Goal: Information Seeking & Learning: Learn about a topic

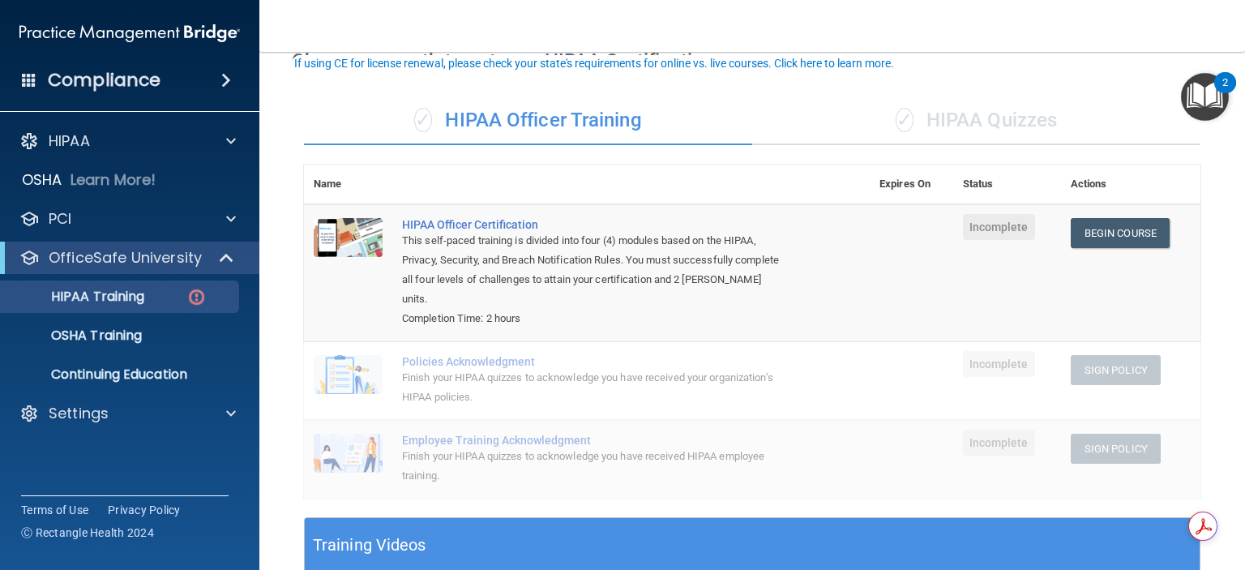
scroll to position [162, 0]
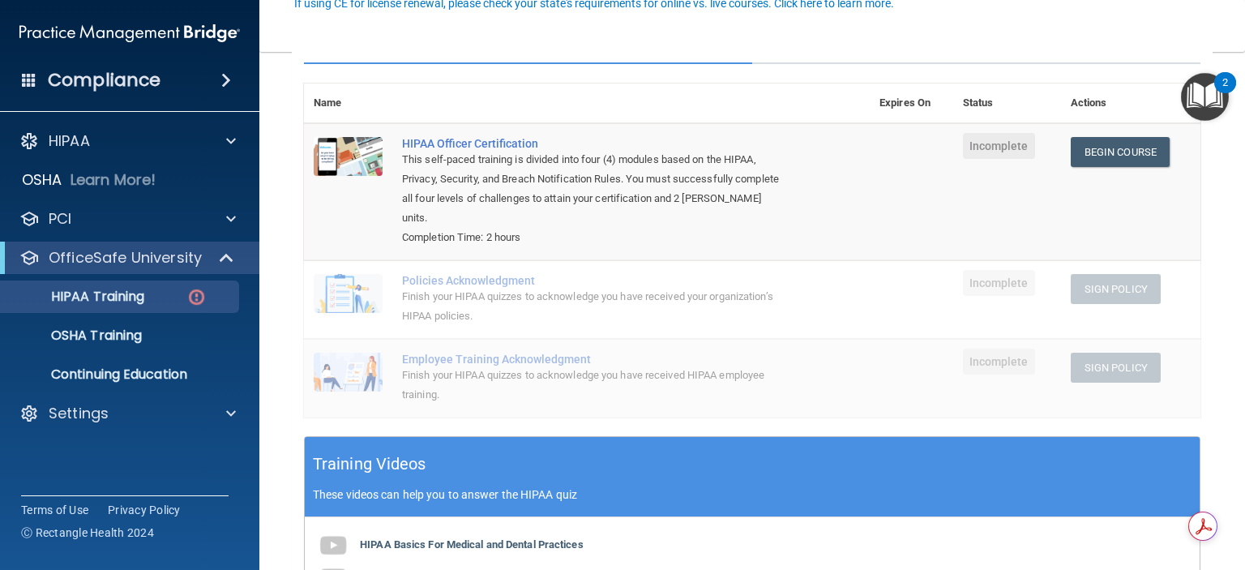
click at [502, 284] on div "Policies Acknowledgment" at bounding box center [595, 280] width 387 height 13
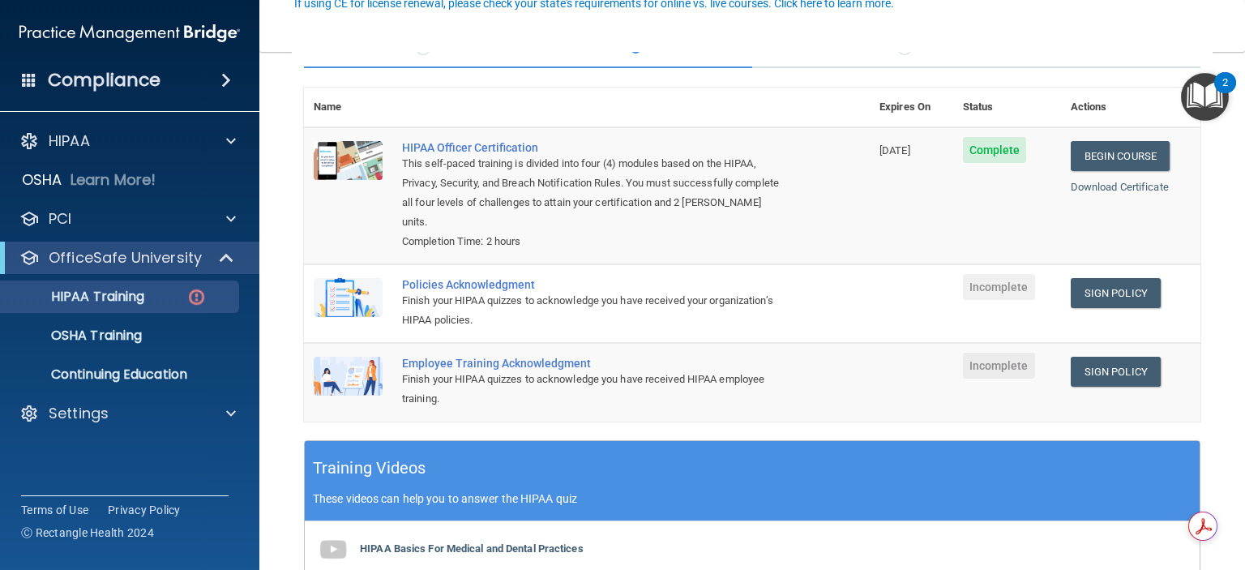
scroll to position [162, 0]
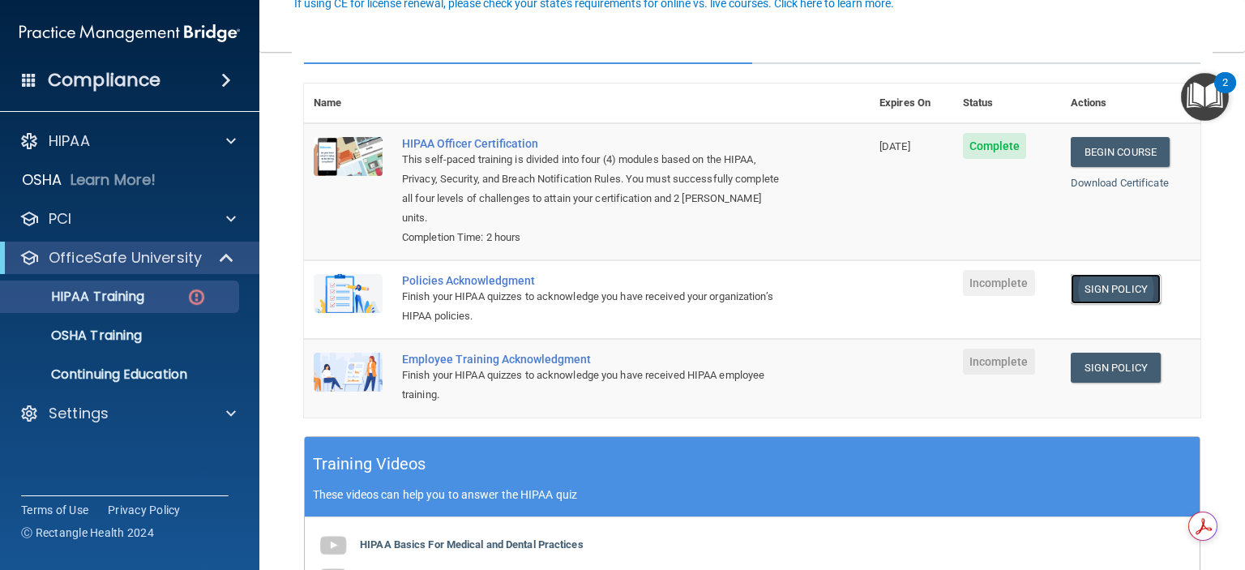
click at [1128, 291] on link "Sign Policy" at bounding box center [1115, 289] width 90 height 30
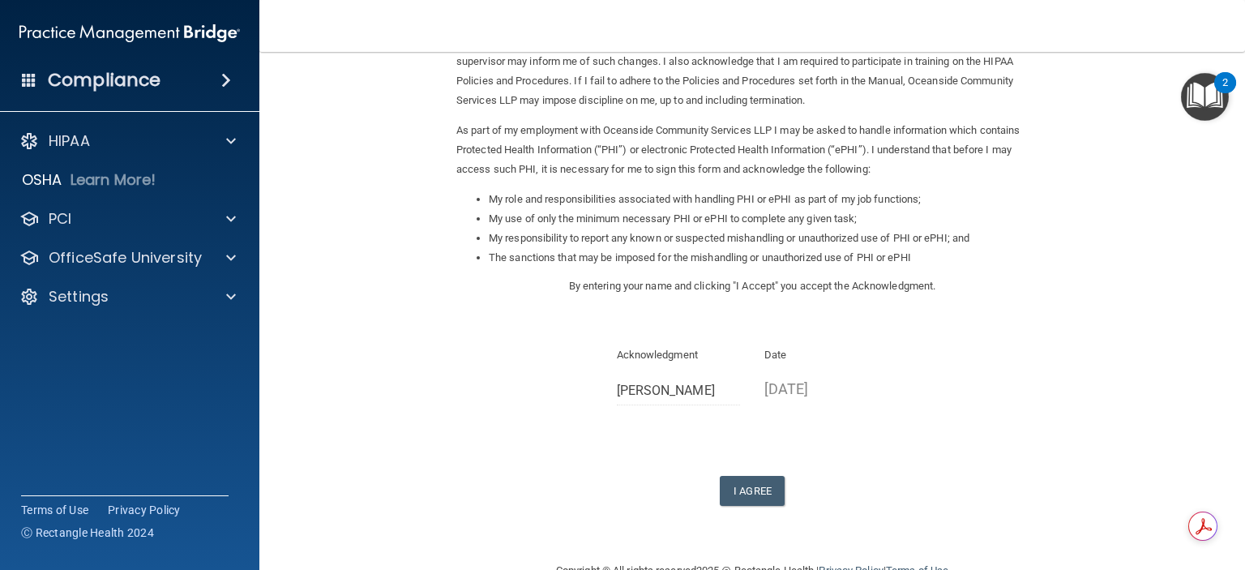
scroll to position [162, 0]
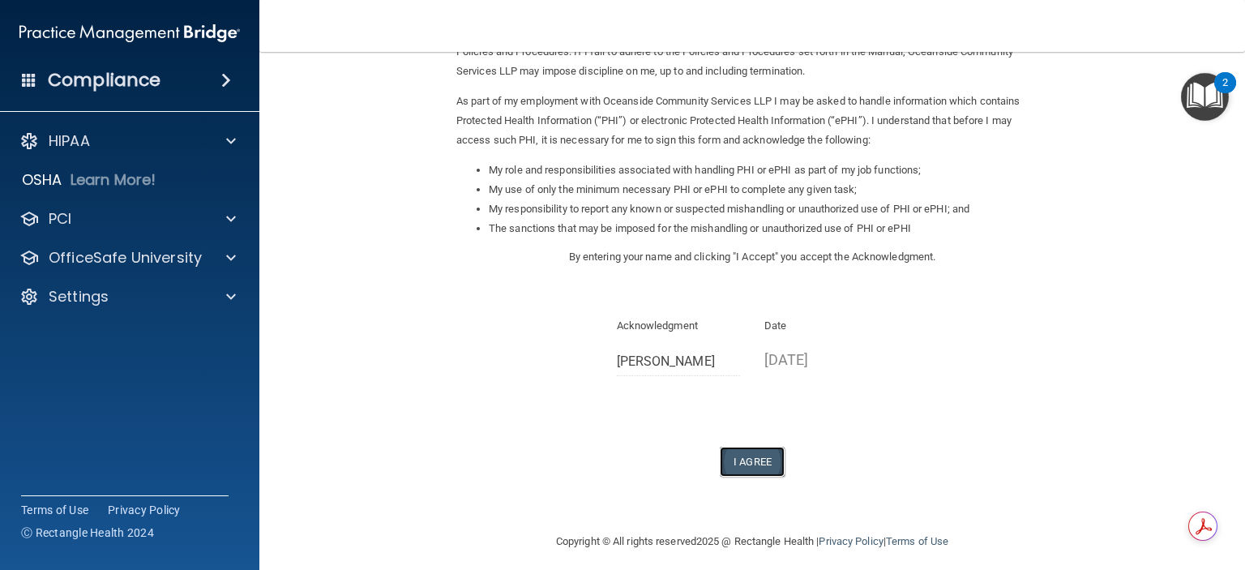
click at [761, 463] on button "I Agree" at bounding box center [752, 461] width 65 height 30
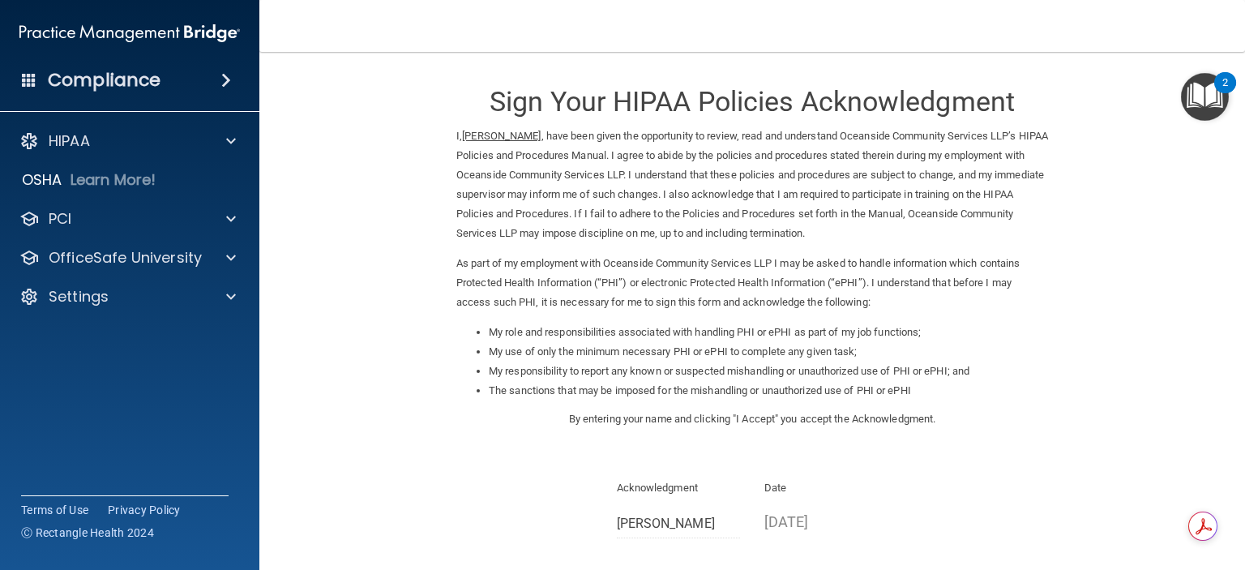
scroll to position [235, 0]
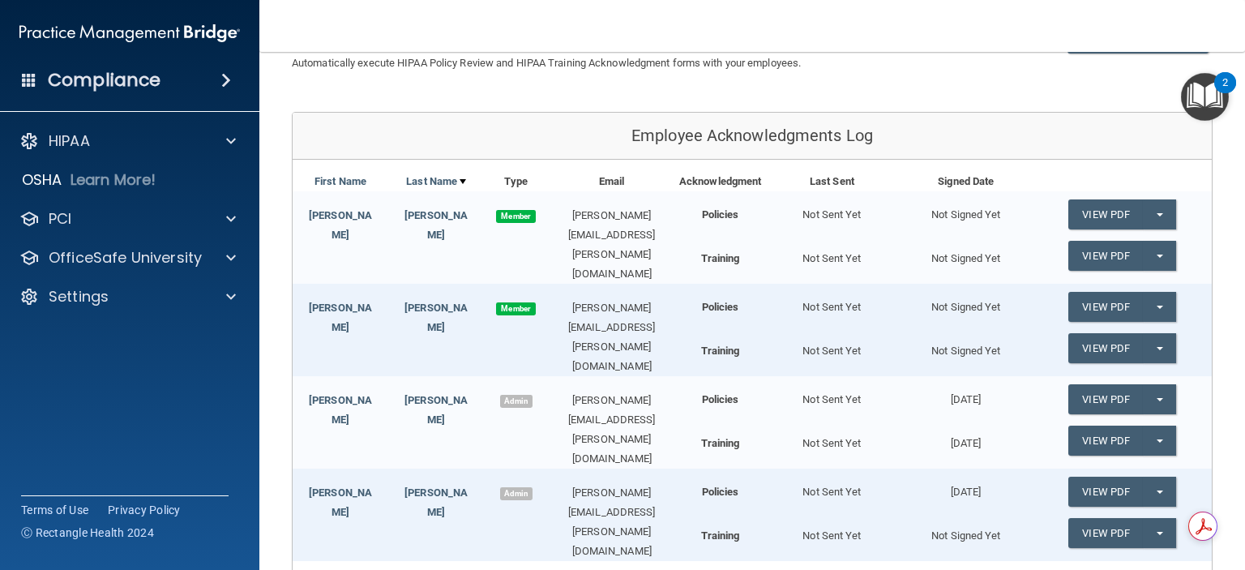
scroll to position [162, 0]
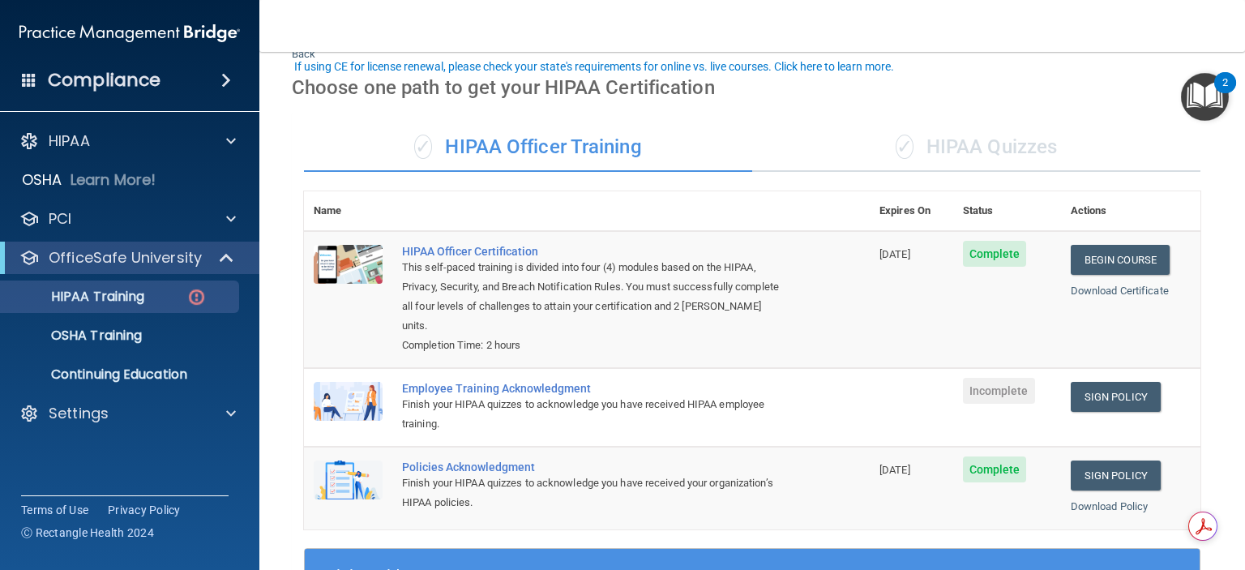
scroll to position [162, 0]
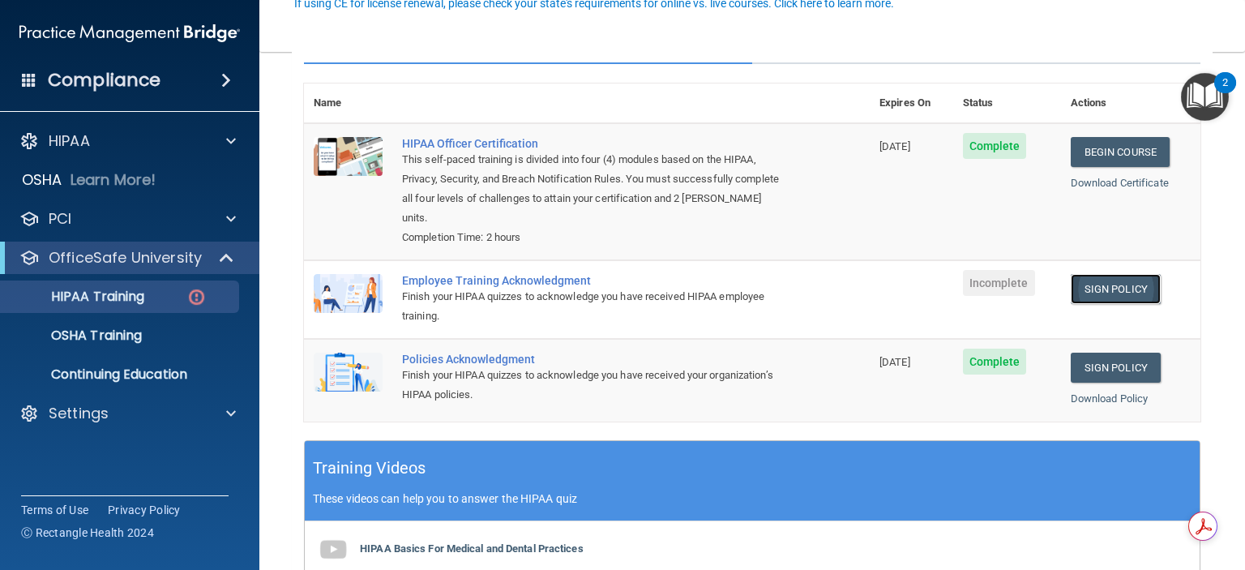
click at [1125, 287] on link "Sign Policy" at bounding box center [1115, 289] width 90 height 30
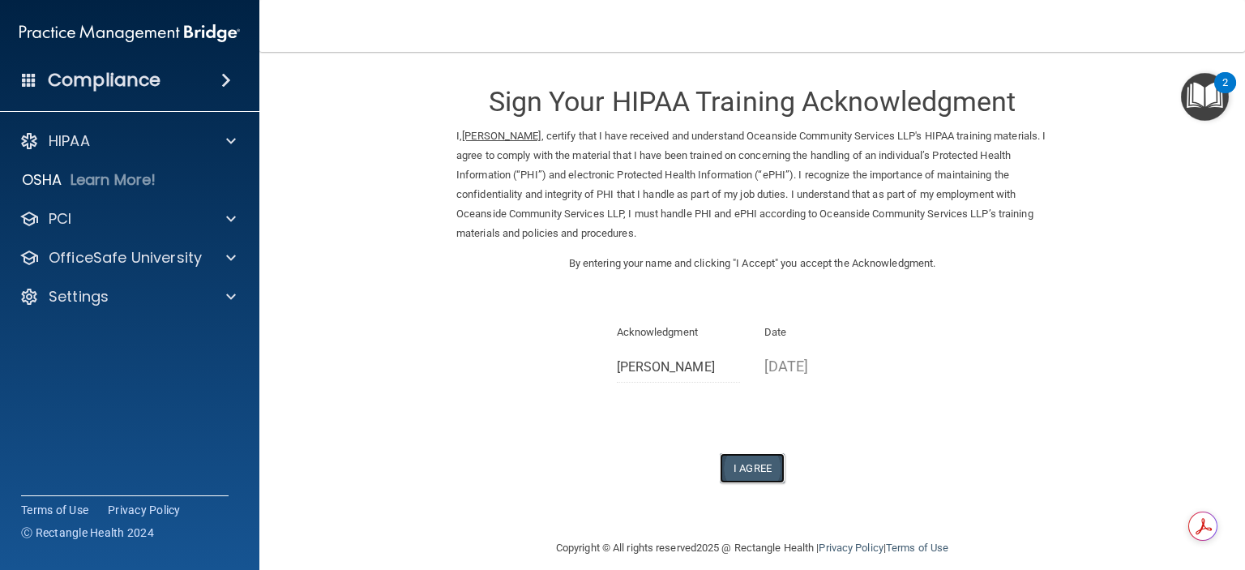
click at [755, 467] on button "I Agree" at bounding box center [752, 468] width 65 height 30
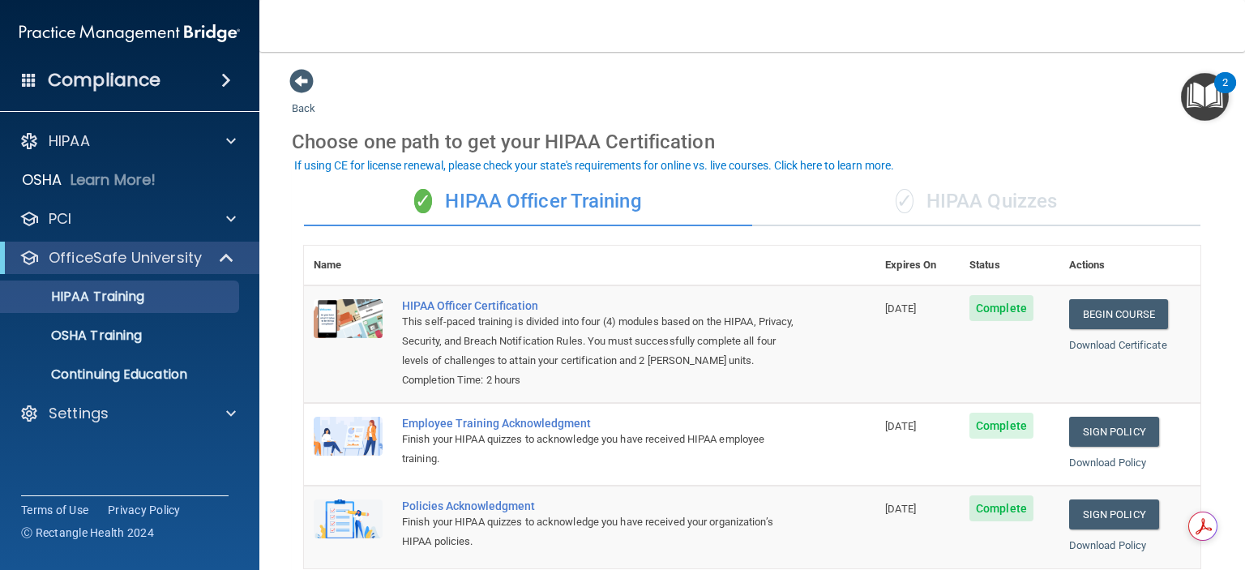
click at [961, 194] on div "✓ HIPAA Quizzes" at bounding box center [976, 201] width 448 height 49
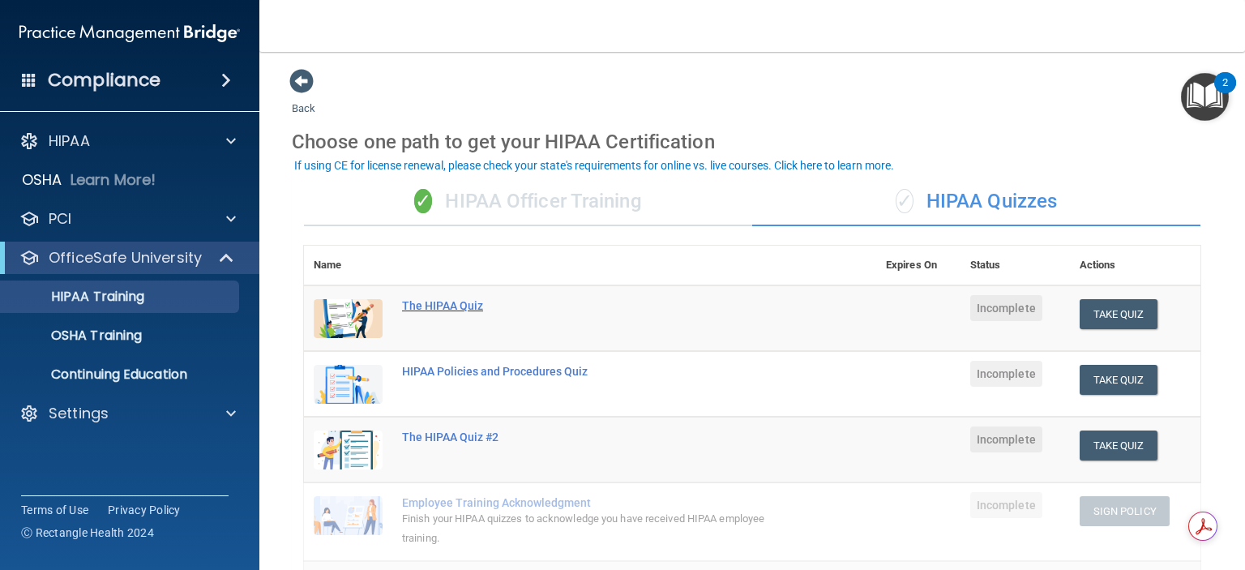
click at [467, 302] on div "The HIPAA Quiz" at bounding box center [598, 305] width 393 height 13
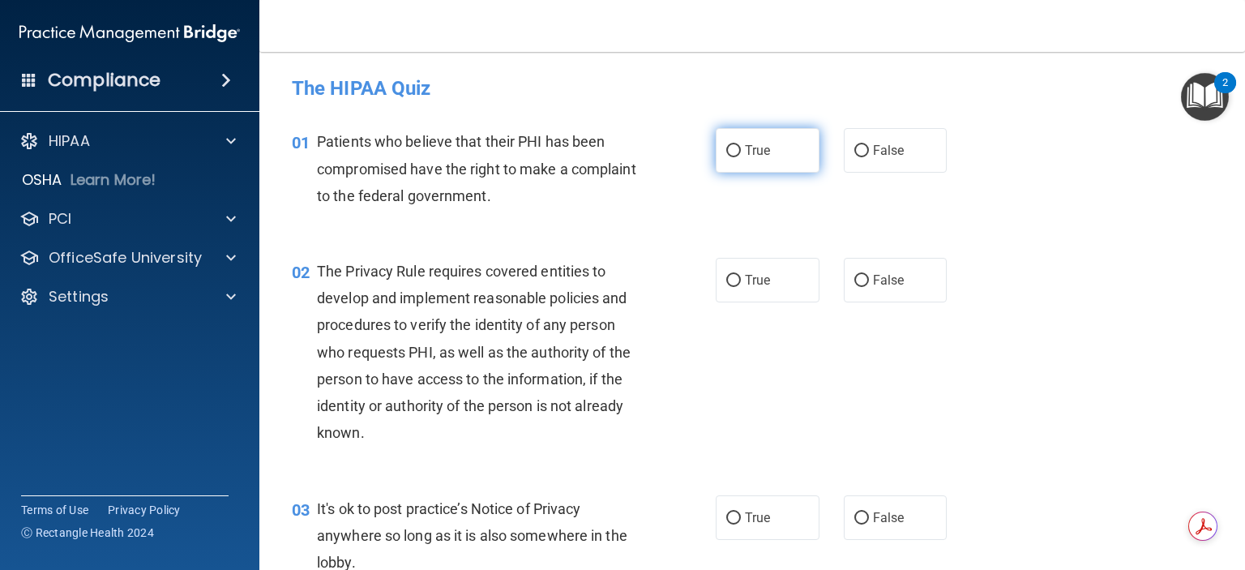
click at [726, 153] on input "True" at bounding box center [733, 151] width 15 height 12
radio input "true"
click at [730, 280] on input "True" at bounding box center [733, 281] width 15 height 12
radio input "true"
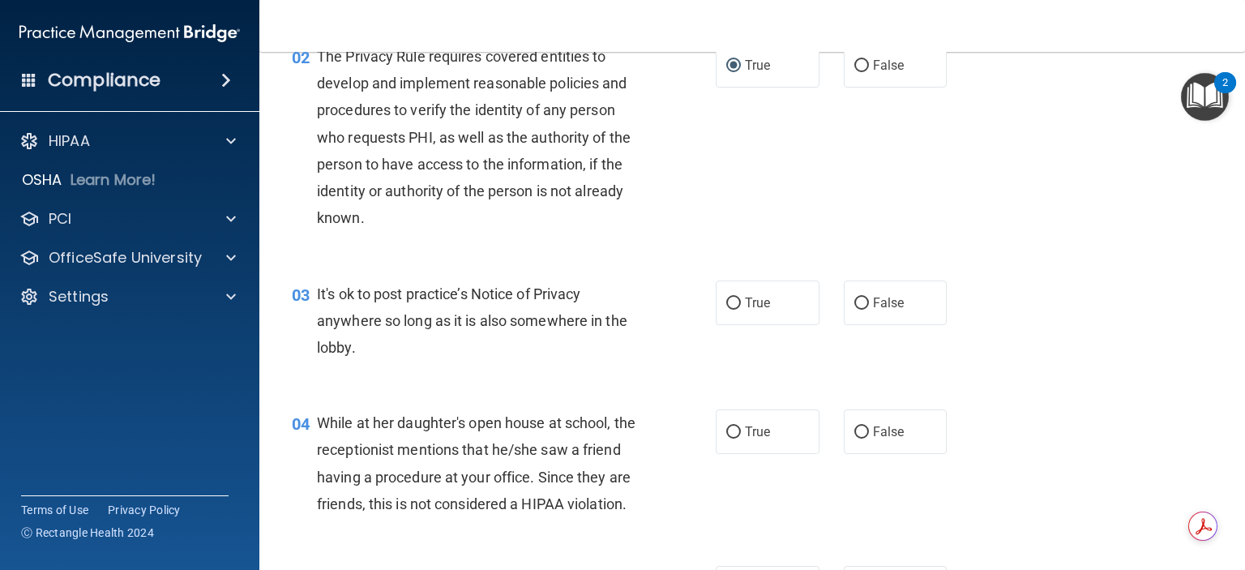
scroll to position [243, 0]
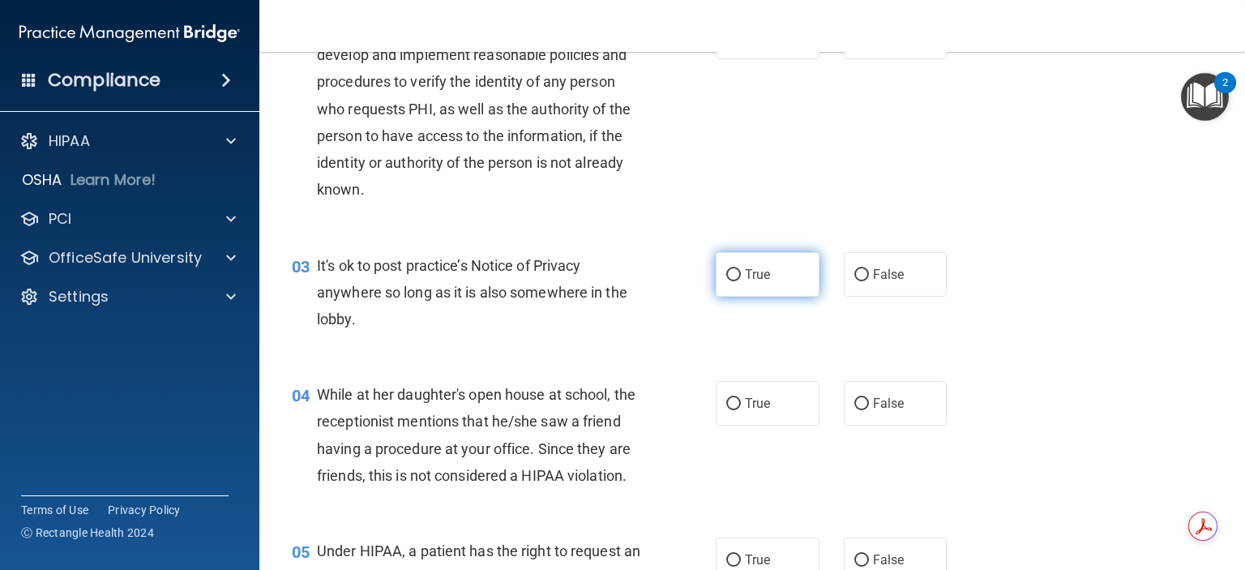
click at [726, 275] on input "True" at bounding box center [733, 275] width 15 height 12
radio input "true"
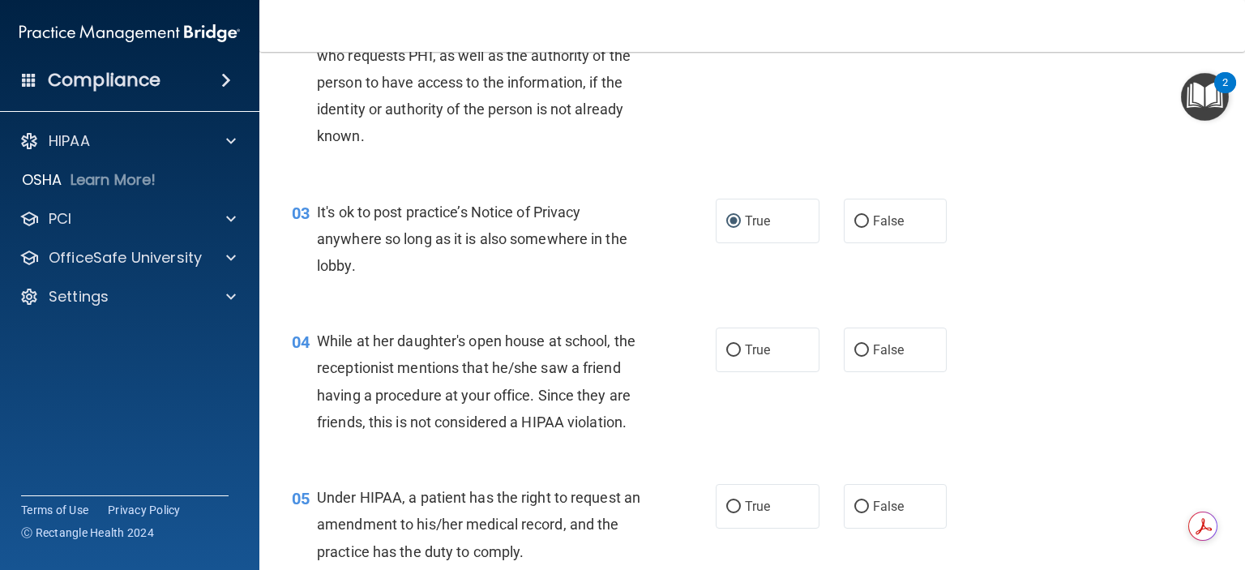
scroll to position [324, 0]
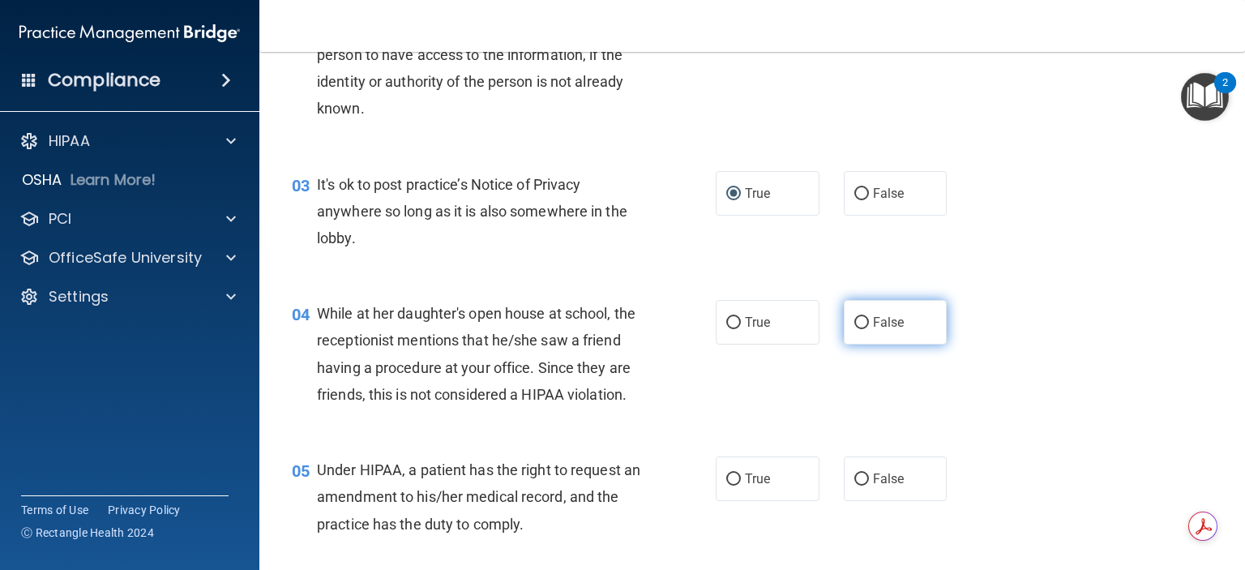
click at [854, 325] on input "False" at bounding box center [861, 323] width 15 height 12
radio input "true"
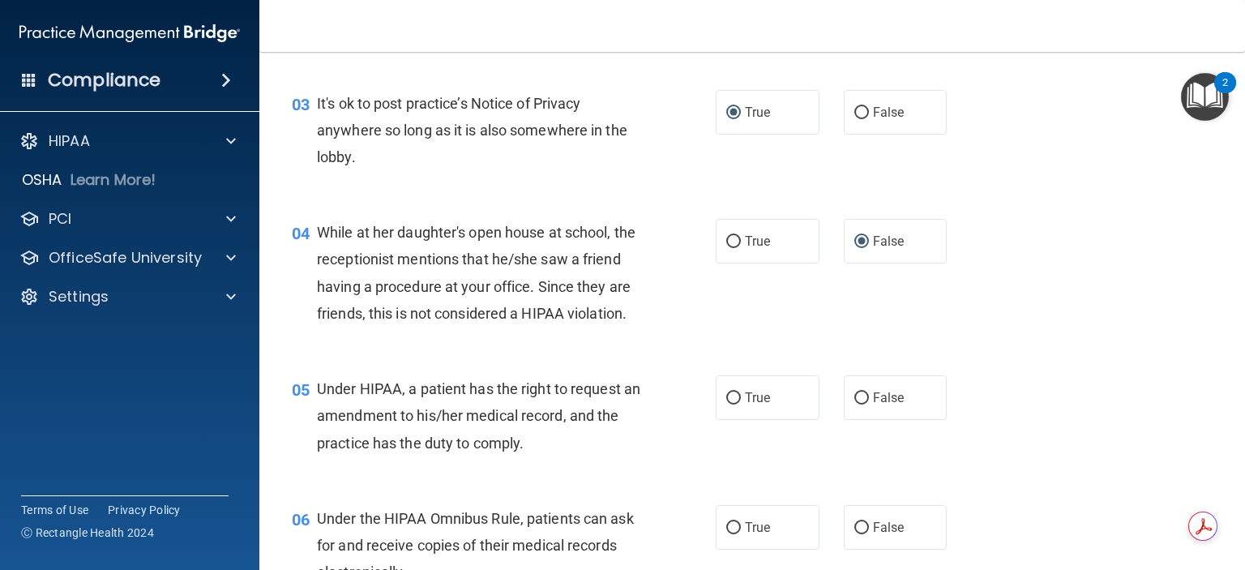
scroll to position [486, 0]
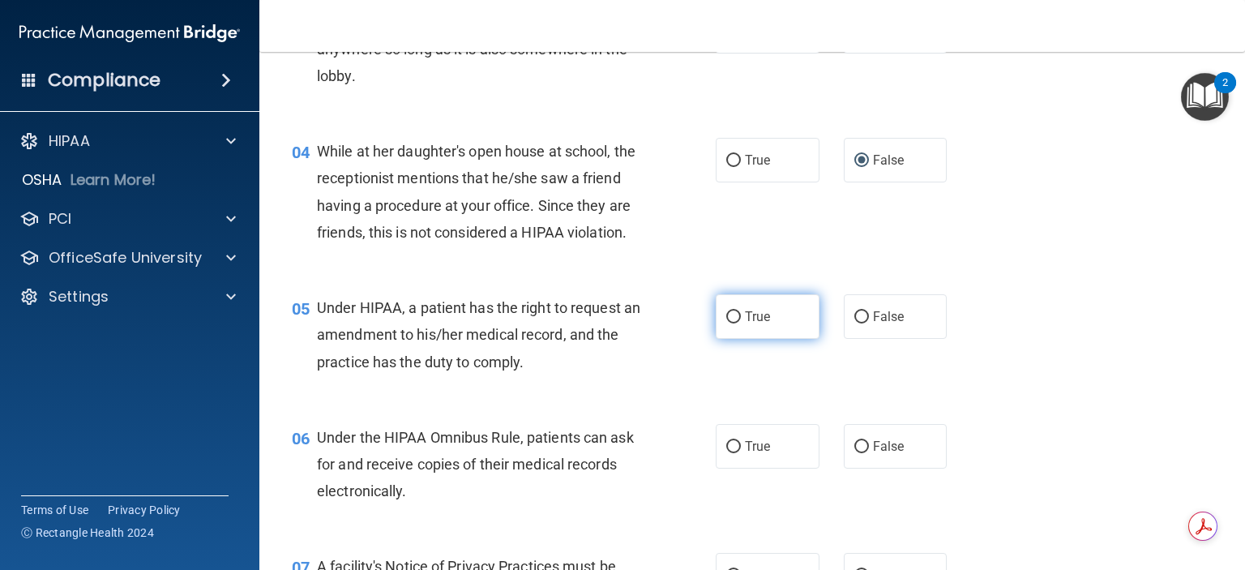
click at [728, 323] on input "True" at bounding box center [733, 317] width 15 height 12
radio input "true"
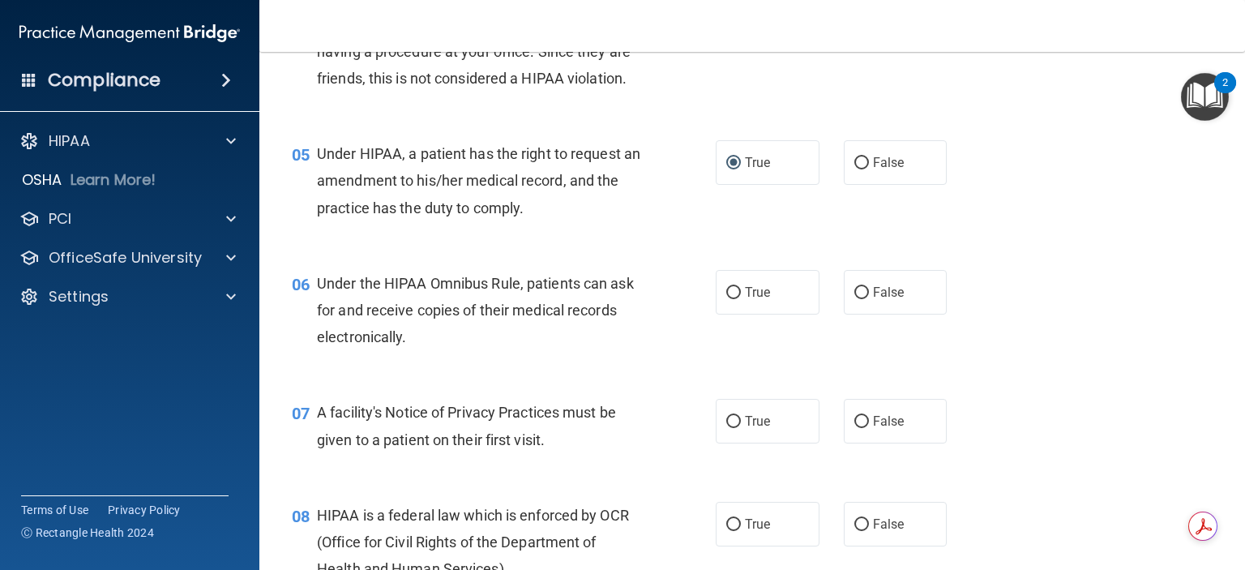
scroll to position [648, 0]
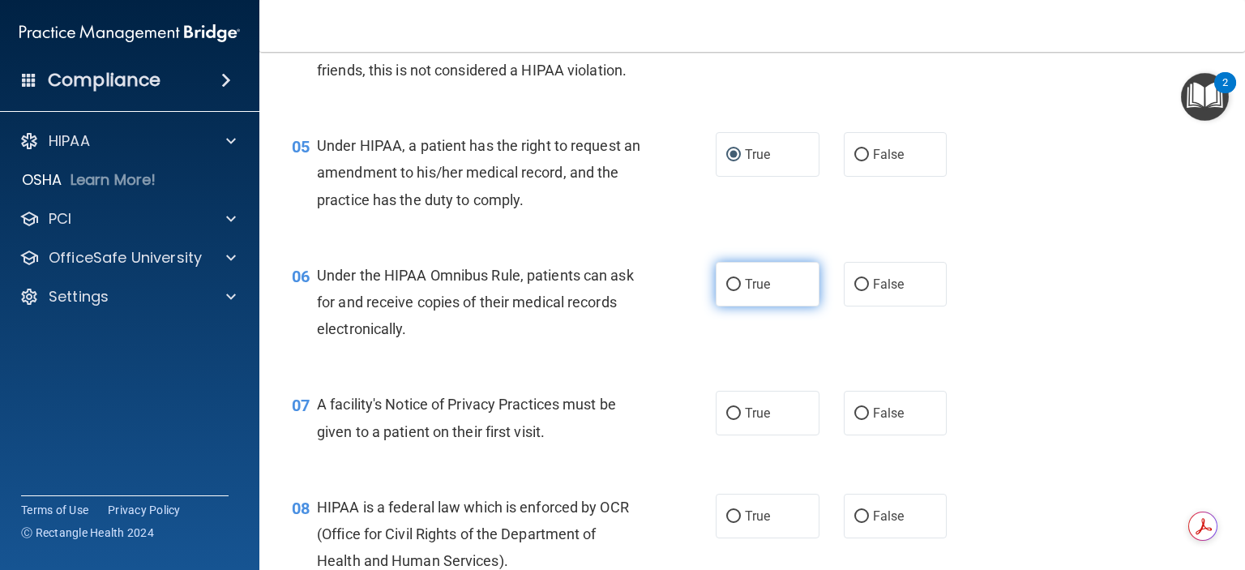
click at [726, 291] on input "True" at bounding box center [733, 285] width 15 height 12
radio input "true"
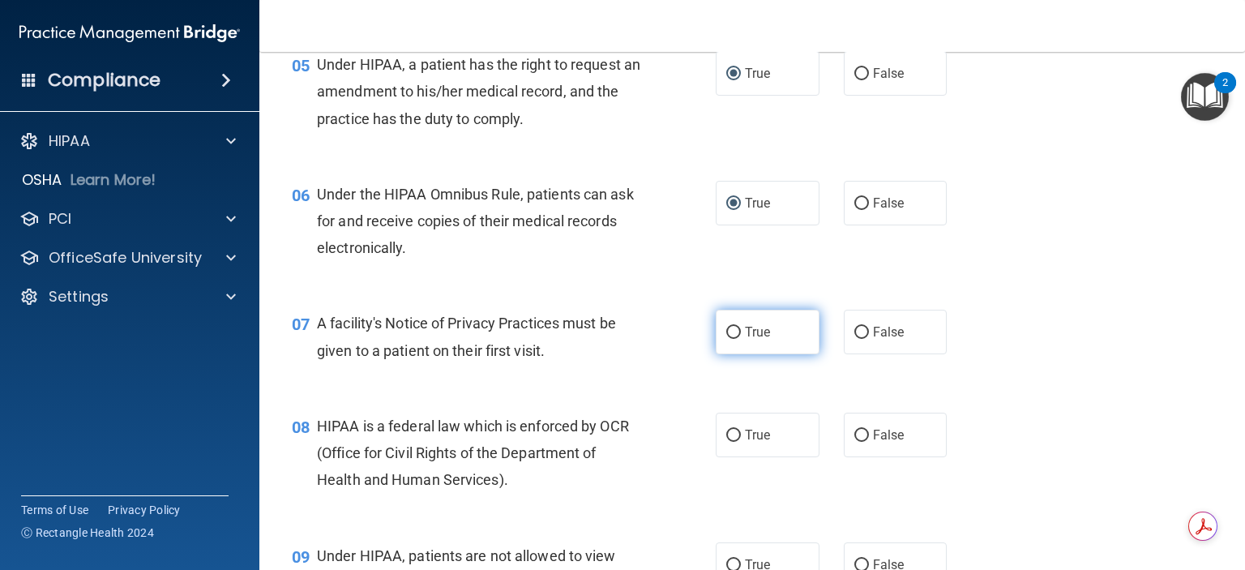
click at [726, 339] on input "True" at bounding box center [733, 333] width 15 height 12
radio input "true"
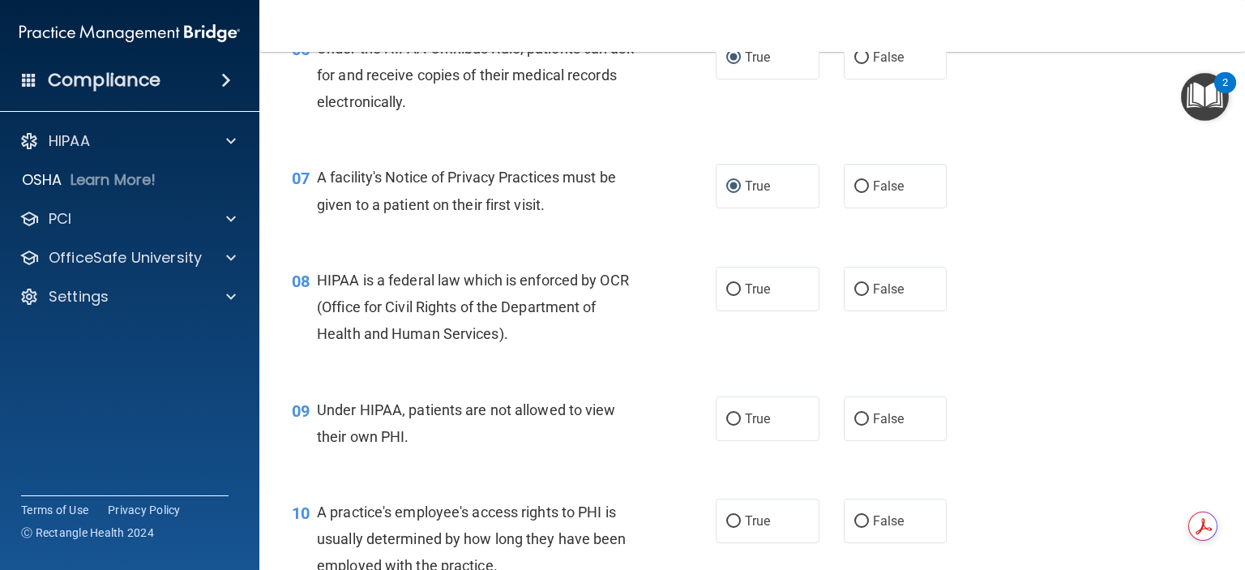
scroll to position [891, 0]
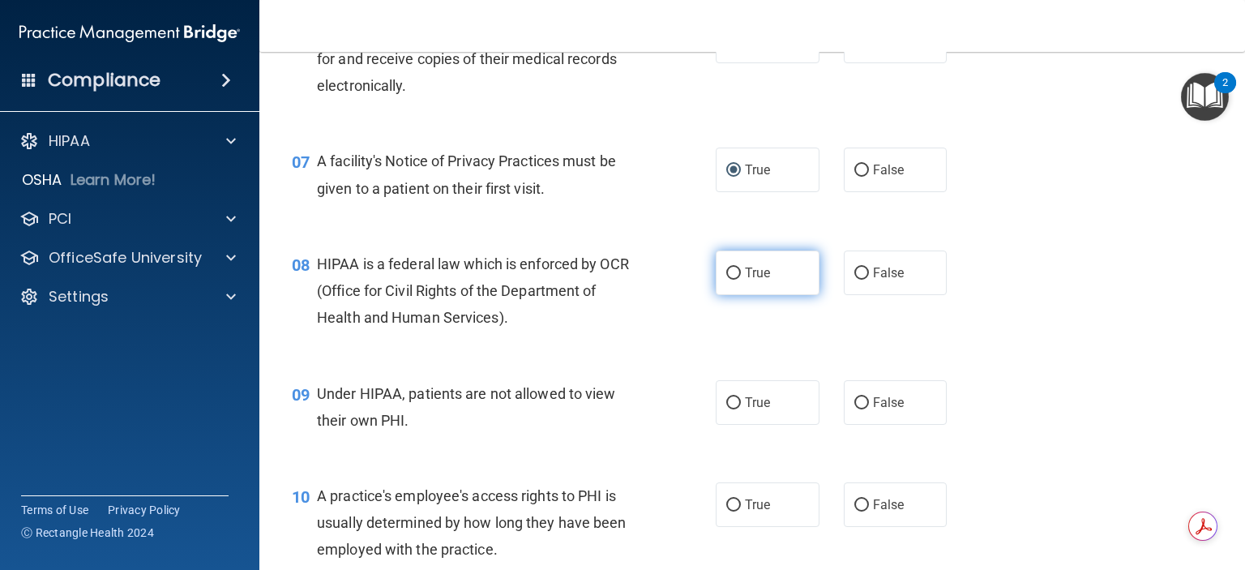
click at [728, 280] on input "True" at bounding box center [733, 273] width 15 height 12
radio input "true"
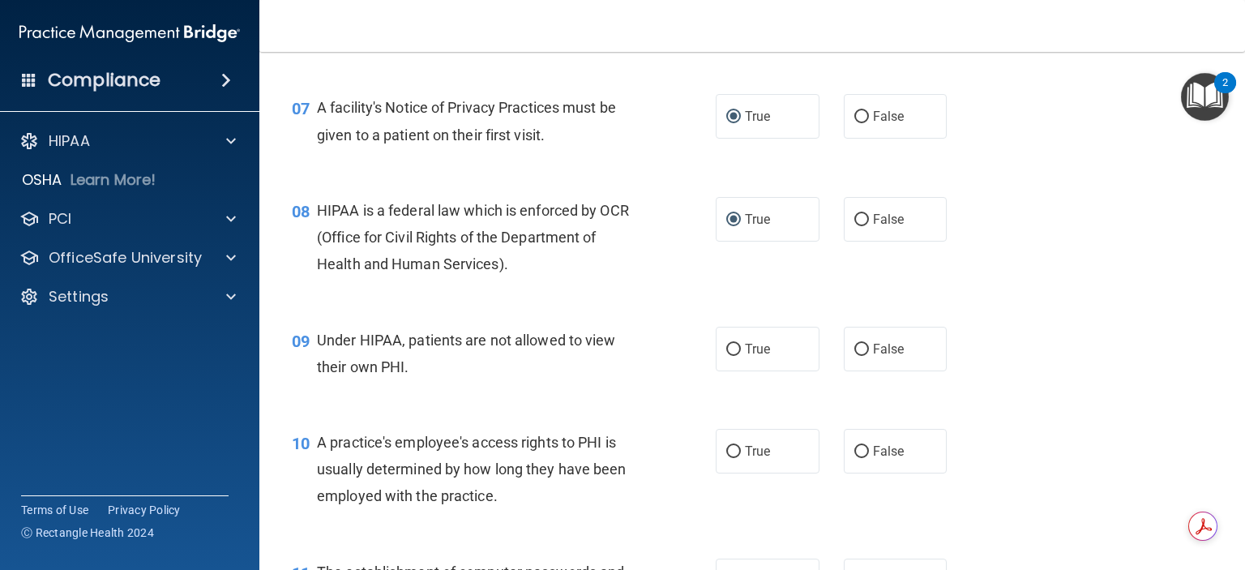
scroll to position [972, 0]
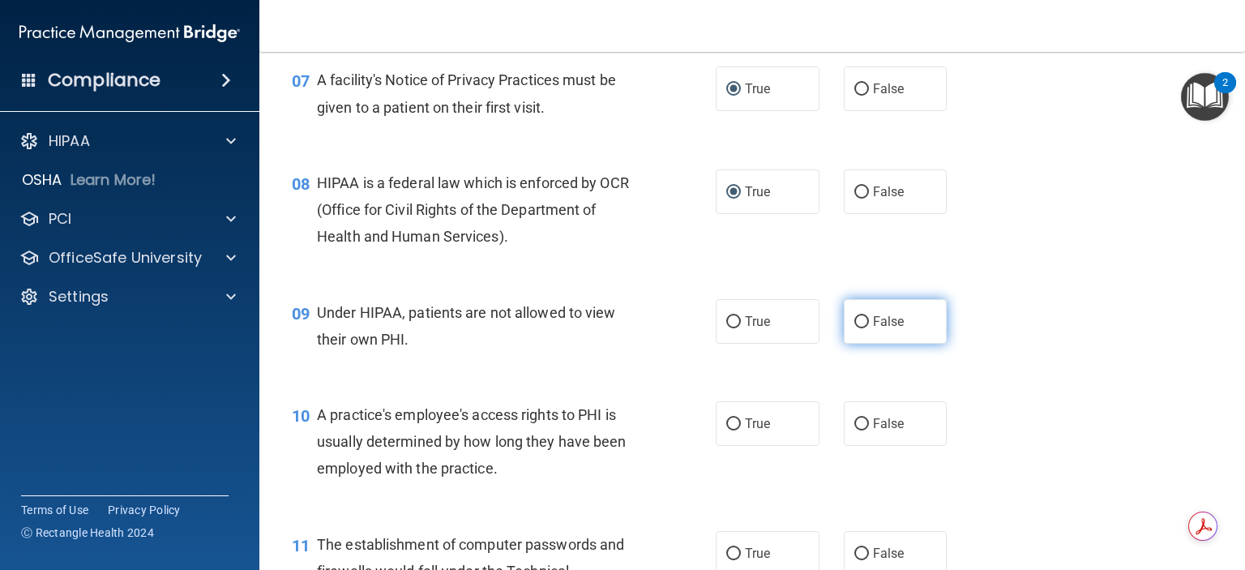
click at [854, 328] on input "False" at bounding box center [861, 322] width 15 height 12
radio input "true"
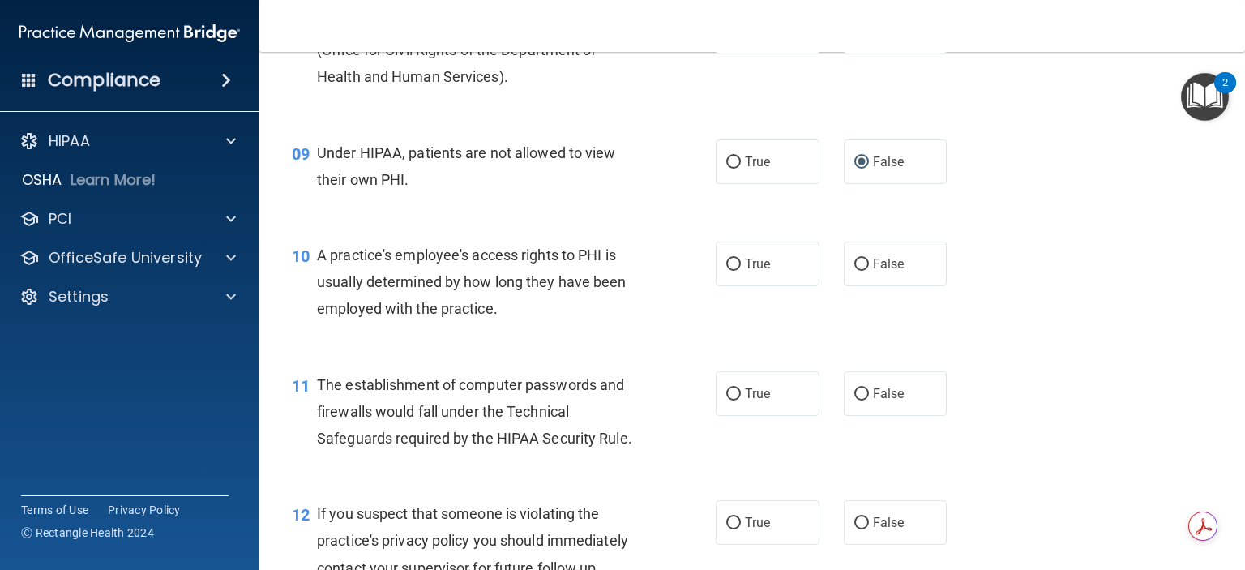
scroll to position [1134, 0]
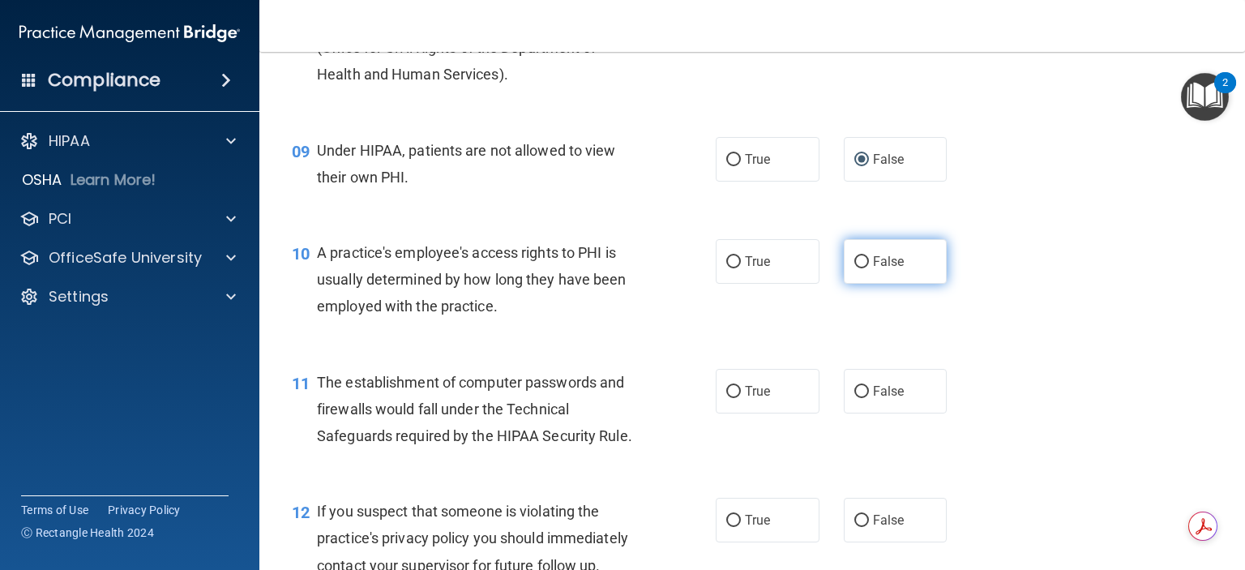
click at [854, 268] on input "False" at bounding box center [861, 262] width 15 height 12
radio input "true"
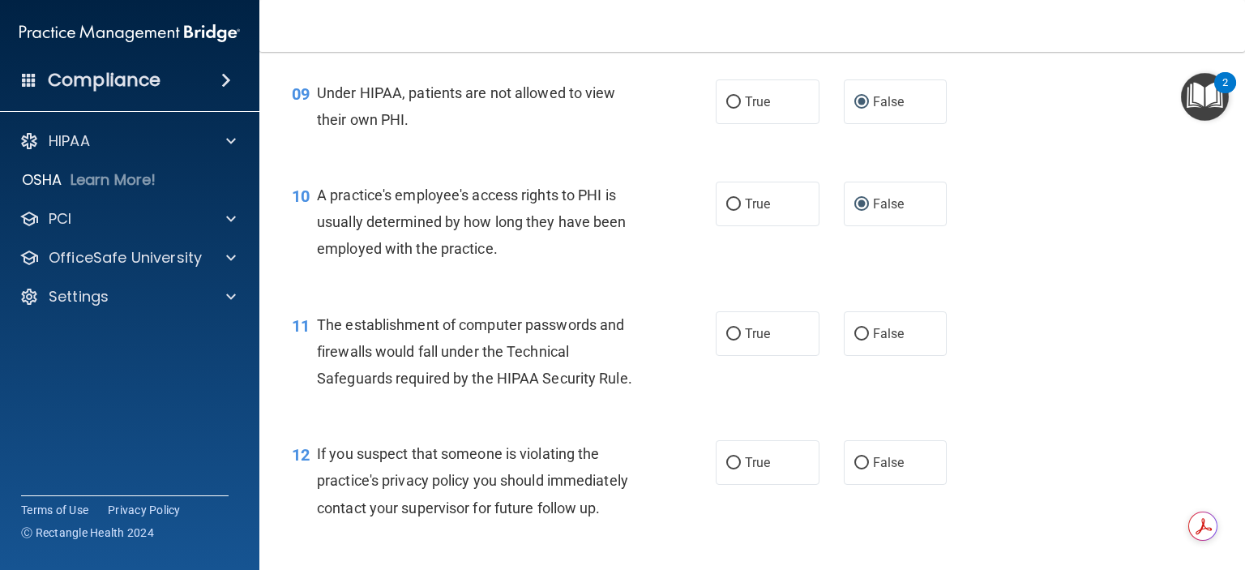
scroll to position [1215, 0]
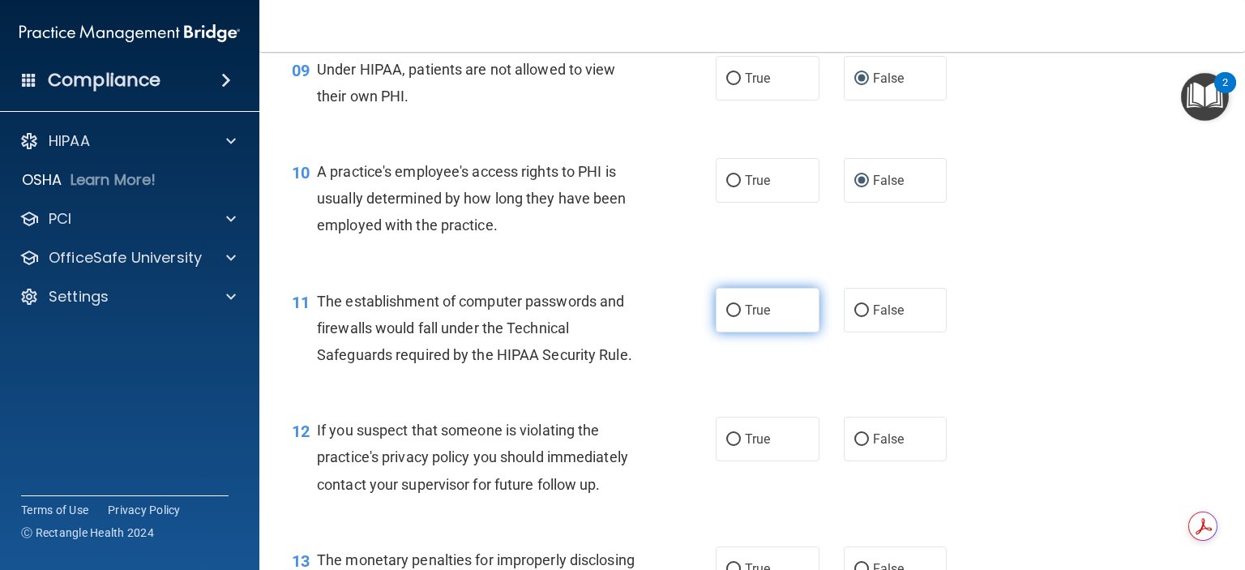
click at [726, 317] on input "True" at bounding box center [733, 311] width 15 height 12
radio input "true"
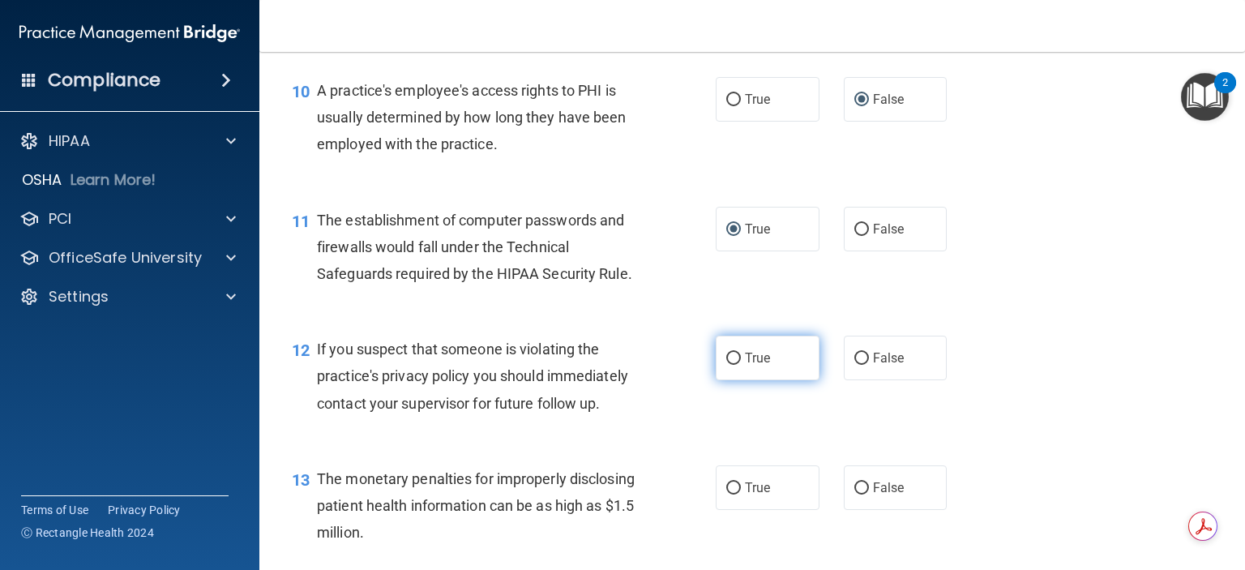
click at [730, 365] on input "True" at bounding box center [733, 358] width 15 height 12
radio input "true"
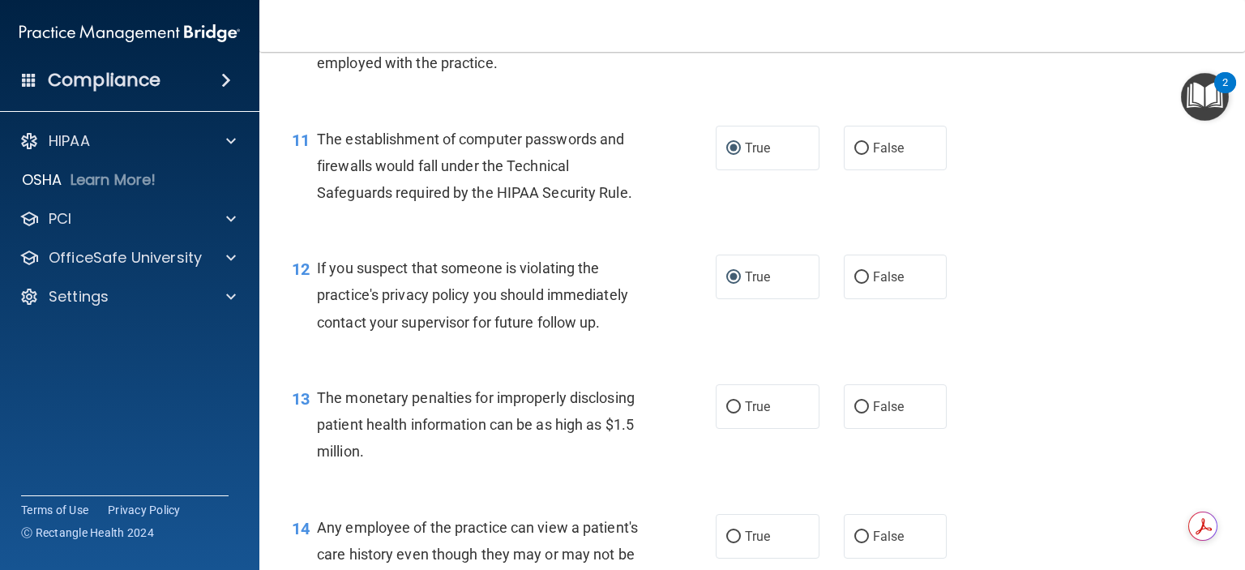
scroll to position [1459, 0]
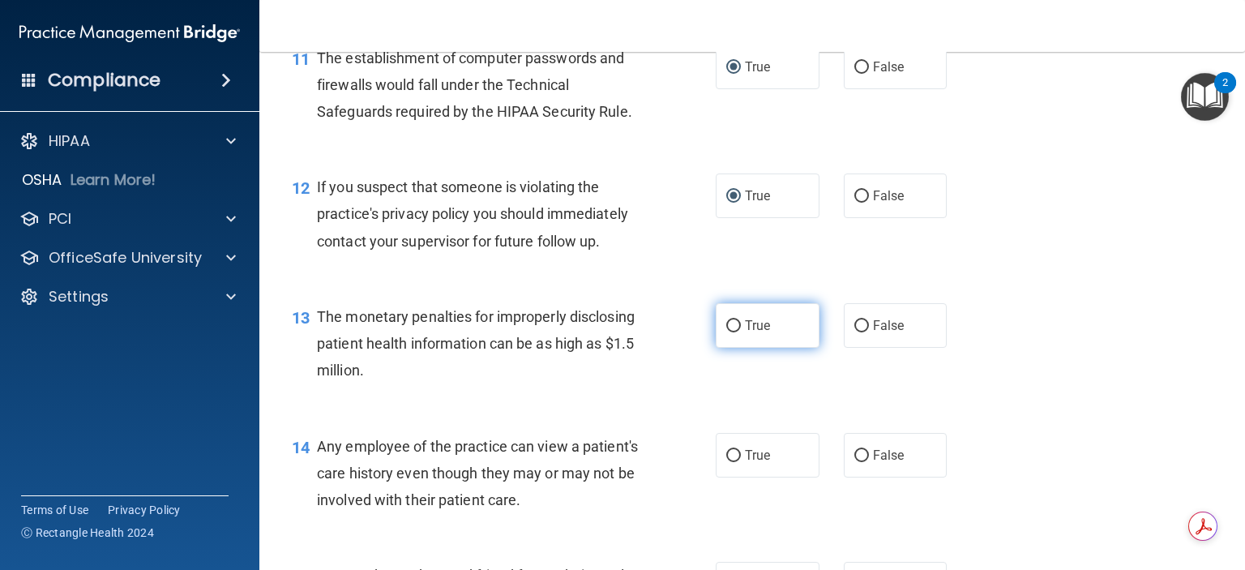
click at [726, 332] on input "True" at bounding box center [733, 326] width 15 height 12
radio input "true"
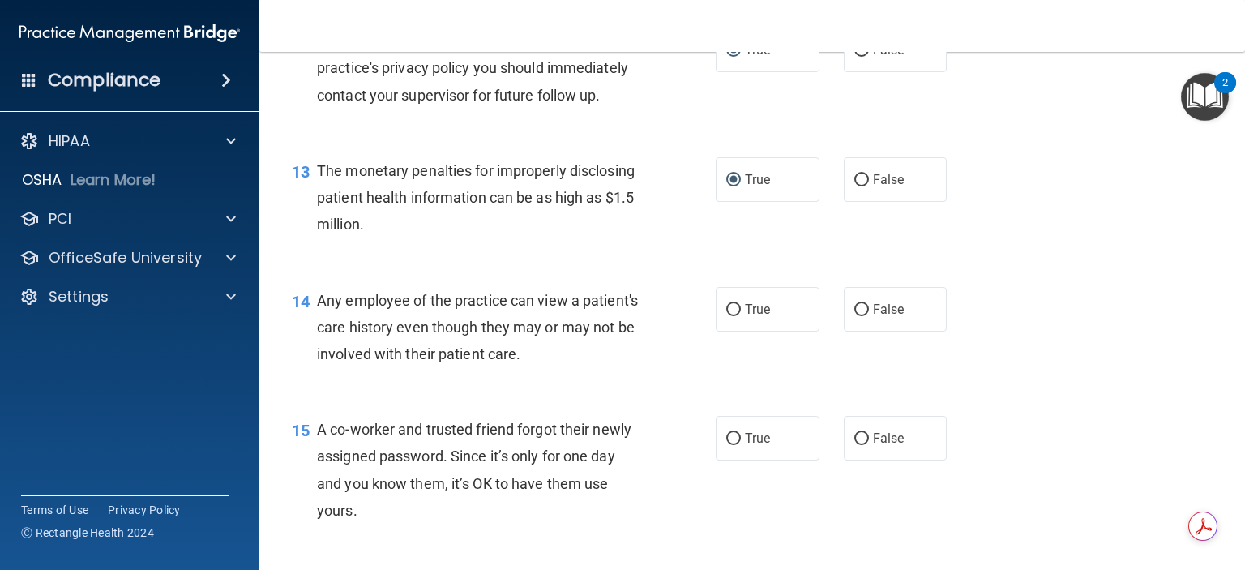
scroll to position [1621, 0]
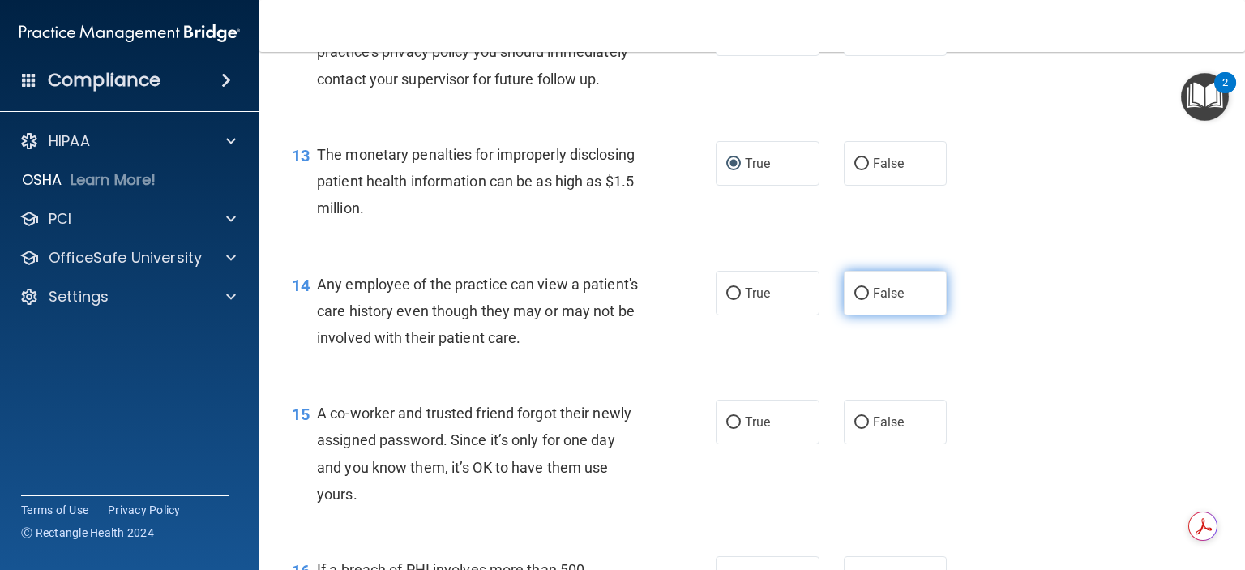
click at [854, 300] on input "False" at bounding box center [861, 294] width 15 height 12
radio input "true"
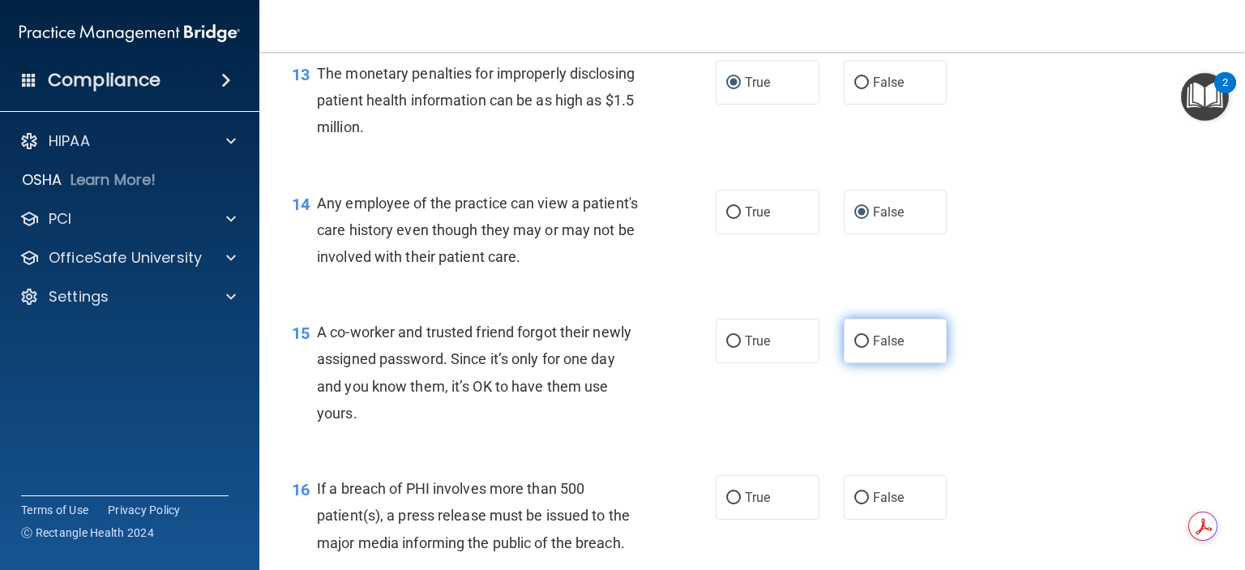
click at [854, 348] on input "False" at bounding box center [861, 341] width 15 height 12
radio input "true"
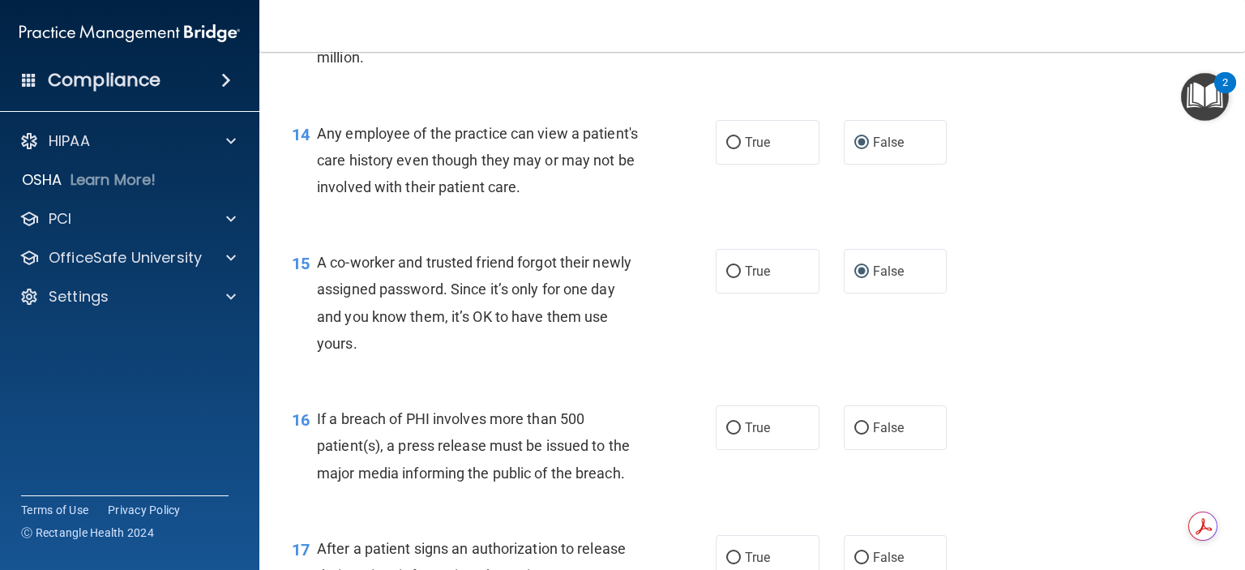
scroll to position [1864, 0]
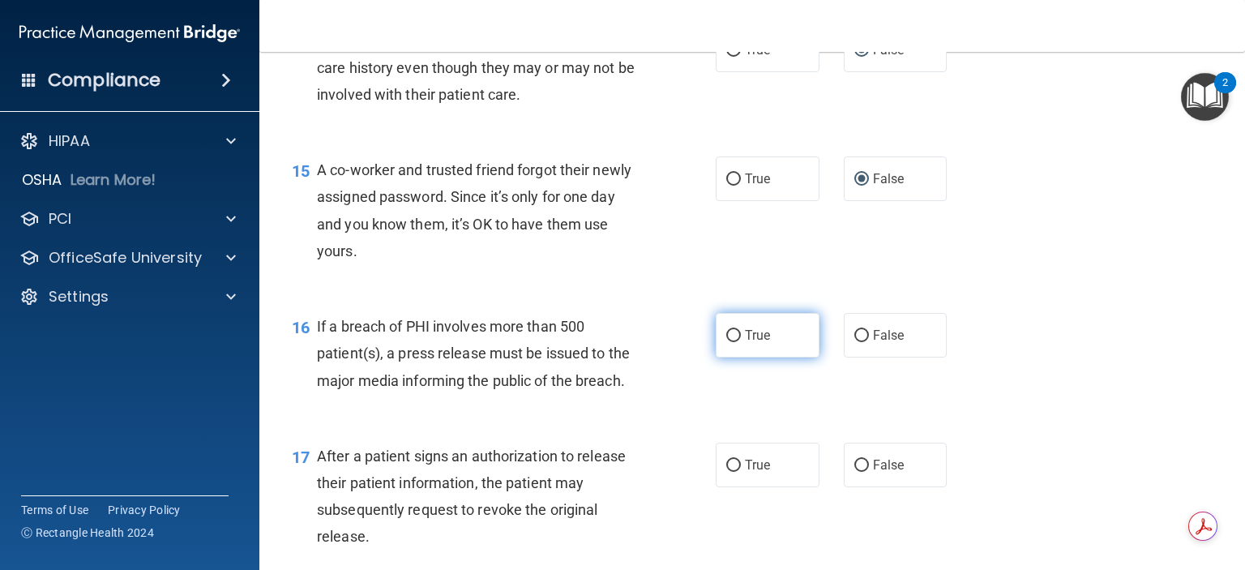
click at [729, 342] on input "True" at bounding box center [733, 336] width 15 height 12
radio input "true"
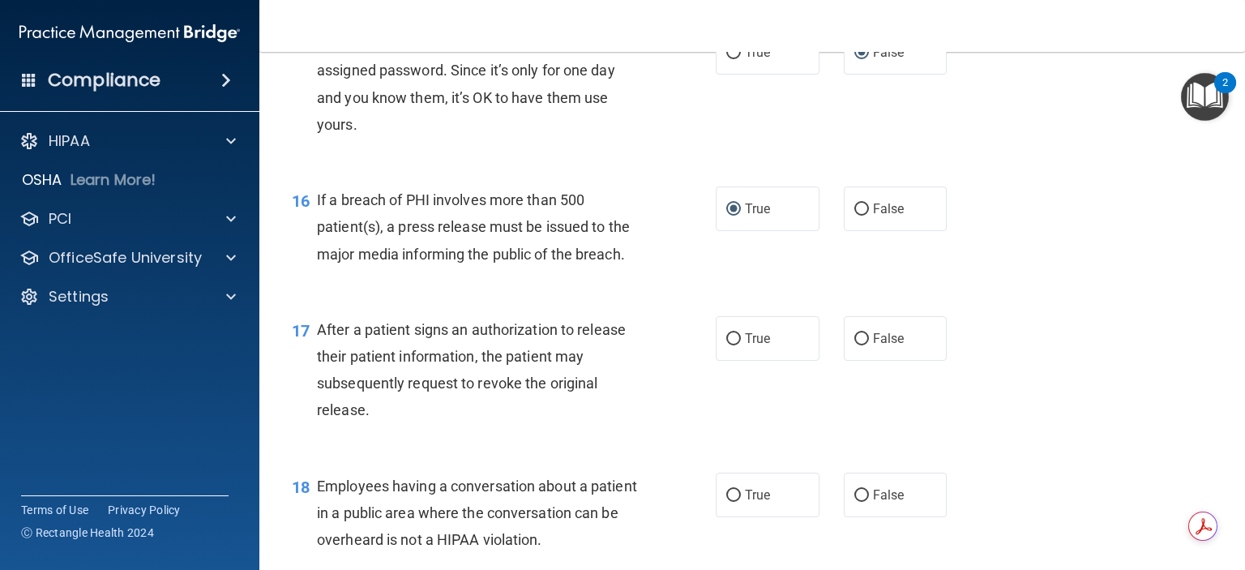
scroll to position [2026, 0]
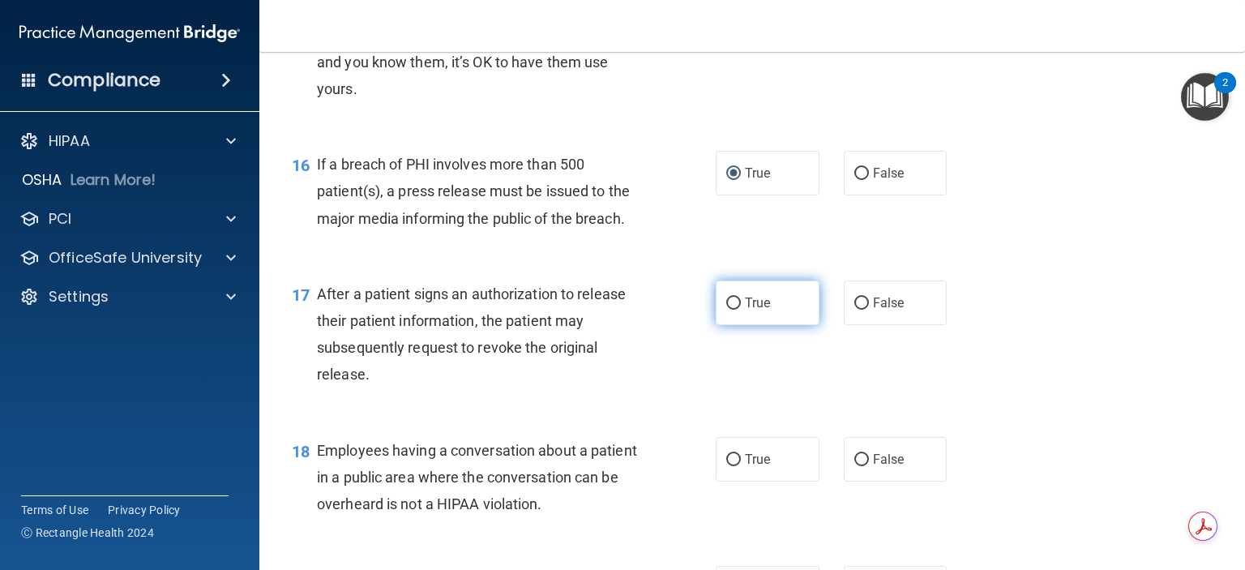
click at [726, 310] on input "True" at bounding box center [733, 303] width 15 height 12
radio input "true"
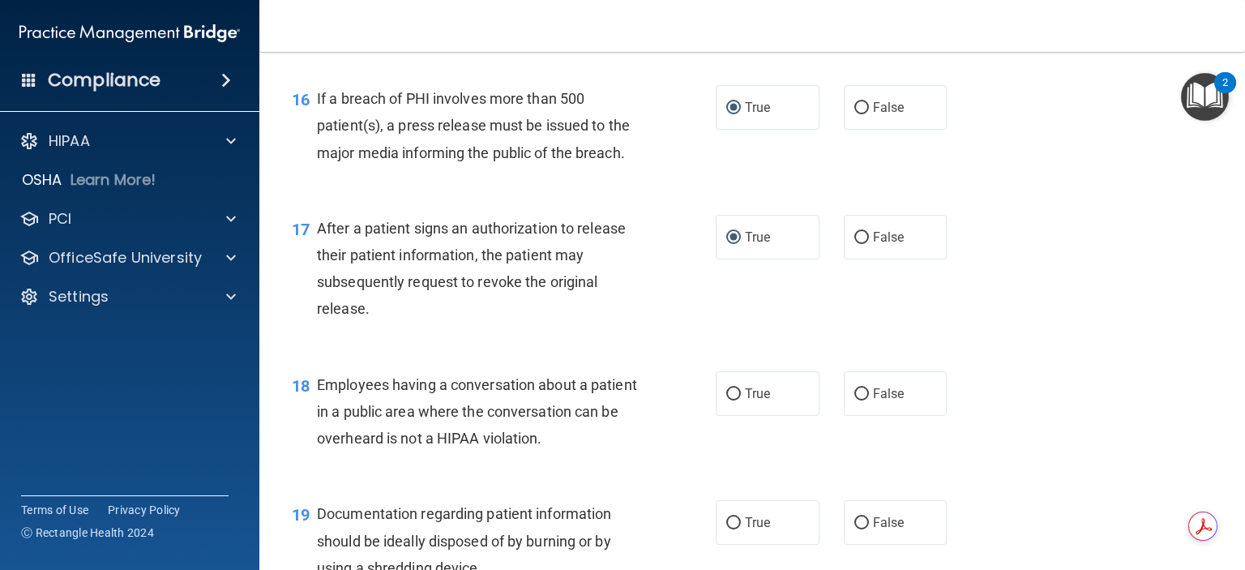
scroll to position [2188, 0]
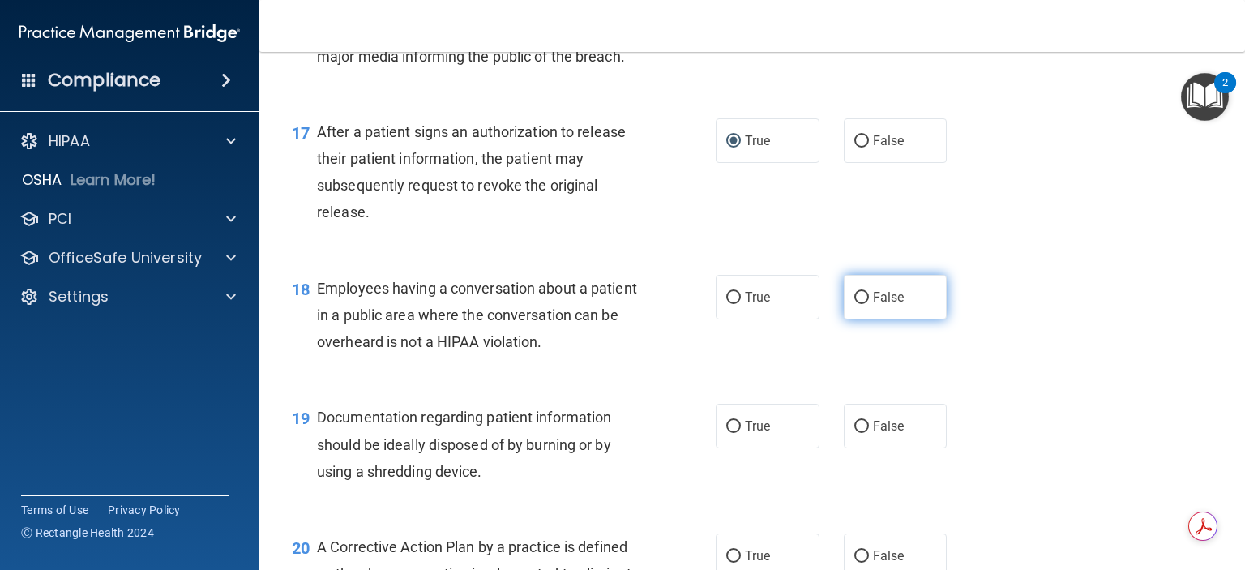
click at [854, 304] on input "False" at bounding box center [861, 298] width 15 height 12
radio input "true"
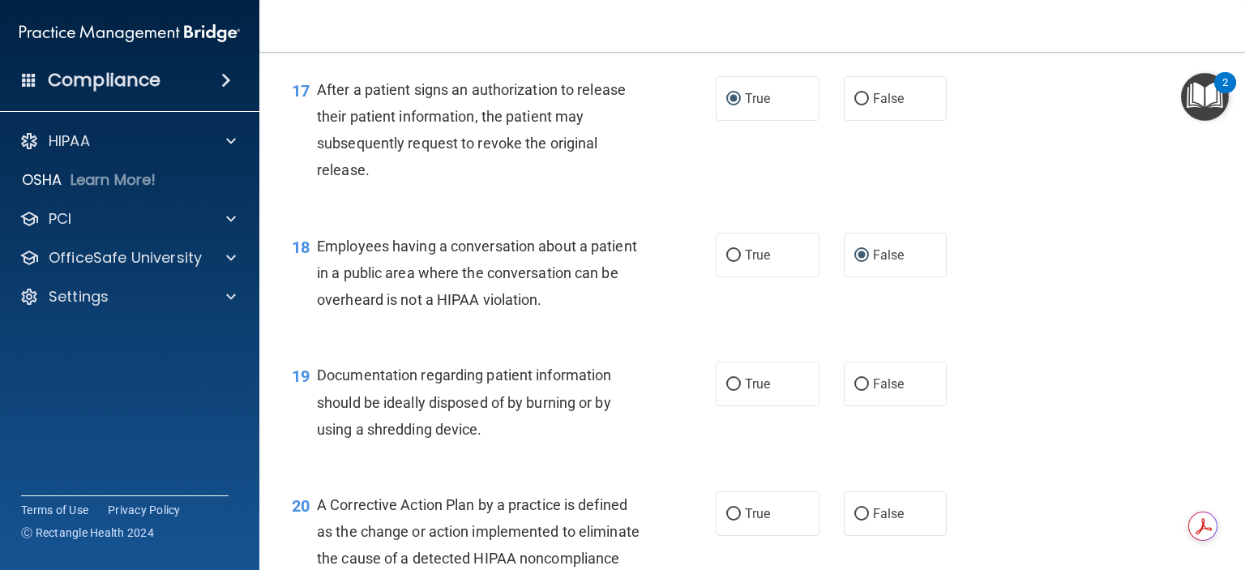
scroll to position [2269, 0]
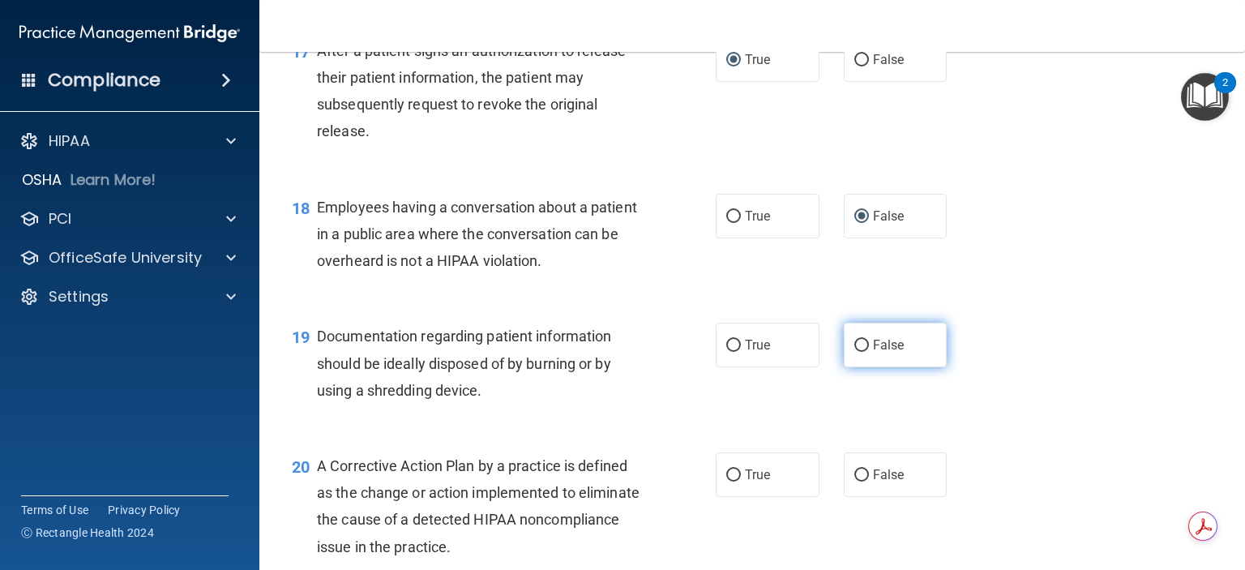
click at [854, 352] on input "False" at bounding box center [861, 346] width 15 height 12
radio input "true"
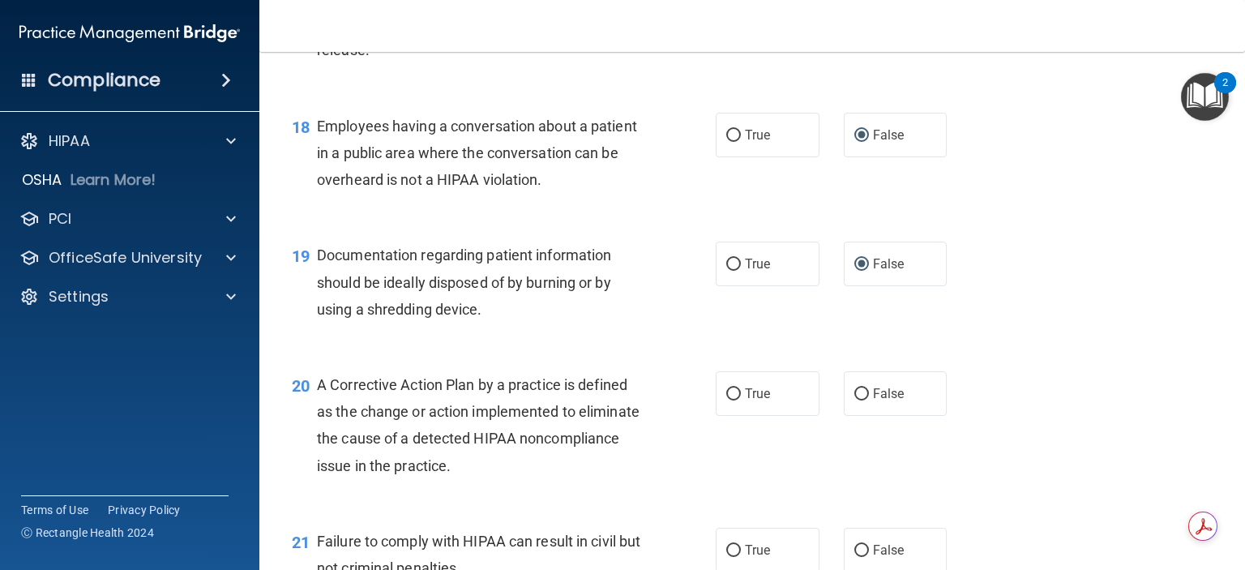
scroll to position [2431, 0]
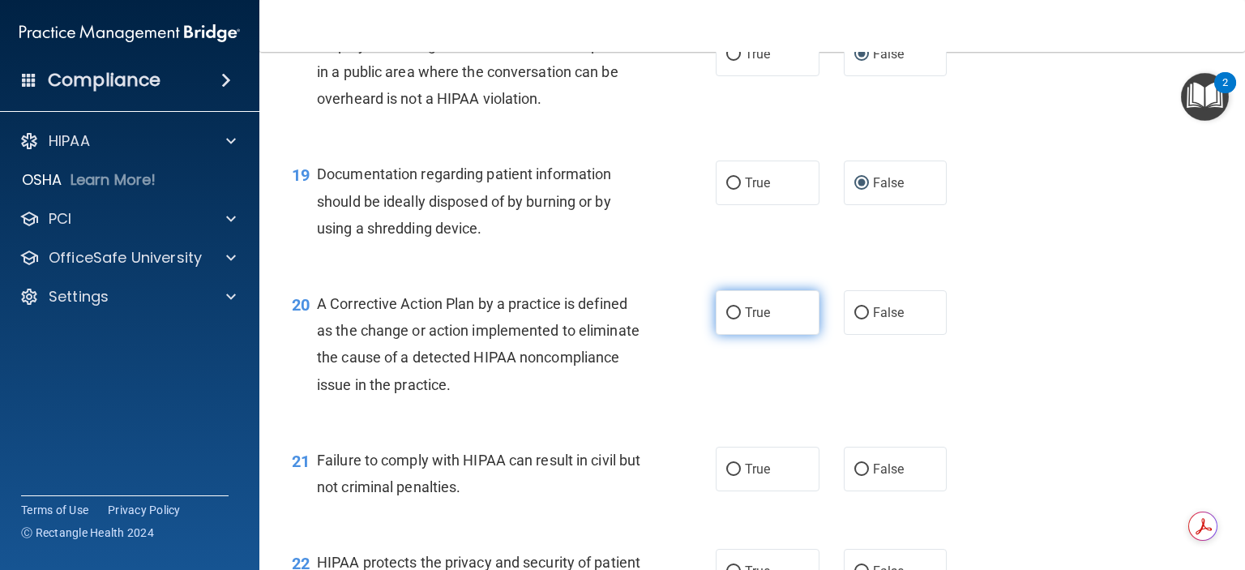
click at [728, 319] on input "True" at bounding box center [733, 313] width 15 height 12
radio input "true"
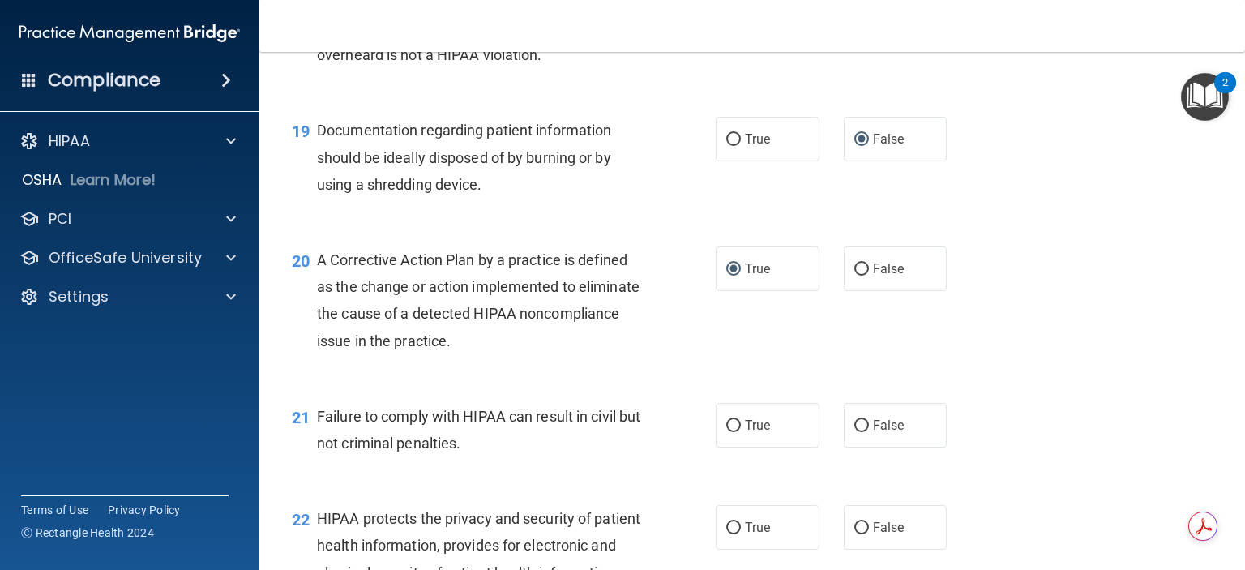
scroll to position [2512, 0]
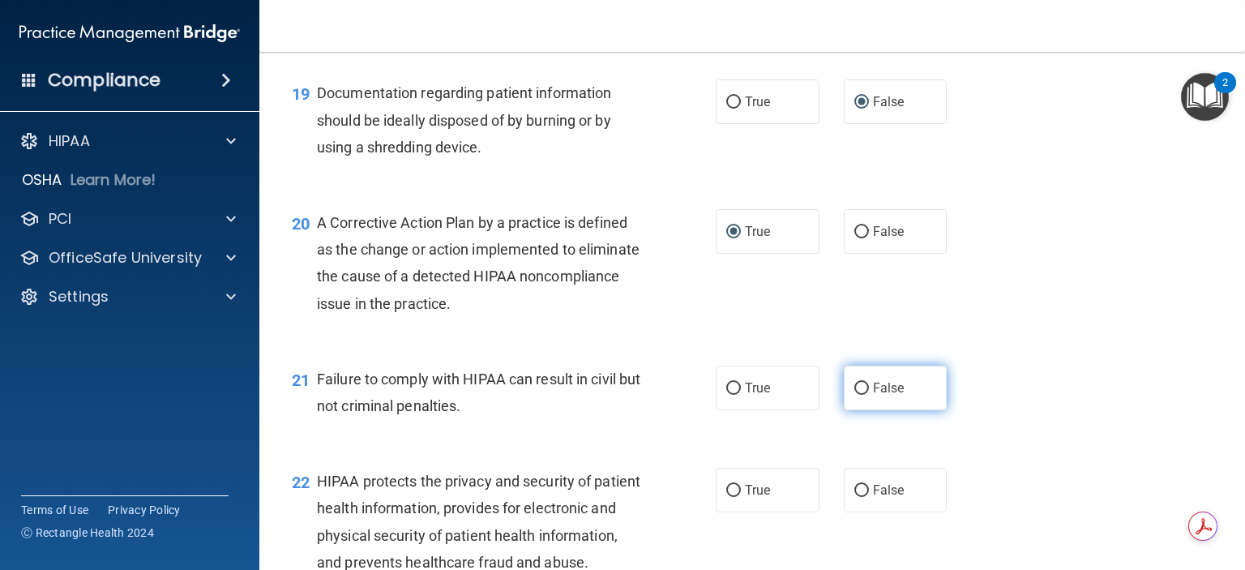
click at [854, 395] on input "False" at bounding box center [861, 388] width 15 height 12
radio input "true"
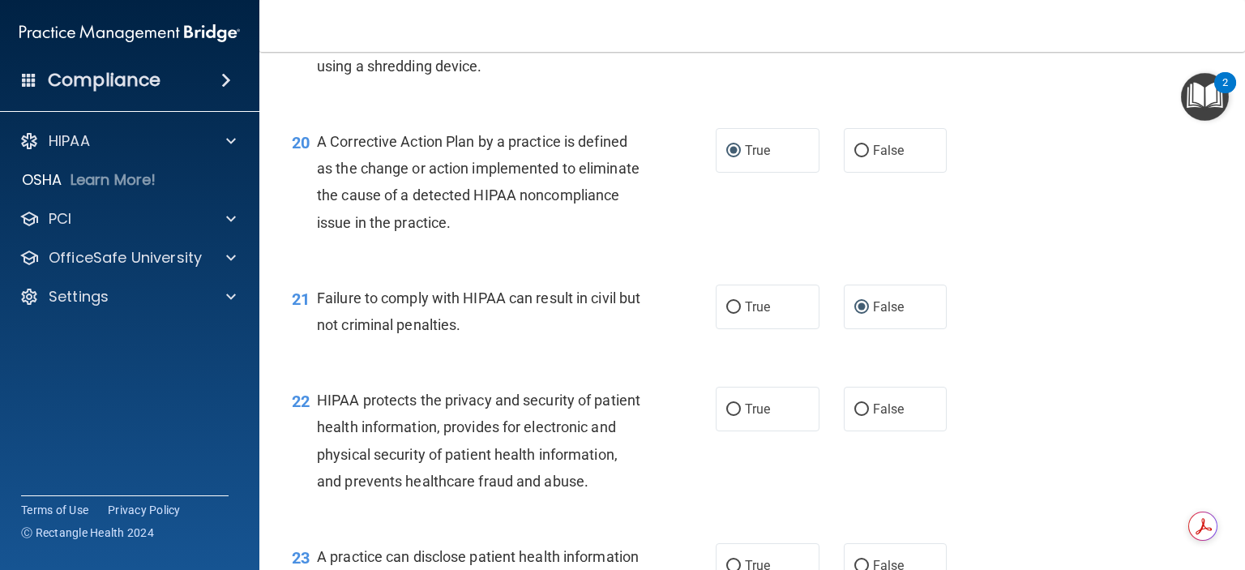
scroll to position [2674, 0]
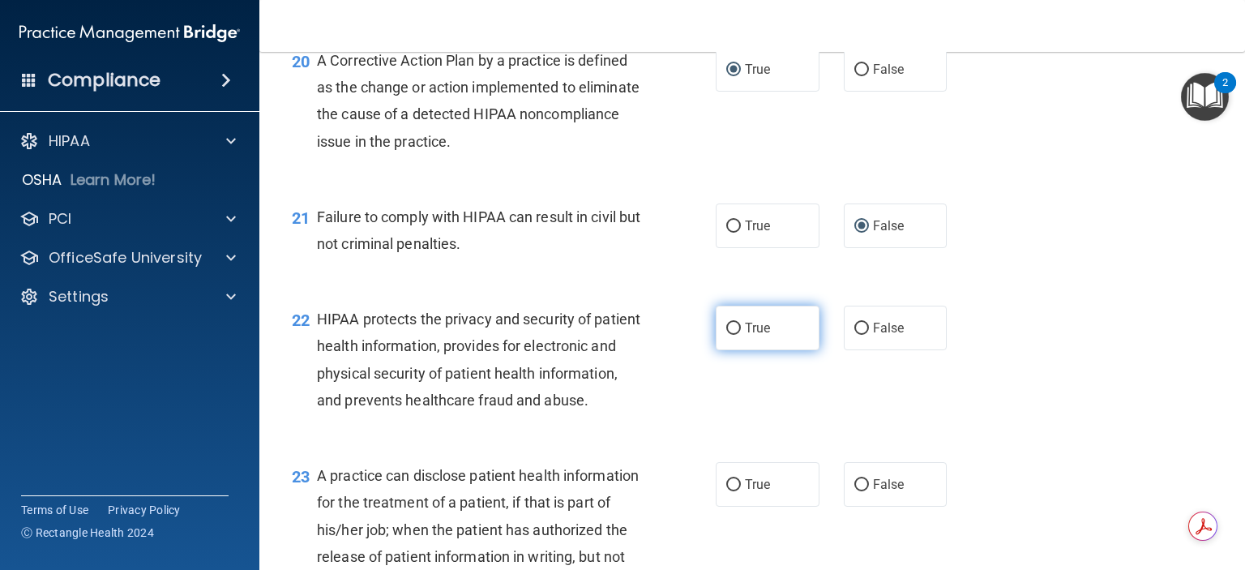
click at [726, 335] on input "True" at bounding box center [733, 328] width 15 height 12
radio input "true"
click at [854, 335] on input "False" at bounding box center [861, 328] width 15 height 12
radio input "true"
click at [730, 335] on input "True" at bounding box center [733, 328] width 15 height 12
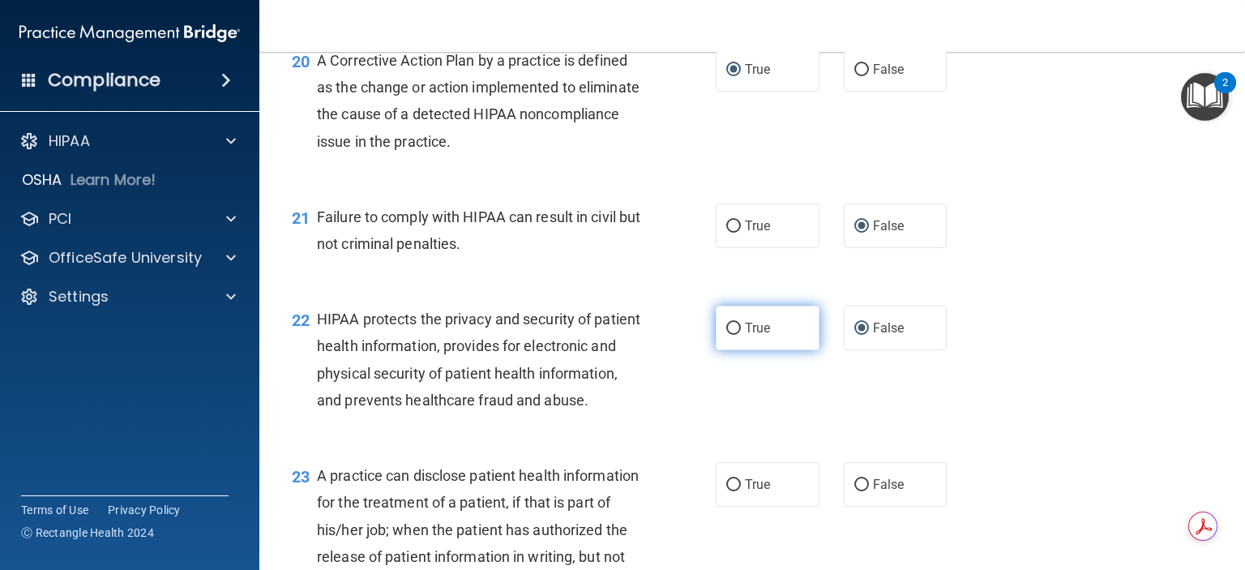
radio input "true"
radio input "false"
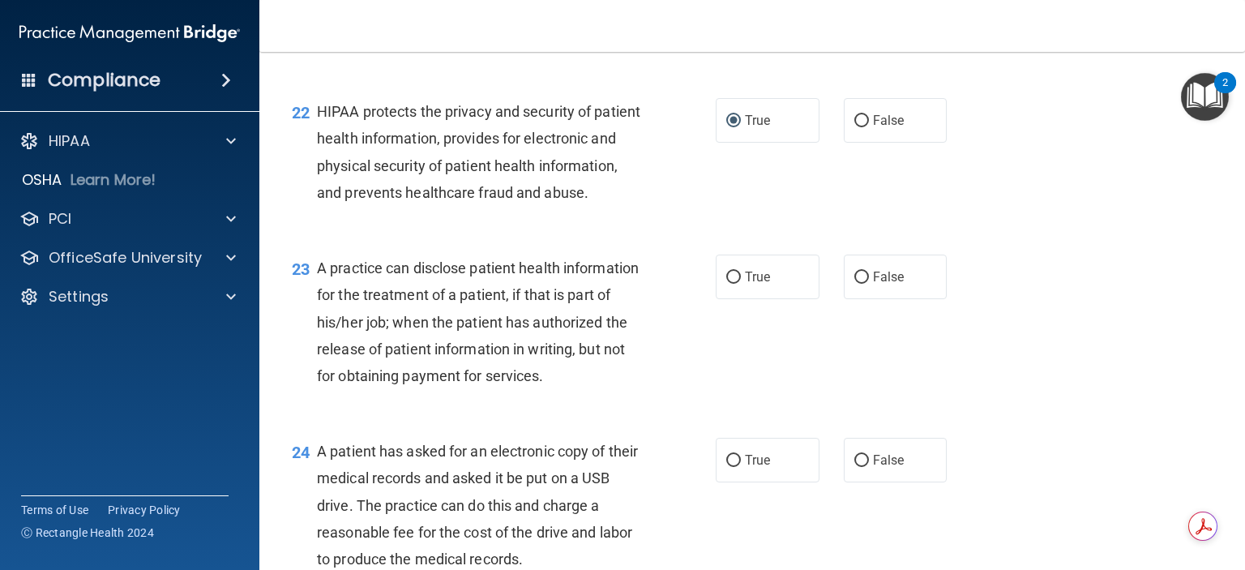
scroll to position [2917, 0]
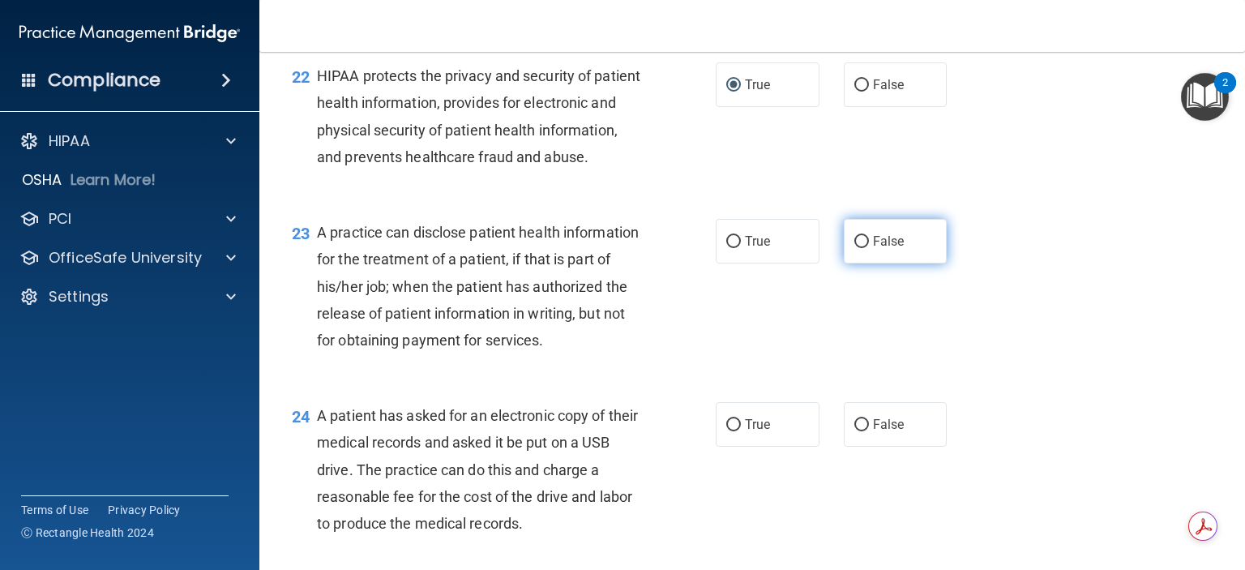
click at [854, 248] on input "False" at bounding box center [861, 242] width 15 height 12
radio input "true"
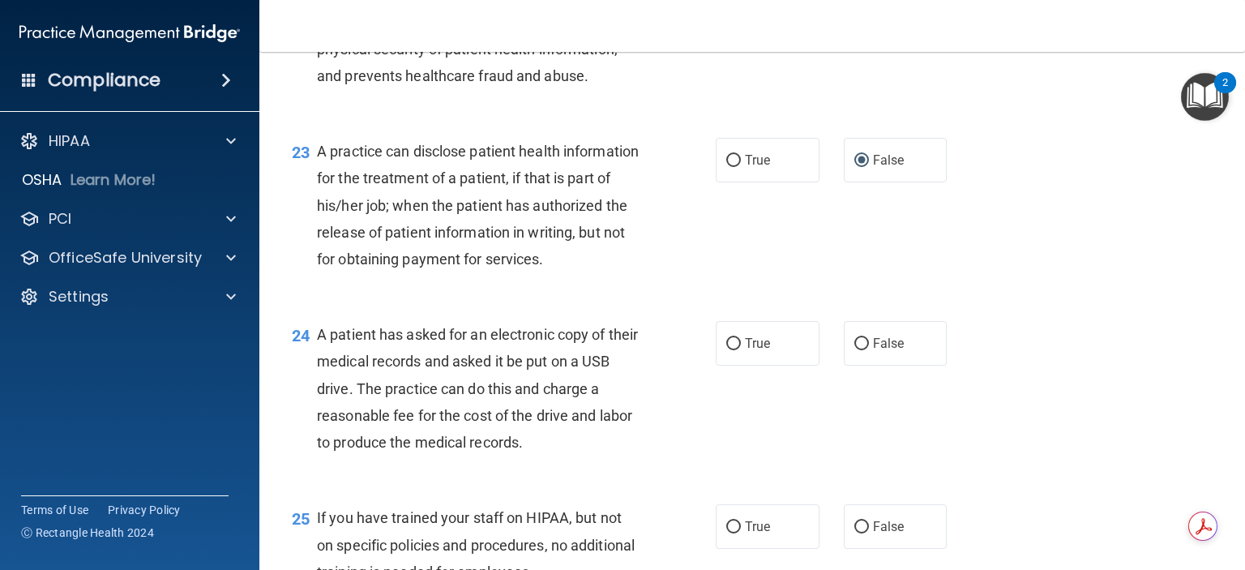
scroll to position [3079, 0]
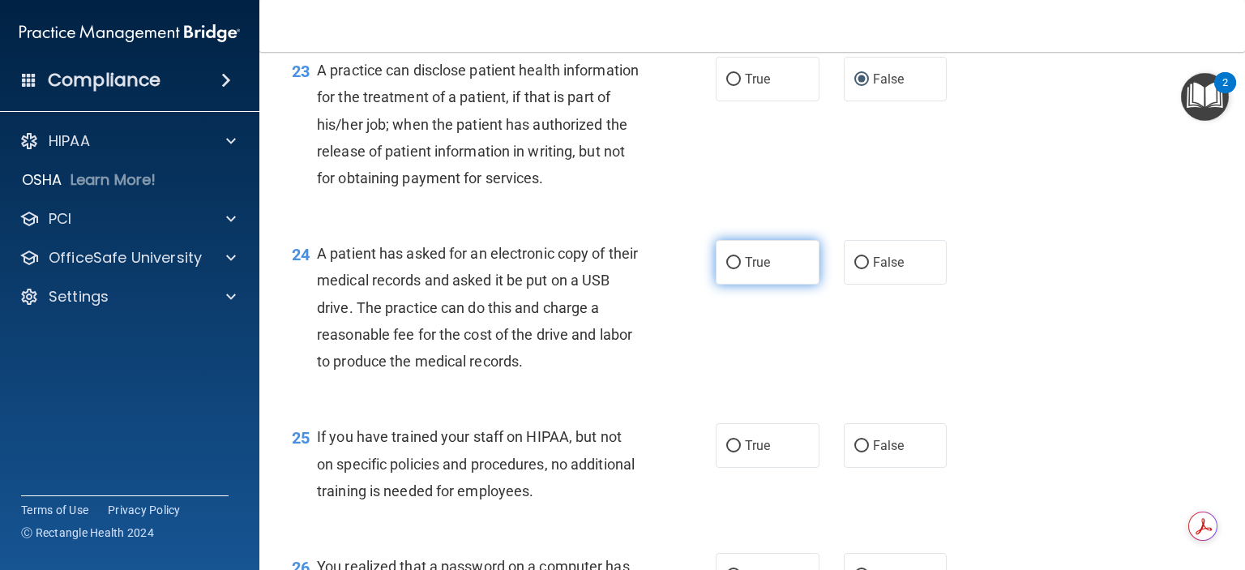
click at [726, 269] on input "True" at bounding box center [733, 263] width 15 height 12
radio input "true"
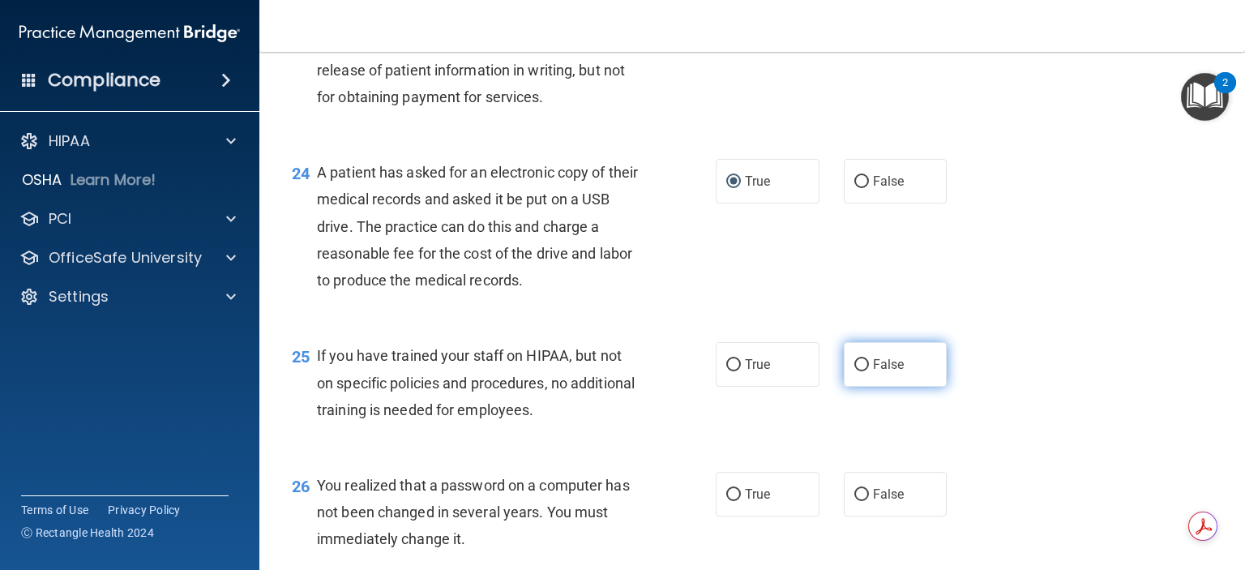
click at [873, 372] on span "False" at bounding box center [889, 364] width 32 height 15
click at [866, 371] on input "False" at bounding box center [861, 365] width 15 height 12
radio input "true"
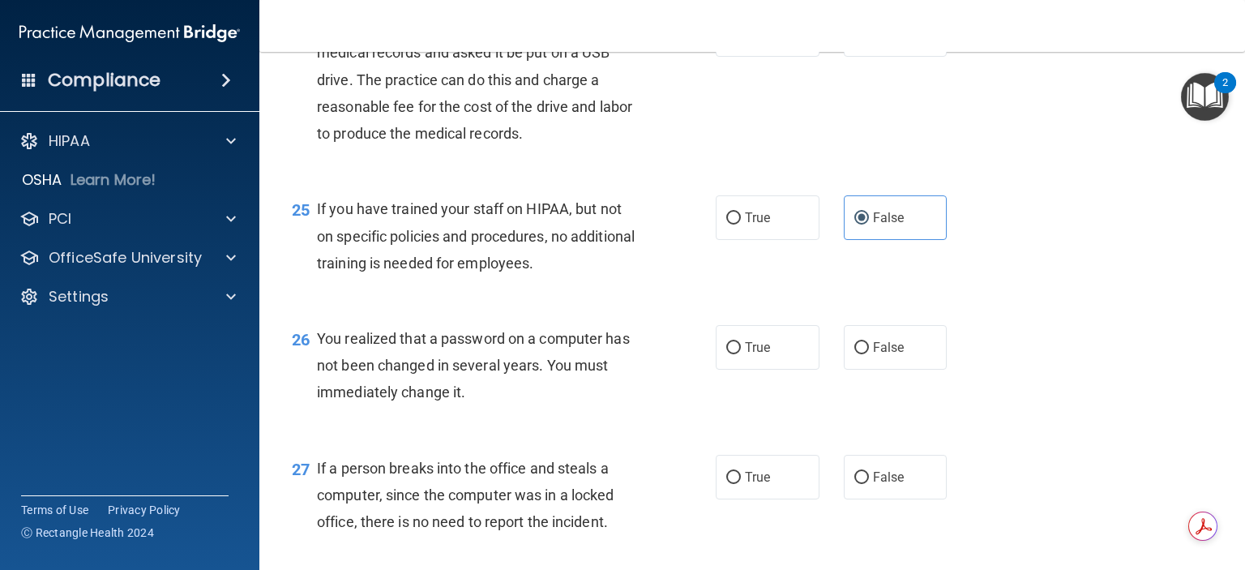
scroll to position [3322, 0]
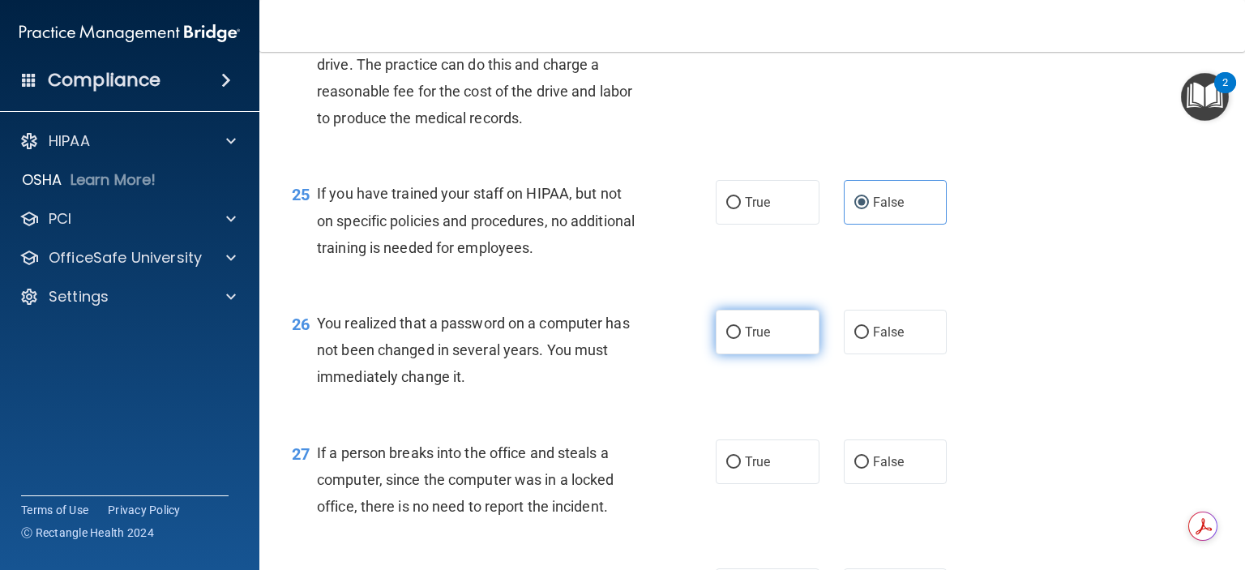
click at [746, 340] on span "True" at bounding box center [757, 331] width 25 height 15
click at [741, 339] on input "True" at bounding box center [733, 333] width 15 height 12
radio input "true"
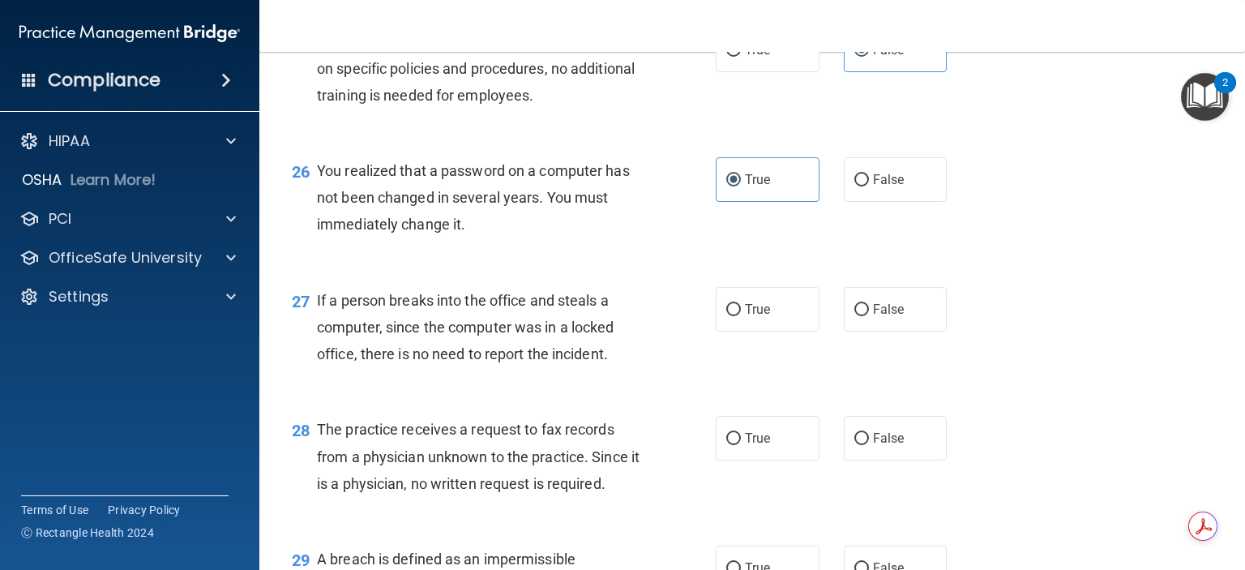
scroll to position [3484, 0]
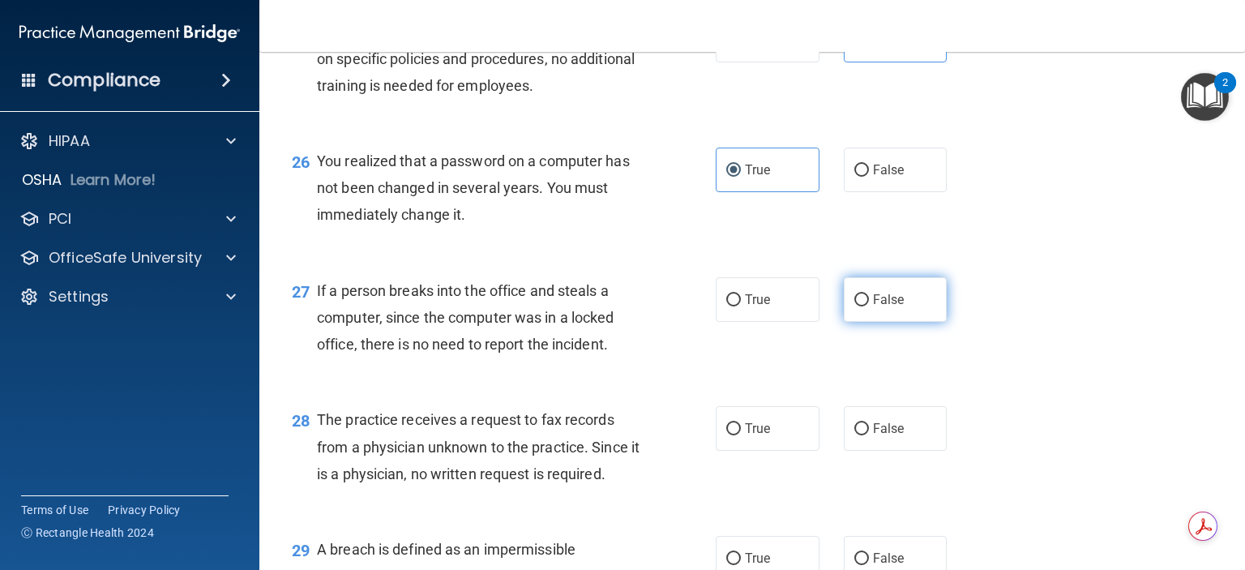
click at [846, 322] on label "False" at bounding box center [895, 299] width 104 height 45
click at [854, 306] on input "False" at bounding box center [861, 300] width 15 height 12
radio input "true"
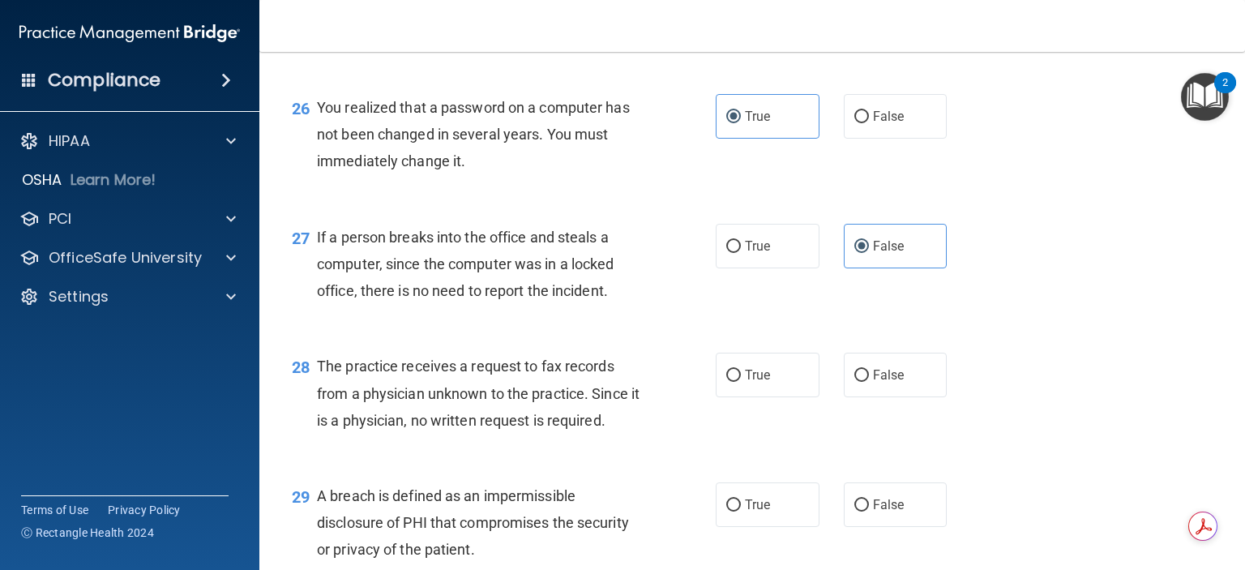
scroll to position [3565, 0]
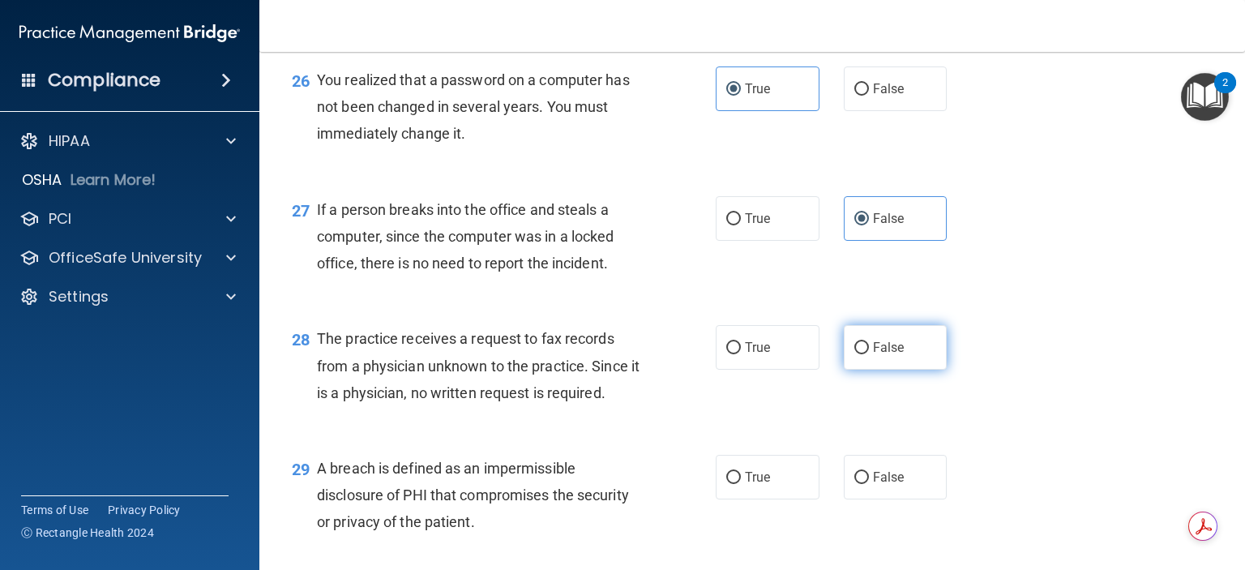
click at [856, 354] on input "False" at bounding box center [861, 348] width 15 height 12
radio input "true"
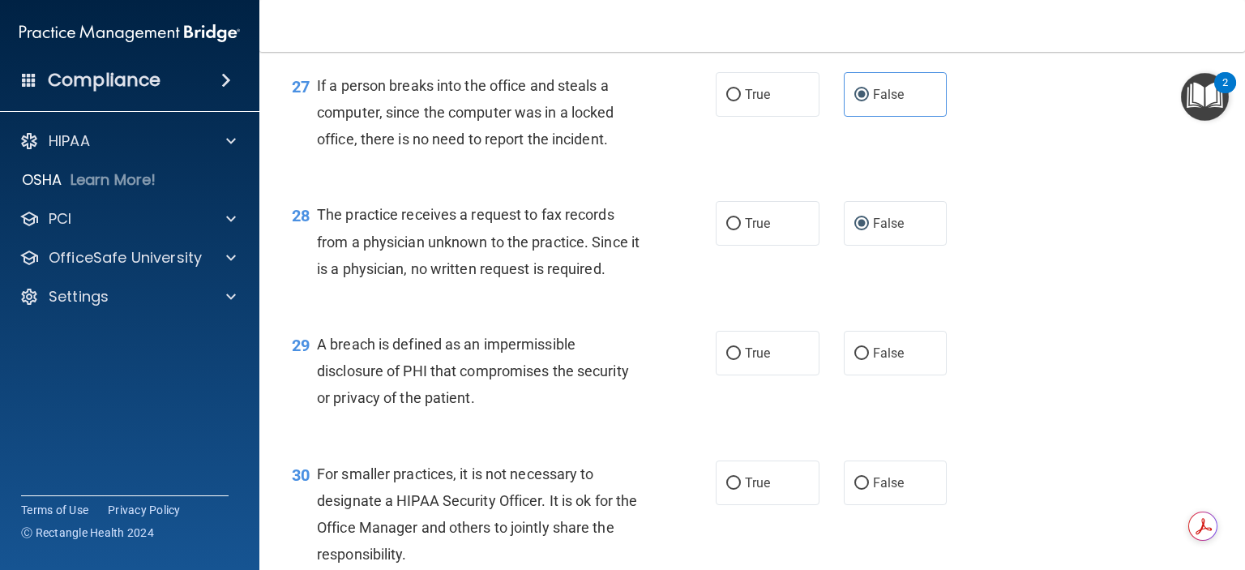
scroll to position [3727, 0]
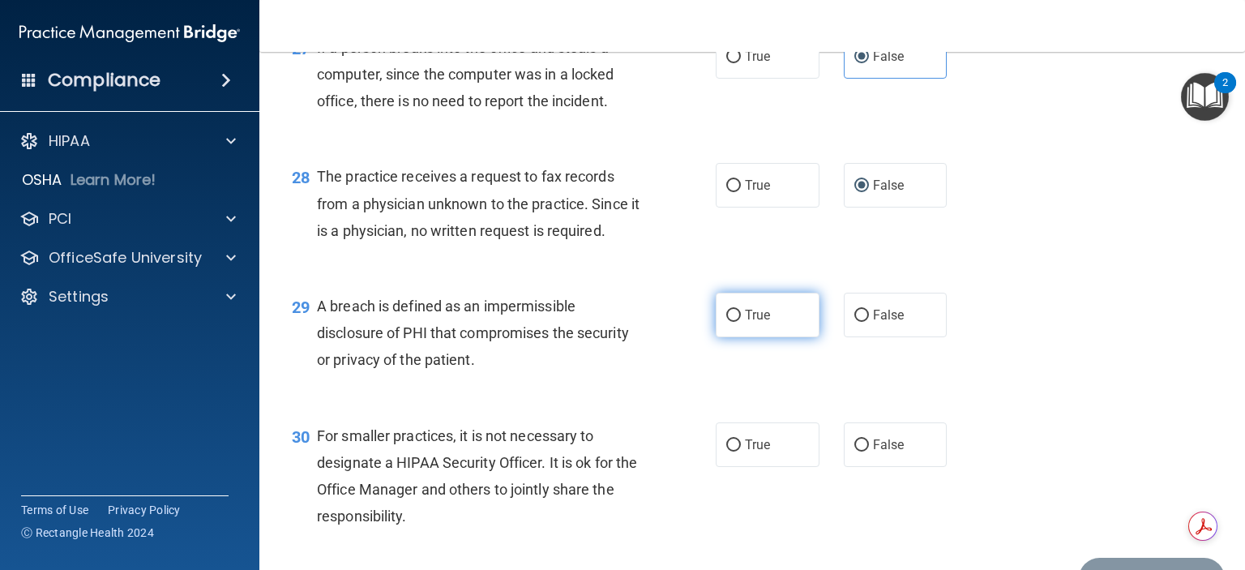
click at [725, 337] on label "True" at bounding box center [767, 315] width 104 height 45
click at [726, 322] on input "True" at bounding box center [733, 316] width 15 height 12
radio input "true"
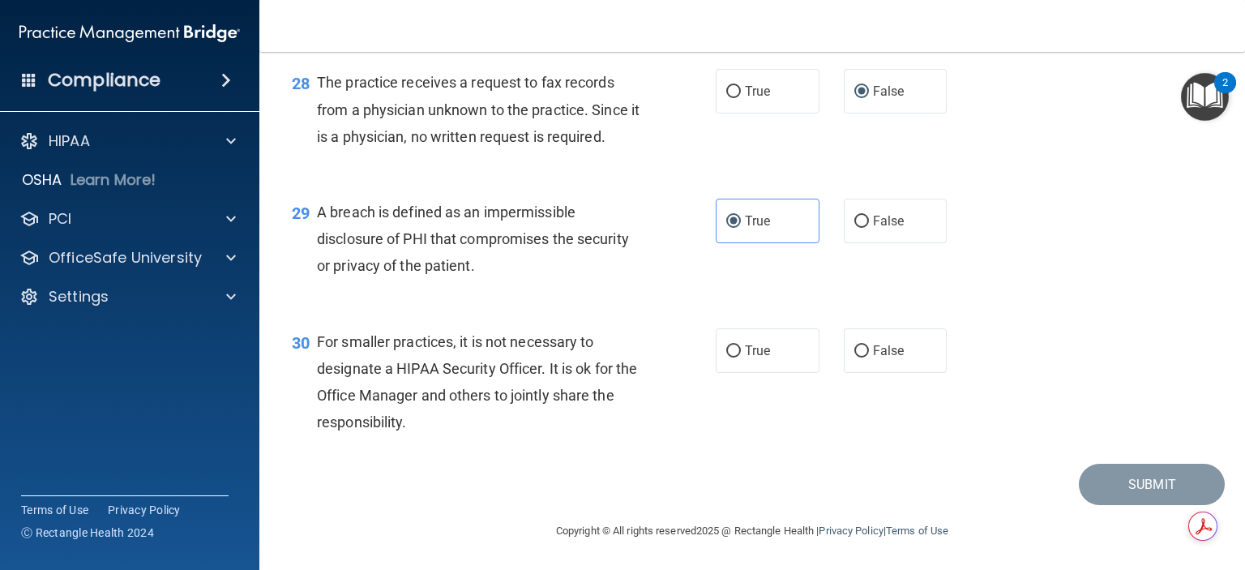
scroll to position [3889, 0]
click at [873, 358] on span "False" at bounding box center [889, 350] width 32 height 15
click at [865, 357] on input "False" at bounding box center [861, 351] width 15 height 12
radio input "true"
click at [1125, 495] on button "Submit" at bounding box center [1151, 483] width 146 height 41
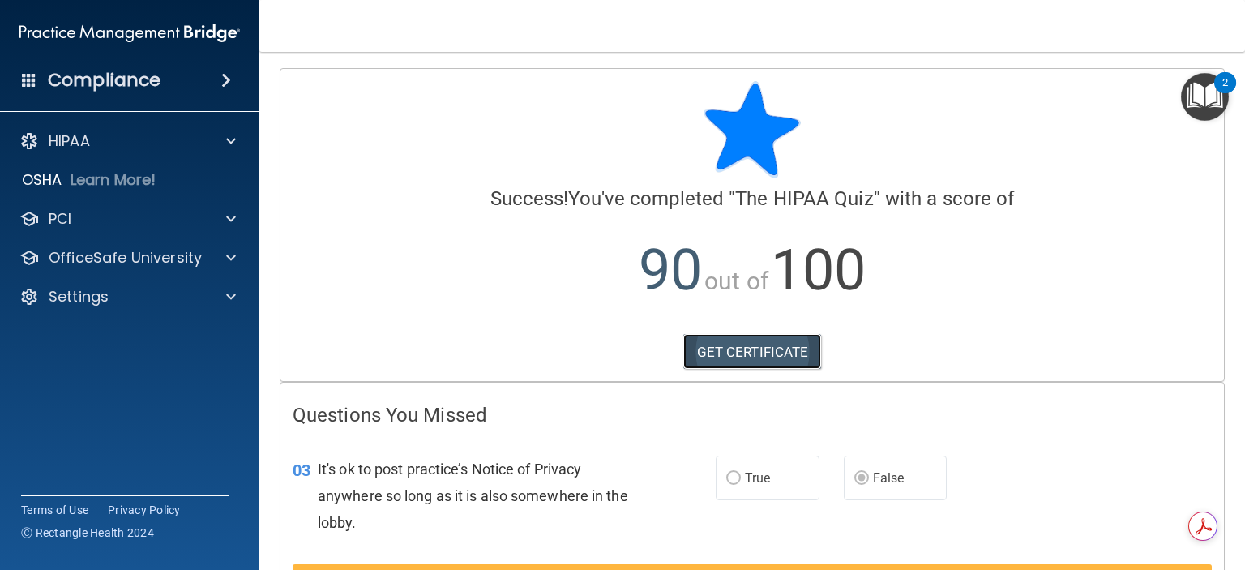
click at [738, 349] on link "GET CERTIFICATE" at bounding box center [752, 352] width 139 height 36
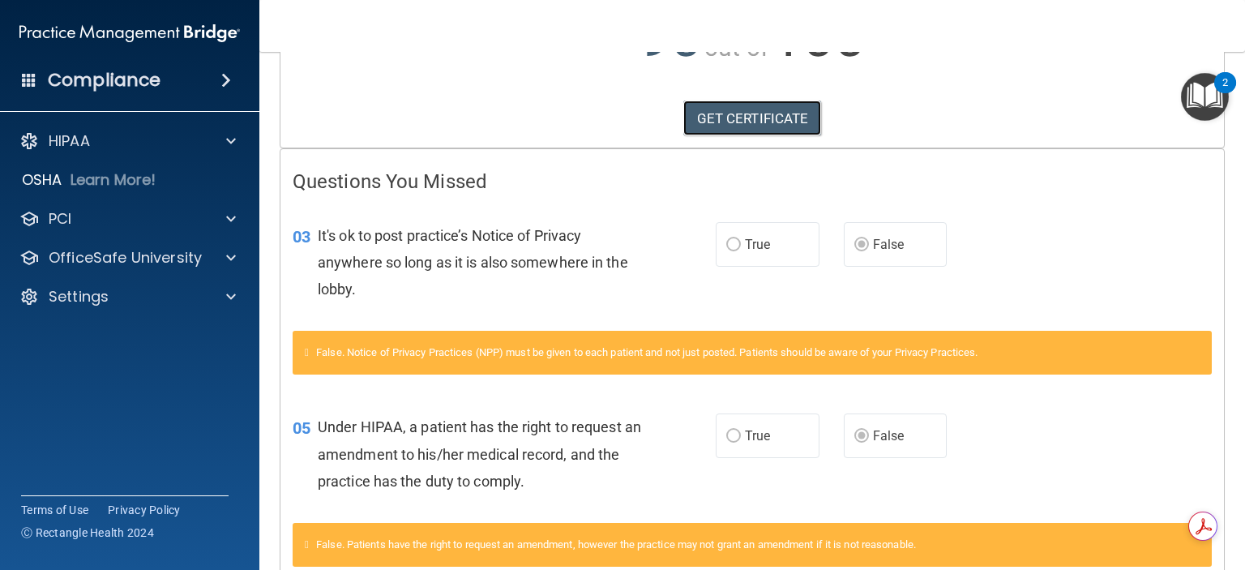
scroll to position [243, 0]
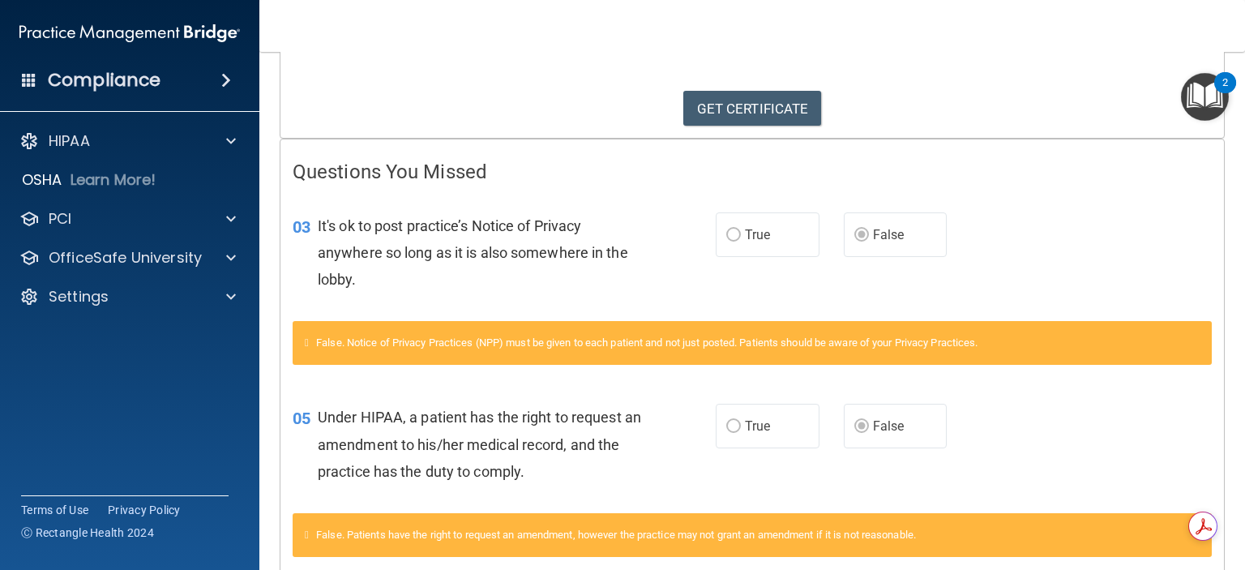
click at [746, 236] on span "True" at bounding box center [757, 234] width 25 height 15
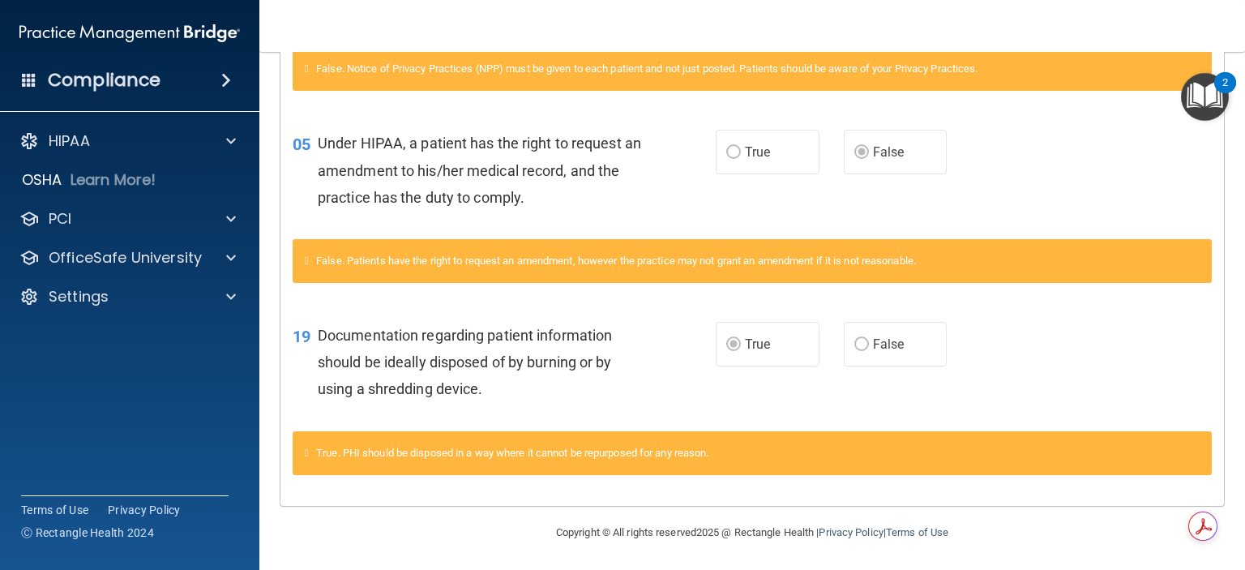
scroll to position [0, 0]
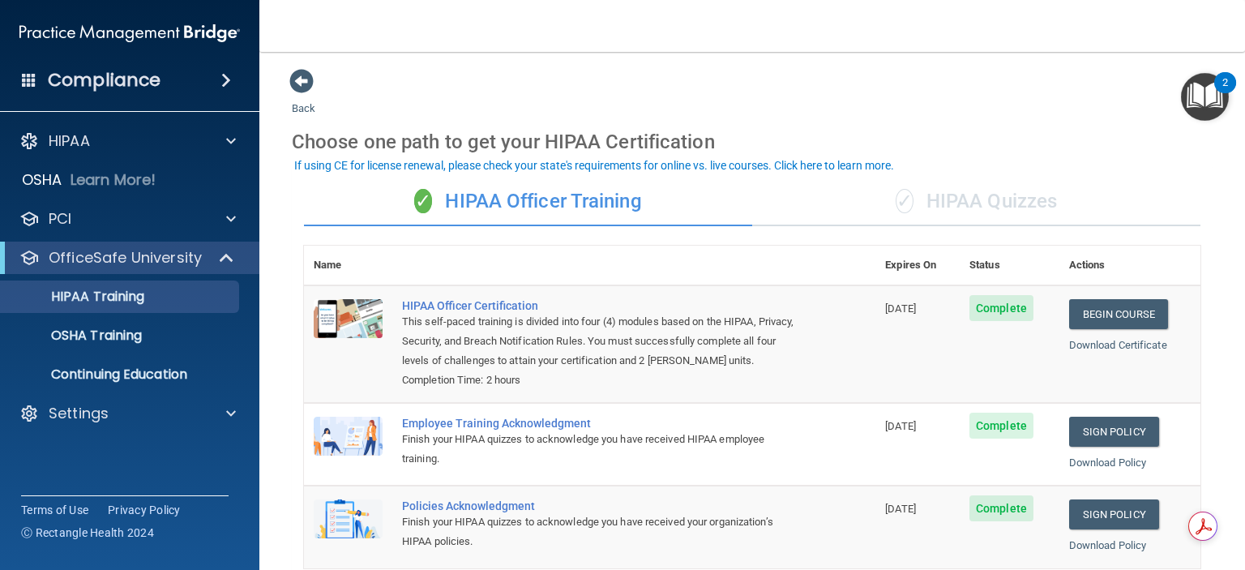
click at [971, 190] on div "✓ HIPAA Quizzes" at bounding box center [976, 201] width 448 height 49
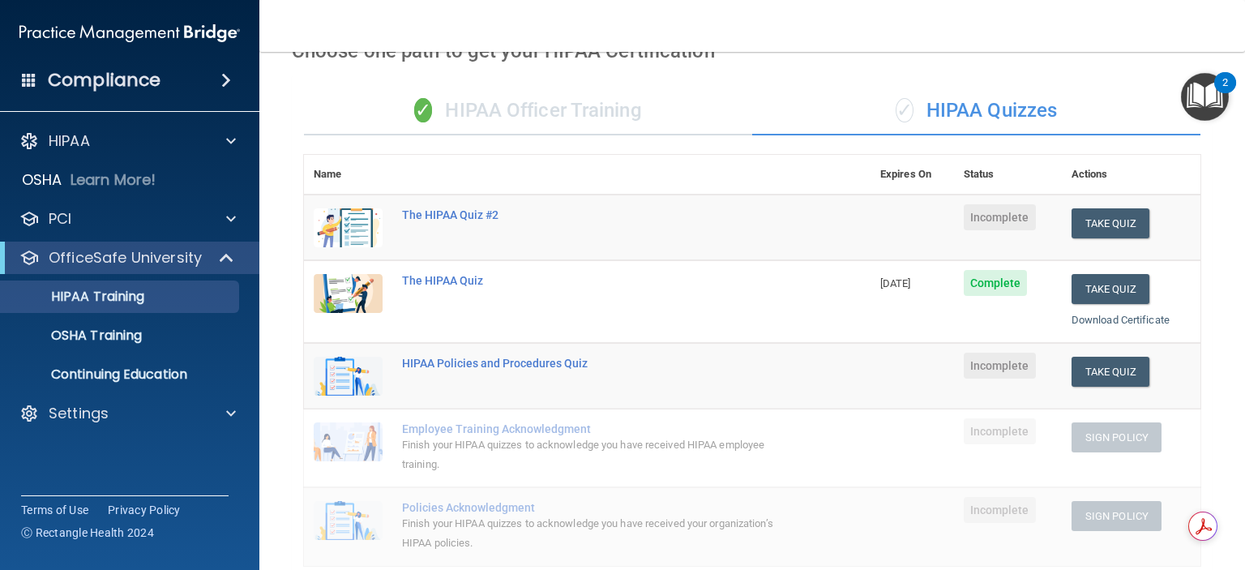
scroll to position [81, 0]
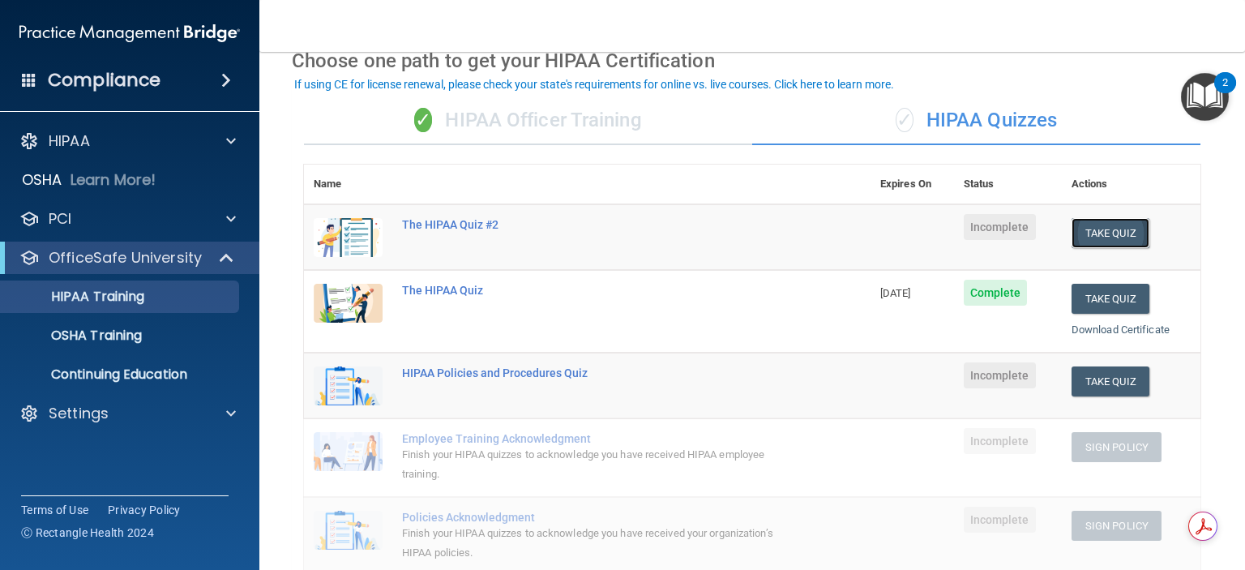
click at [1079, 229] on button "Take Quiz" at bounding box center [1110, 233] width 78 height 30
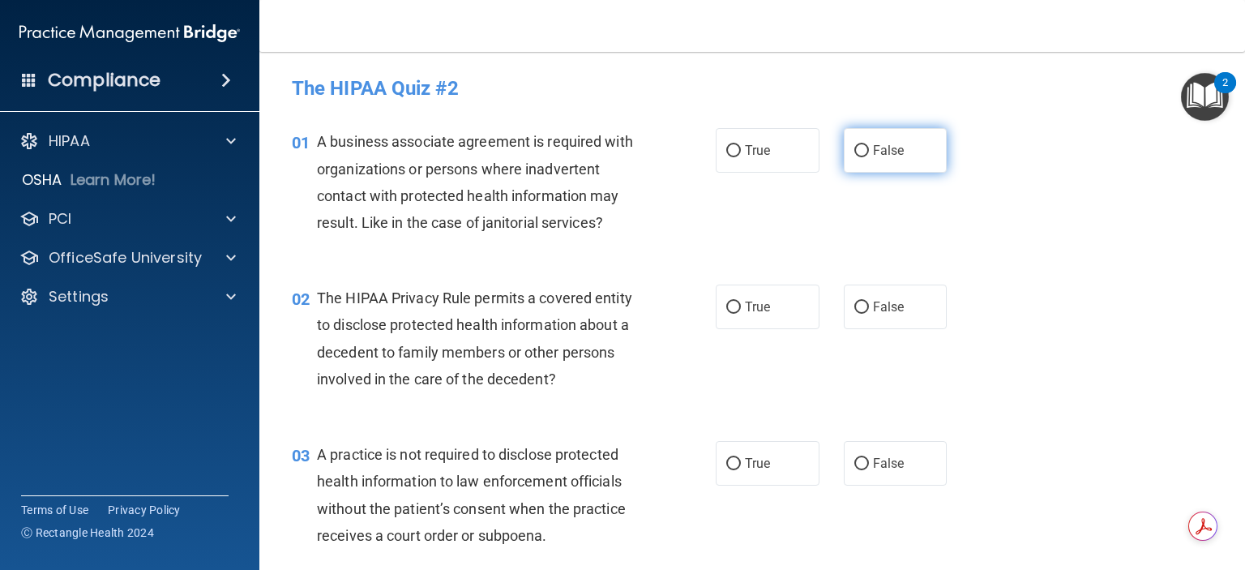
click at [855, 148] on input "False" at bounding box center [861, 151] width 15 height 12
radio input "true"
click at [758, 156] on span "True" at bounding box center [757, 150] width 25 height 15
click at [741, 156] on input "True" at bounding box center [733, 151] width 15 height 12
radio input "true"
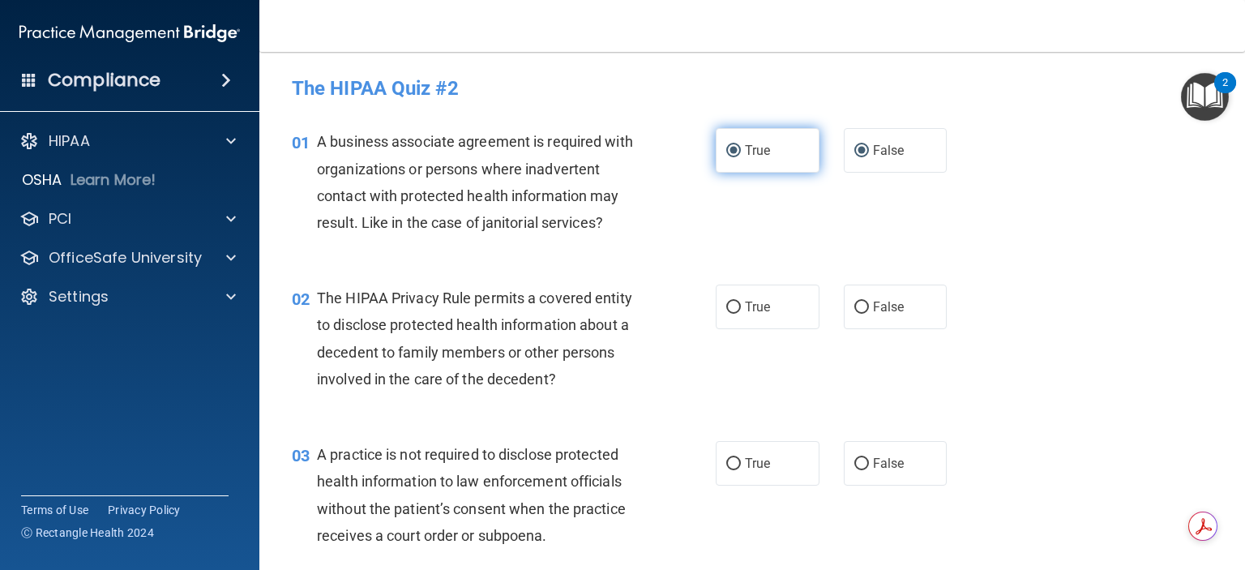
radio input "false"
click at [873, 308] on span "False" at bounding box center [889, 306] width 32 height 15
click at [869, 308] on input "False" at bounding box center [861, 307] width 15 height 12
radio input "true"
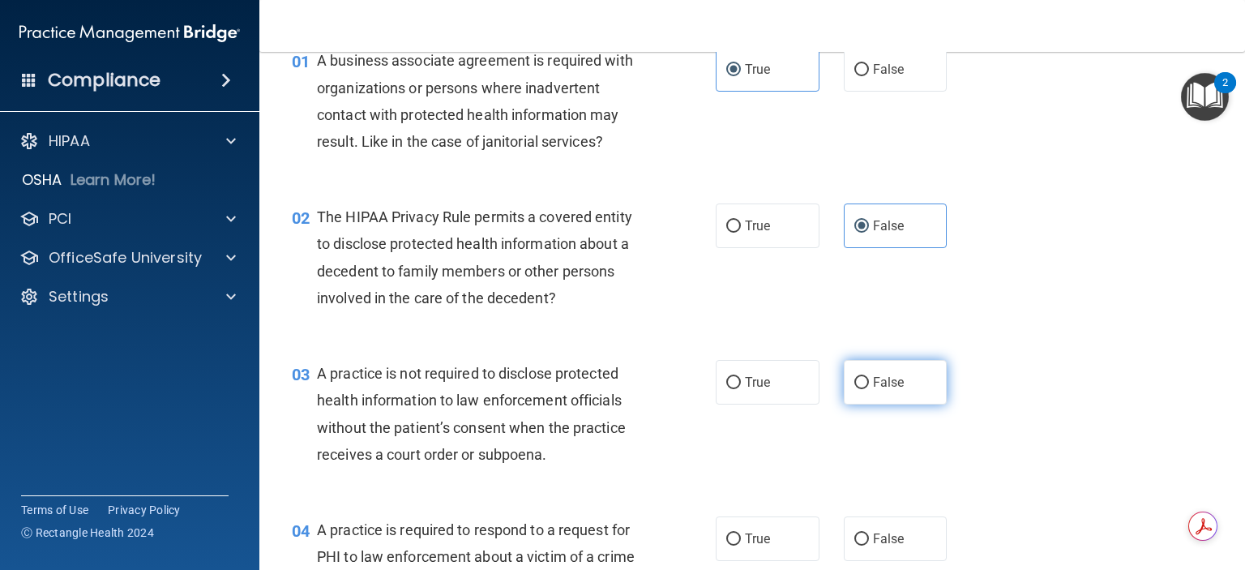
click at [885, 380] on span "False" at bounding box center [889, 381] width 32 height 15
click at [869, 380] on input "False" at bounding box center [861, 383] width 15 height 12
radio input "true"
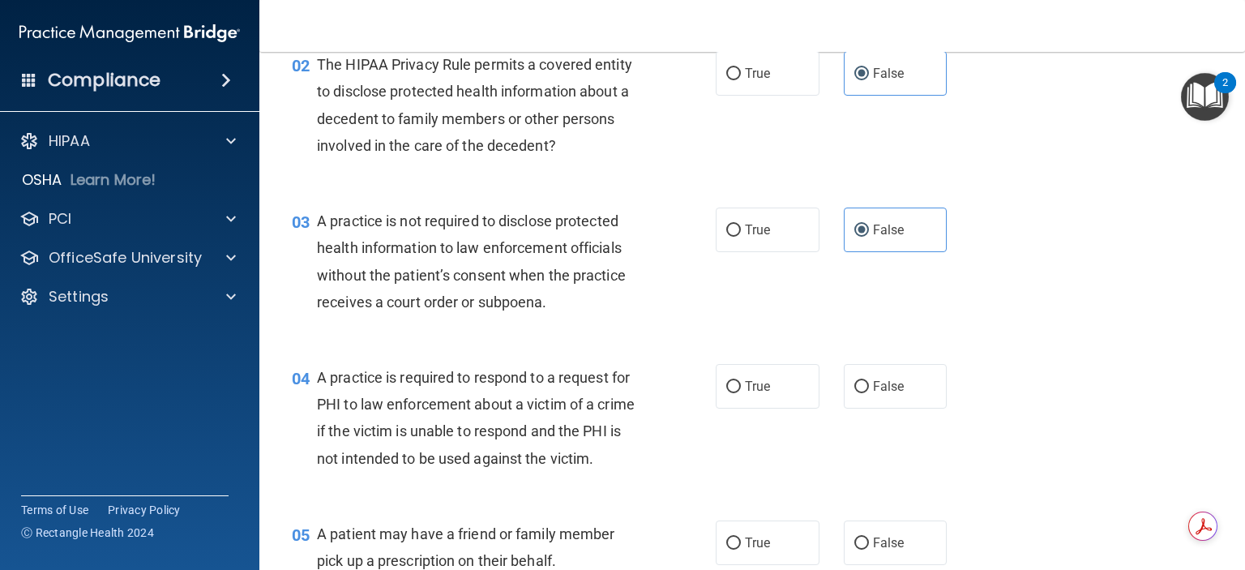
scroll to position [243, 0]
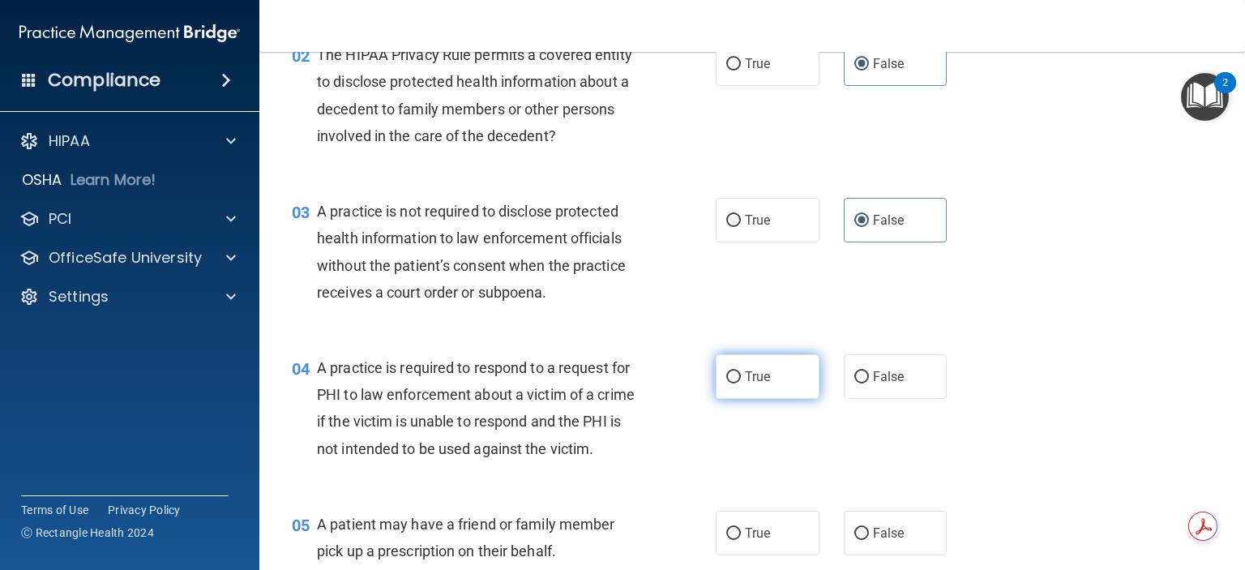
click at [767, 379] on label "True" at bounding box center [767, 376] width 104 height 45
click at [741, 379] on input "True" at bounding box center [733, 377] width 15 height 12
radio input "true"
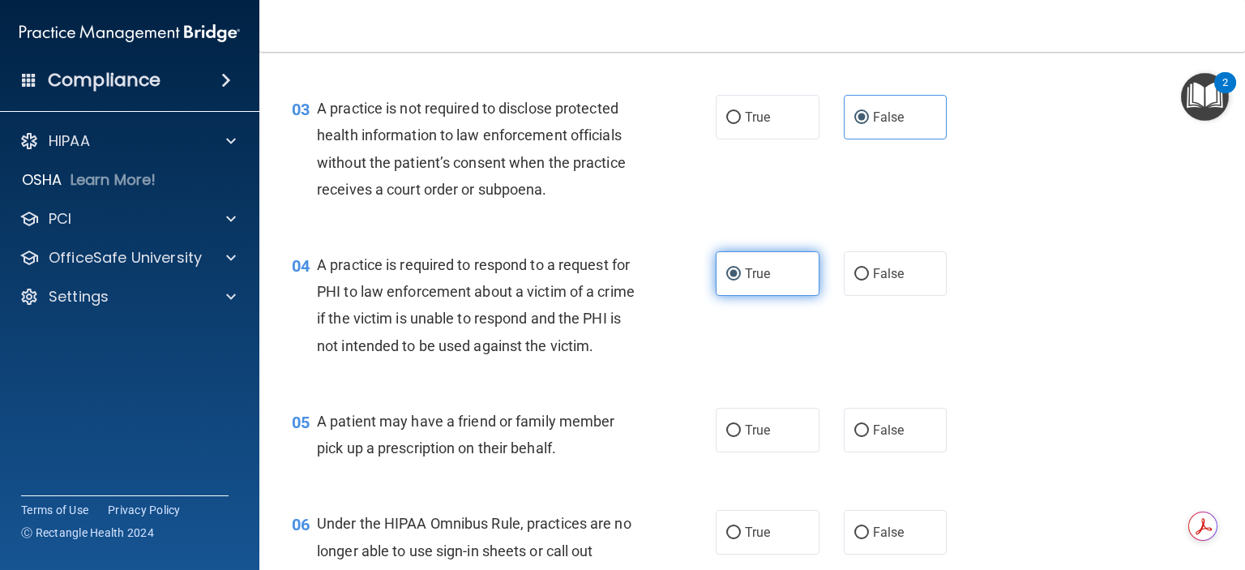
scroll to position [405, 0]
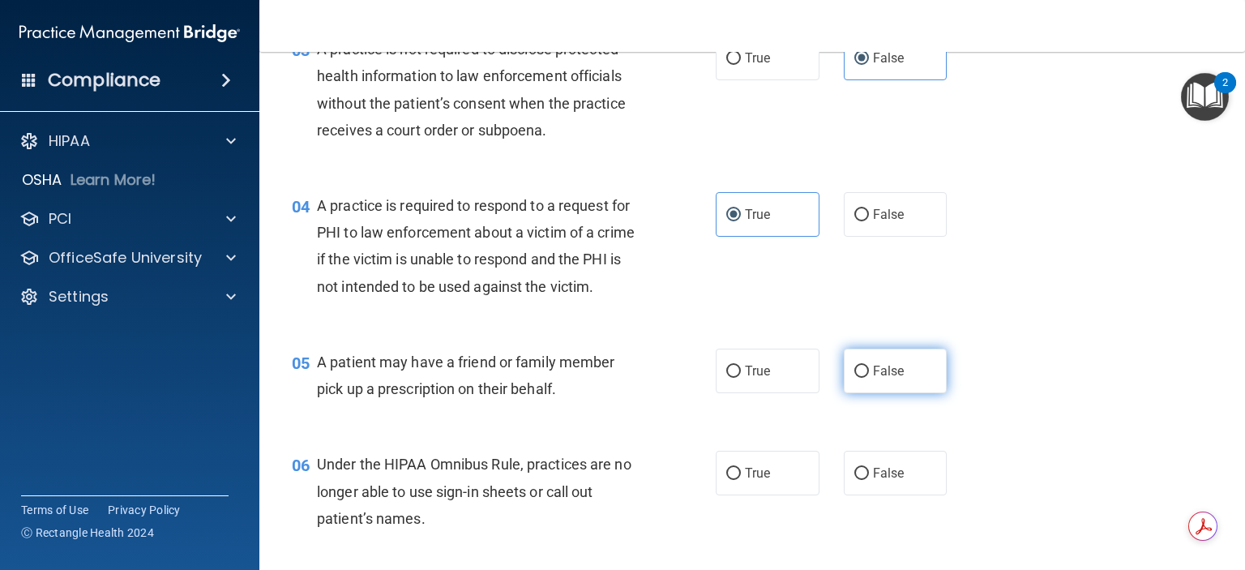
click at [876, 378] on span "False" at bounding box center [889, 370] width 32 height 15
click at [869, 378] on input "False" at bounding box center [861, 371] width 15 height 12
radio input "true"
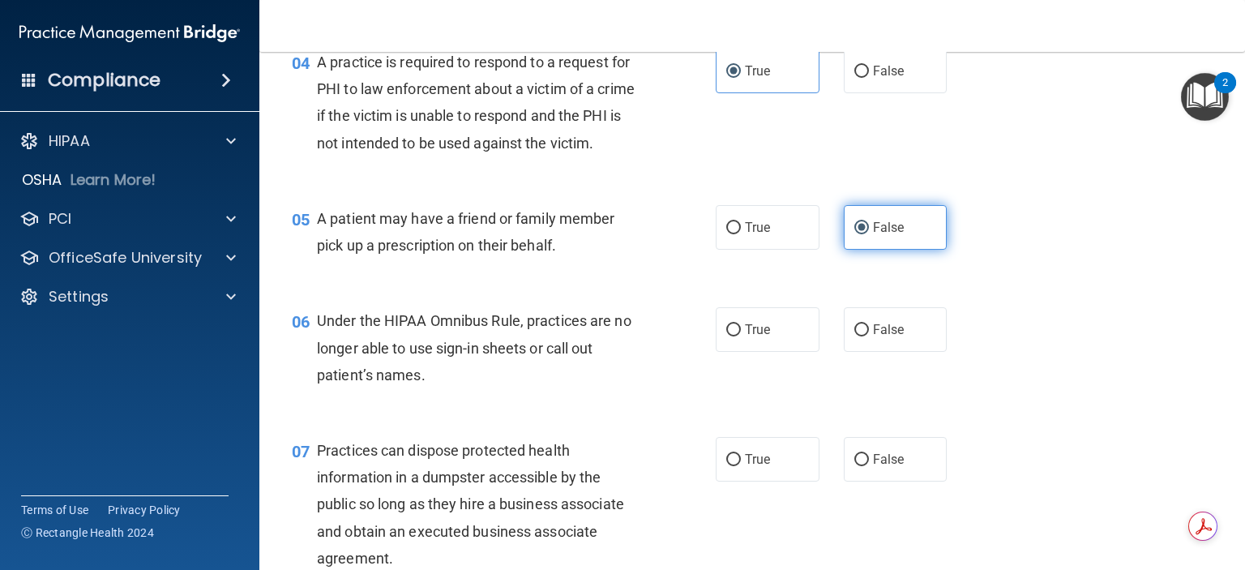
scroll to position [567, 0]
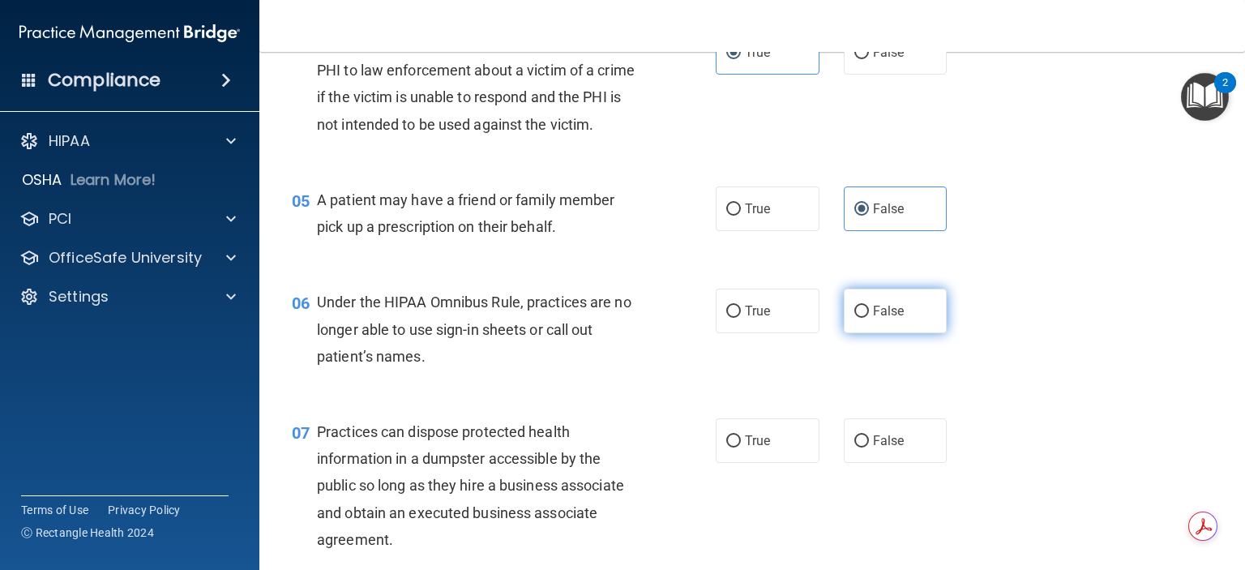
click at [898, 333] on label "False" at bounding box center [895, 310] width 104 height 45
click at [869, 318] on input "False" at bounding box center [861, 311] width 15 height 12
radio input "true"
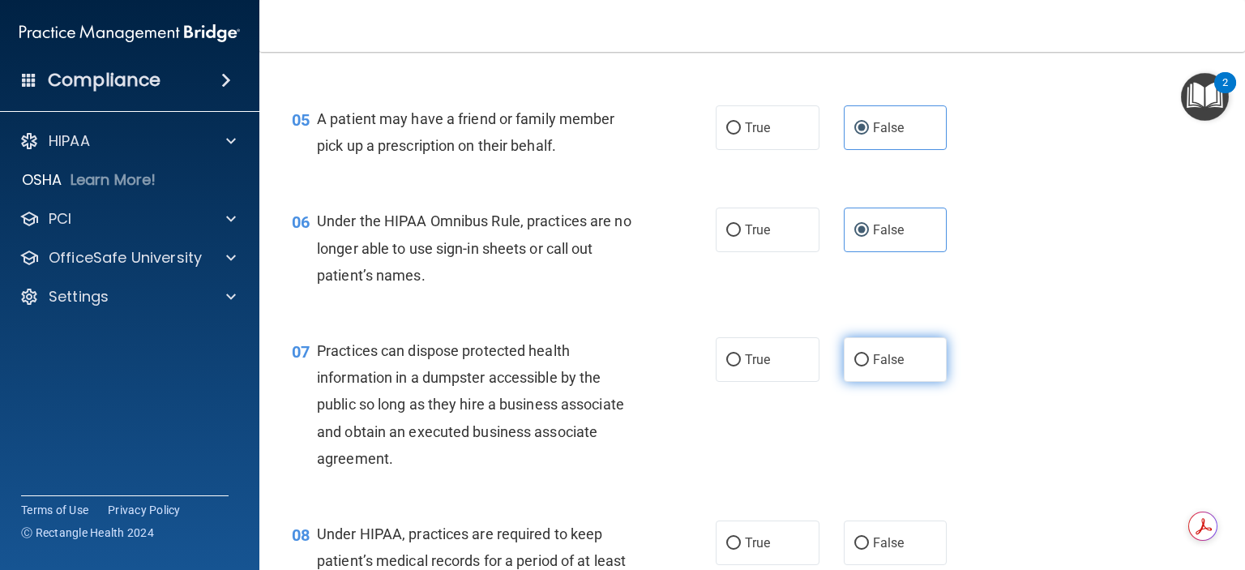
click at [878, 367] on span "False" at bounding box center [889, 359] width 32 height 15
click at [869, 366] on input "False" at bounding box center [861, 360] width 15 height 12
radio input "true"
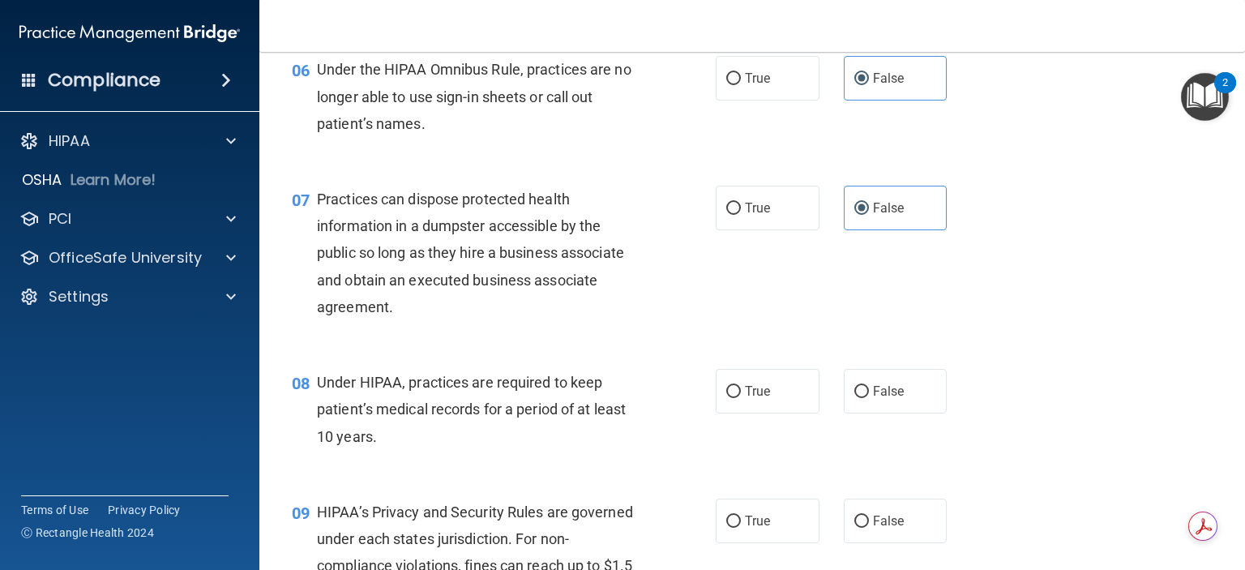
scroll to position [810, 0]
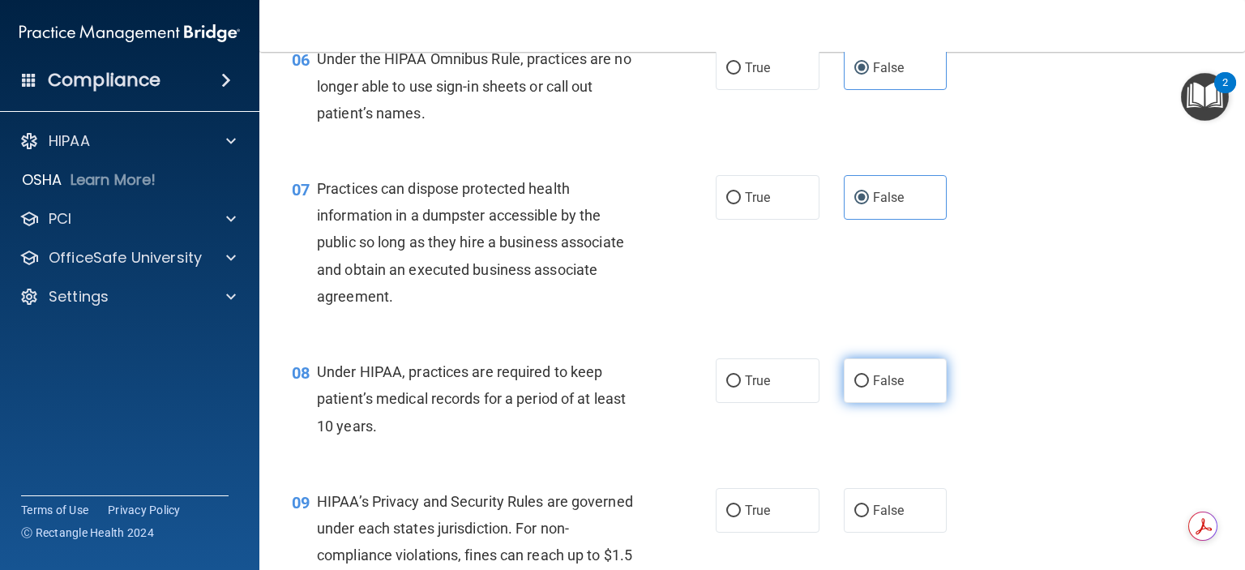
click at [899, 403] on label "False" at bounding box center [895, 380] width 104 height 45
click at [869, 387] on input "False" at bounding box center [861, 381] width 15 height 12
radio input "true"
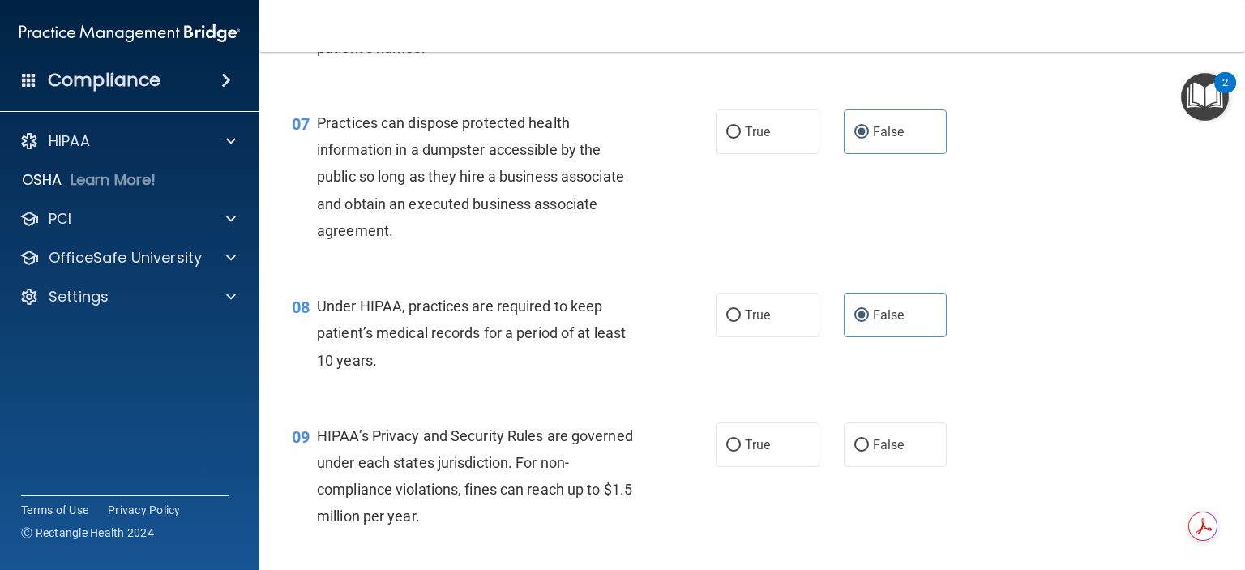
scroll to position [972, 0]
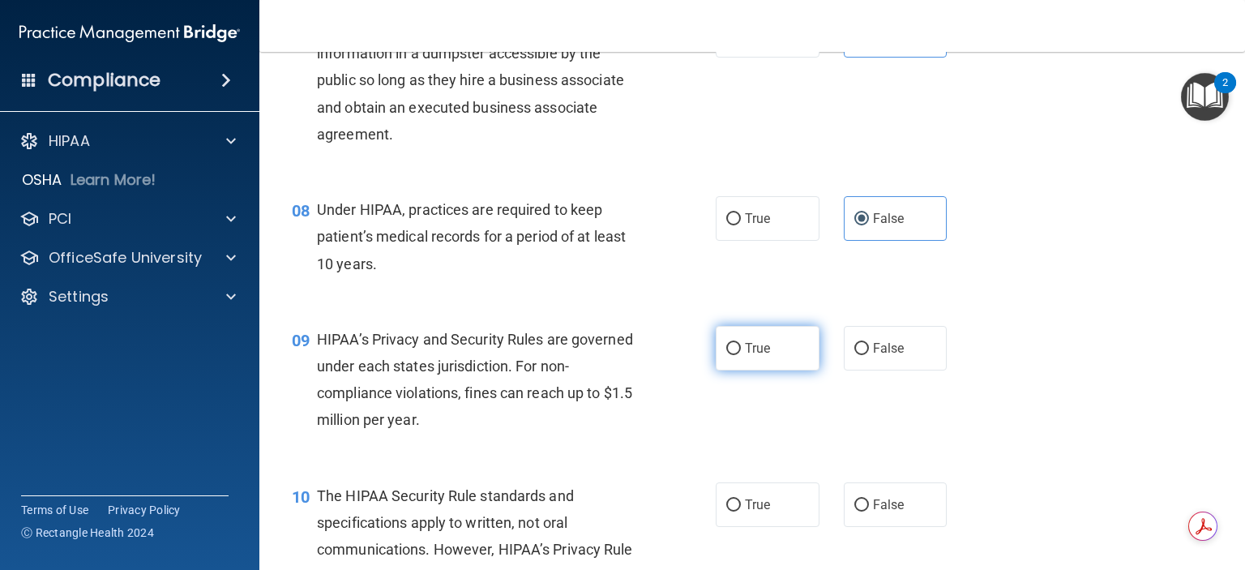
click at [775, 370] on label "True" at bounding box center [767, 348] width 104 height 45
click at [741, 355] on input "True" at bounding box center [733, 349] width 15 height 12
radio input "true"
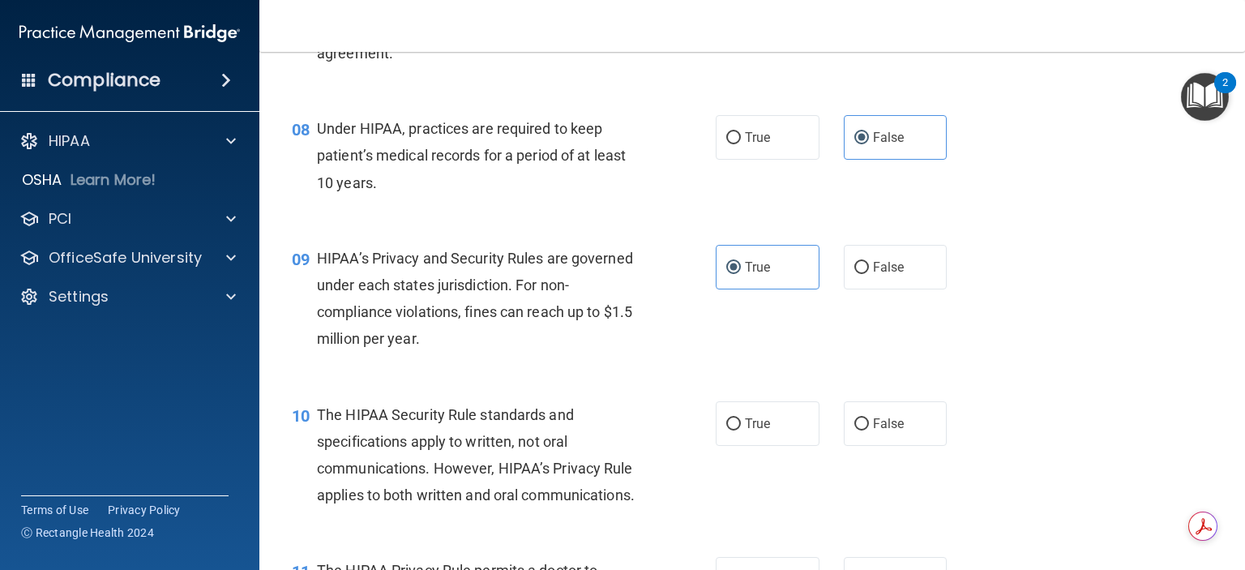
scroll to position [1134, 0]
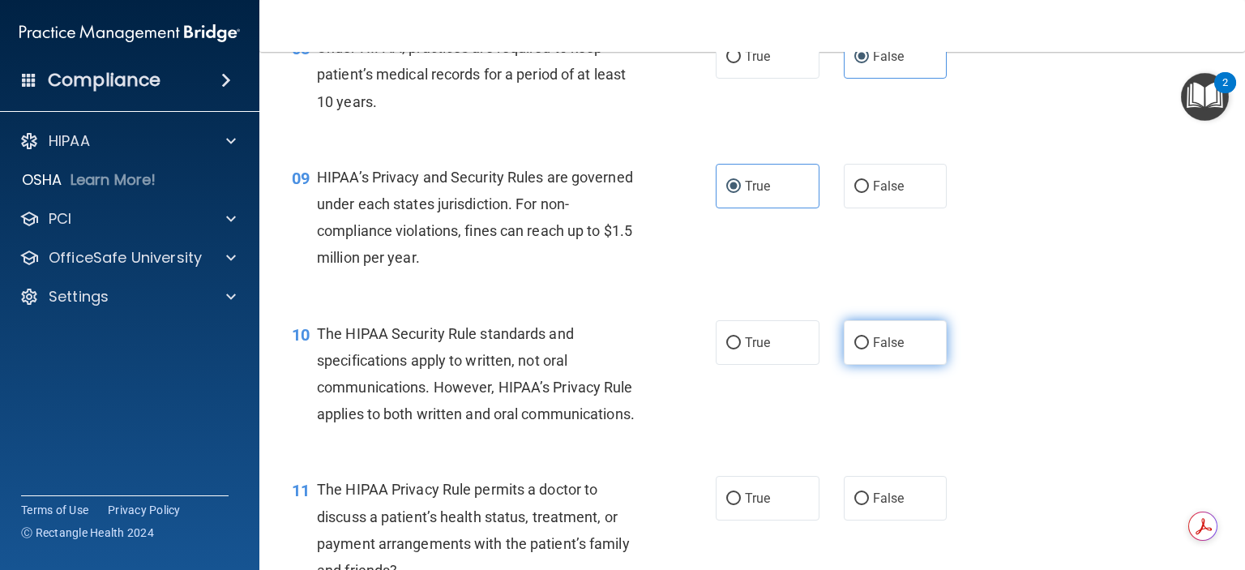
click at [897, 365] on label "False" at bounding box center [895, 342] width 104 height 45
click at [869, 349] on input "False" at bounding box center [861, 343] width 15 height 12
radio input "true"
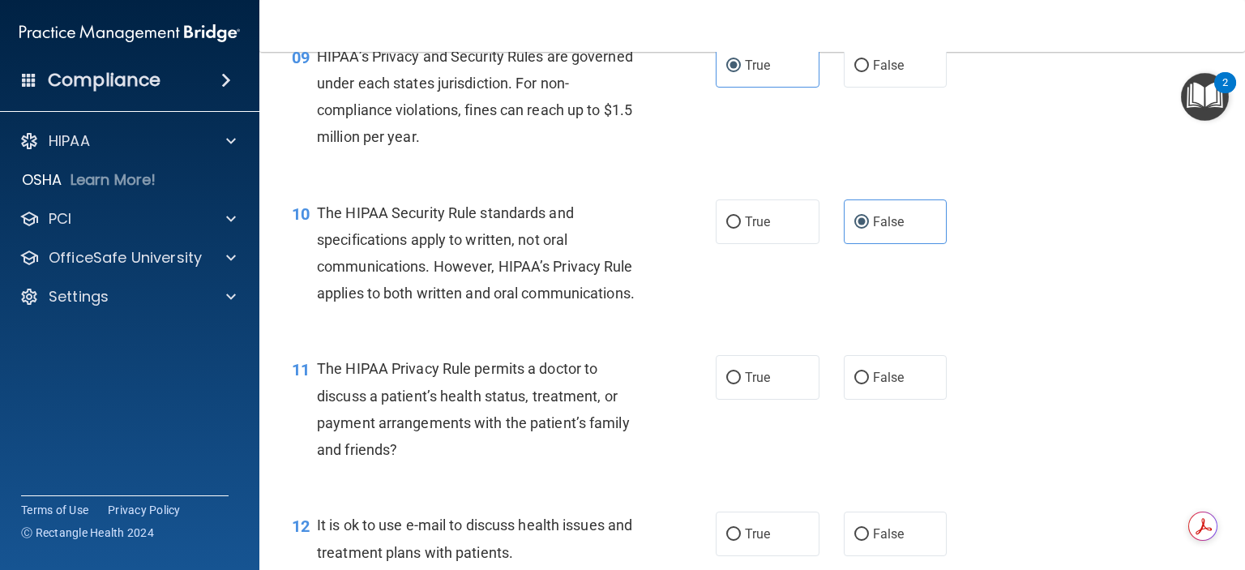
scroll to position [1296, 0]
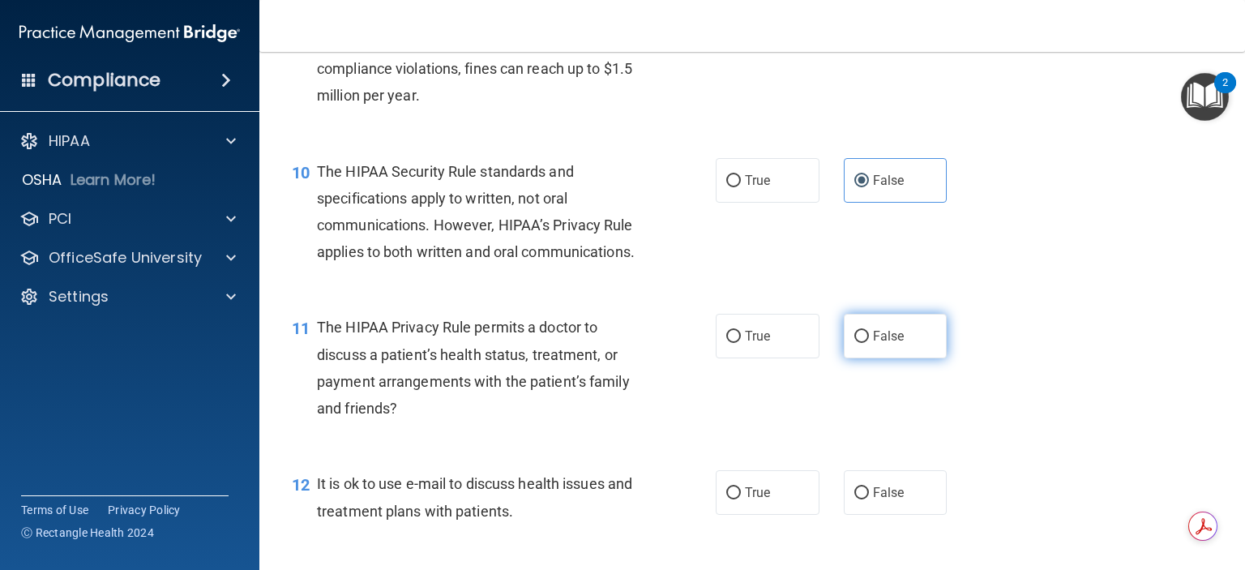
click at [888, 344] on span "False" at bounding box center [889, 335] width 32 height 15
click at [869, 343] on input "False" at bounding box center [861, 337] width 15 height 12
radio input "true"
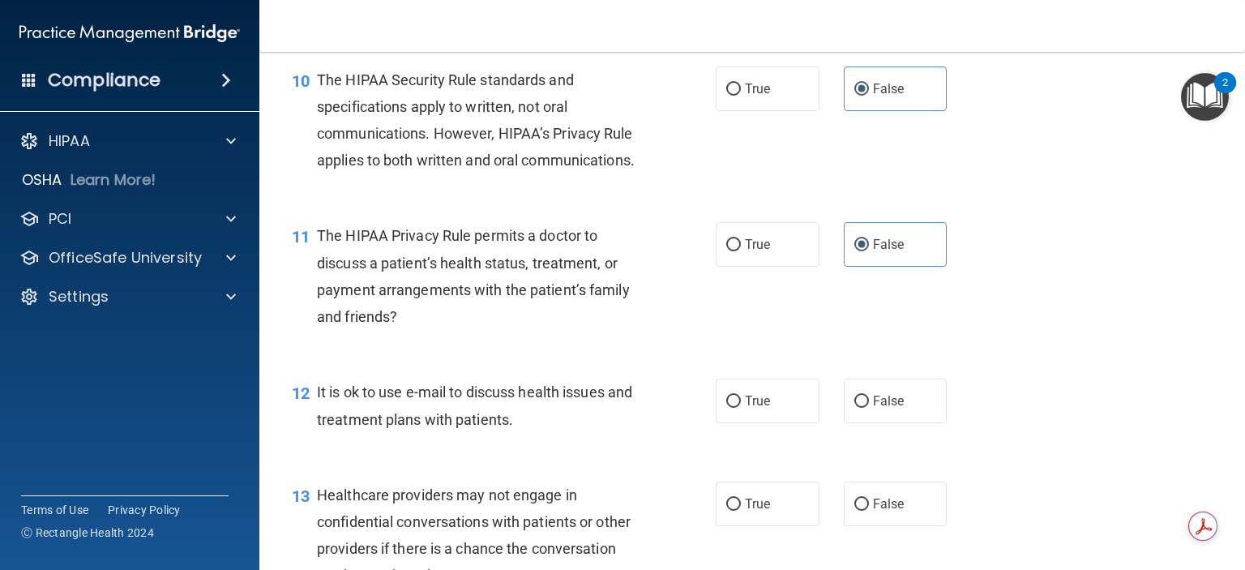
scroll to position [1459, 0]
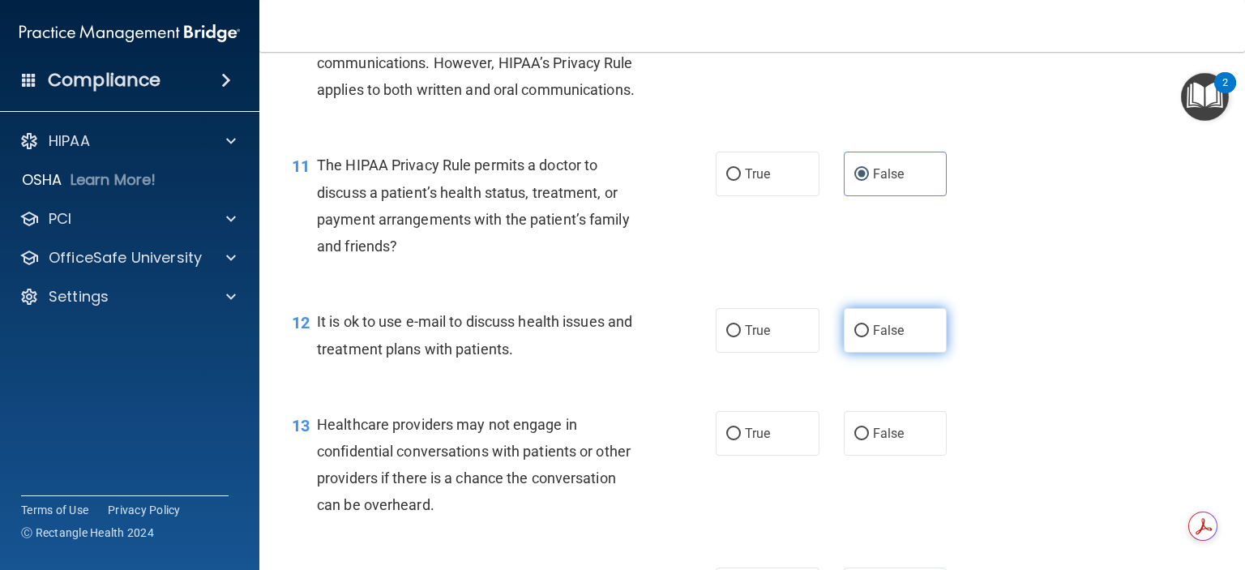
click at [890, 352] on label "False" at bounding box center [895, 330] width 104 height 45
click at [869, 337] on input "False" at bounding box center [861, 331] width 15 height 12
radio input "true"
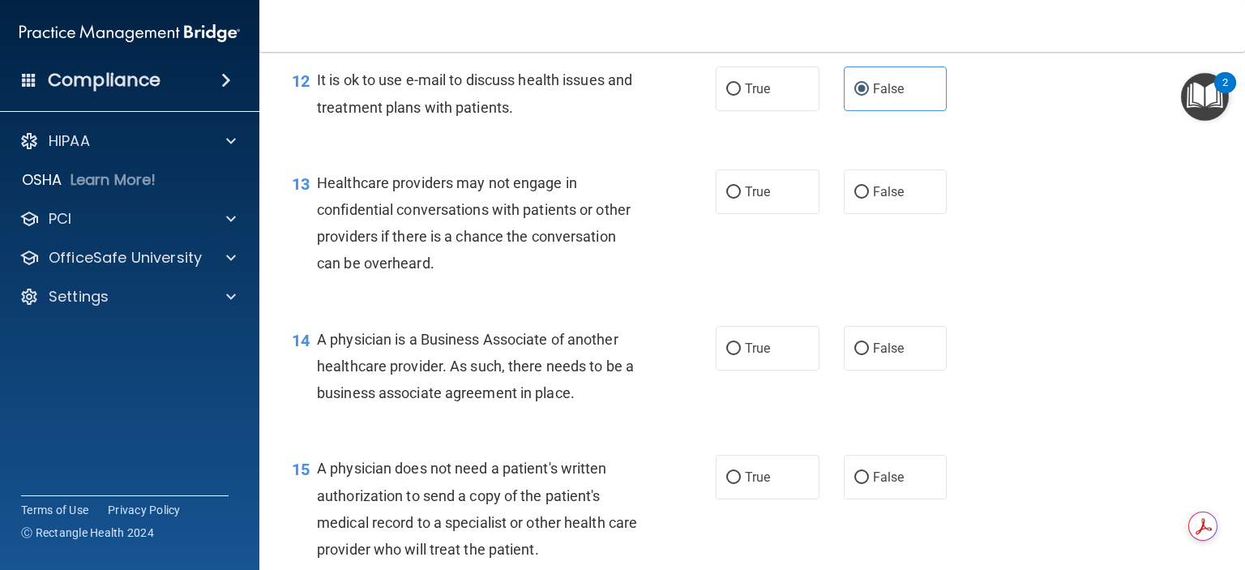
scroll to position [1702, 0]
click at [767, 212] on label "True" at bounding box center [767, 190] width 104 height 45
click at [741, 197] on input "True" at bounding box center [733, 191] width 15 height 12
radio input "true"
click at [886, 354] on span "False" at bounding box center [889, 346] width 32 height 15
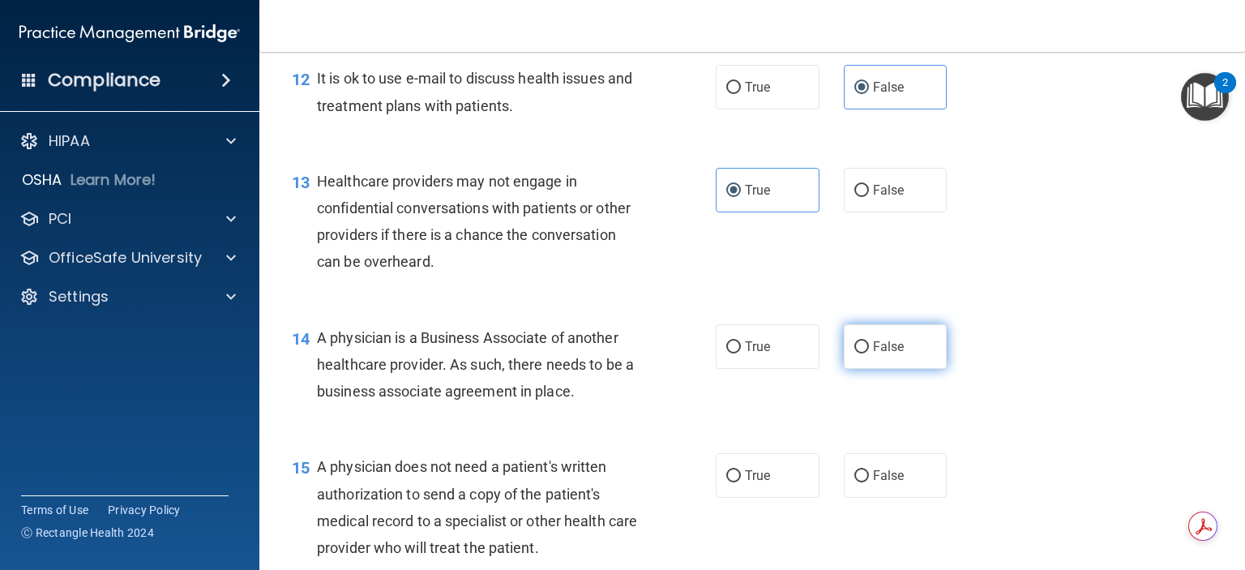
click at [869, 353] on input "False" at bounding box center [861, 347] width 15 height 12
radio input "true"
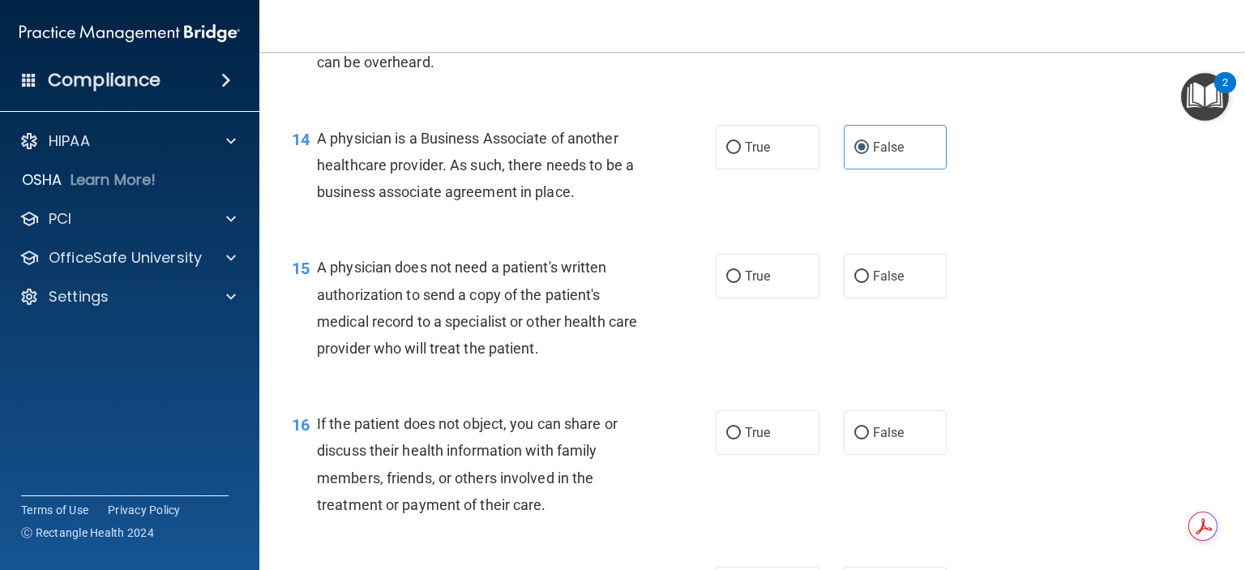
scroll to position [1945, 0]
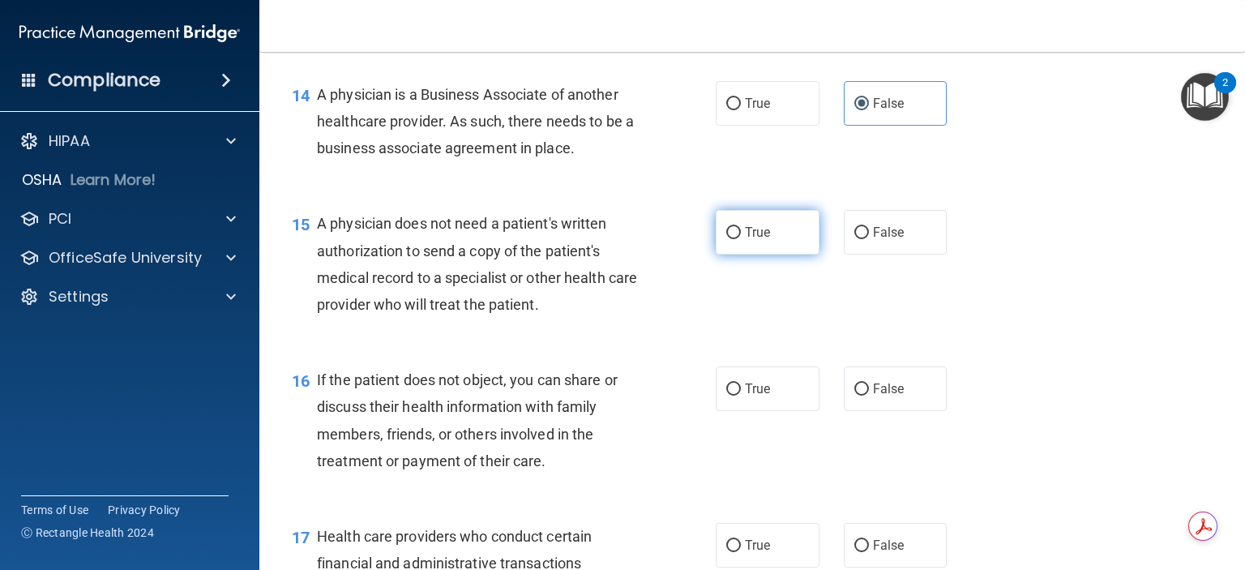
click at [745, 240] on span "True" at bounding box center [757, 231] width 25 height 15
click at [739, 239] on input "True" at bounding box center [733, 233] width 15 height 12
radio input "true"
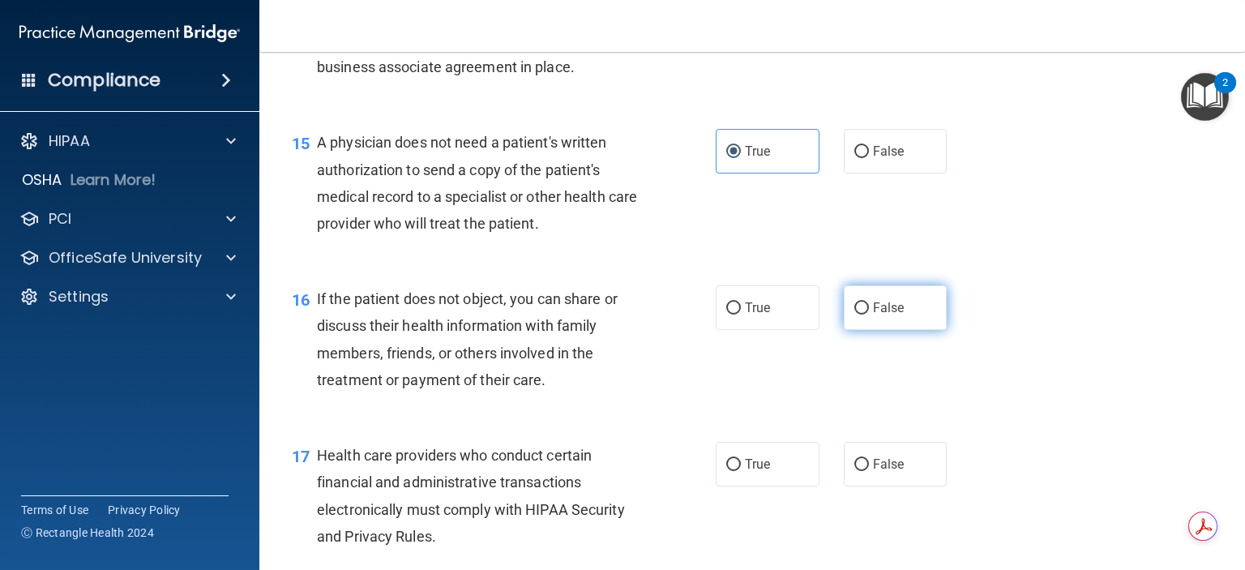
click at [903, 330] on label "False" at bounding box center [895, 307] width 104 height 45
click at [869, 314] on input "False" at bounding box center [861, 308] width 15 height 12
radio input "true"
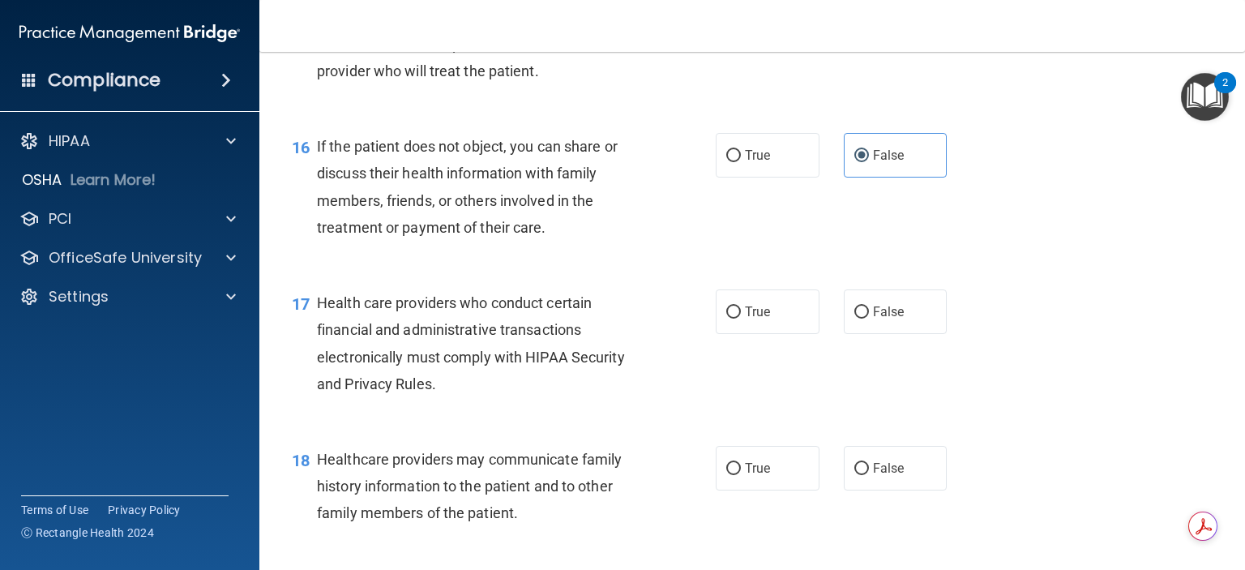
scroll to position [2188, 0]
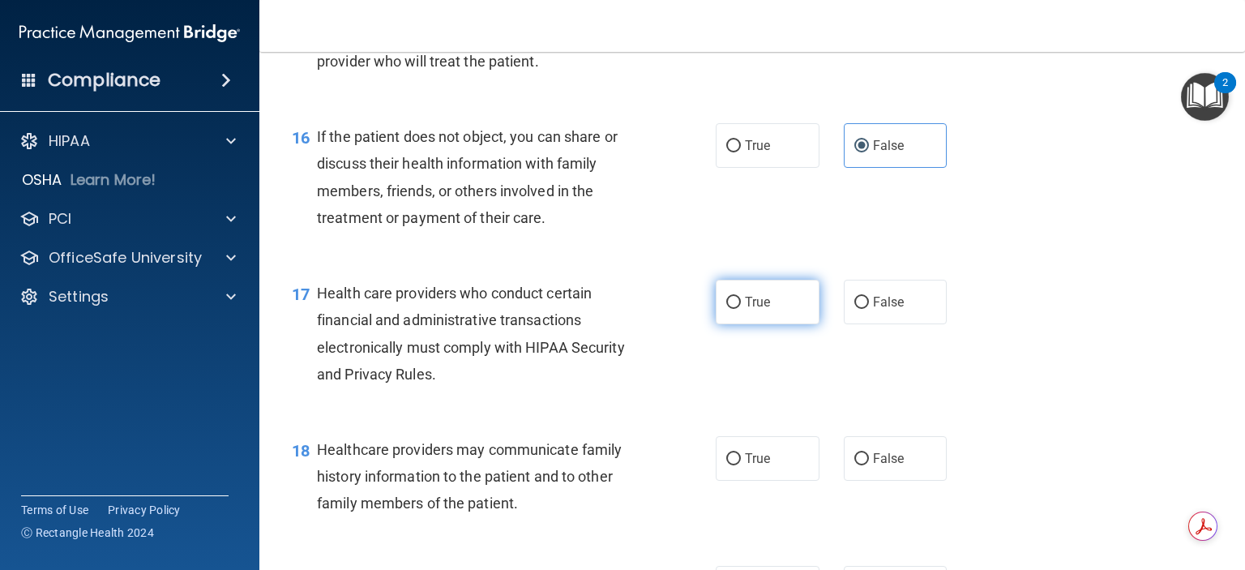
click at [773, 324] on label "True" at bounding box center [767, 302] width 104 height 45
click at [741, 309] on input "True" at bounding box center [733, 303] width 15 height 12
radio input "true"
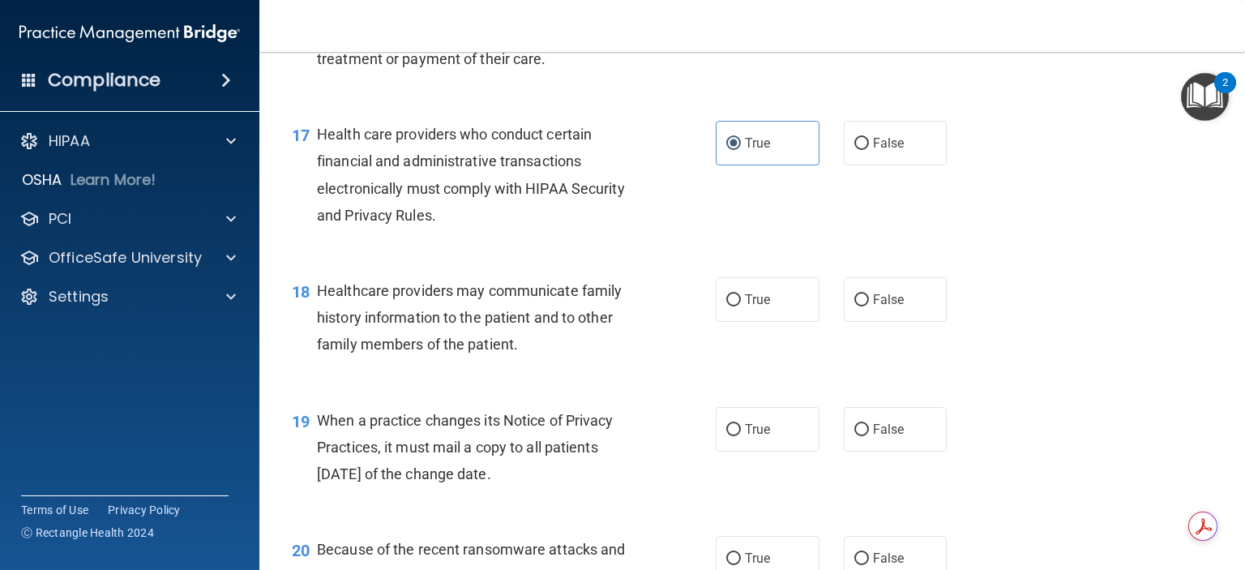
scroll to position [2350, 0]
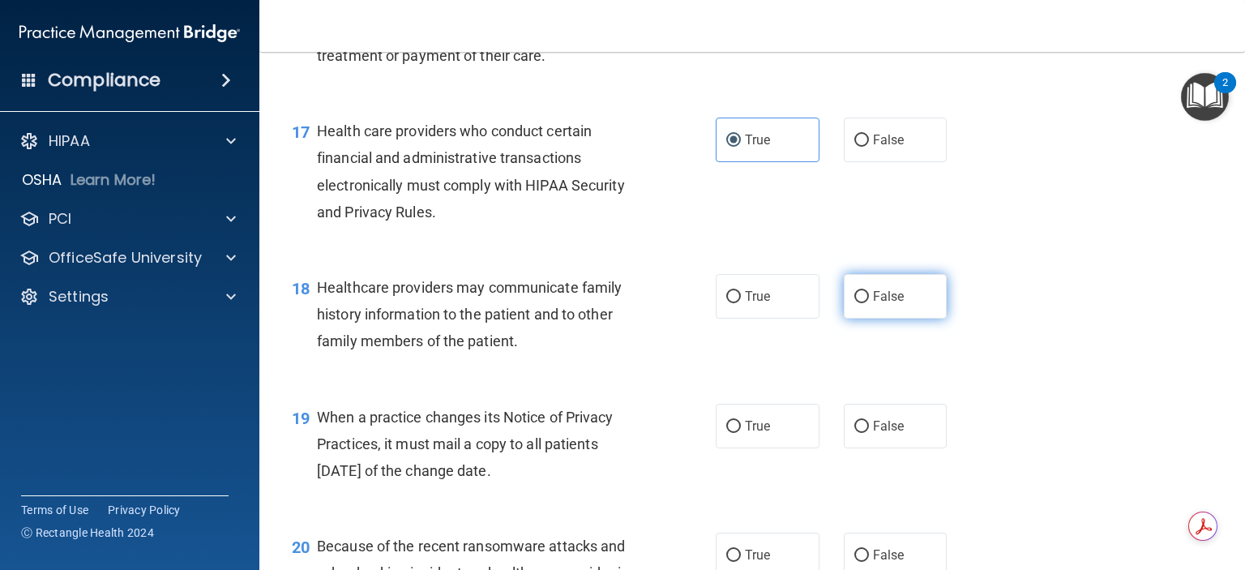
click at [880, 304] on span "False" at bounding box center [889, 295] width 32 height 15
click at [869, 303] on input "False" at bounding box center [861, 297] width 15 height 12
radio input "true"
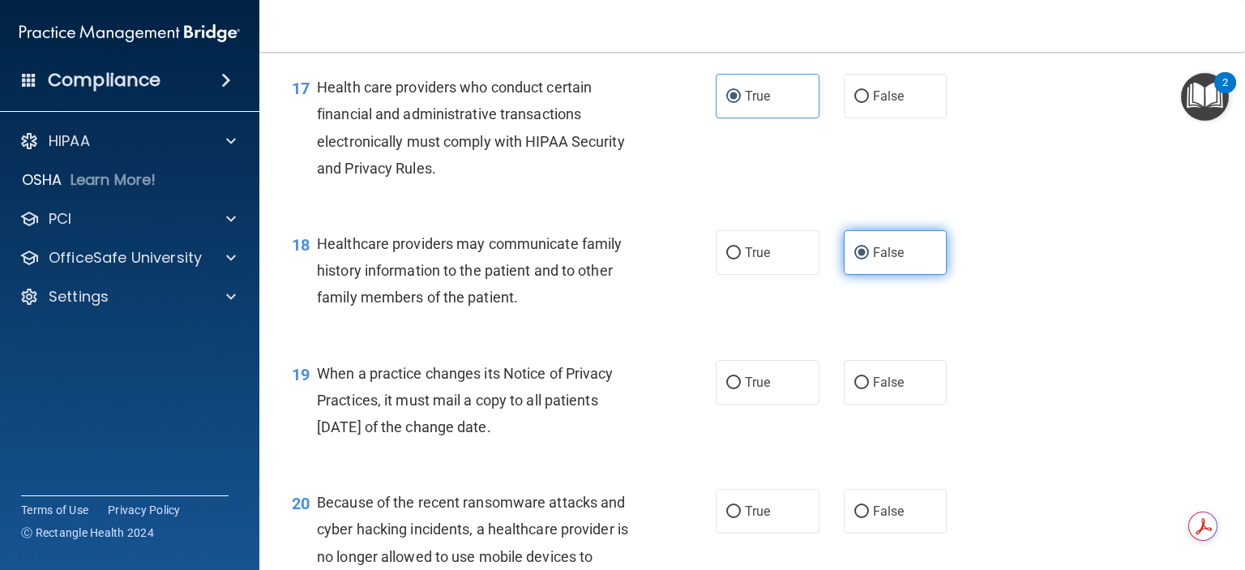
scroll to position [2431, 0]
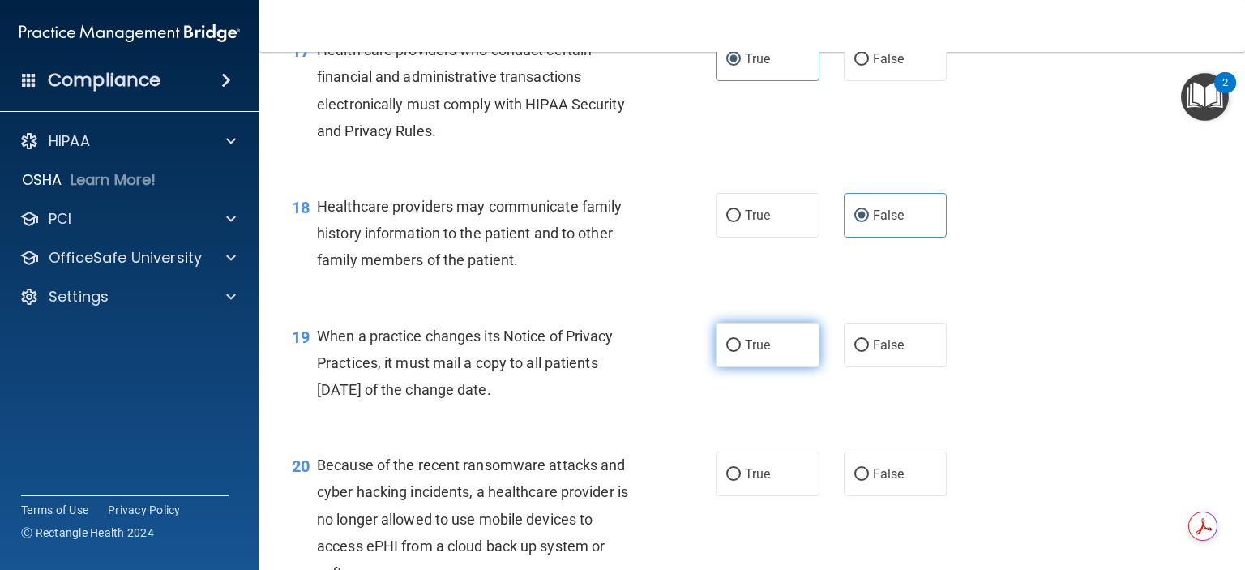
click at [756, 367] on label "True" at bounding box center [767, 344] width 104 height 45
click at [741, 352] on input "True" at bounding box center [733, 346] width 15 height 12
radio input "true"
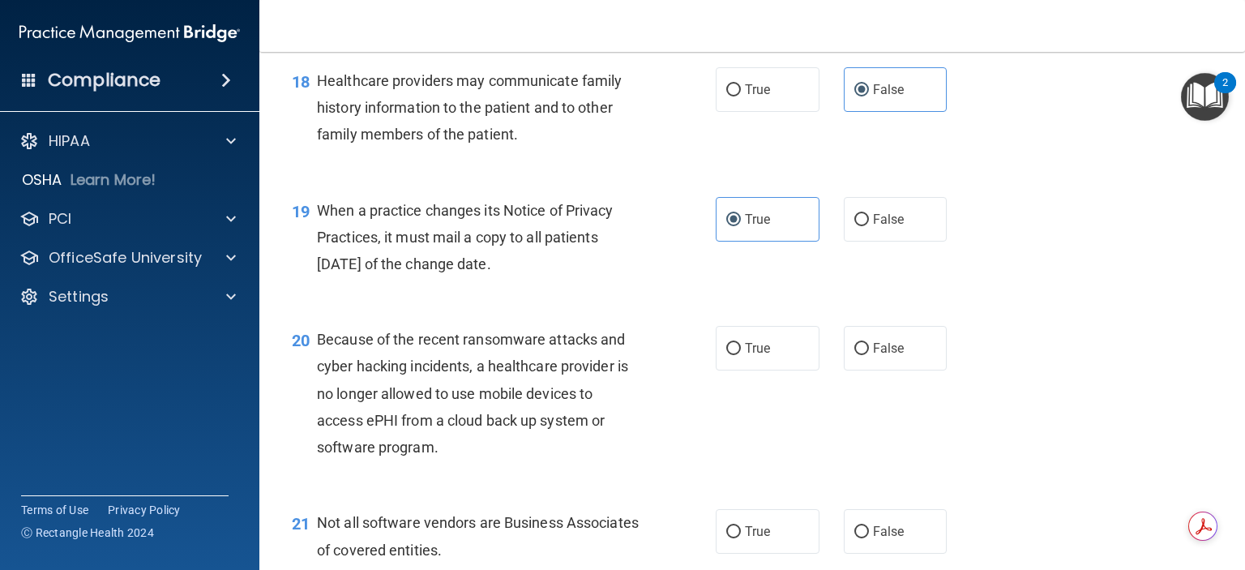
scroll to position [2593, 0]
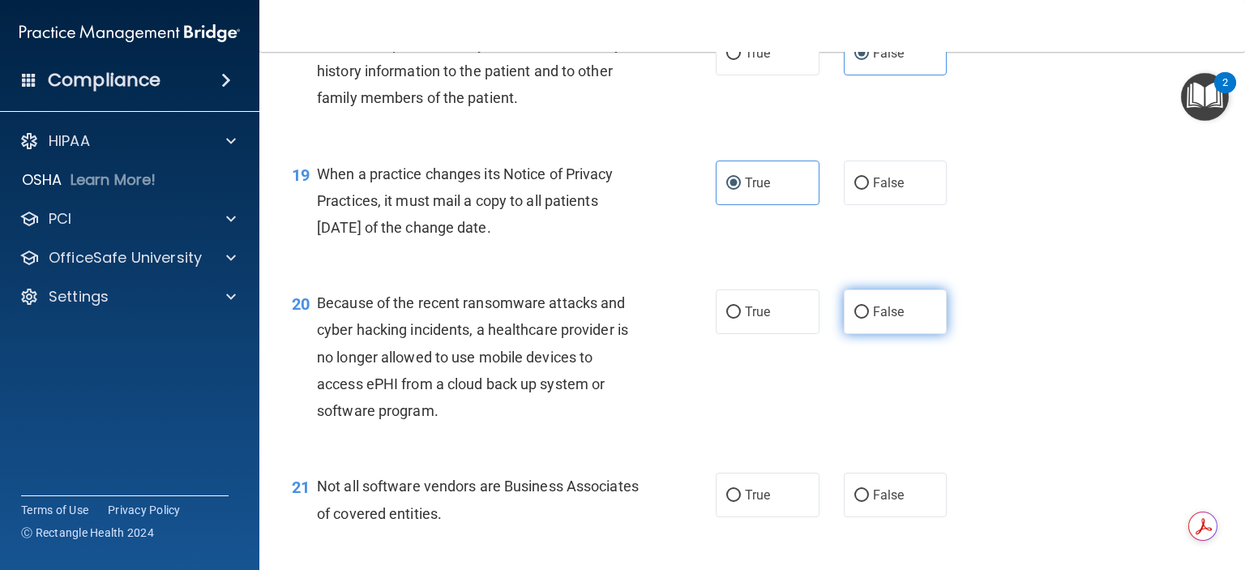
click at [876, 319] on span "False" at bounding box center [889, 311] width 32 height 15
click at [869, 318] on input "False" at bounding box center [861, 312] width 15 height 12
radio input "true"
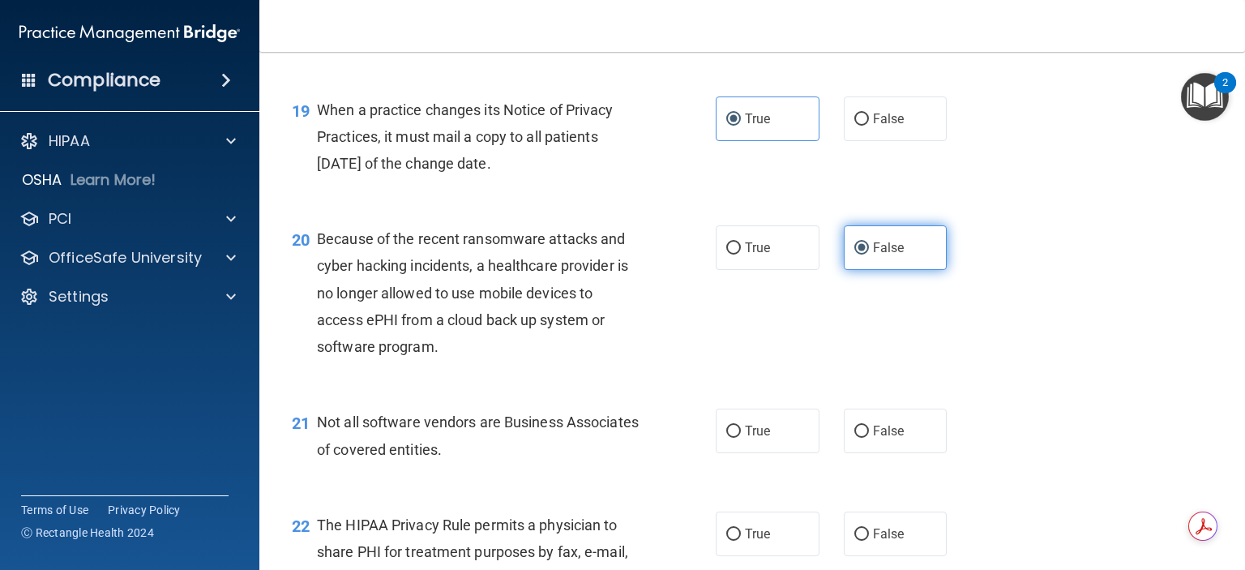
scroll to position [2755, 0]
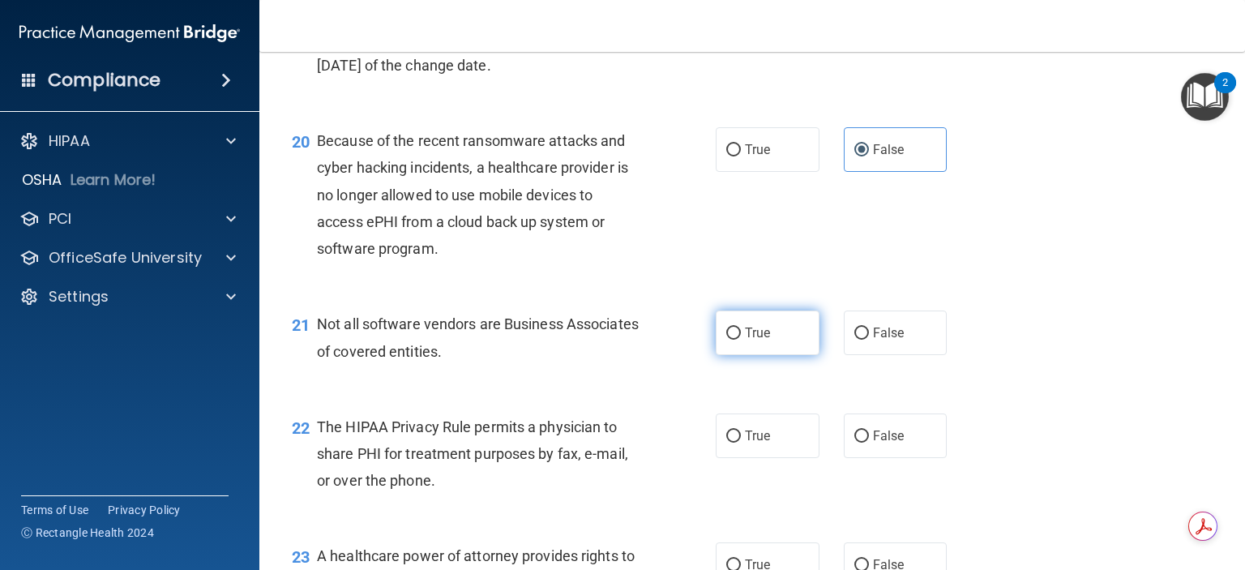
click at [752, 340] on span "True" at bounding box center [757, 332] width 25 height 15
click at [741, 340] on input "True" at bounding box center [733, 333] width 15 height 12
radio input "true"
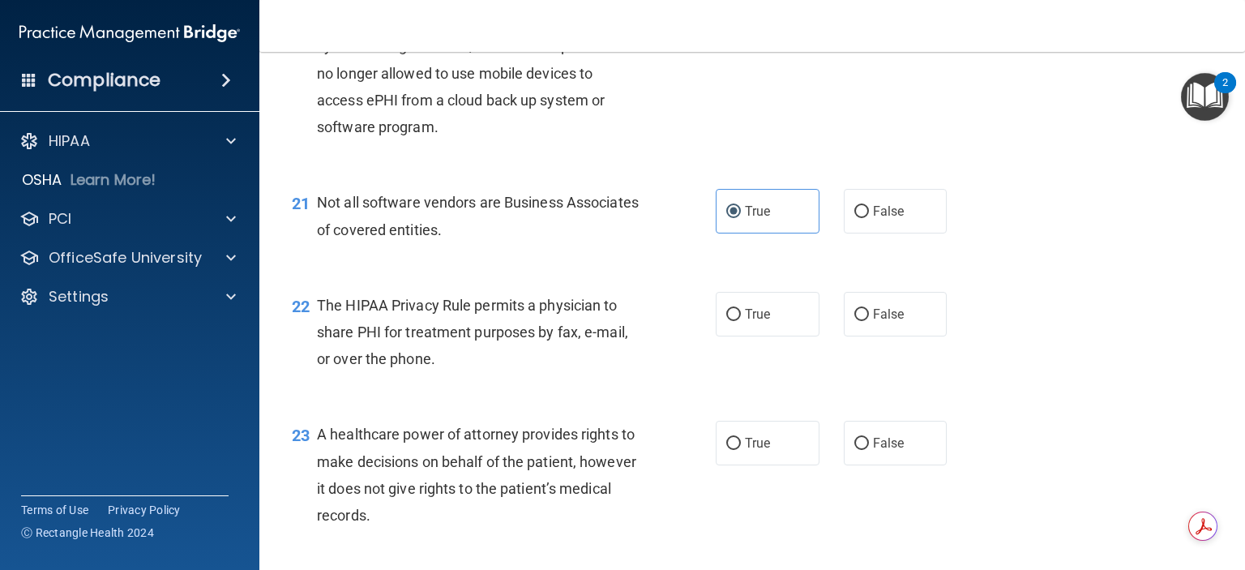
scroll to position [2917, 0]
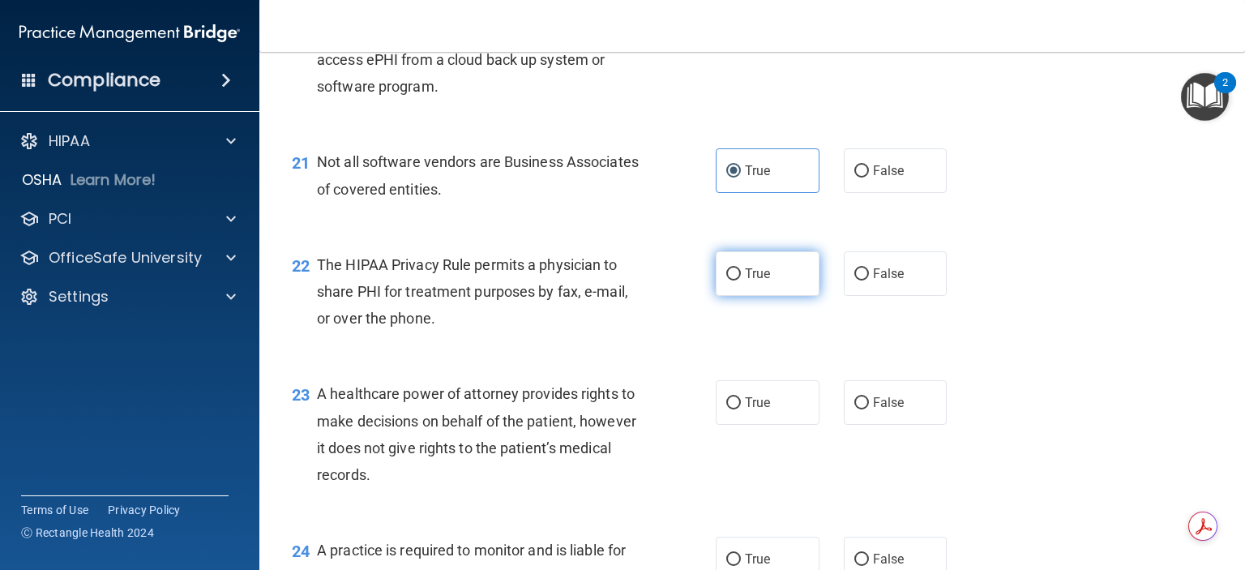
click at [742, 296] on label "True" at bounding box center [767, 273] width 104 height 45
click at [741, 280] on input "True" at bounding box center [733, 274] width 15 height 12
radio input "true"
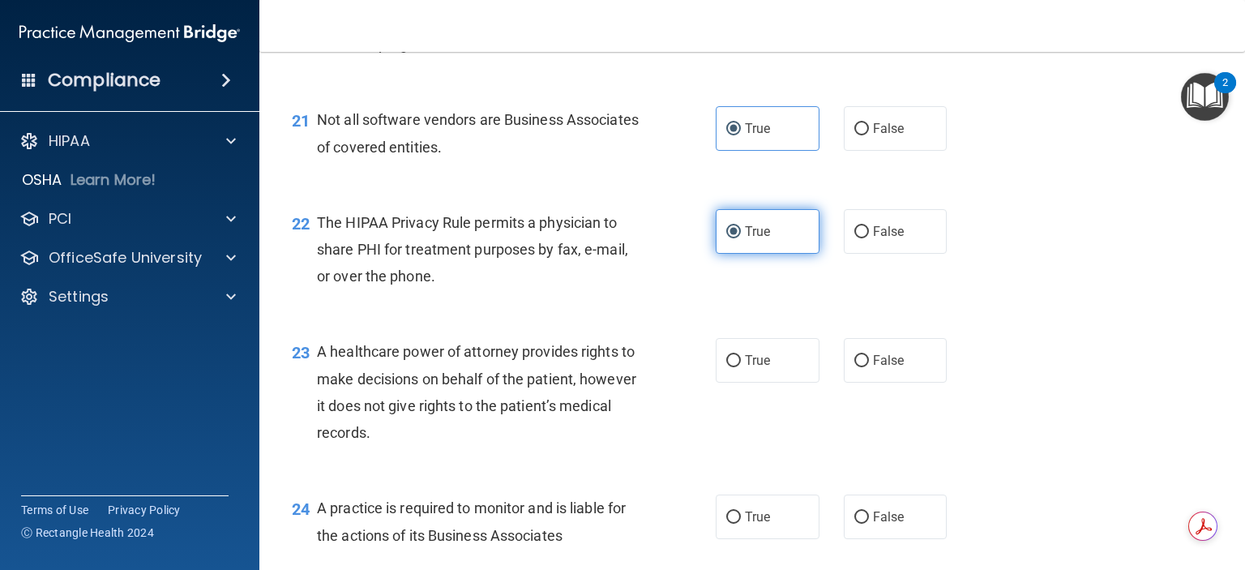
scroll to position [2998, 0]
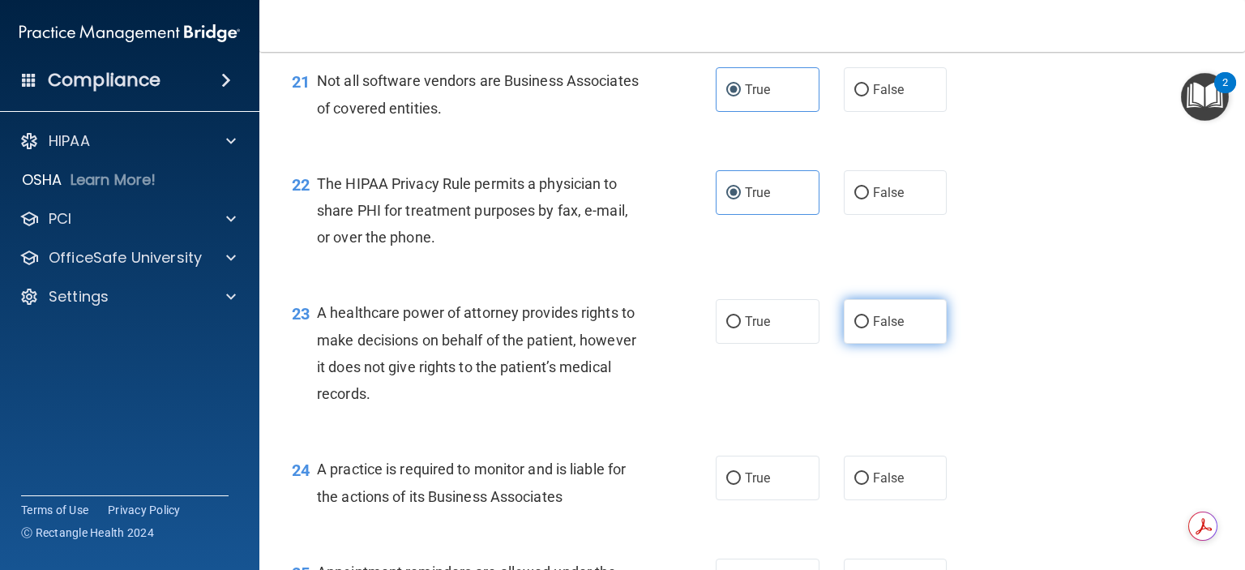
click at [862, 344] on label "False" at bounding box center [895, 321] width 104 height 45
click at [862, 328] on input "False" at bounding box center [861, 322] width 15 height 12
radio input "true"
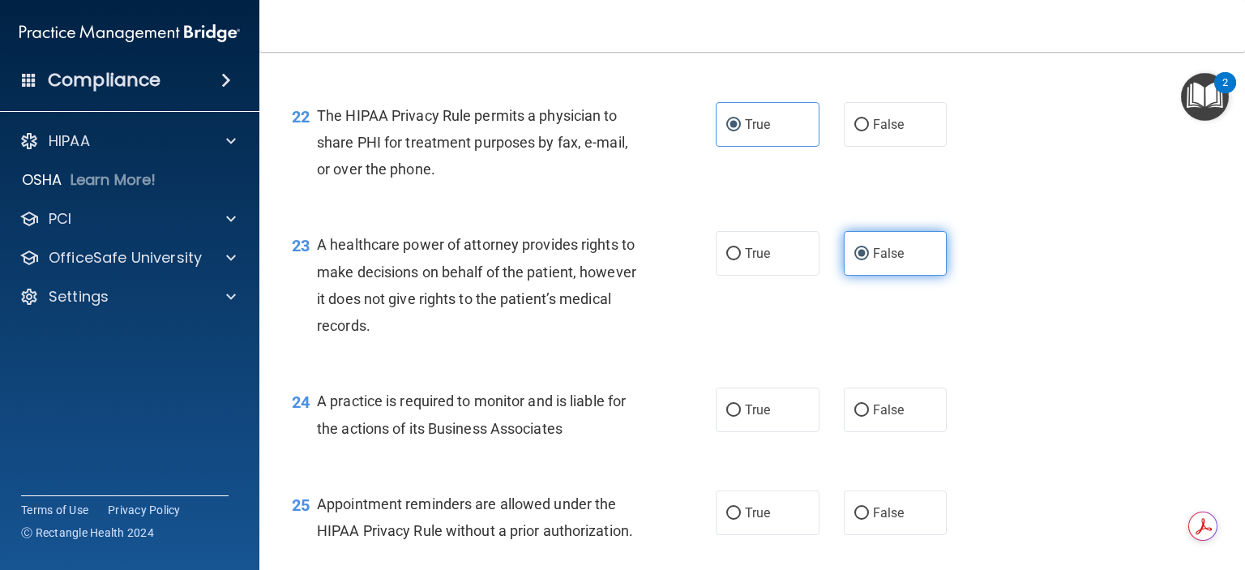
scroll to position [3160, 0]
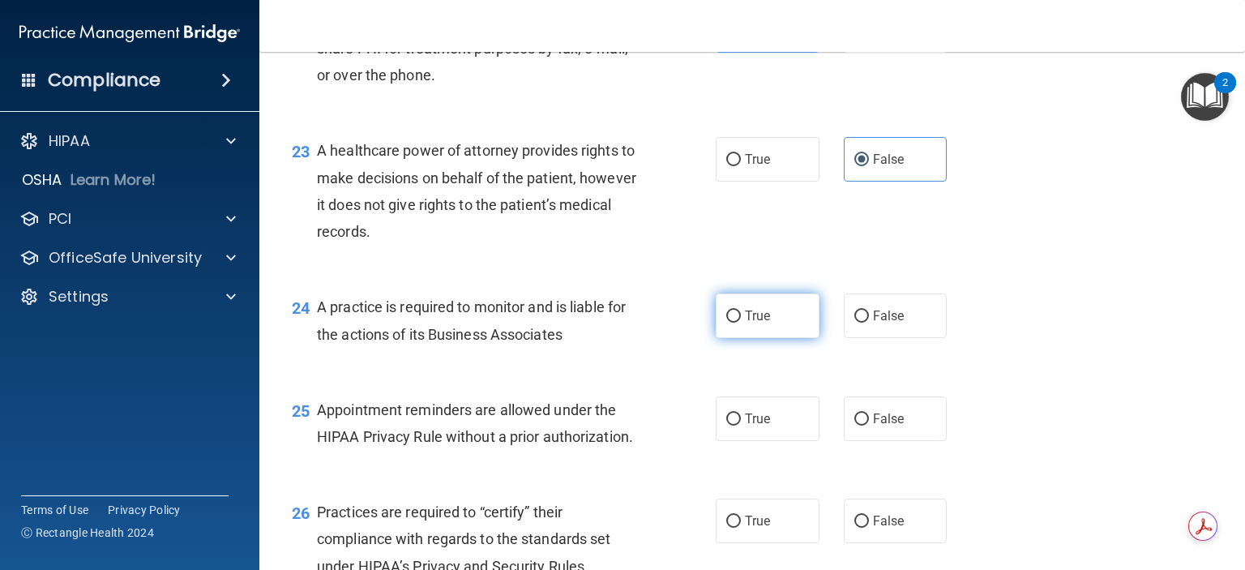
click at [781, 338] on label "True" at bounding box center [767, 315] width 104 height 45
click at [741, 322] on input "True" at bounding box center [733, 316] width 15 height 12
radio input "true"
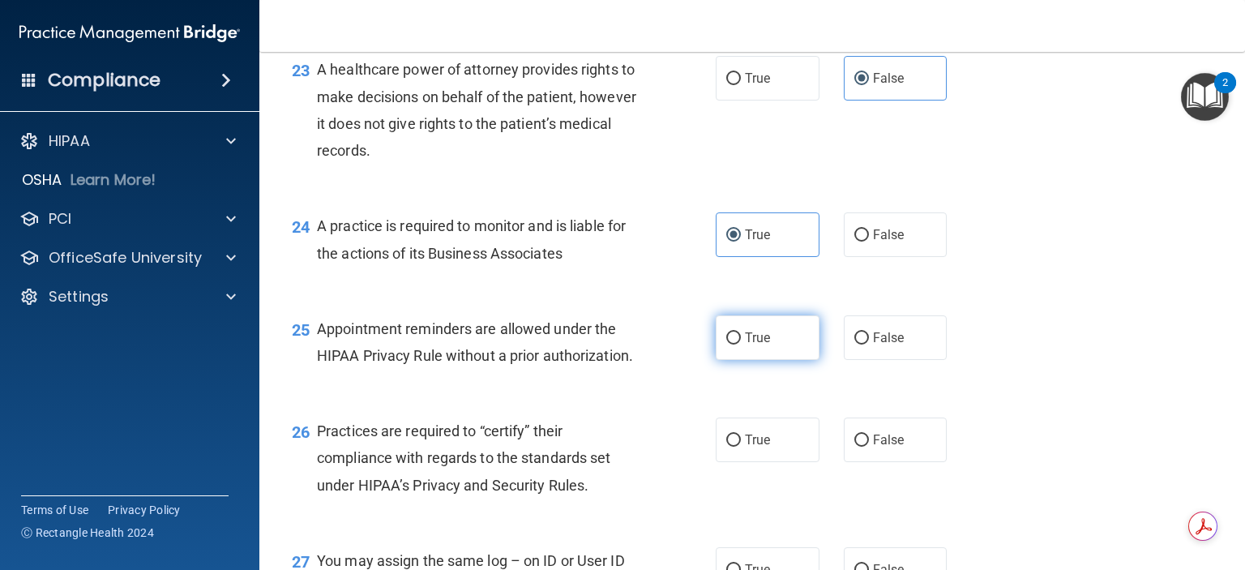
click at [771, 360] on label "True" at bounding box center [767, 337] width 104 height 45
click at [741, 344] on input "True" at bounding box center [733, 338] width 15 height 12
radio input "true"
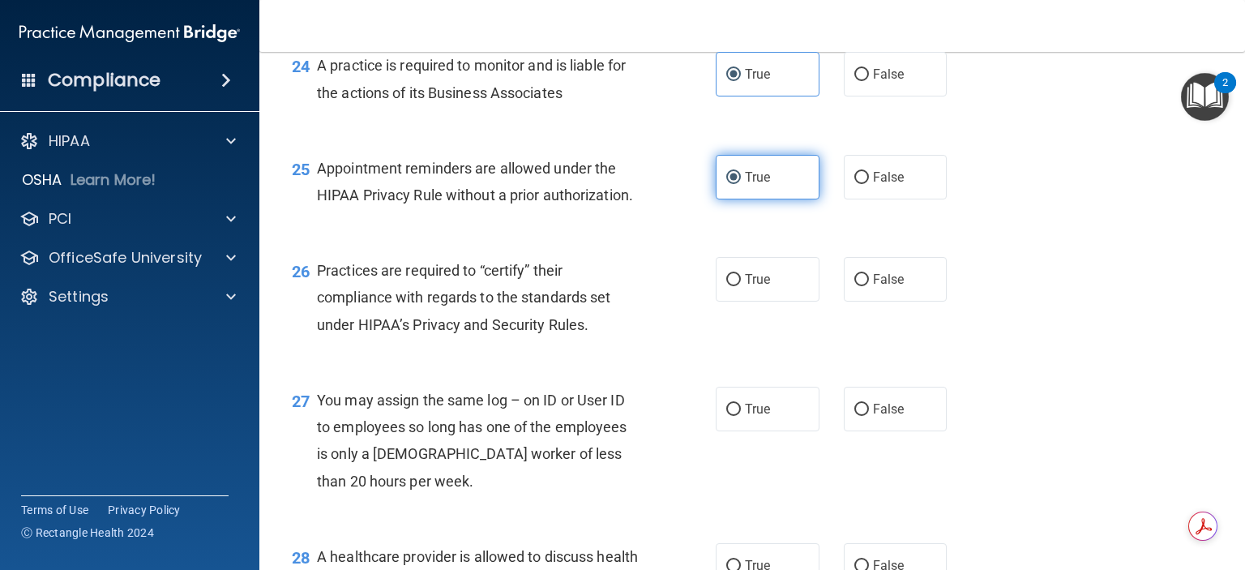
scroll to position [3403, 0]
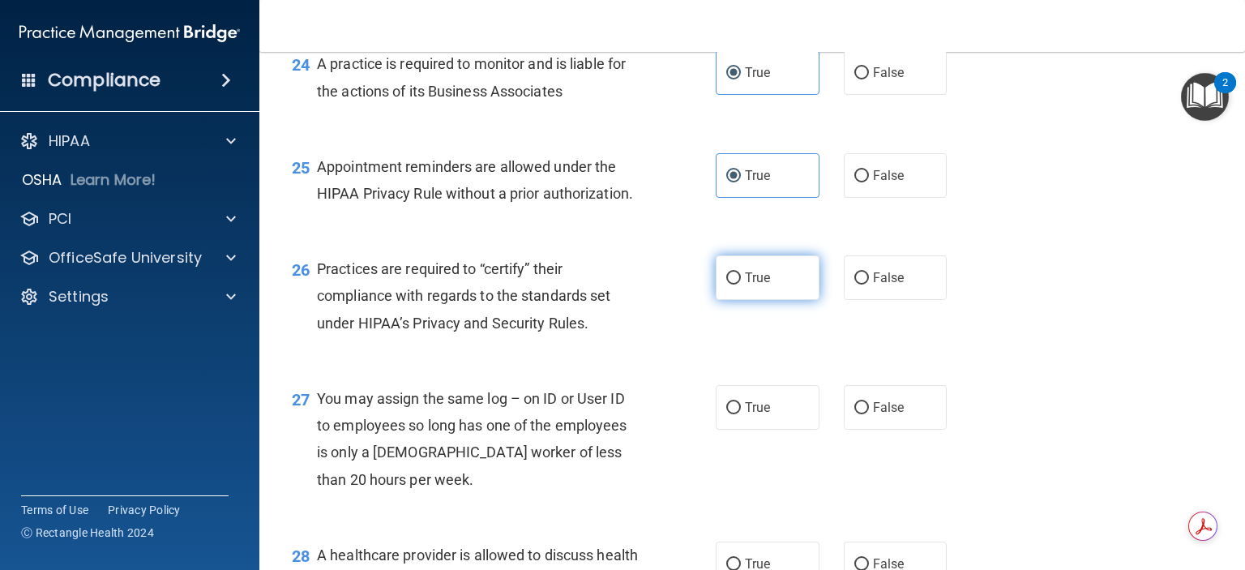
click at [762, 285] on span "True" at bounding box center [757, 277] width 25 height 15
click at [741, 284] on input "True" at bounding box center [733, 278] width 15 height 12
radio input "true"
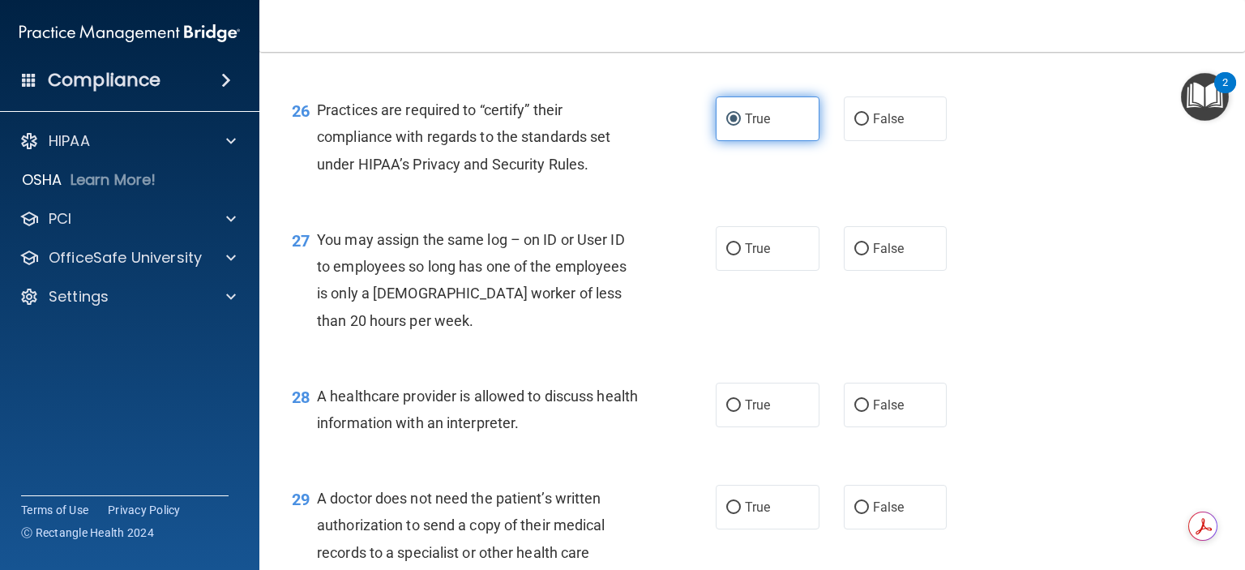
scroll to position [3565, 0]
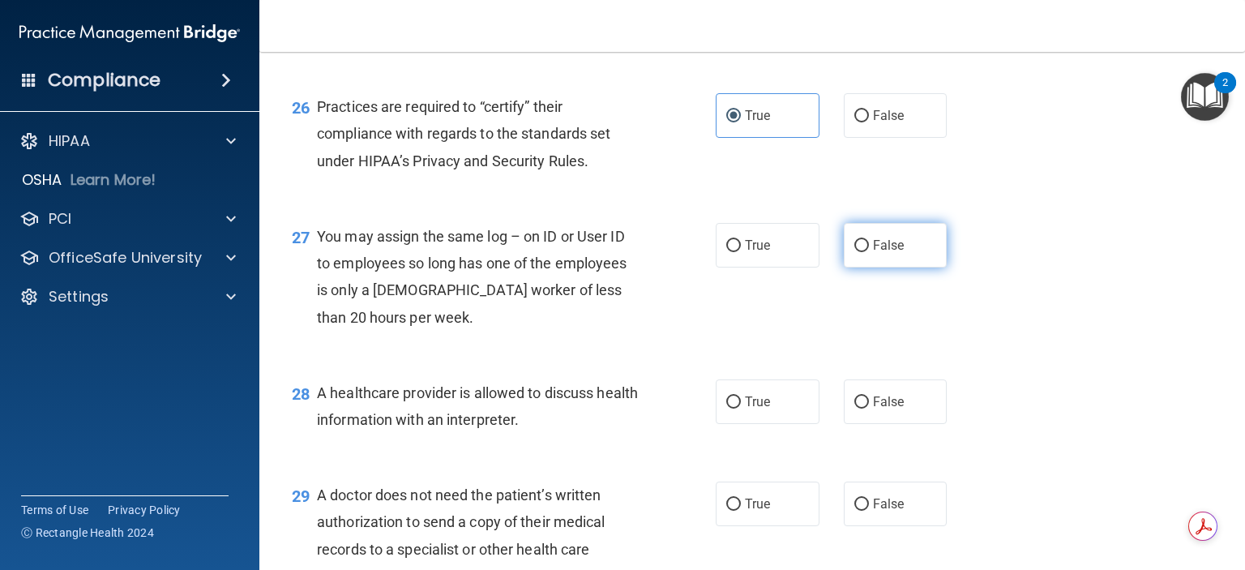
click at [891, 253] on span "False" at bounding box center [889, 244] width 32 height 15
click at [869, 252] on input "False" at bounding box center [861, 246] width 15 height 12
radio input "true"
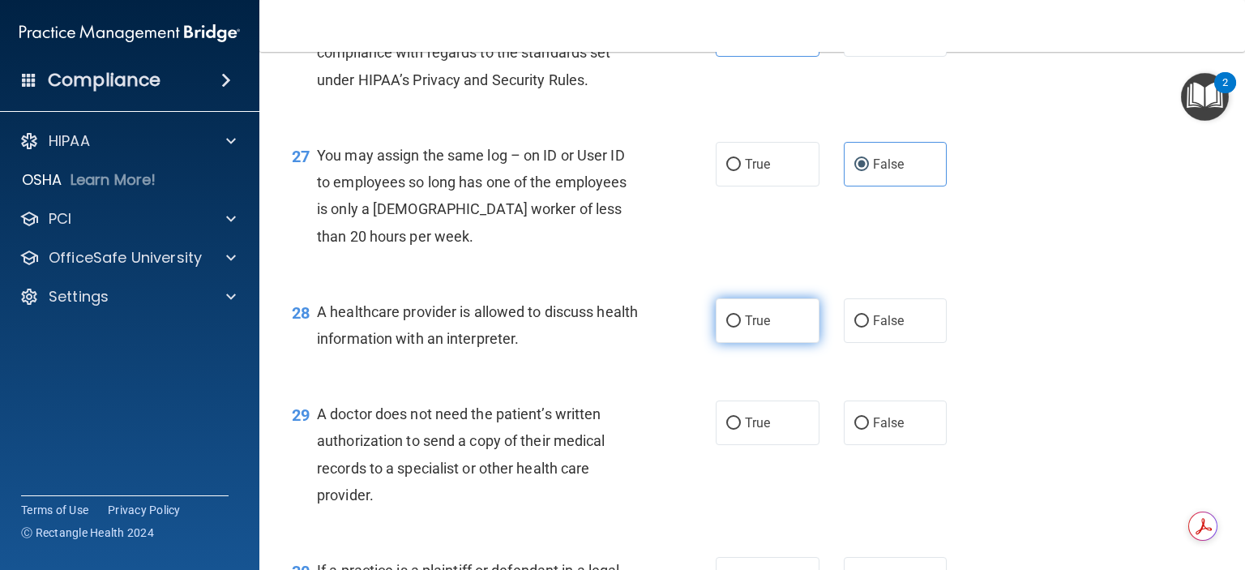
click at [759, 328] on span "True" at bounding box center [757, 320] width 25 height 15
click at [741, 327] on input "True" at bounding box center [733, 321] width 15 height 12
radio input "true"
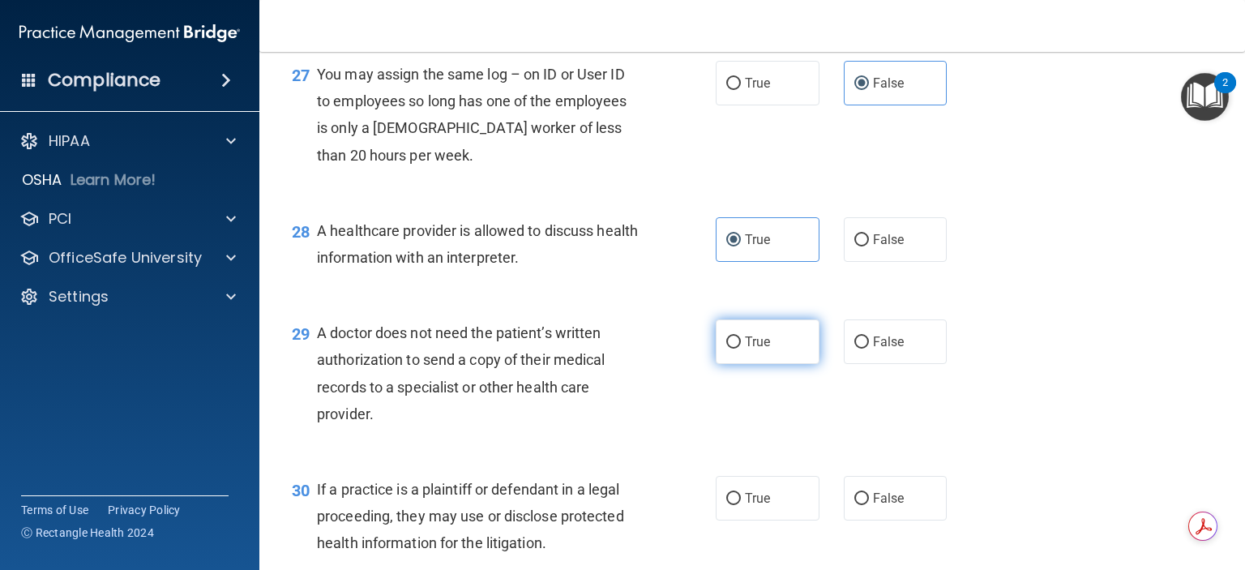
click at [767, 364] on label "True" at bounding box center [767, 341] width 104 height 45
click at [741, 348] on input "True" at bounding box center [733, 342] width 15 height 12
radio input "true"
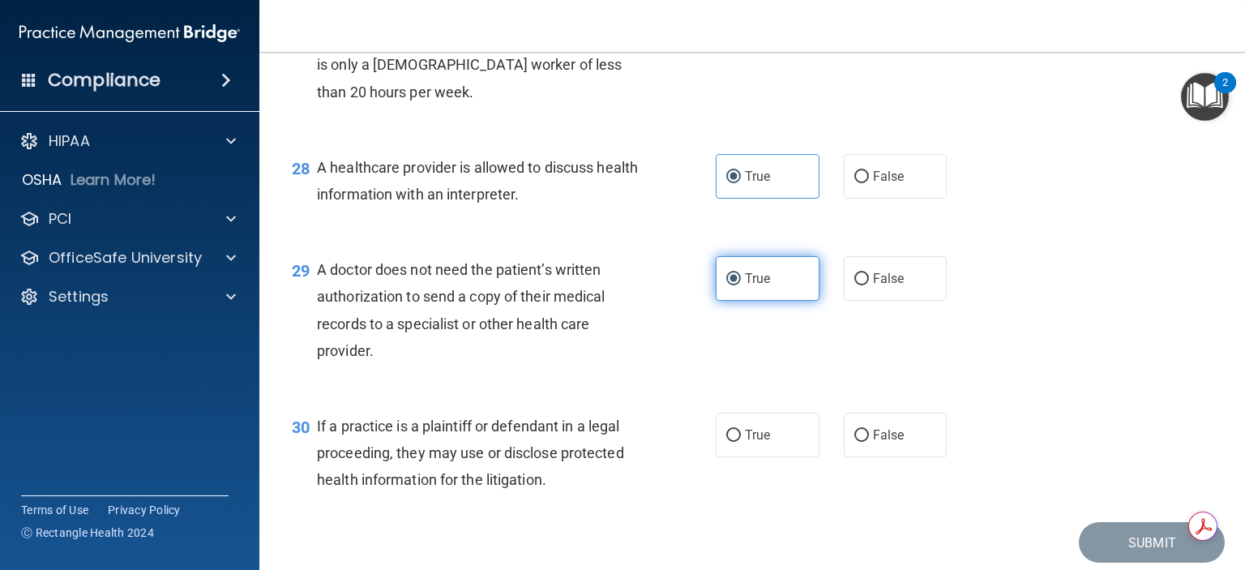
scroll to position [3889, 0]
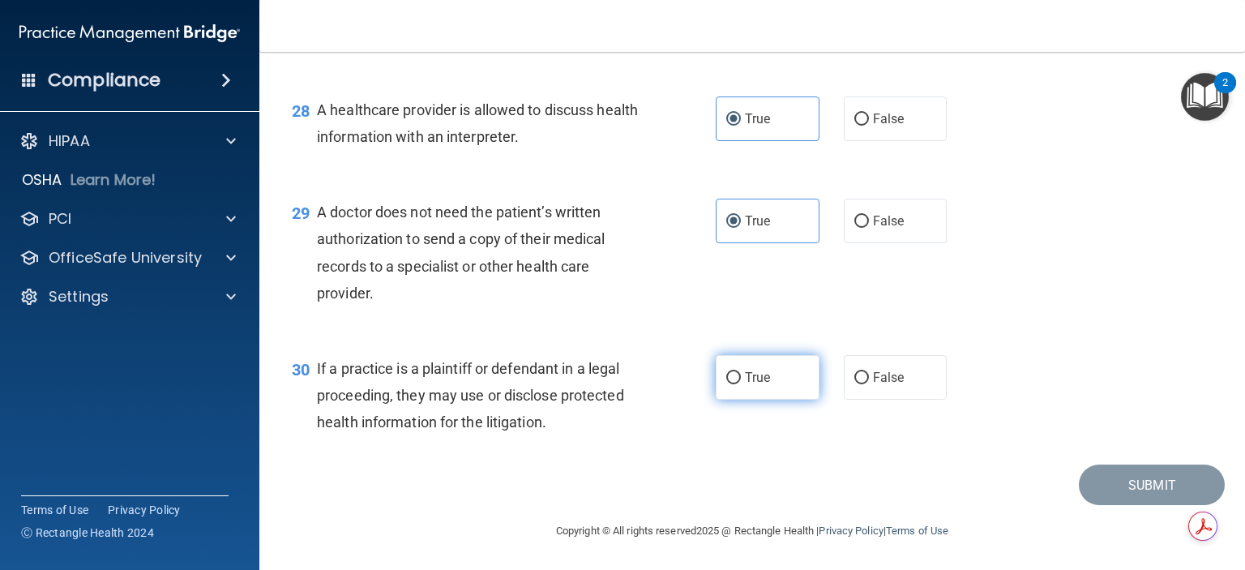
click at [754, 385] on span "True" at bounding box center [757, 376] width 25 height 15
click at [741, 384] on input "True" at bounding box center [733, 378] width 15 height 12
radio input "true"
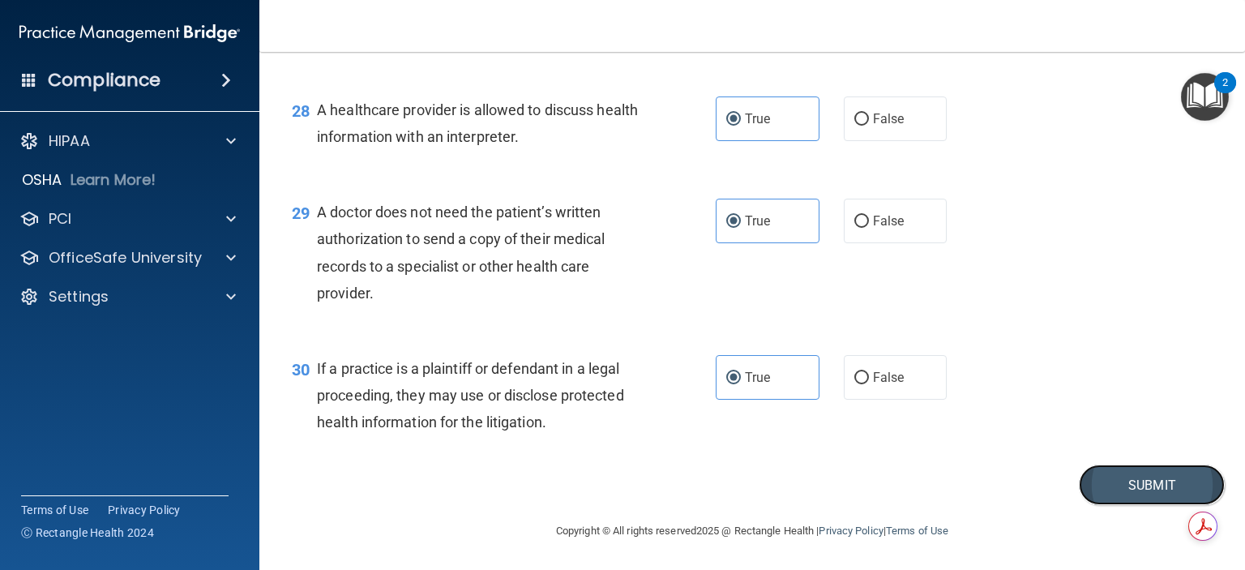
click at [1135, 492] on button "Submit" at bounding box center [1151, 484] width 146 height 41
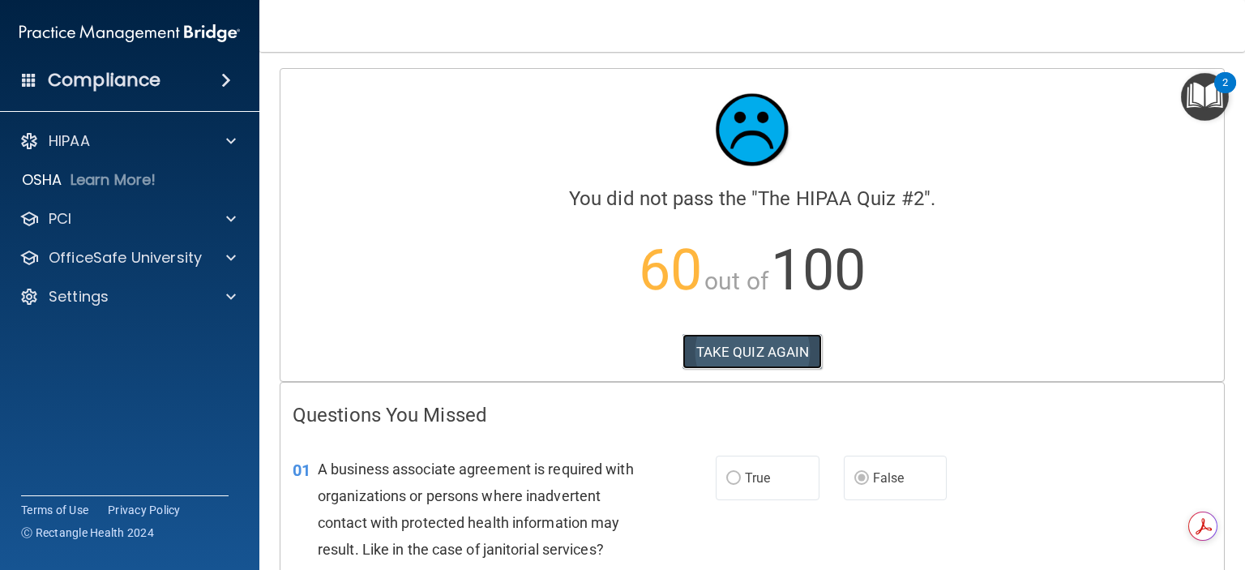
click at [762, 343] on button "TAKE QUIZ AGAIN" at bounding box center [752, 352] width 140 height 36
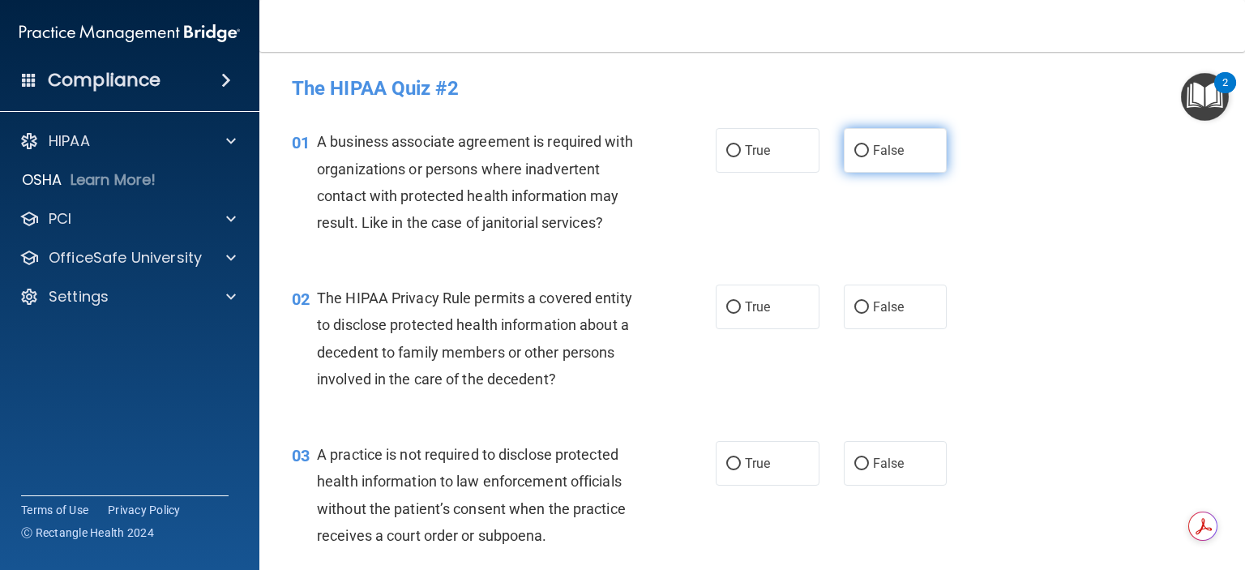
click at [854, 151] on input "False" at bounding box center [861, 151] width 15 height 12
radio input "true"
click at [726, 308] on input "True" at bounding box center [733, 307] width 15 height 12
radio input "true"
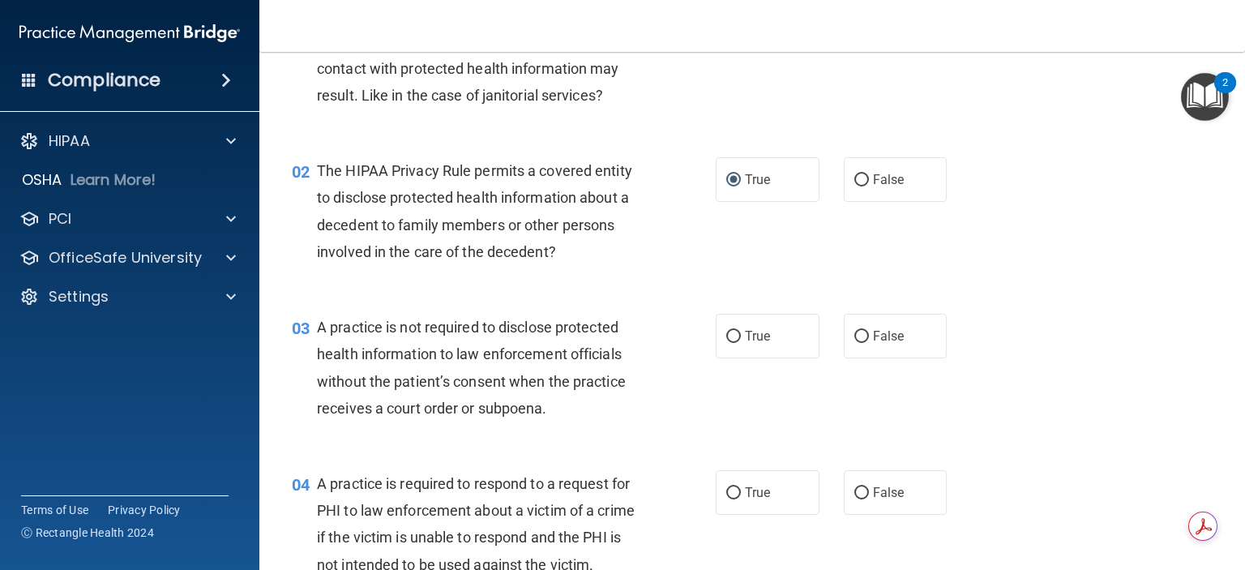
scroll to position [162, 0]
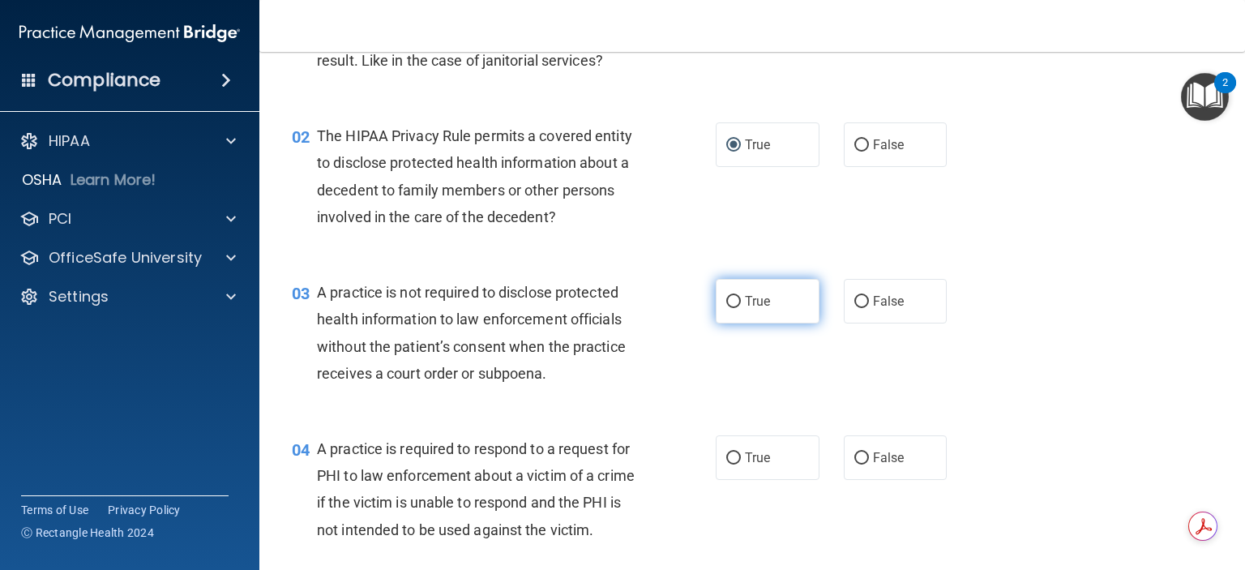
click at [728, 301] on input "True" at bounding box center [733, 302] width 15 height 12
radio input "true"
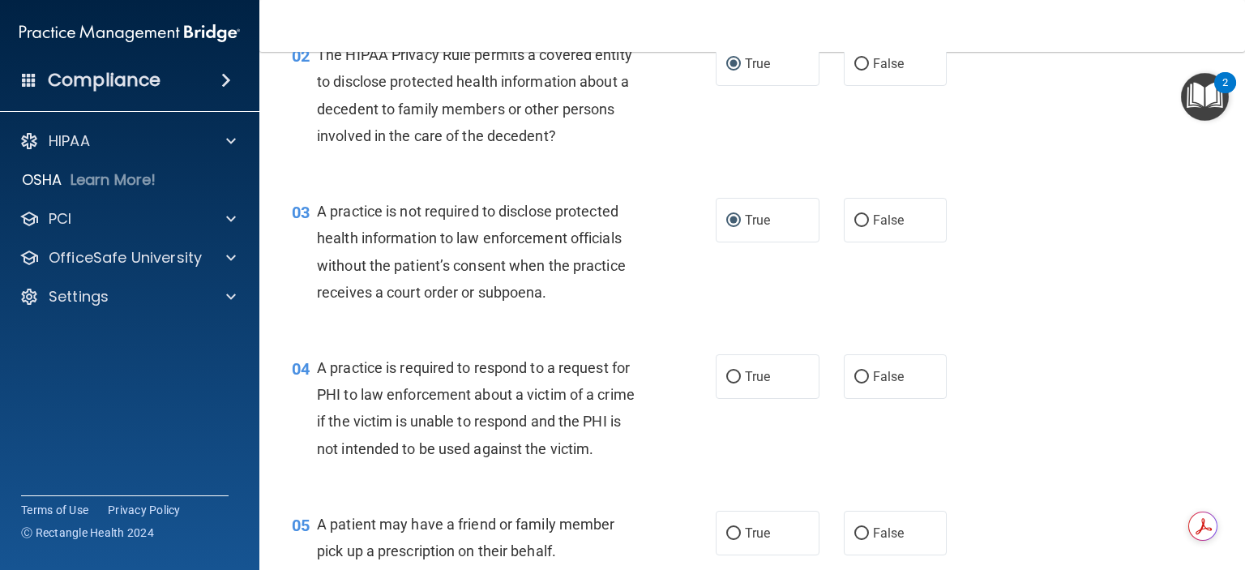
scroll to position [324, 0]
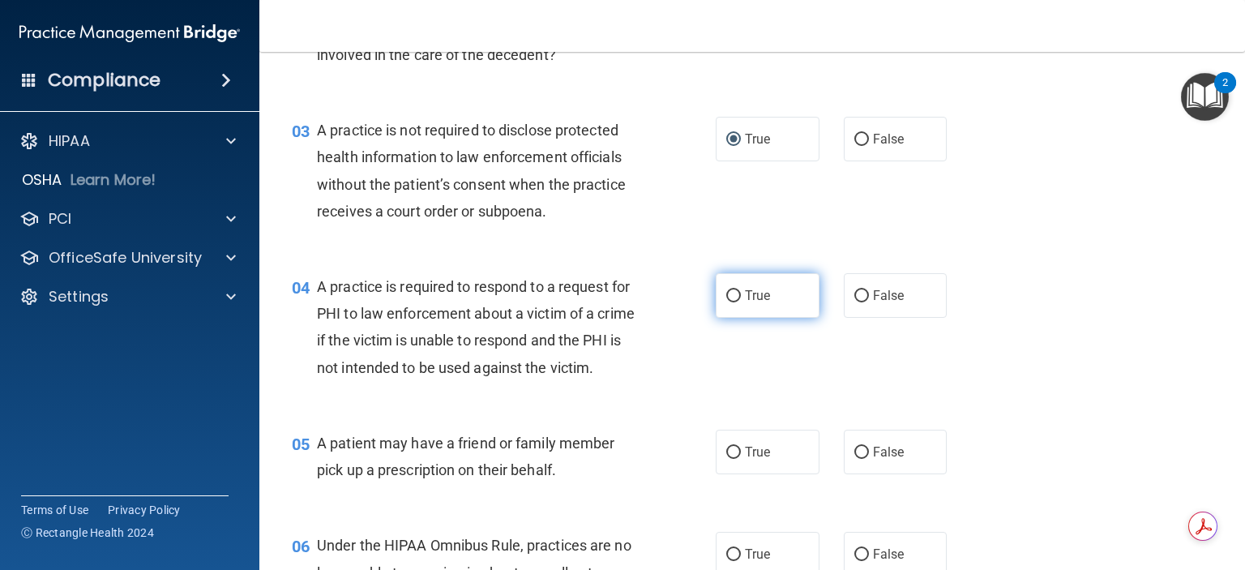
click at [726, 293] on input "True" at bounding box center [733, 296] width 15 height 12
radio input "true"
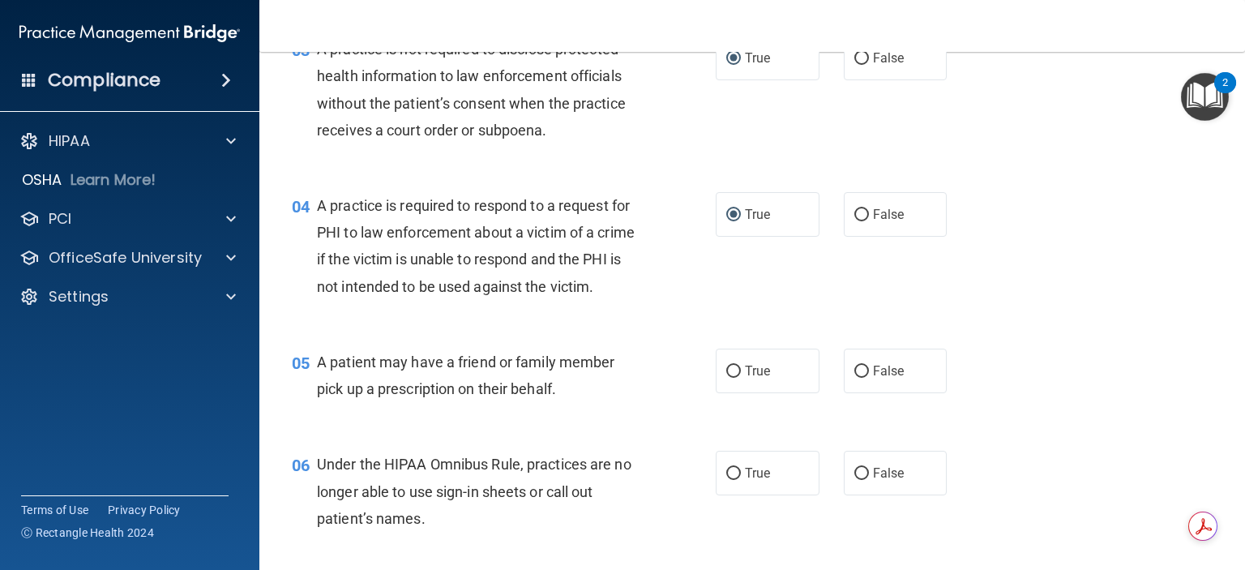
scroll to position [486, 0]
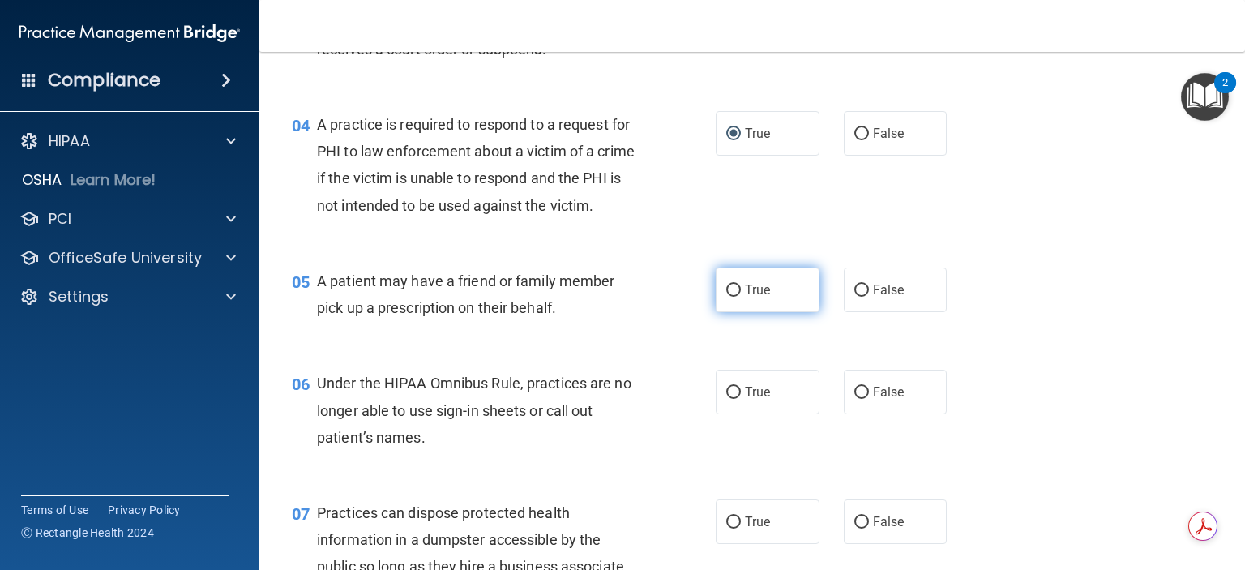
click at [726, 297] on input "True" at bounding box center [733, 290] width 15 height 12
radio input "true"
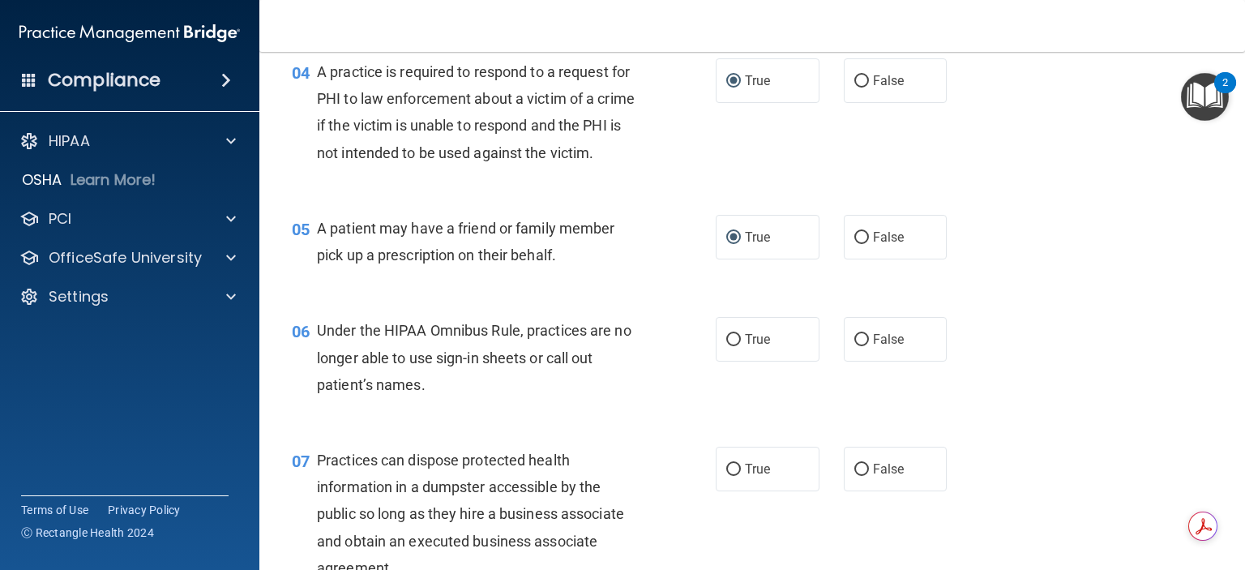
scroll to position [567, 0]
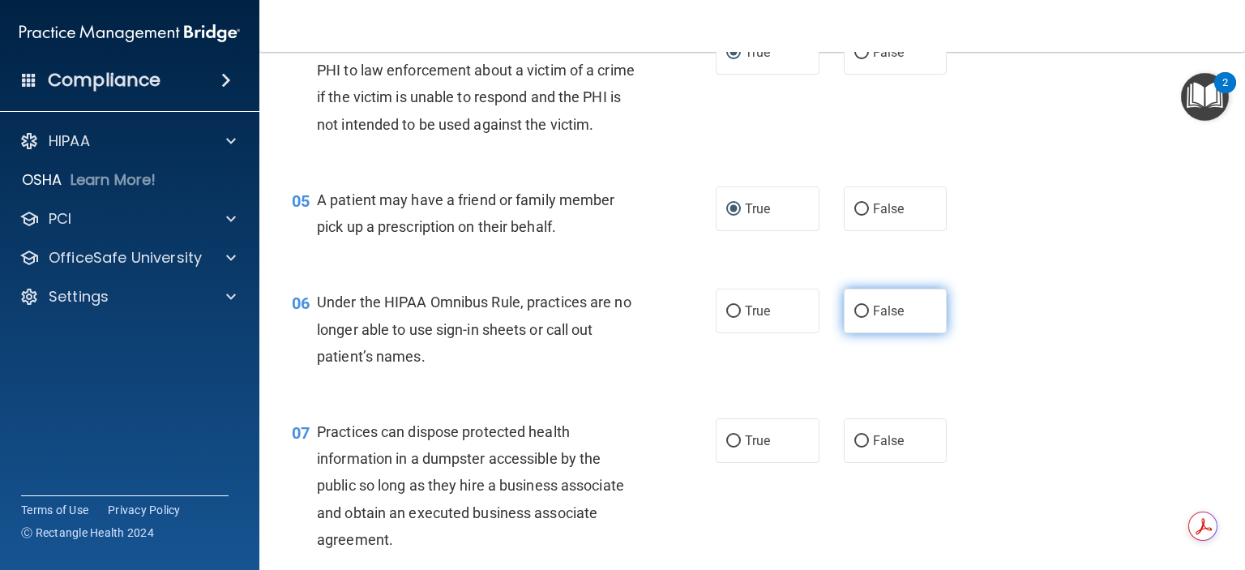
click at [854, 318] on input "False" at bounding box center [861, 311] width 15 height 12
radio input "true"
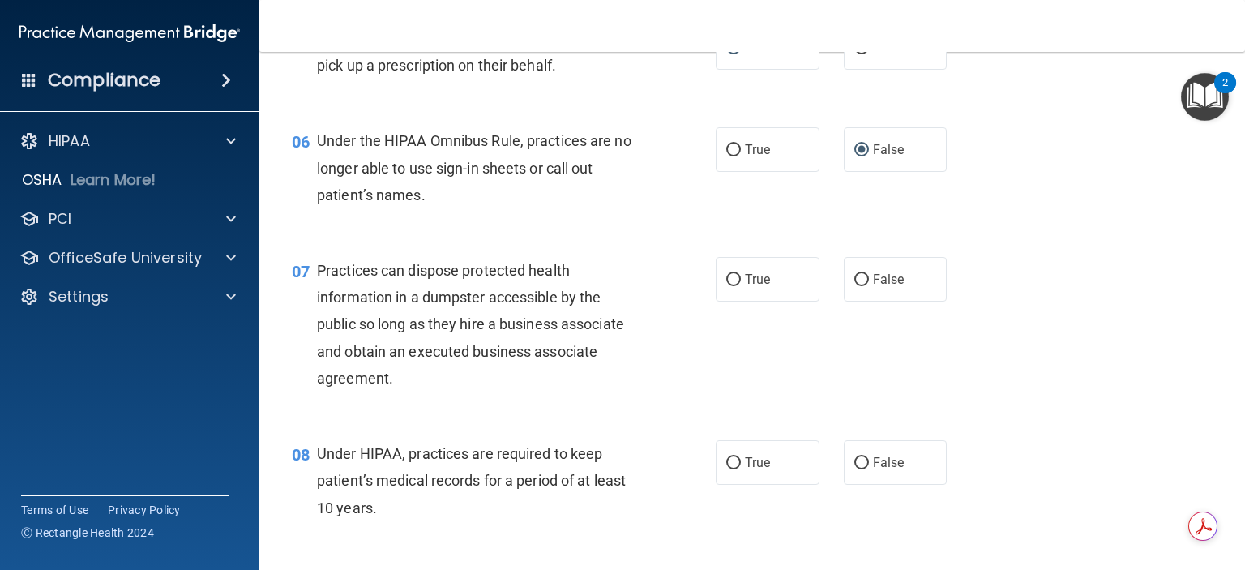
scroll to position [729, 0]
click at [854, 285] on input "False" at bounding box center [861, 279] width 15 height 12
radio input "true"
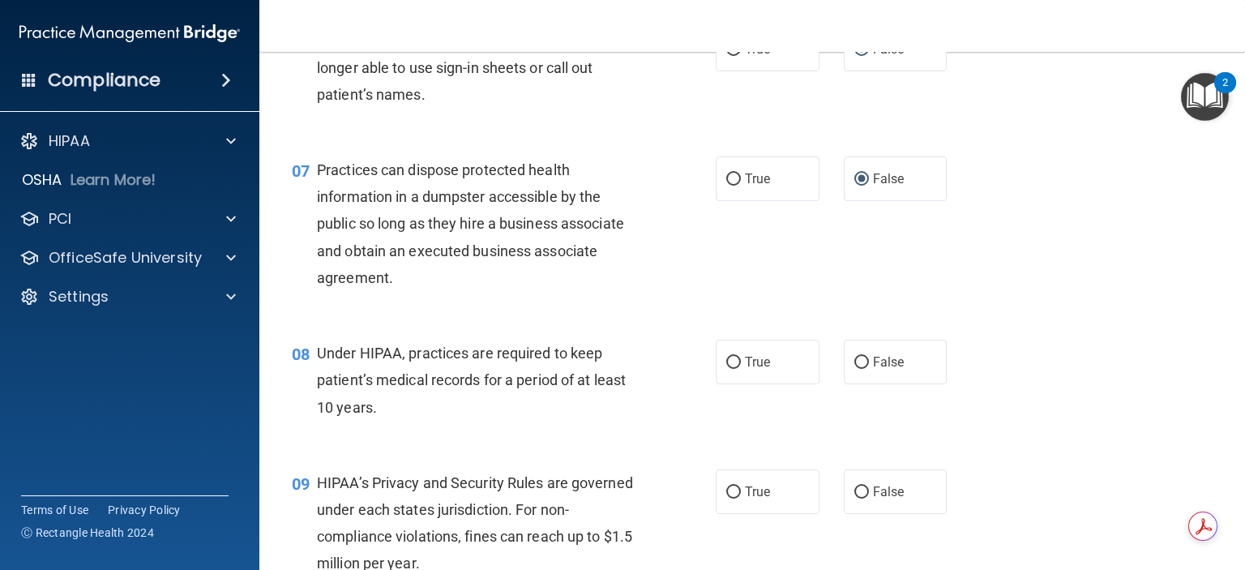
scroll to position [891, 0]
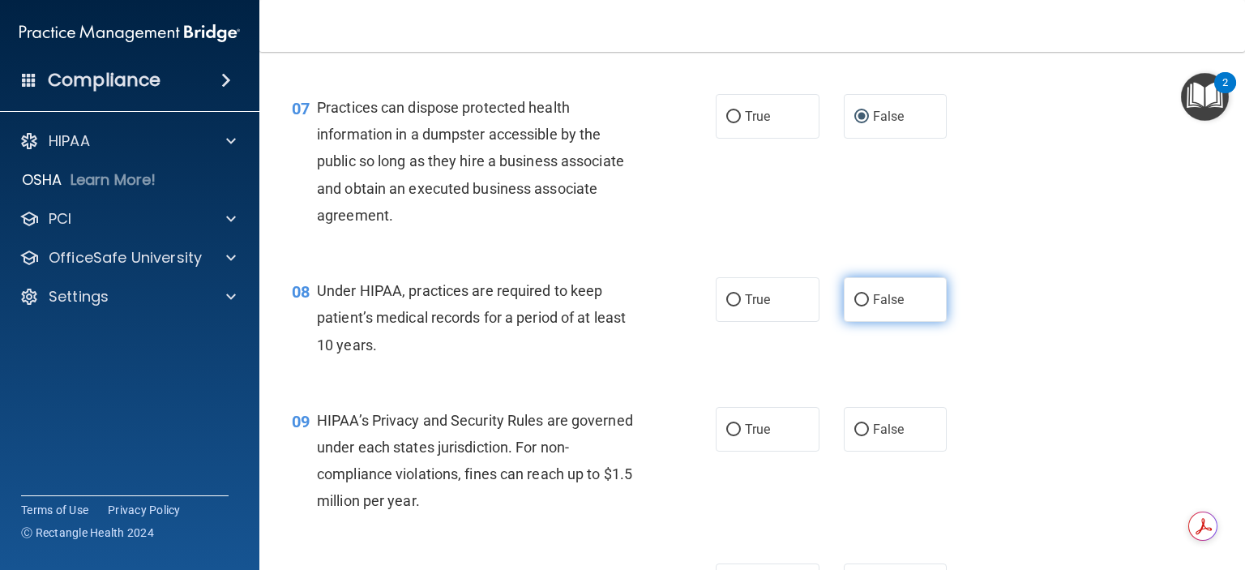
click at [854, 306] on input "False" at bounding box center [861, 300] width 15 height 12
radio input "true"
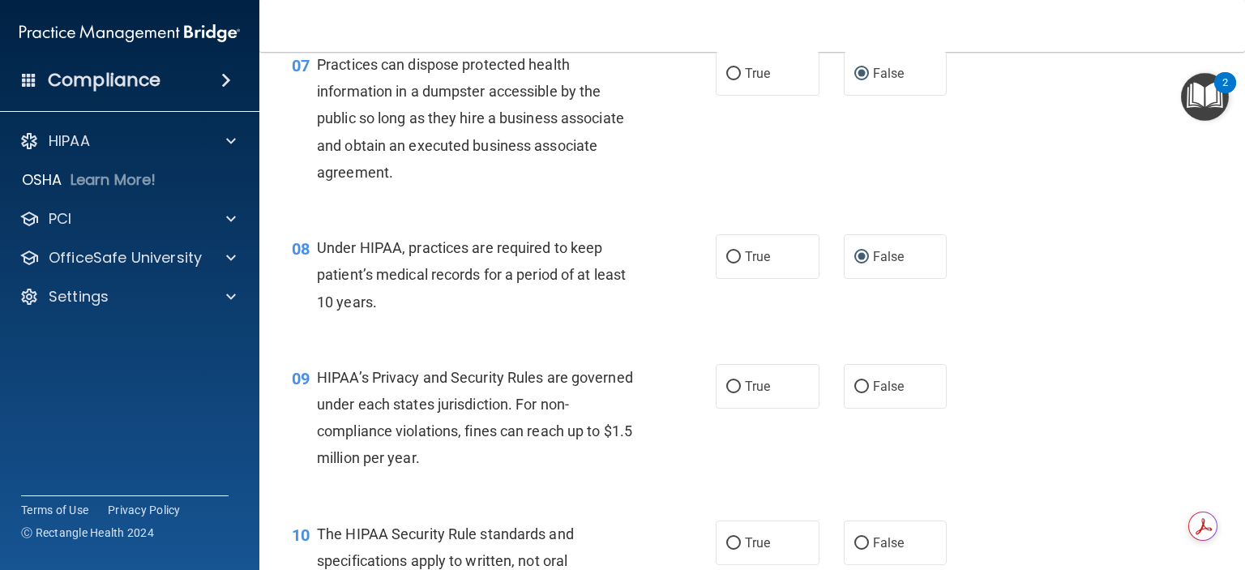
scroll to position [972, 0]
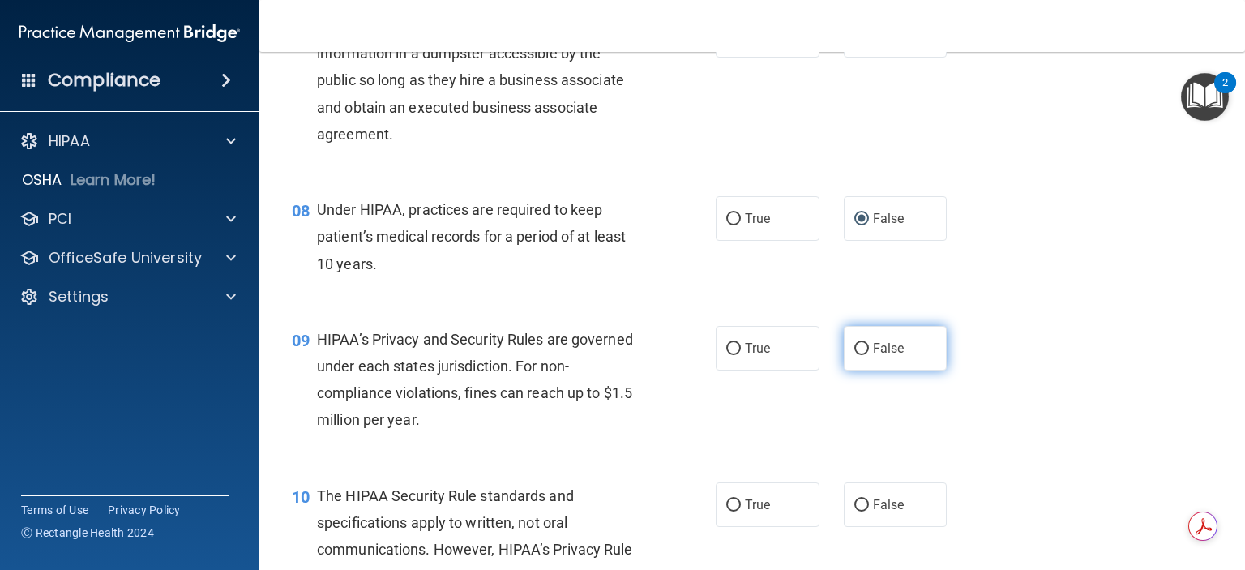
click at [854, 355] on input "False" at bounding box center [861, 349] width 15 height 12
radio input "true"
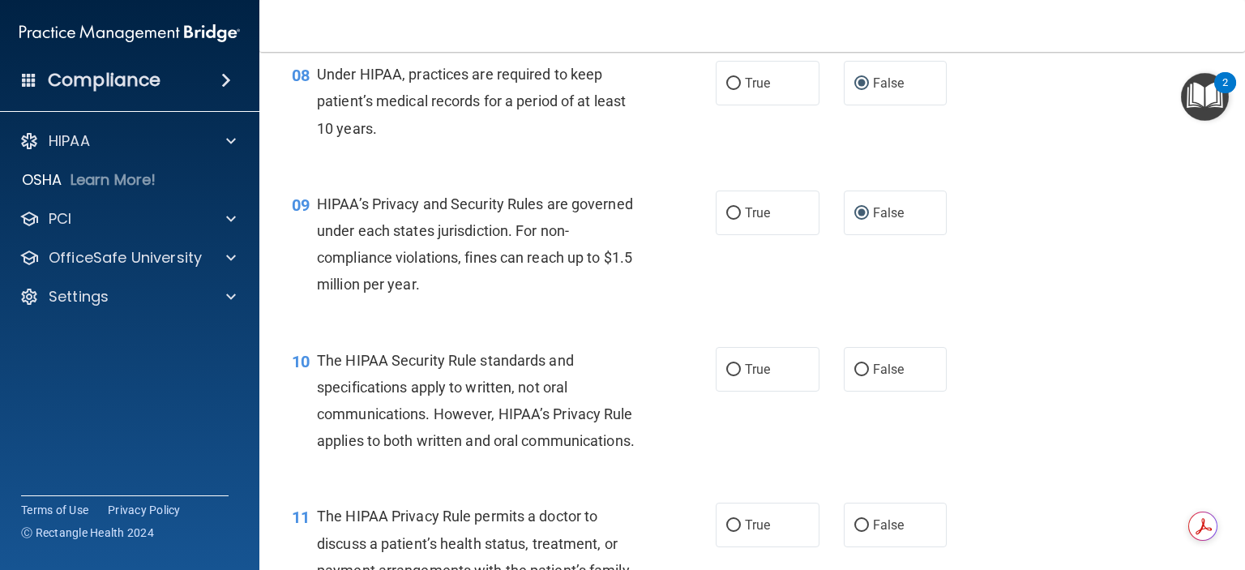
scroll to position [1134, 0]
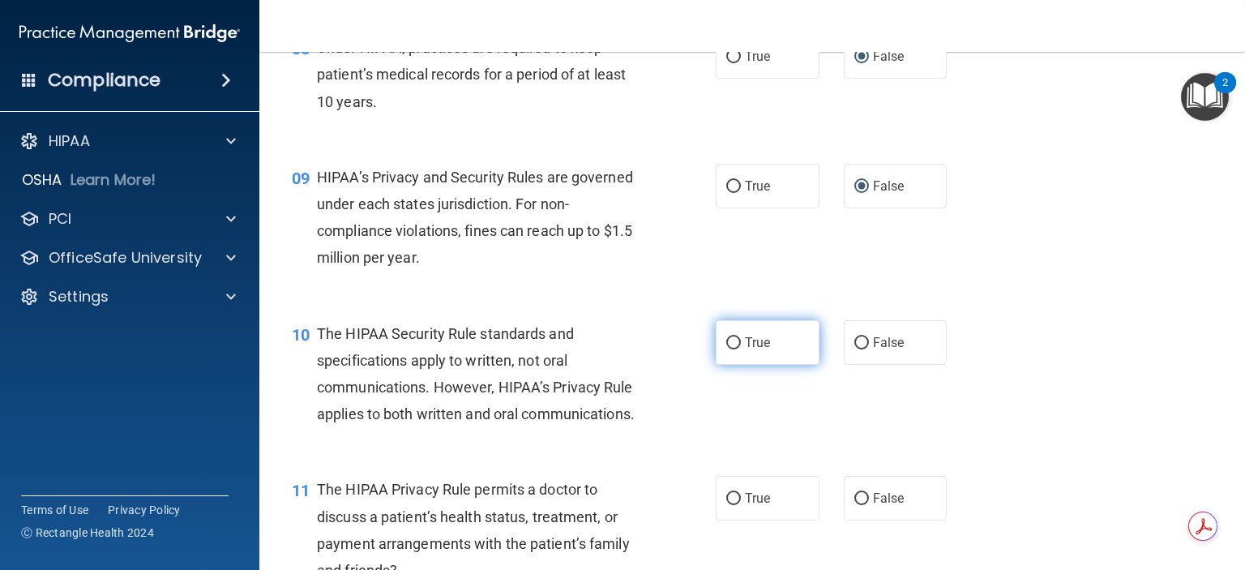
click at [726, 349] on input "True" at bounding box center [733, 343] width 15 height 12
radio input "true"
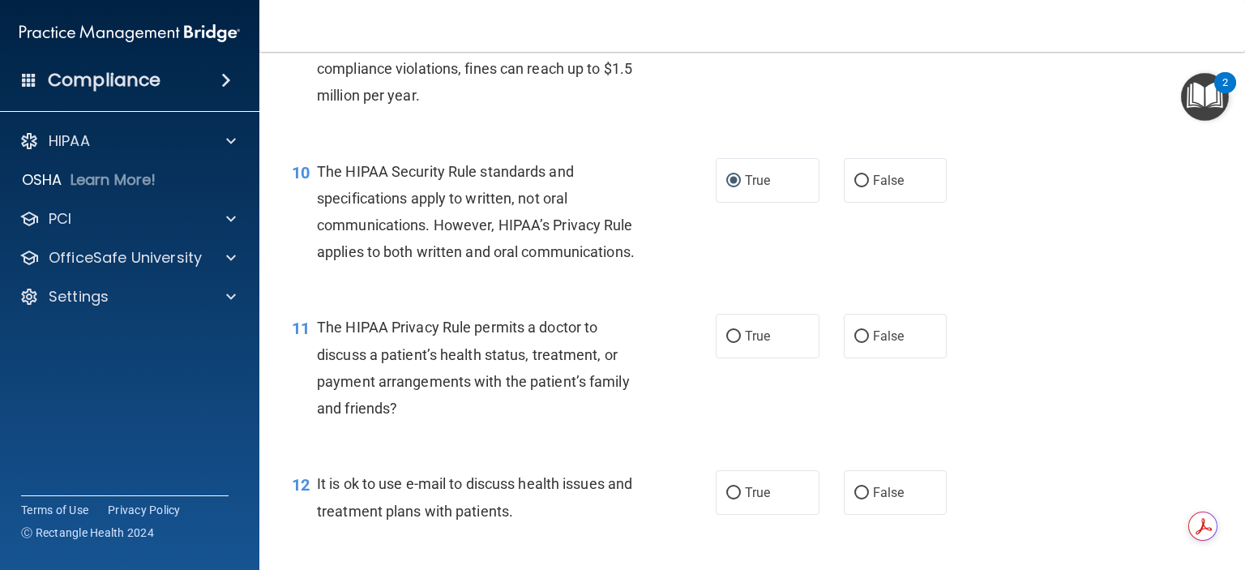
scroll to position [1377, 0]
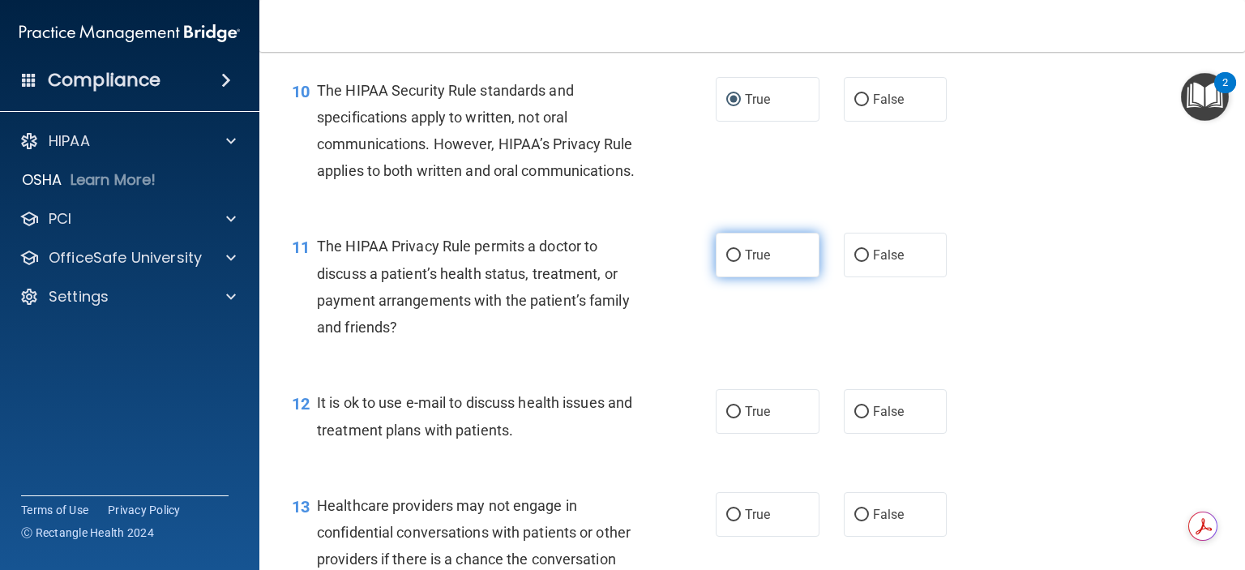
click at [731, 262] on input "True" at bounding box center [733, 256] width 15 height 12
radio input "true"
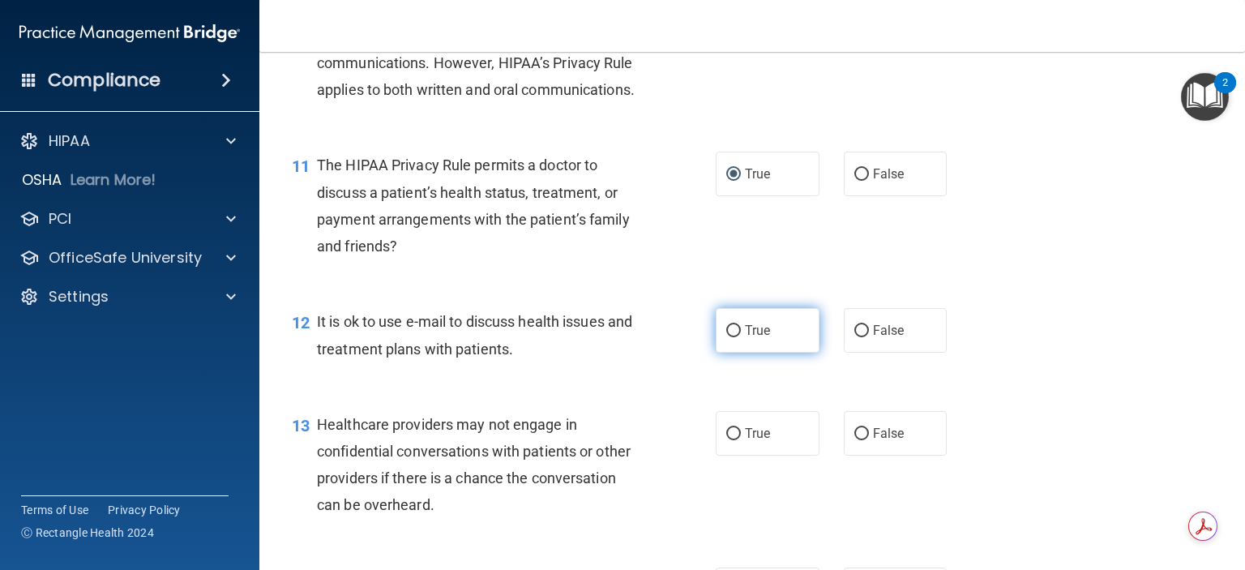
click at [726, 337] on input "True" at bounding box center [733, 331] width 15 height 12
radio input "true"
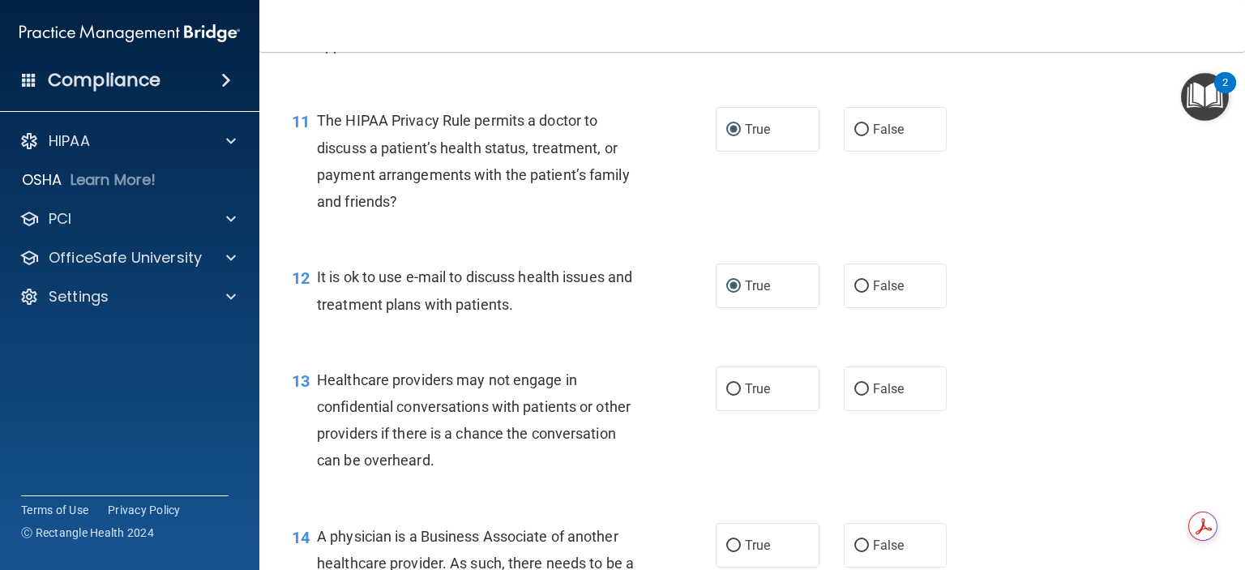
scroll to position [1540, 0]
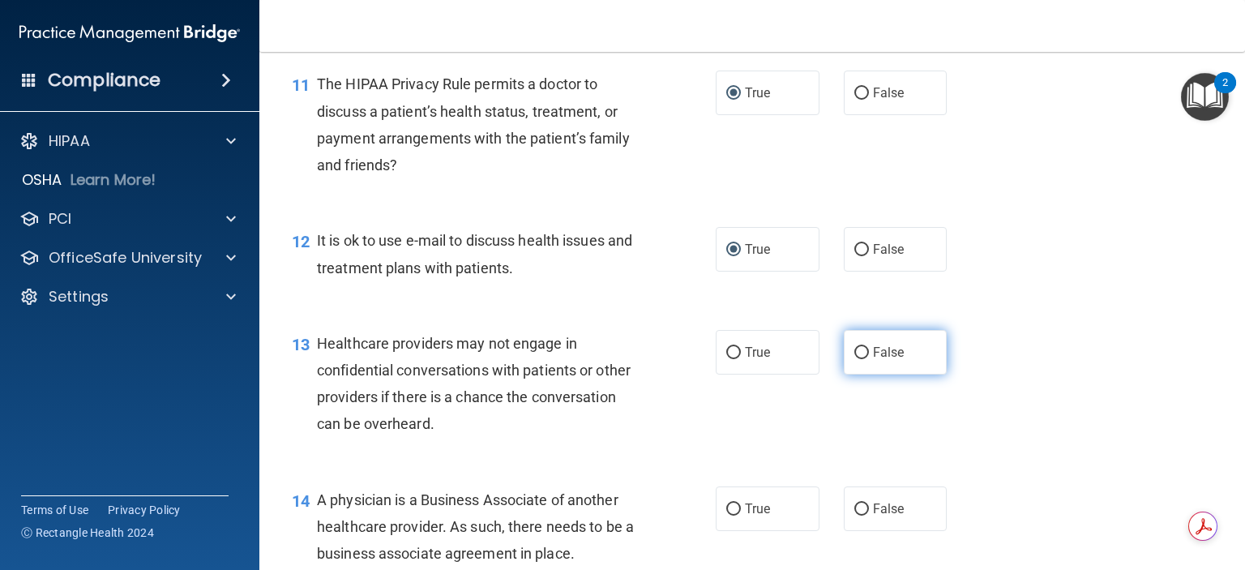
click at [854, 359] on input "False" at bounding box center [861, 353] width 15 height 12
radio input "true"
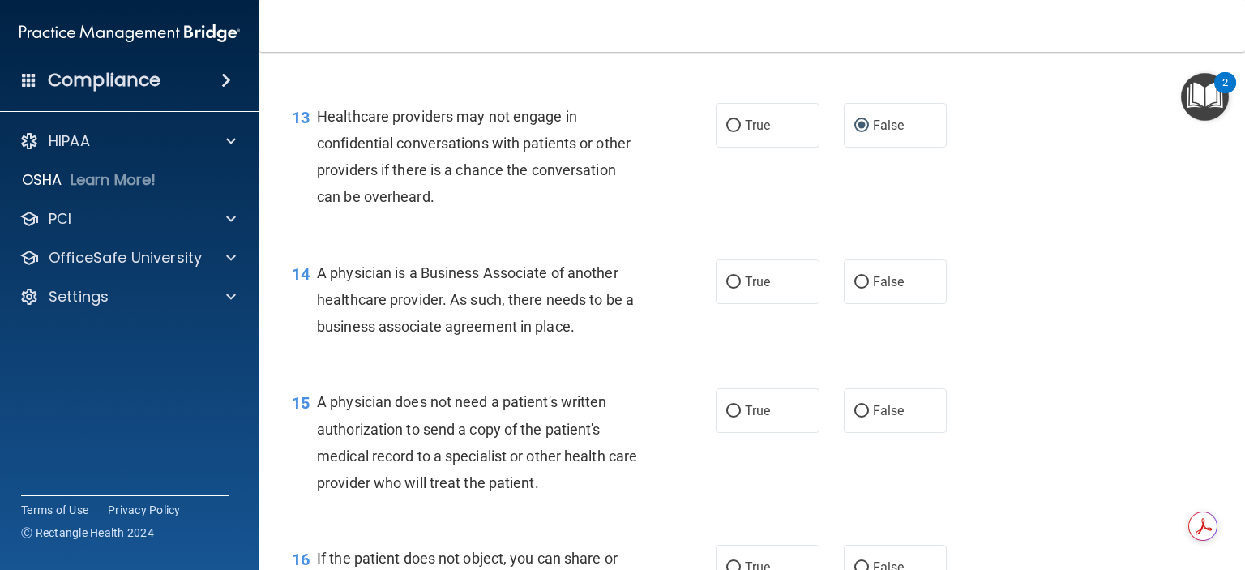
scroll to position [1783, 0]
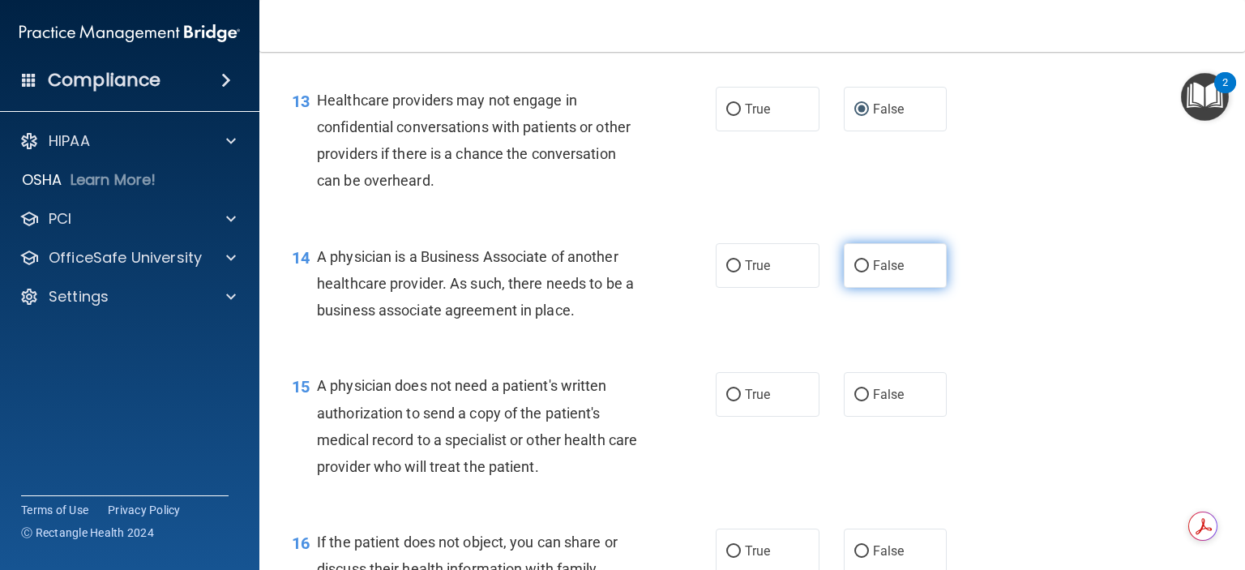
click at [854, 272] on input "False" at bounding box center [861, 266] width 15 height 12
radio input "true"
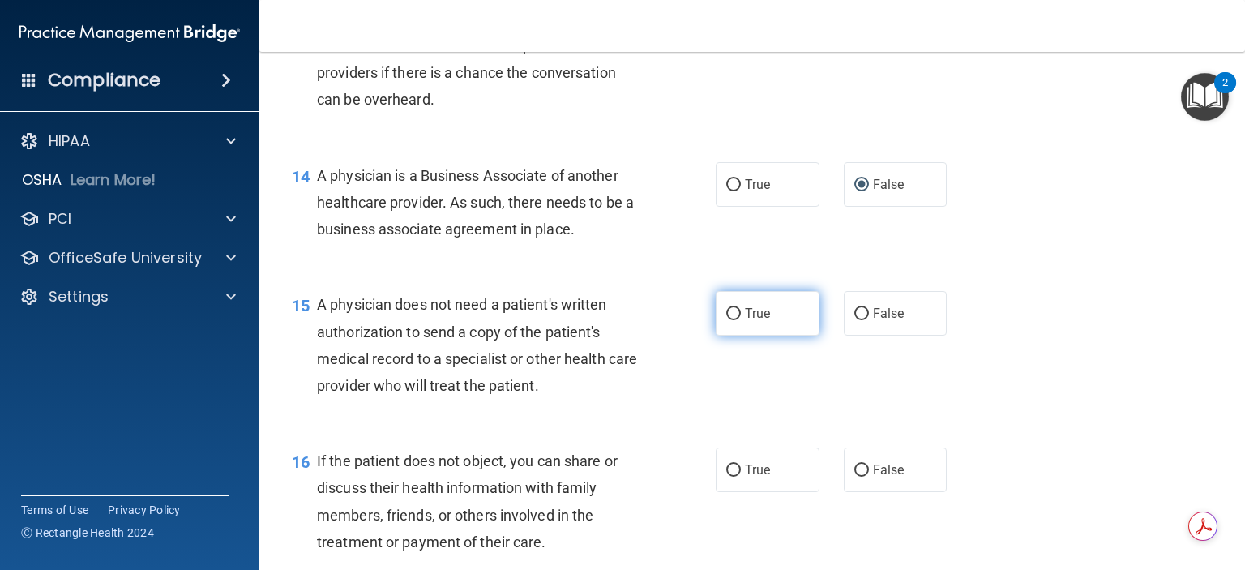
click at [727, 320] on input "True" at bounding box center [733, 314] width 15 height 12
radio input "true"
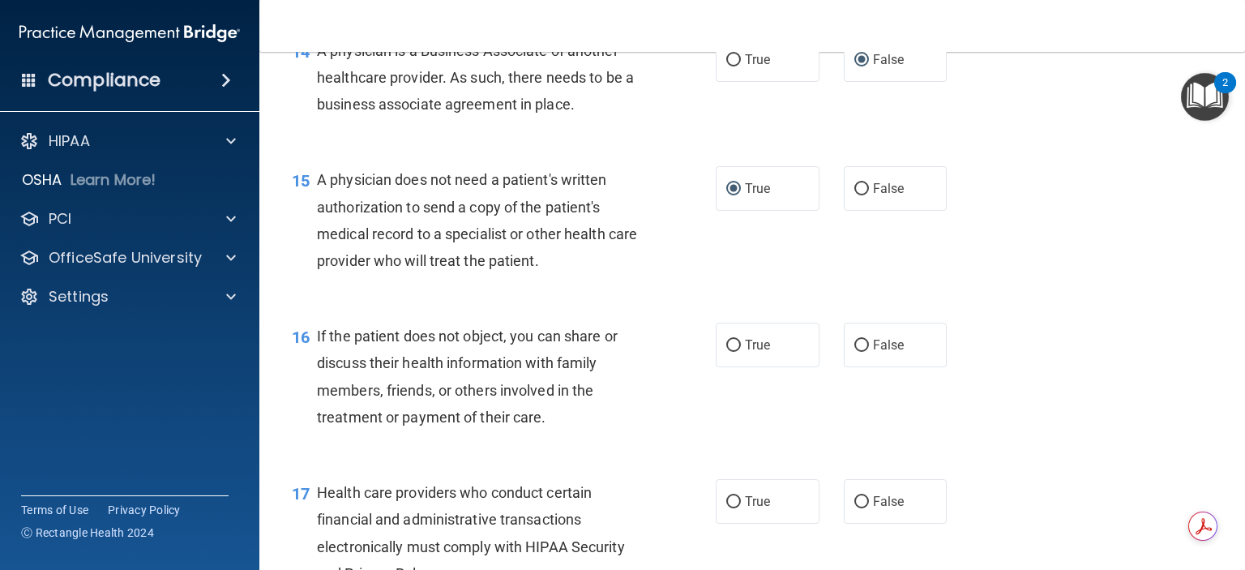
scroll to position [2026, 0]
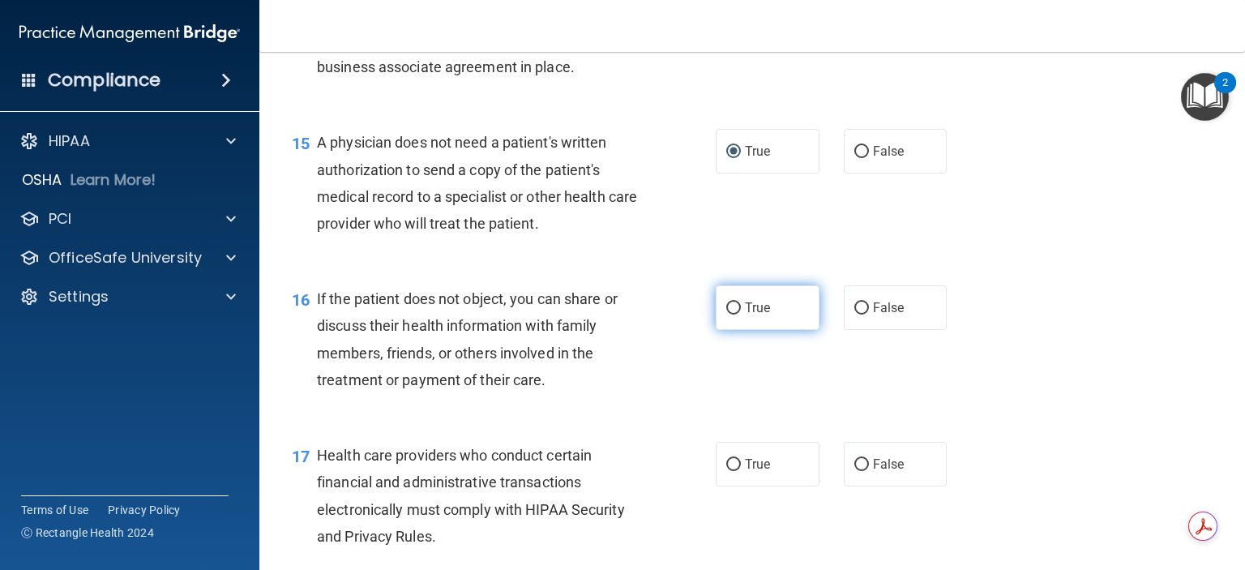
click at [730, 314] on input "True" at bounding box center [733, 308] width 15 height 12
radio input "true"
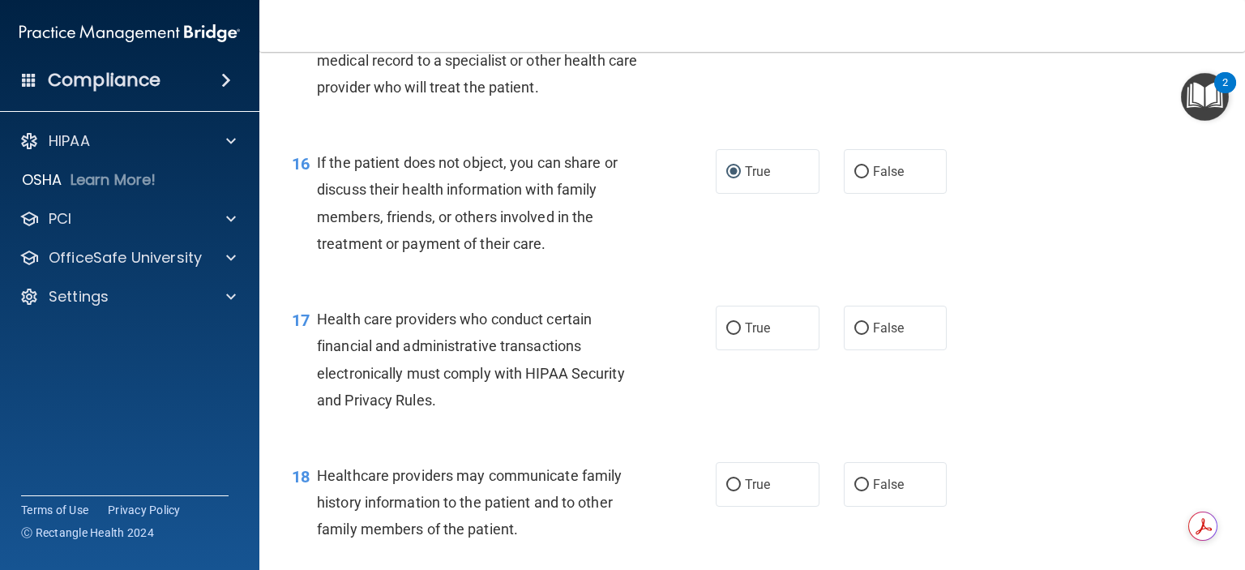
scroll to position [2188, 0]
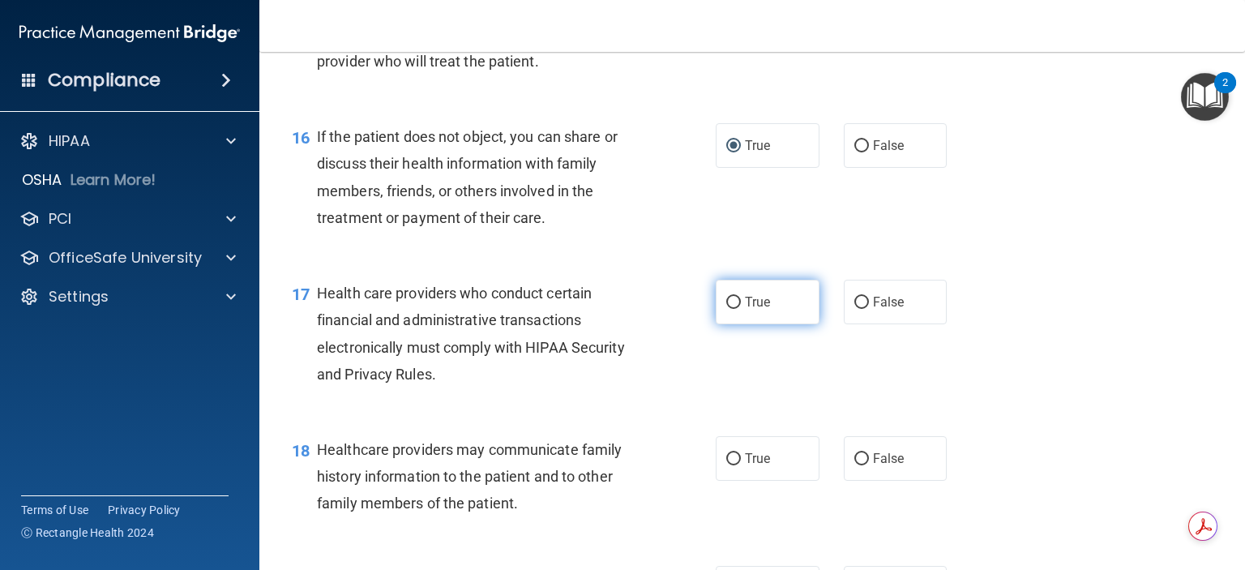
click at [729, 309] on input "True" at bounding box center [733, 303] width 15 height 12
radio input "true"
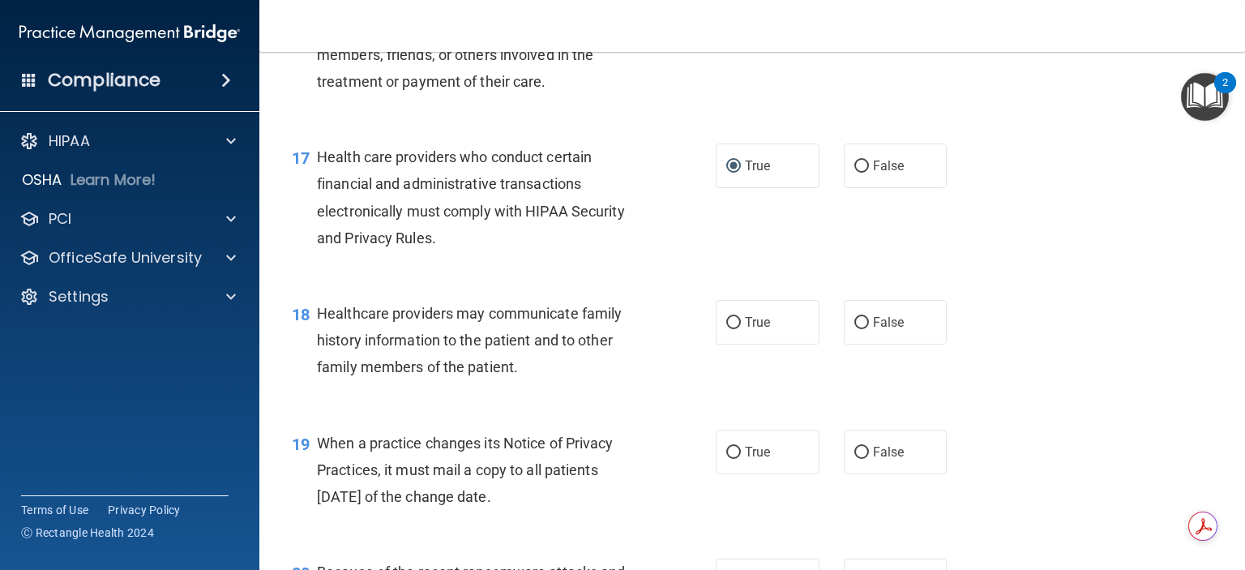
scroll to position [2350, 0]
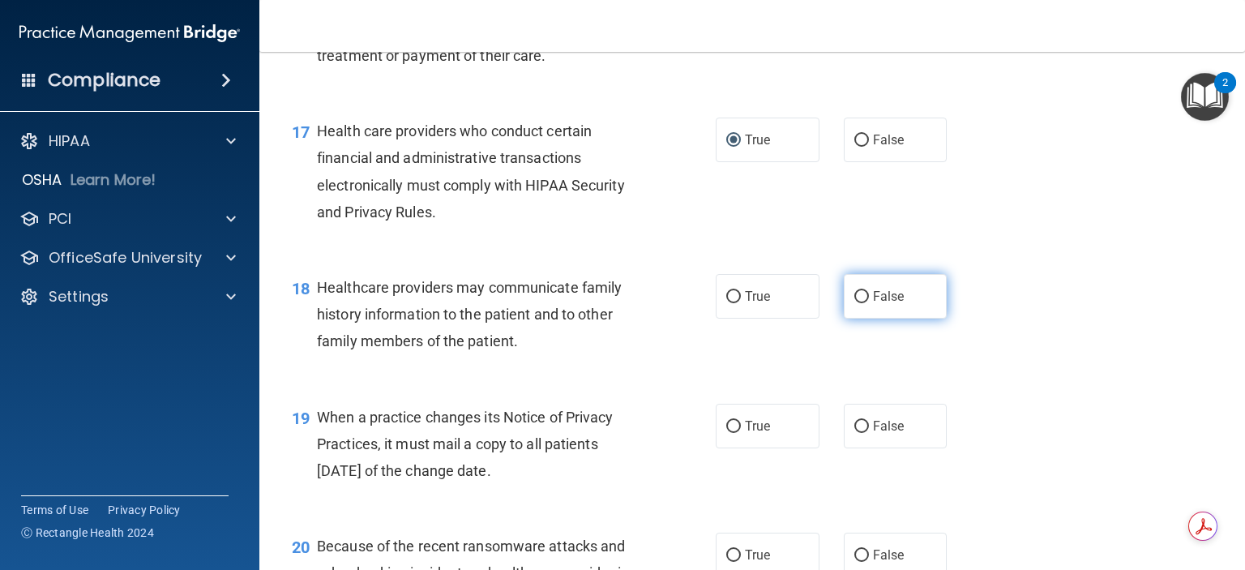
click at [854, 303] on input "False" at bounding box center [861, 297] width 15 height 12
radio input "true"
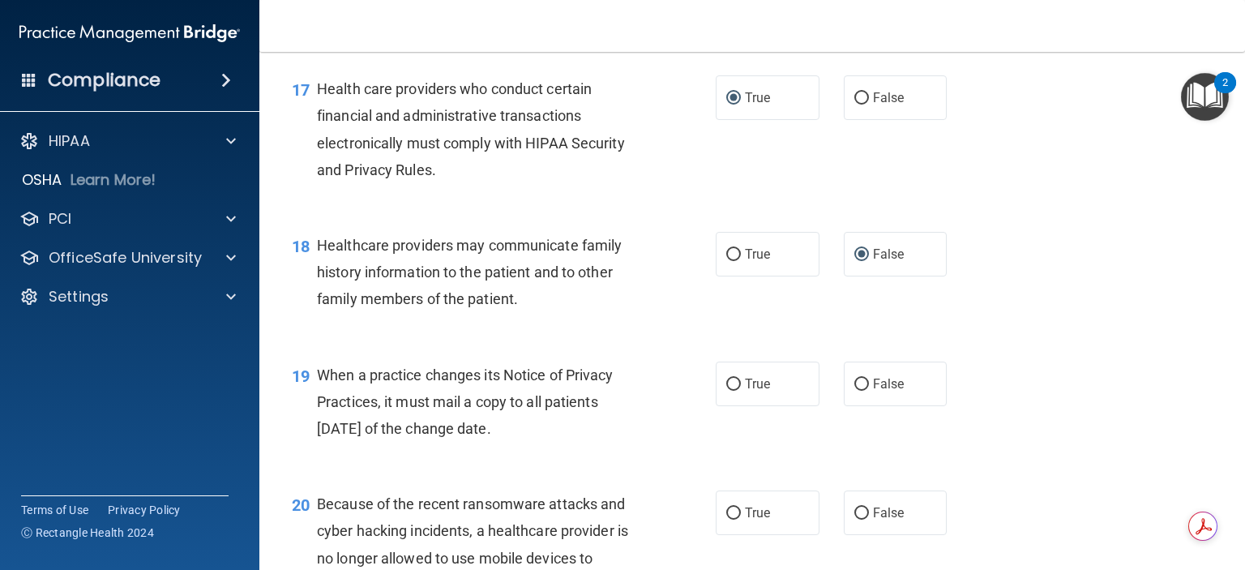
scroll to position [2431, 0]
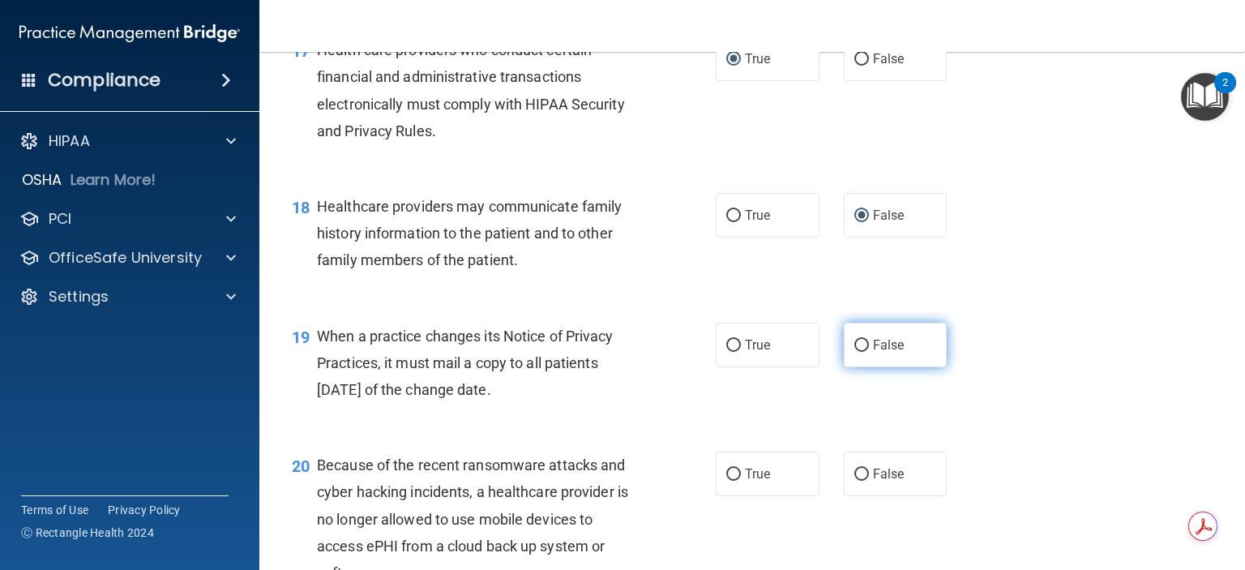
click at [856, 352] on input "False" at bounding box center [861, 346] width 15 height 12
radio input "true"
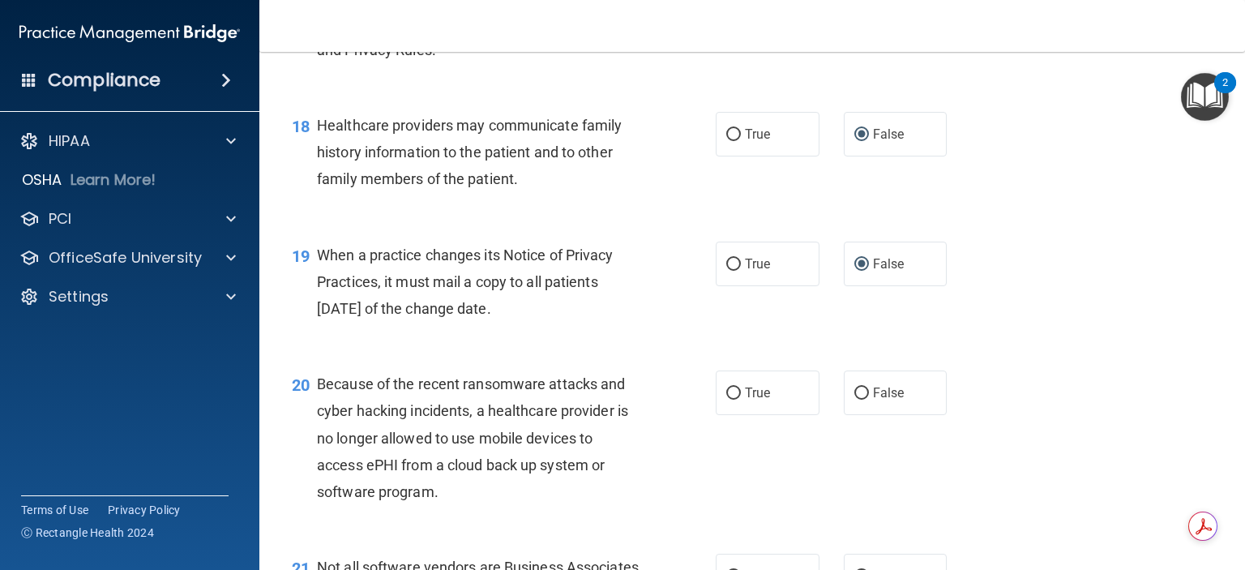
scroll to position [2593, 0]
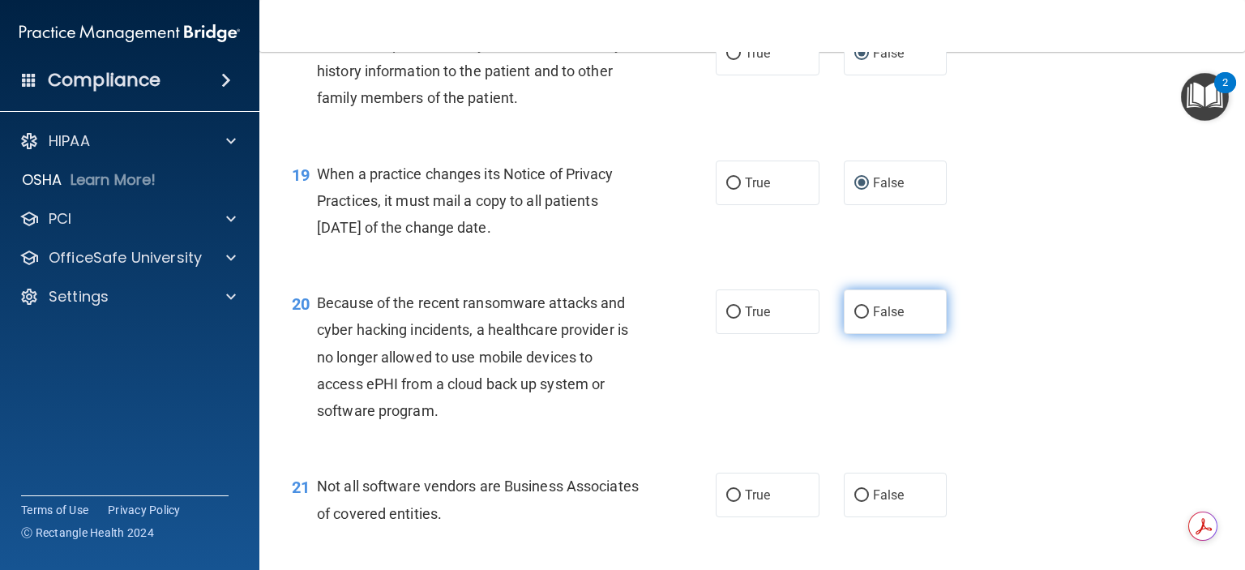
click at [854, 318] on input "False" at bounding box center [861, 312] width 15 height 12
radio input "true"
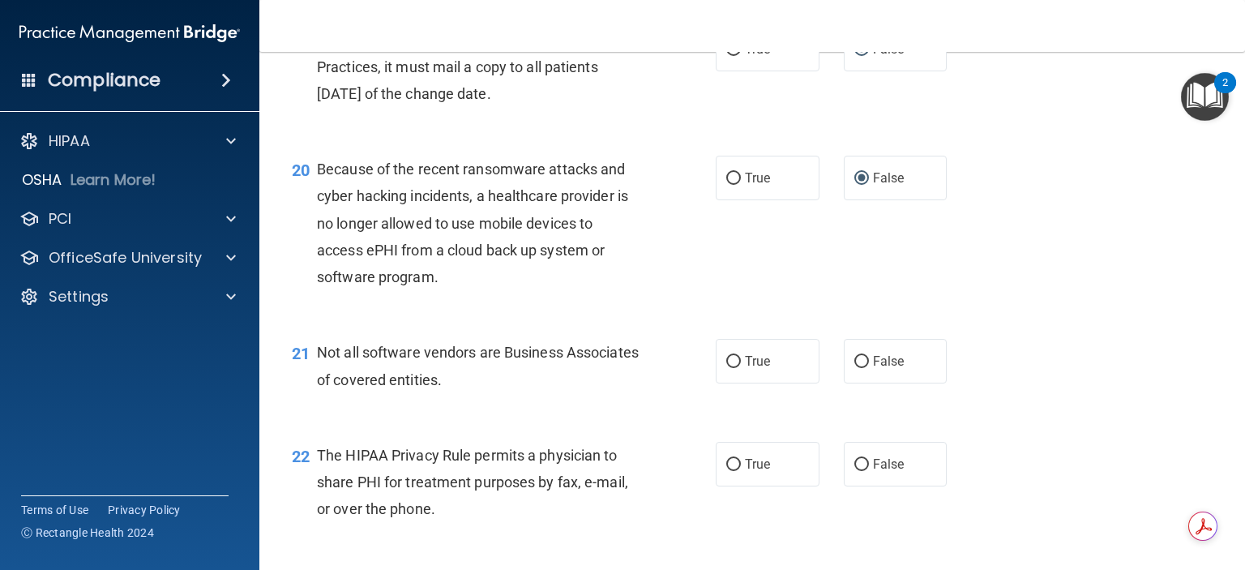
scroll to position [2755, 0]
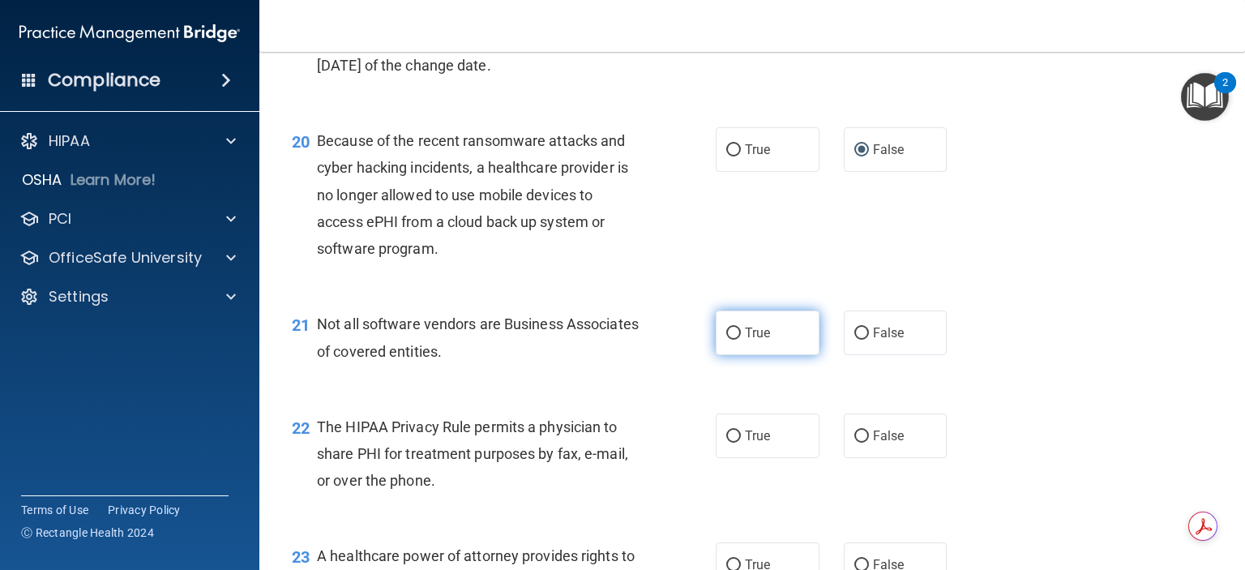
click at [726, 340] on input "True" at bounding box center [733, 333] width 15 height 12
radio input "true"
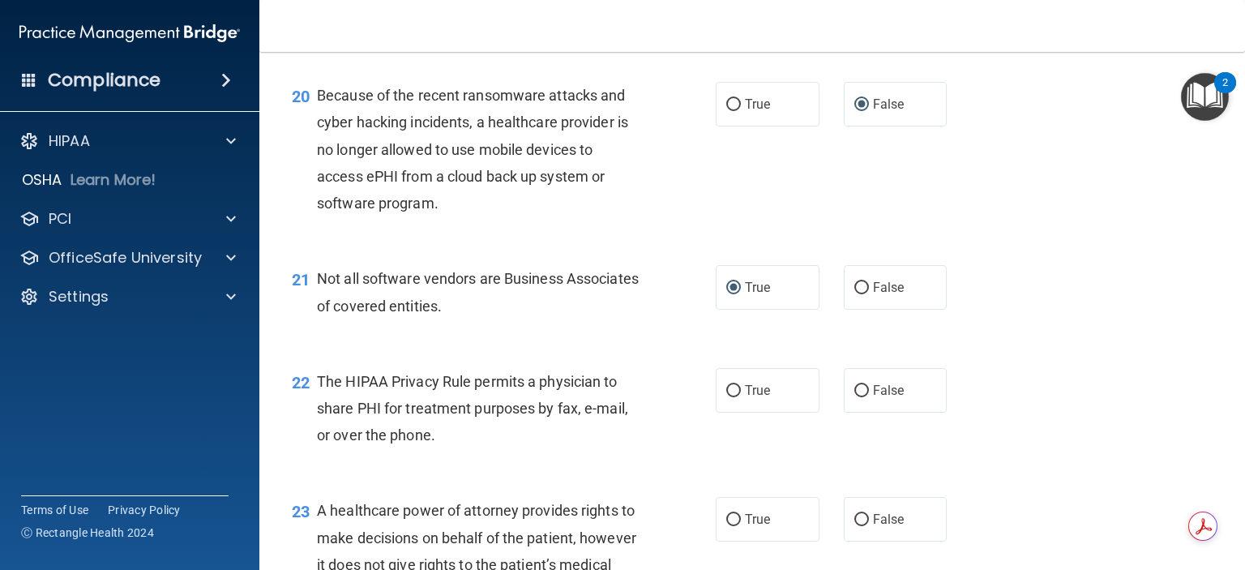
scroll to position [2836, 0]
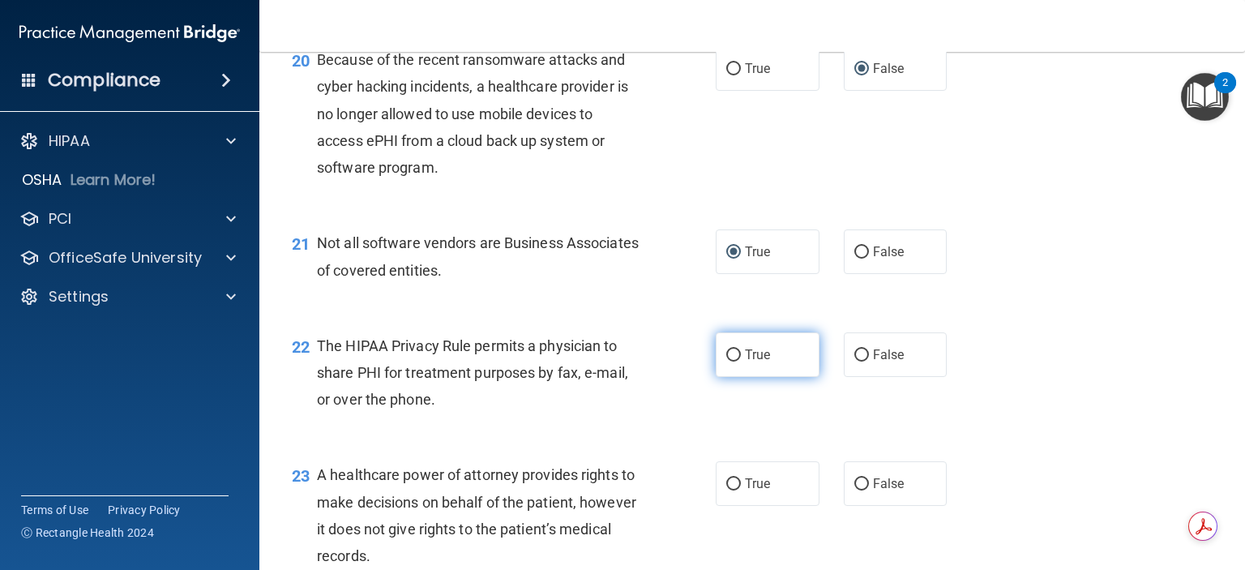
click at [726, 361] on input "True" at bounding box center [733, 355] width 15 height 12
radio input "true"
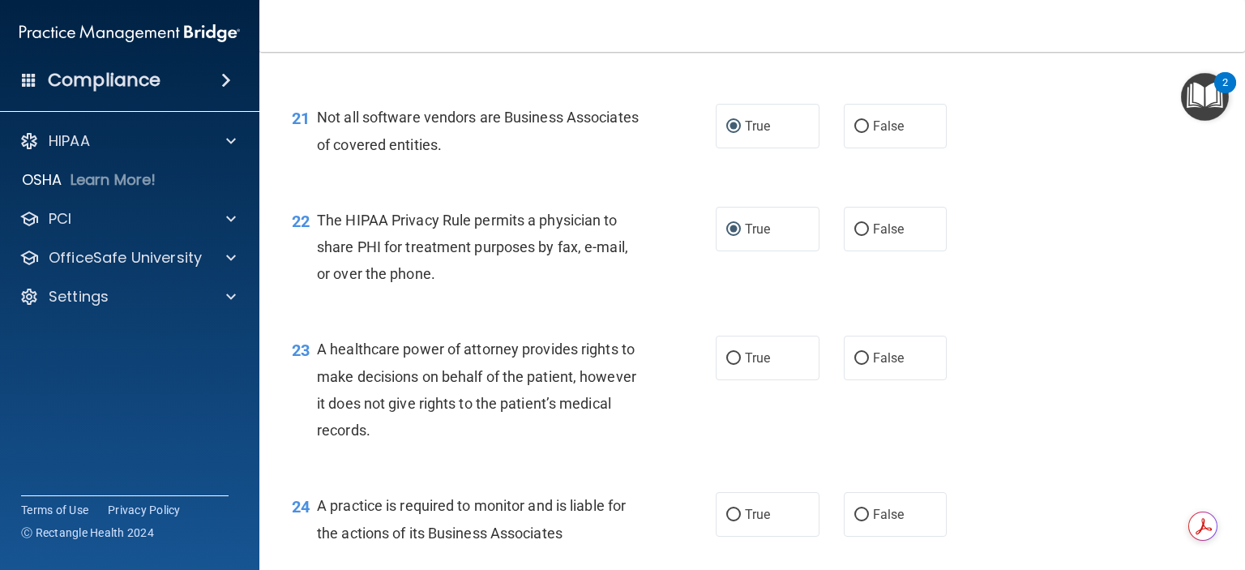
scroll to position [2998, 0]
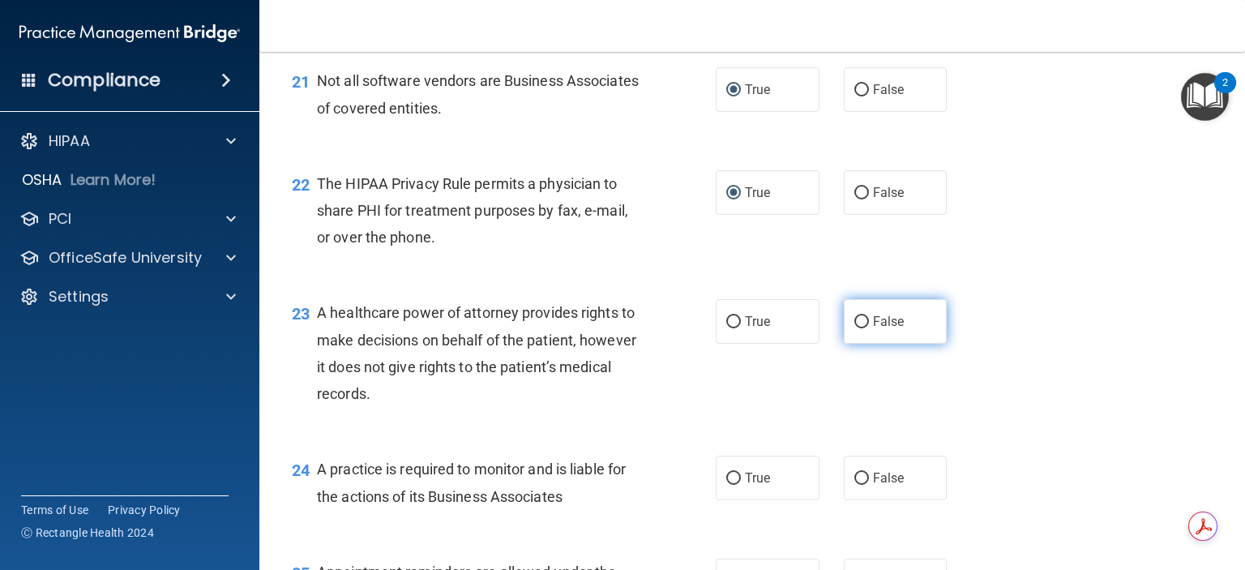
click at [855, 328] on input "False" at bounding box center [861, 322] width 15 height 12
radio input "true"
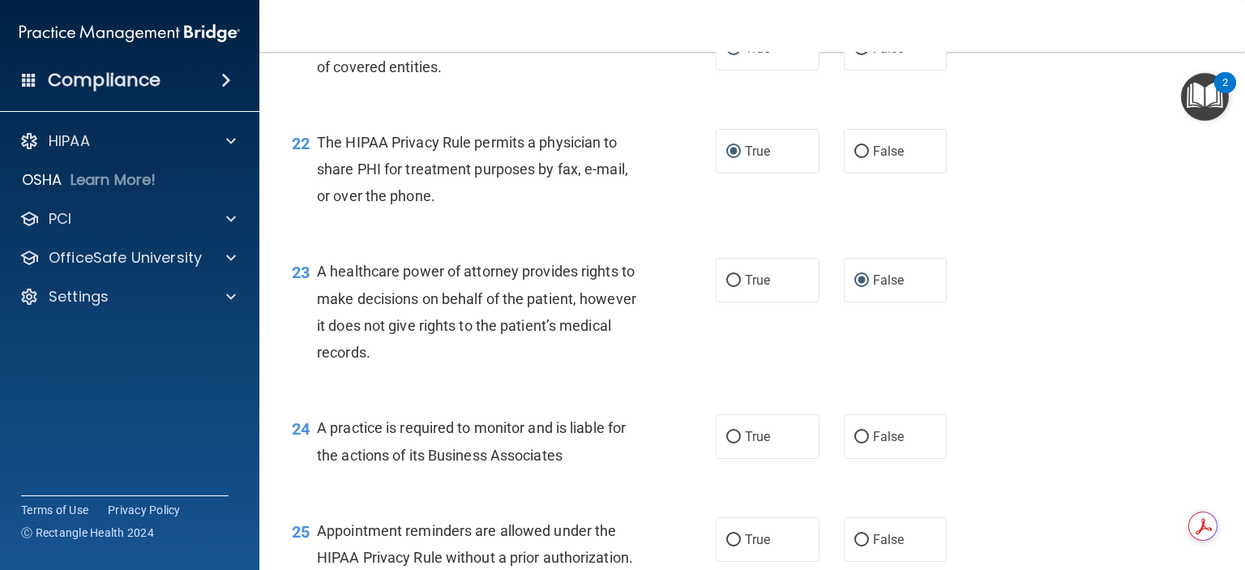
scroll to position [3079, 0]
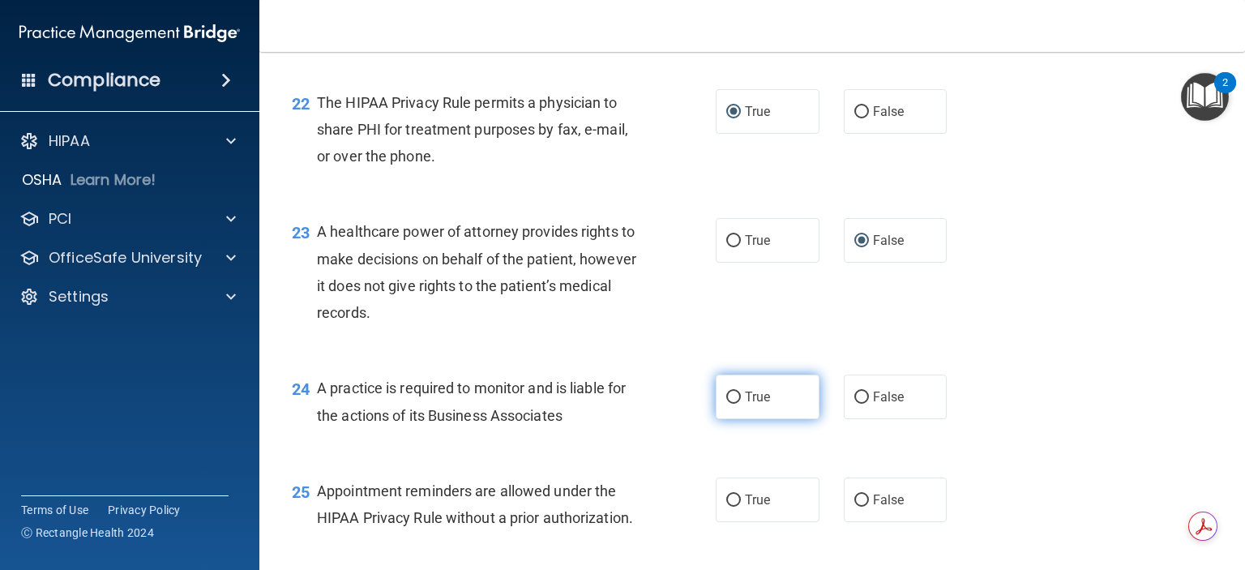
drag, startPoint x: 856, startPoint y: 452, endPoint x: 778, endPoint y: 438, distance: 79.8
click at [854, 404] on input "False" at bounding box center [861, 397] width 15 height 12
radio input "true"
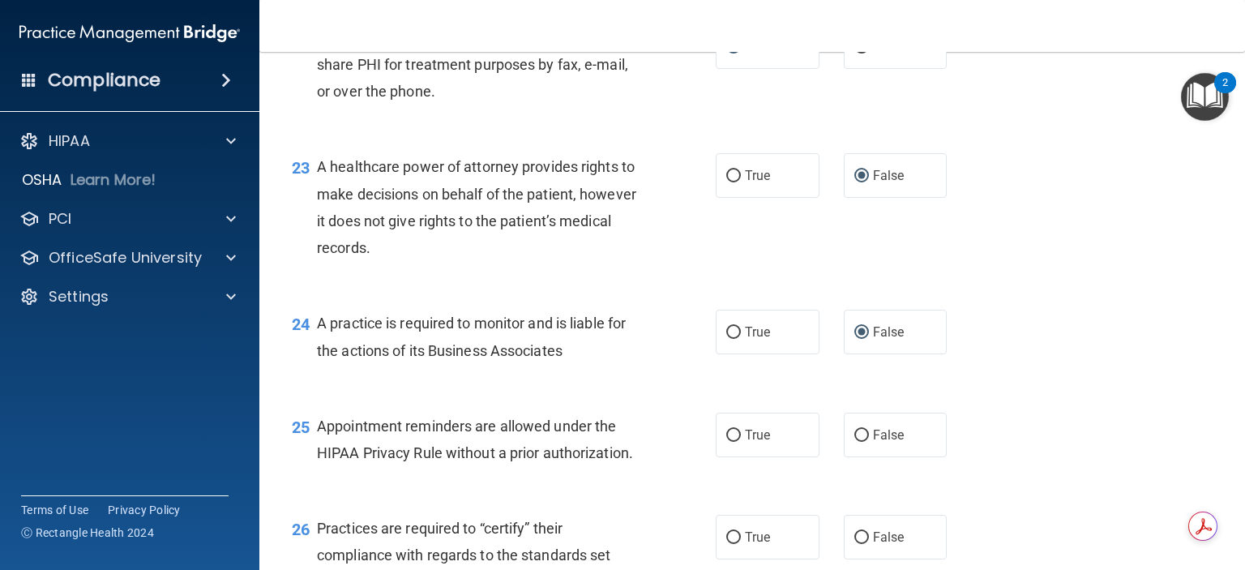
scroll to position [3241, 0]
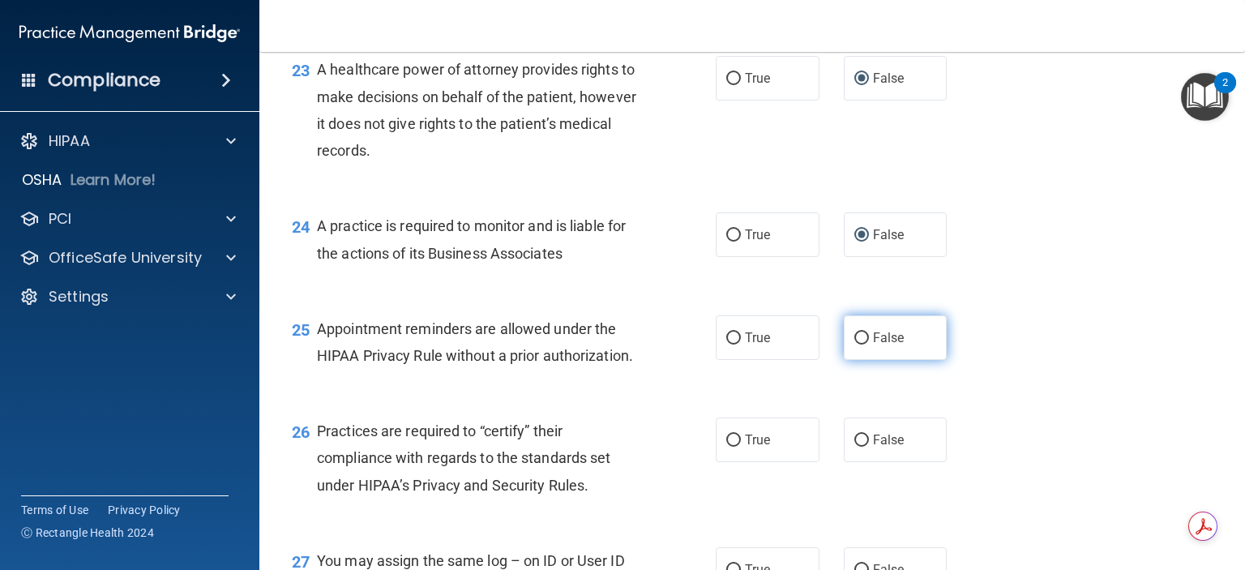
click at [854, 344] on input "False" at bounding box center [861, 338] width 15 height 12
radio input "true"
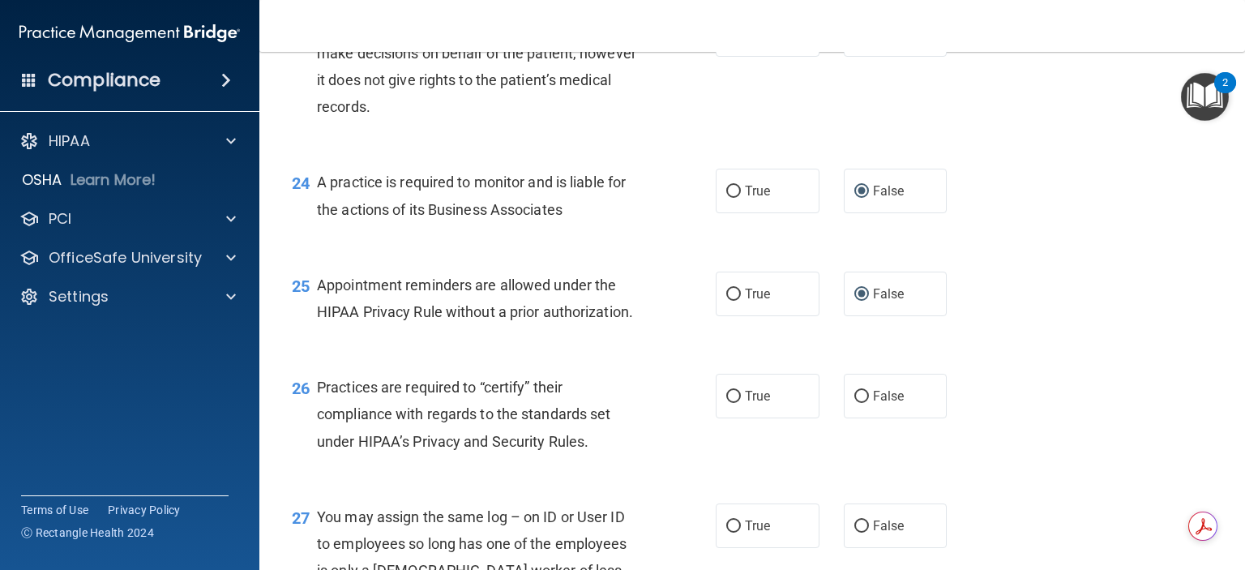
scroll to position [3322, 0]
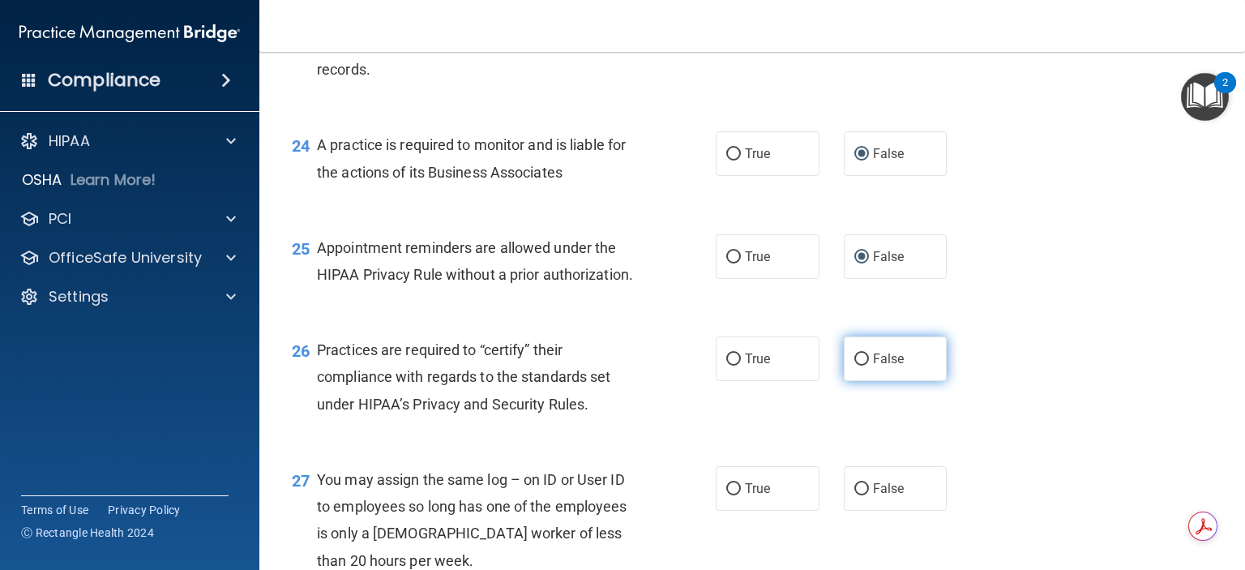
click at [854, 365] on input "False" at bounding box center [861, 359] width 15 height 12
radio input "true"
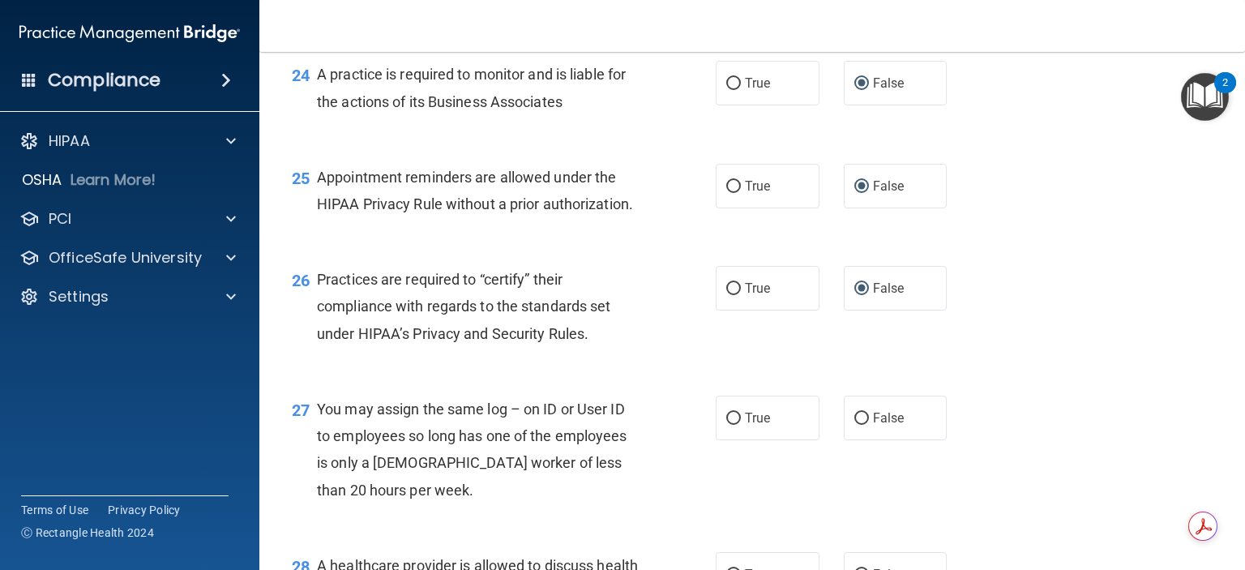
scroll to position [3484, 0]
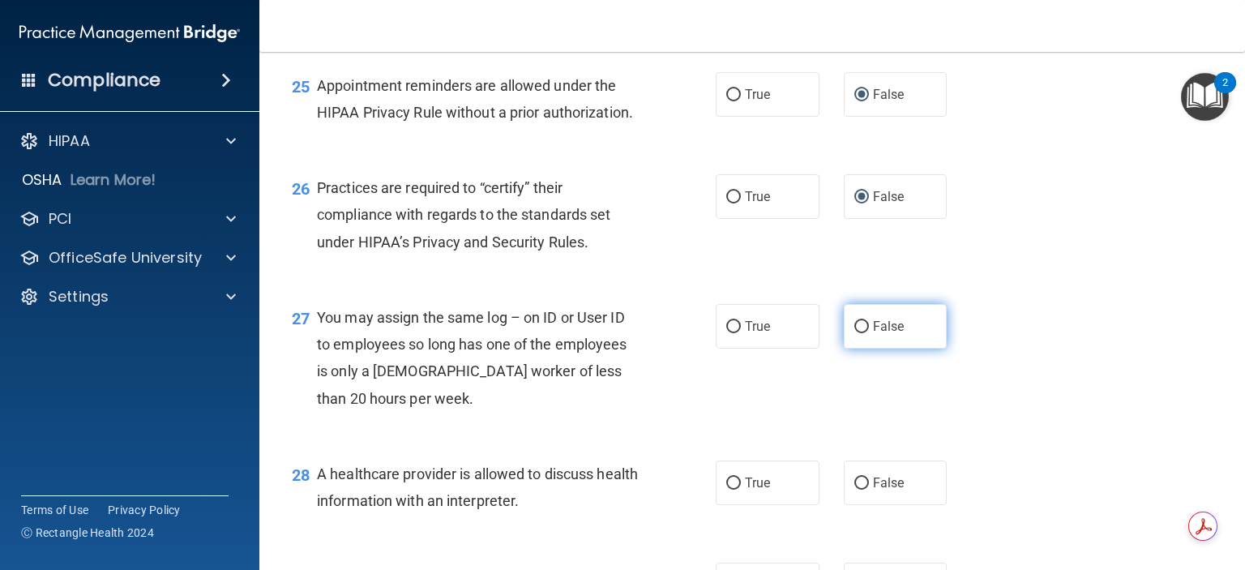
click at [854, 333] on input "False" at bounding box center [861, 327] width 15 height 12
radio input "true"
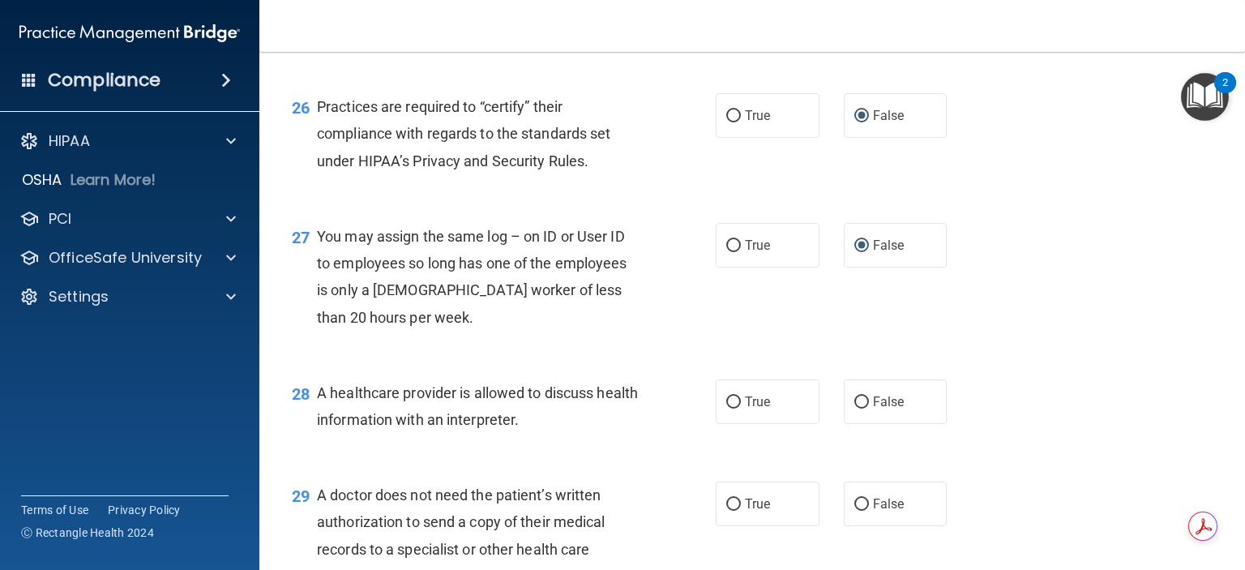
scroll to position [3646, 0]
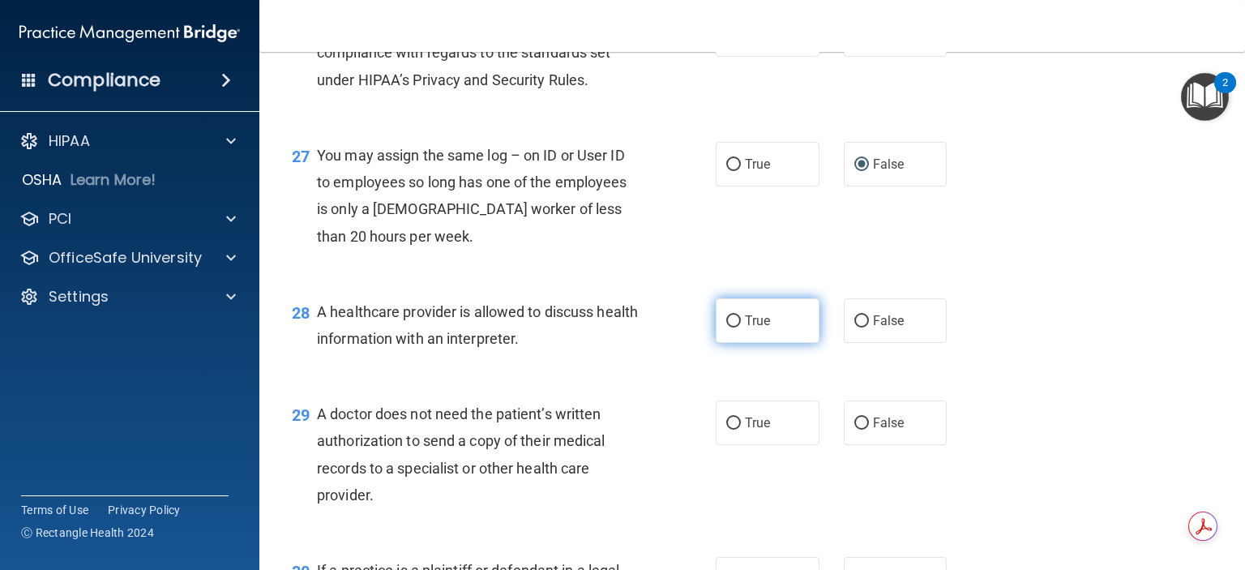
click at [728, 327] on input "True" at bounding box center [733, 321] width 15 height 12
radio input "true"
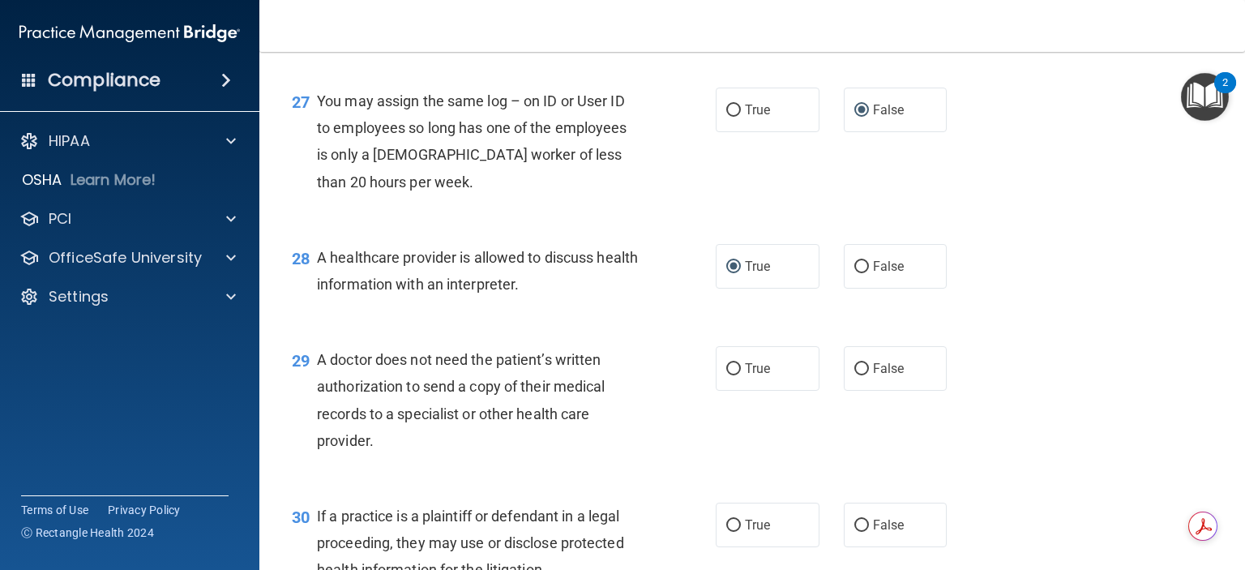
scroll to position [3727, 0]
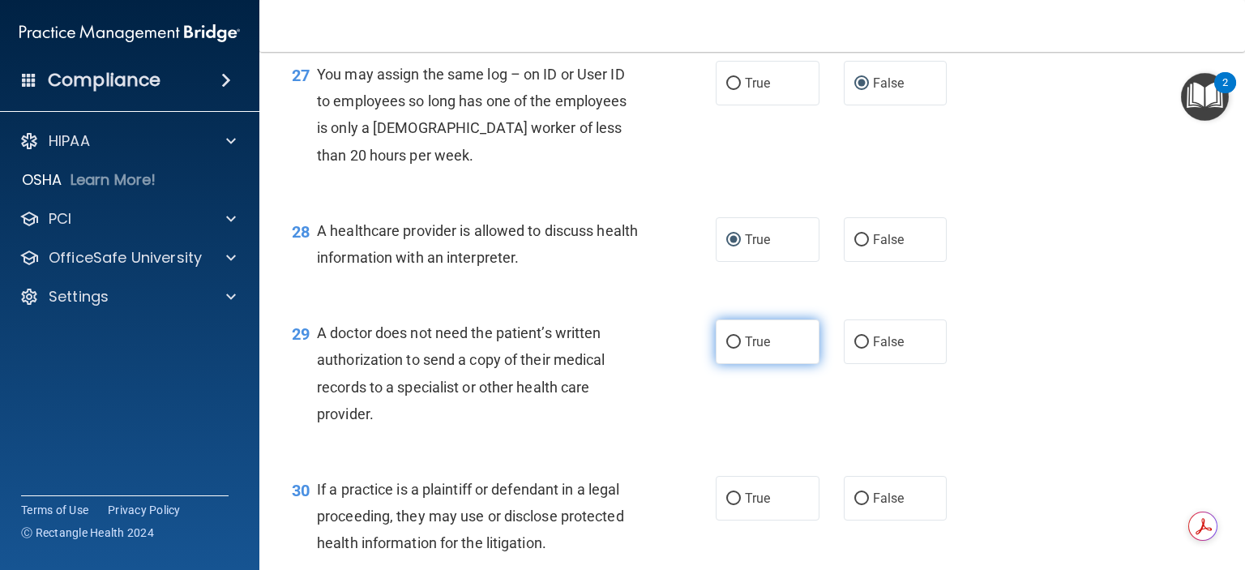
click at [729, 348] on input "True" at bounding box center [733, 342] width 15 height 12
radio input "true"
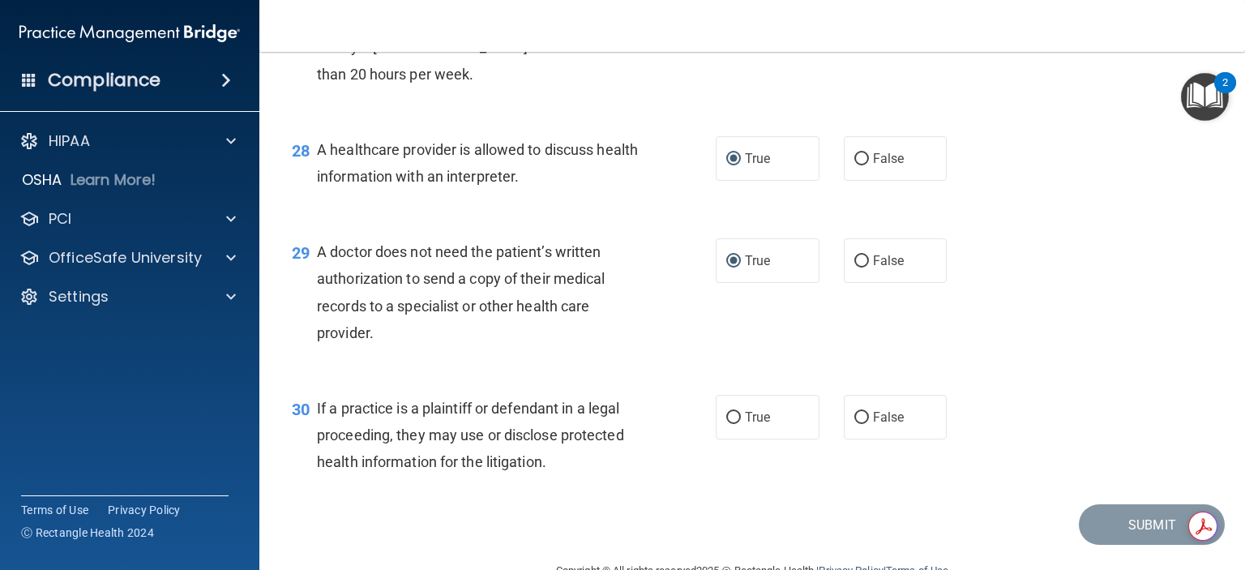
scroll to position [3889, 0]
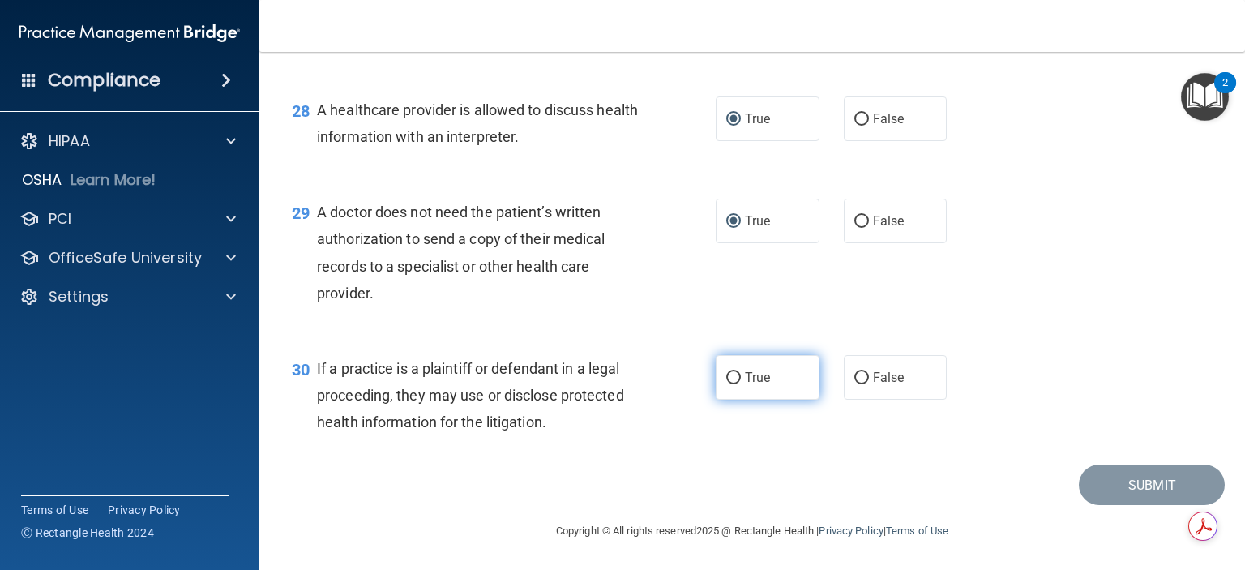
click at [745, 385] on span "True" at bounding box center [757, 376] width 25 height 15
click at [739, 384] on input "True" at bounding box center [733, 378] width 15 height 12
radio input "true"
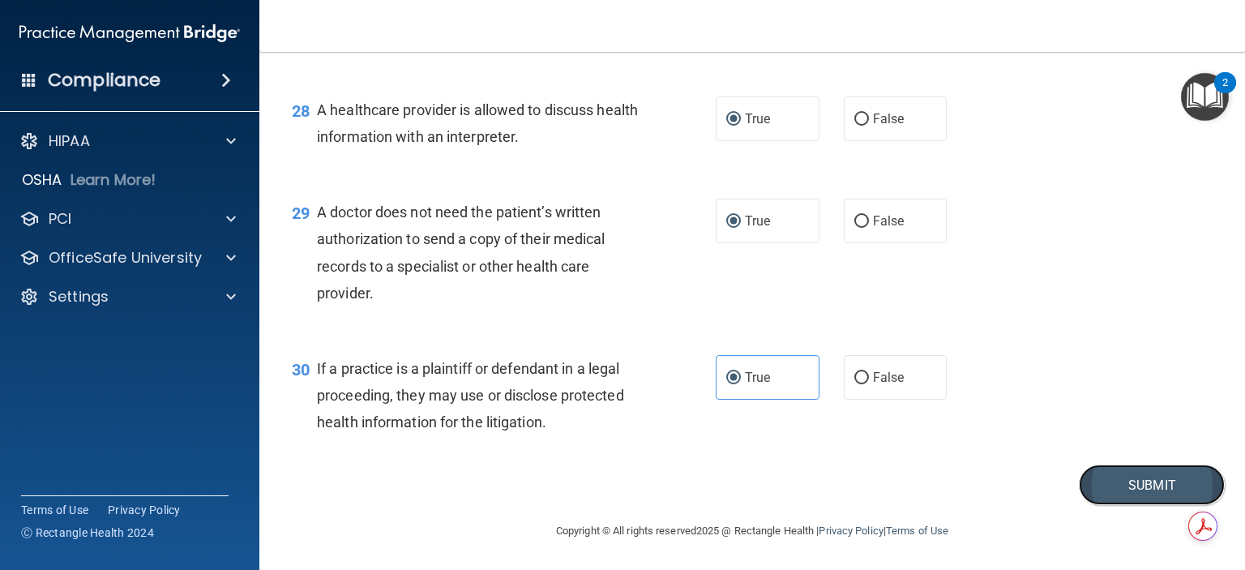
click at [1130, 493] on button "Submit" at bounding box center [1151, 484] width 146 height 41
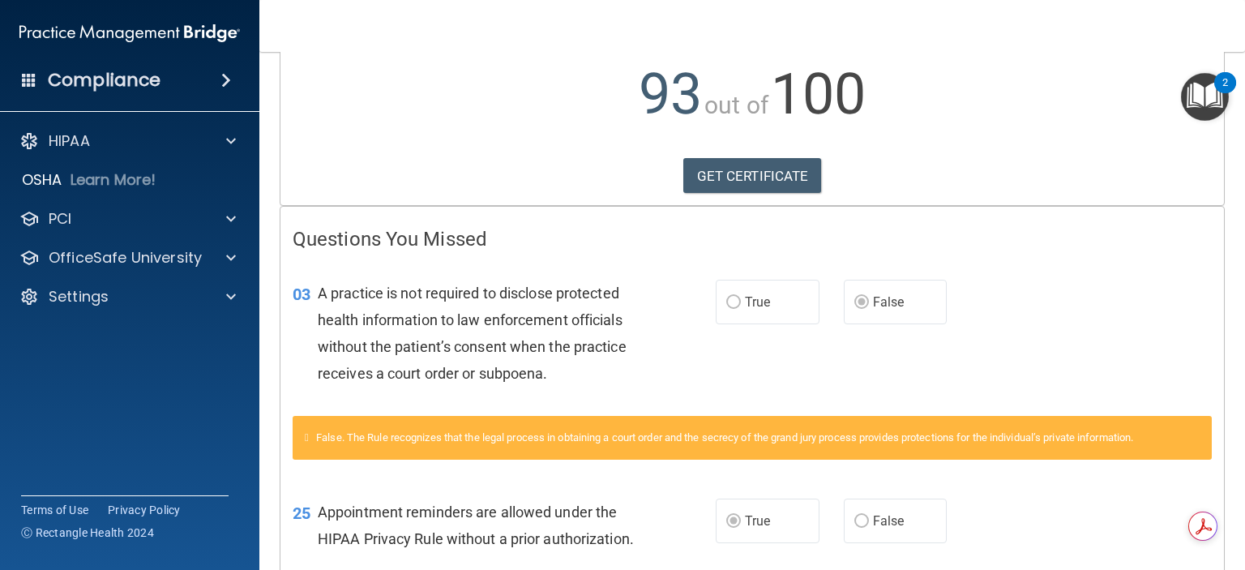
scroll to position [1, 0]
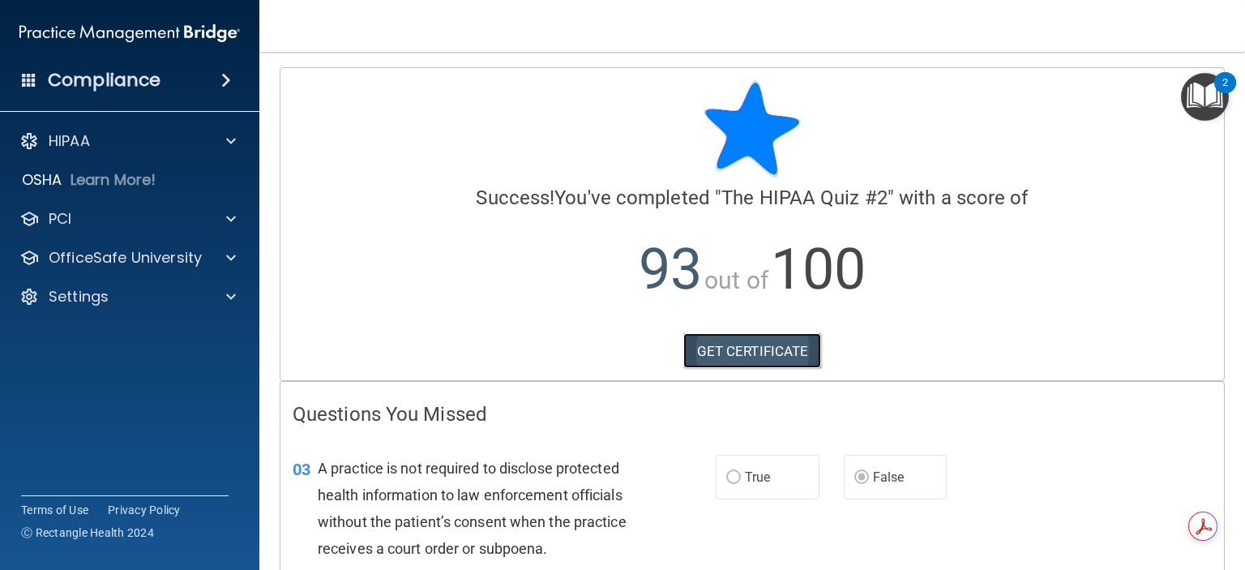
click at [726, 348] on link "GET CERTIFICATE" at bounding box center [752, 351] width 139 height 36
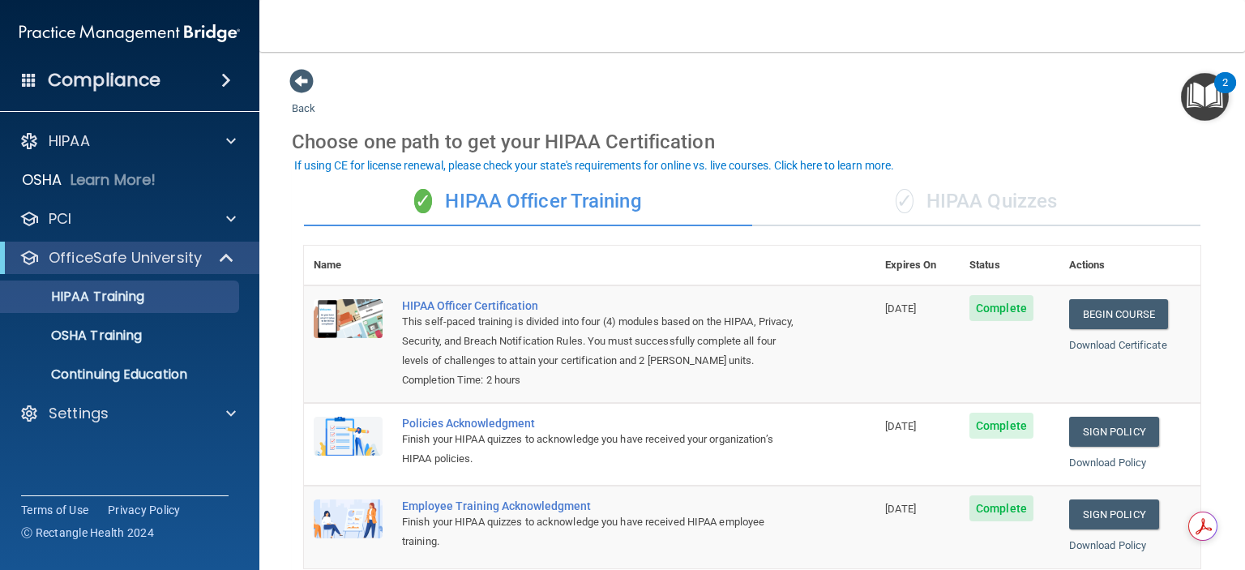
click at [987, 194] on div "✓ HIPAA Quizzes" at bounding box center [976, 201] width 448 height 49
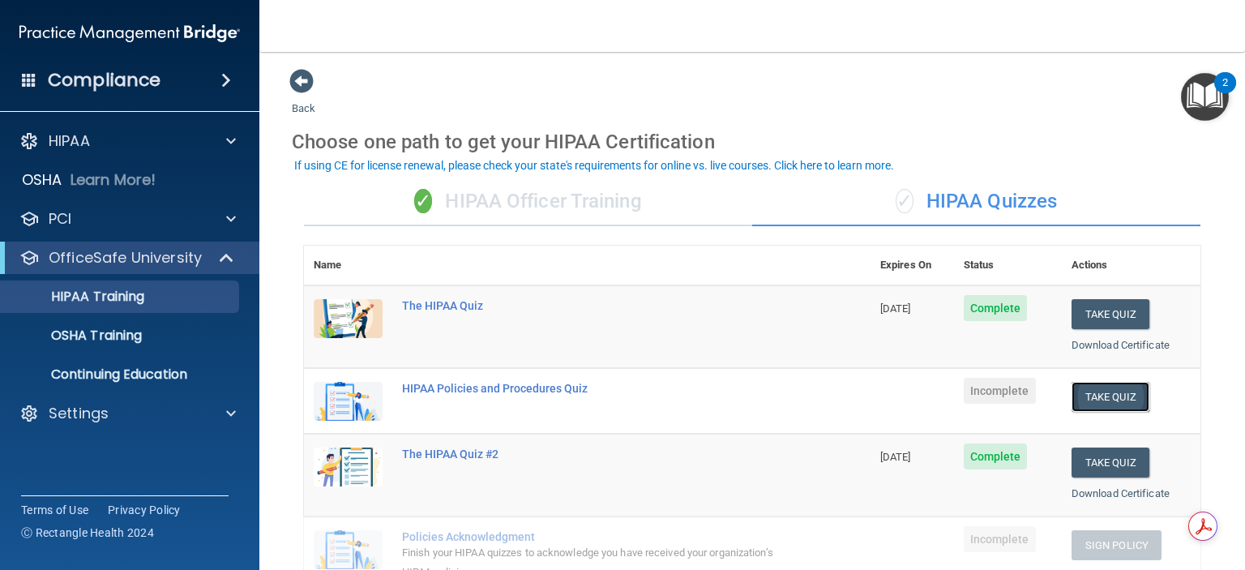
click at [1093, 398] on button "Take Quiz" at bounding box center [1110, 397] width 78 height 30
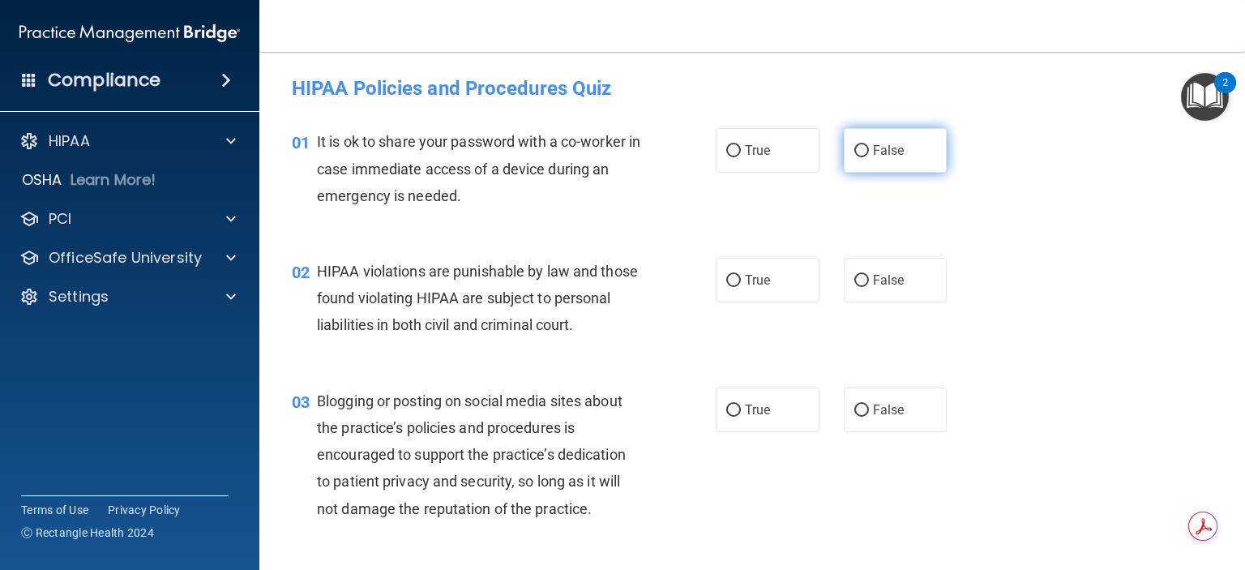
click at [873, 150] on span "False" at bounding box center [889, 150] width 32 height 15
click at [869, 150] on input "False" at bounding box center [861, 151] width 15 height 12
radio input "true"
click at [745, 285] on span "True" at bounding box center [757, 279] width 25 height 15
click at [741, 285] on input "True" at bounding box center [733, 281] width 15 height 12
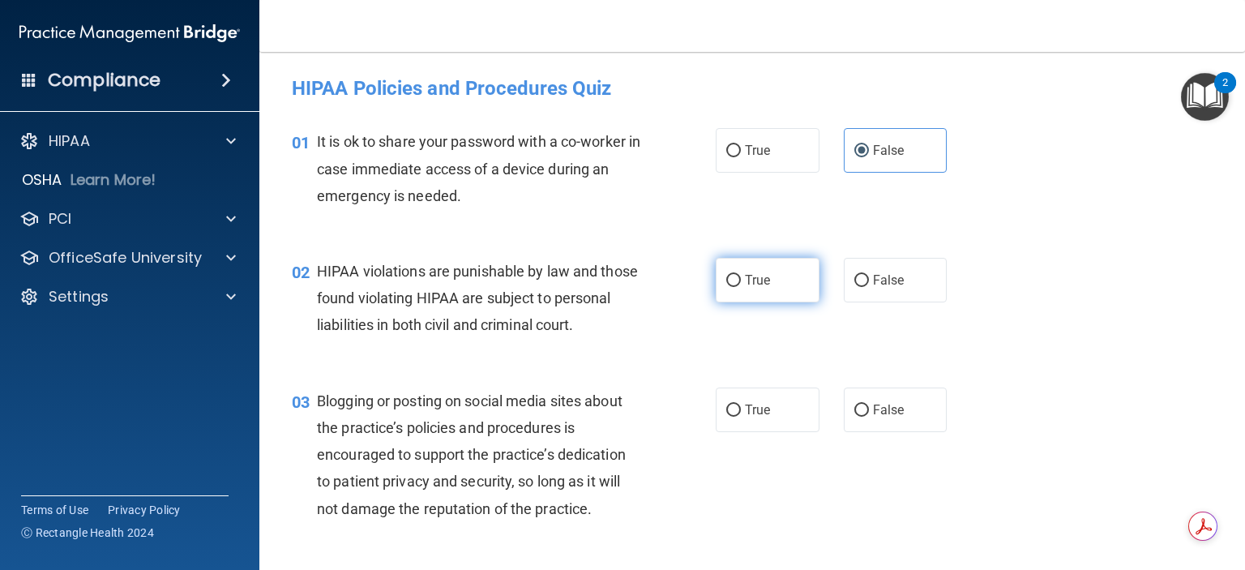
radio input "true"
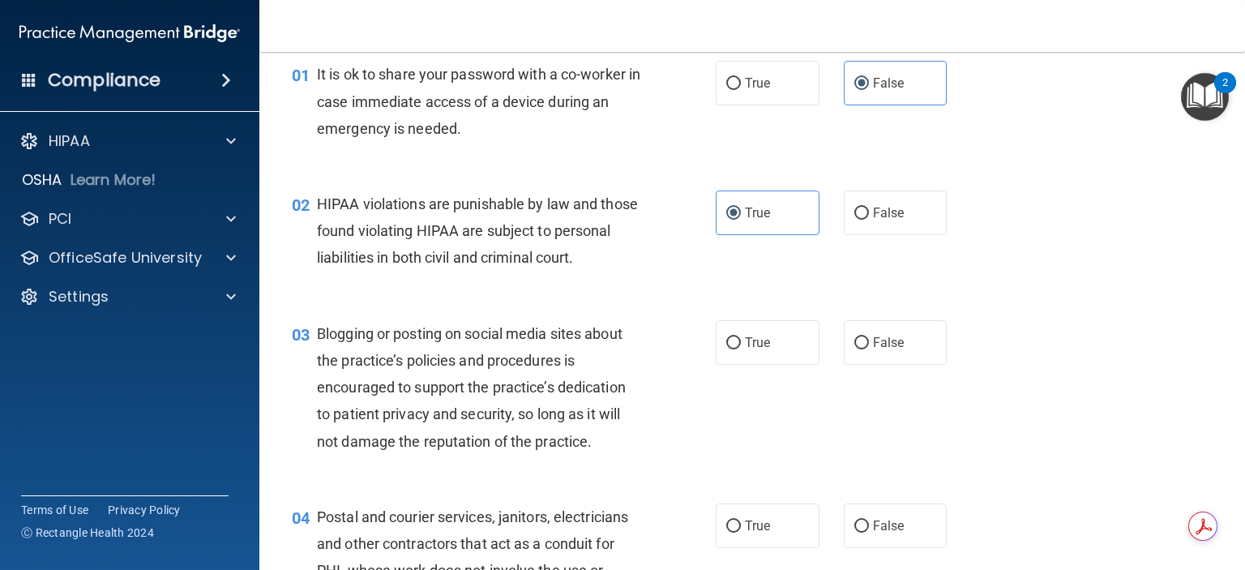
scroll to position [162, 0]
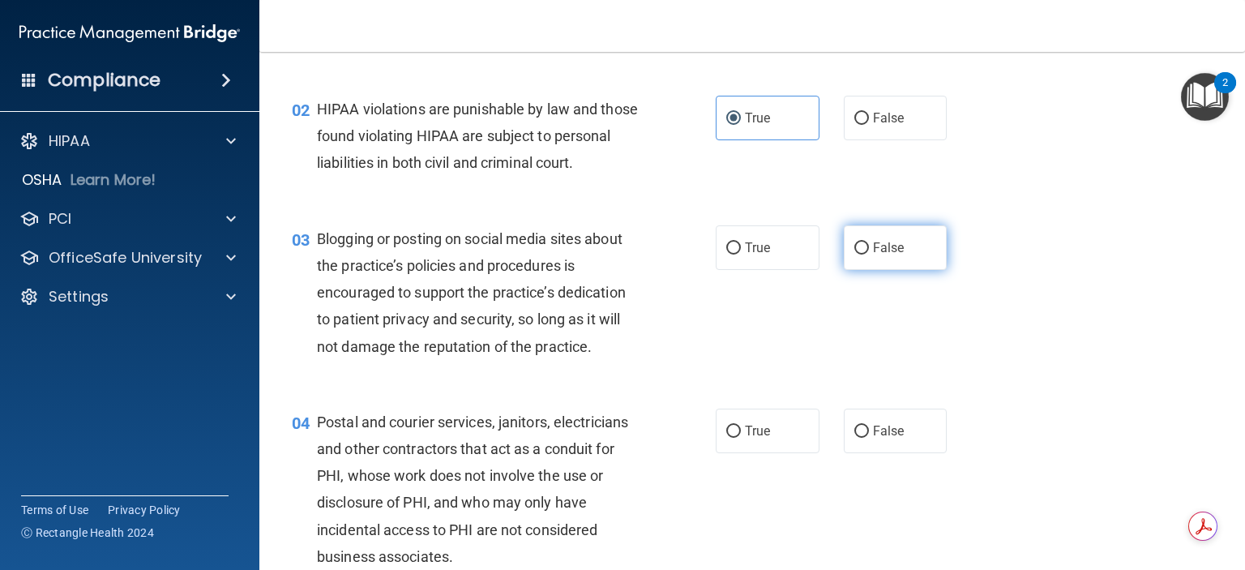
click at [873, 255] on span "False" at bounding box center [889, 247] width 32 height 15
click at [869, 254] on input "False" at bounding box center [861, 248] width 15 height 12
radio input "true"
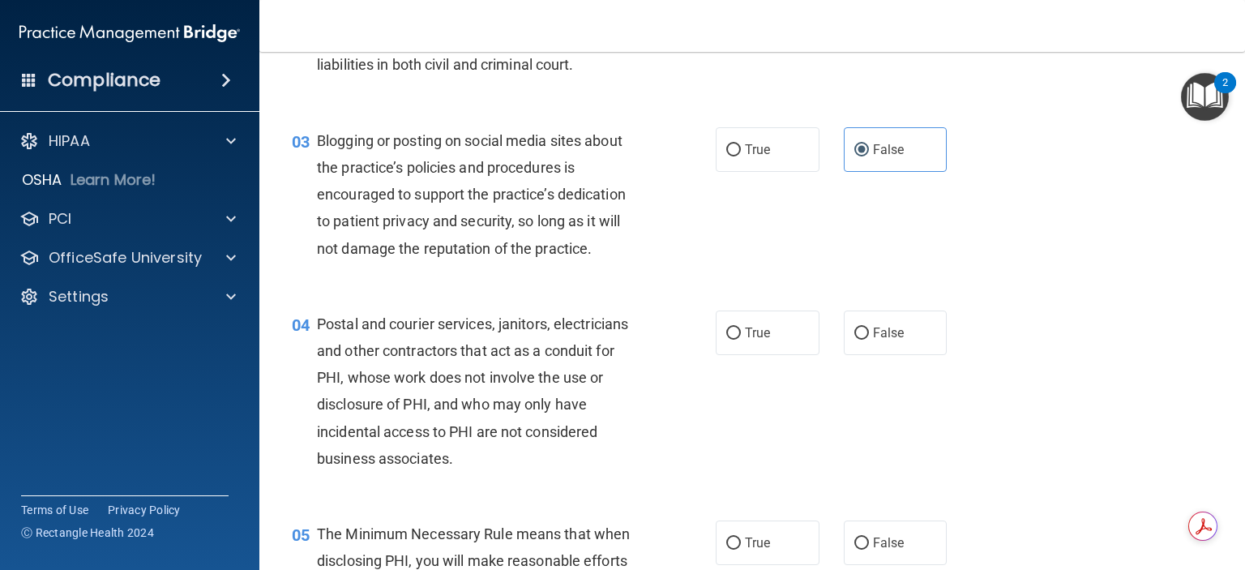
scroll to position [324, 0]
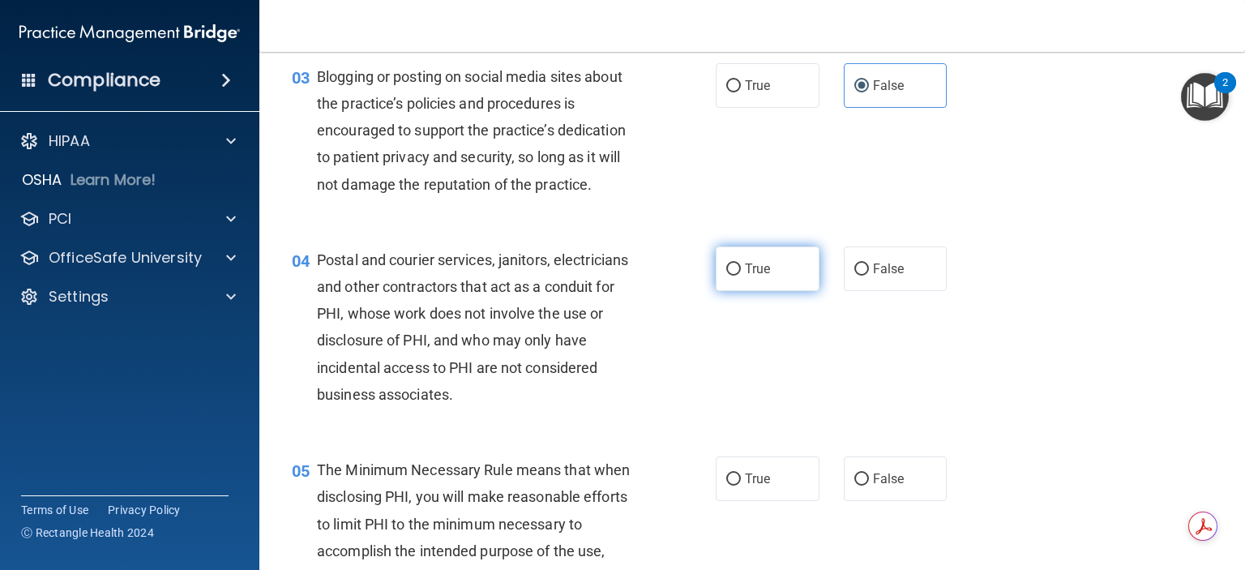
click at [767, 291] on label "True" at bounding box center [767, 268] width 104 height 45
click at [741, 275] on input "True" at bounding box center [733, 269] width 15 height 12
radio input "true"
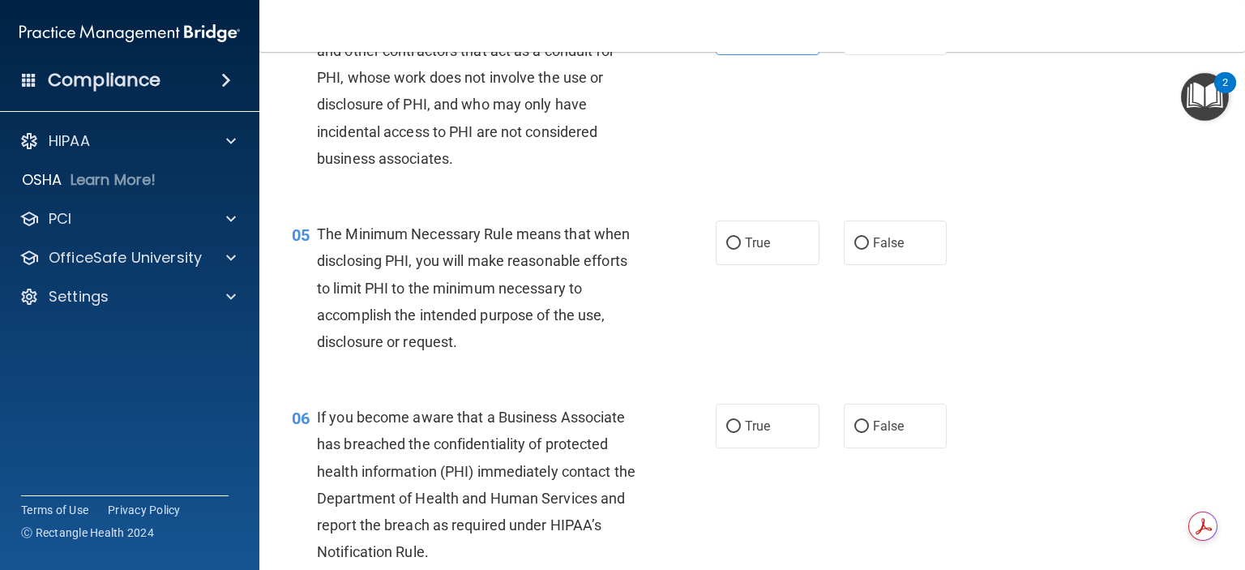
scroll to position [567, 0]
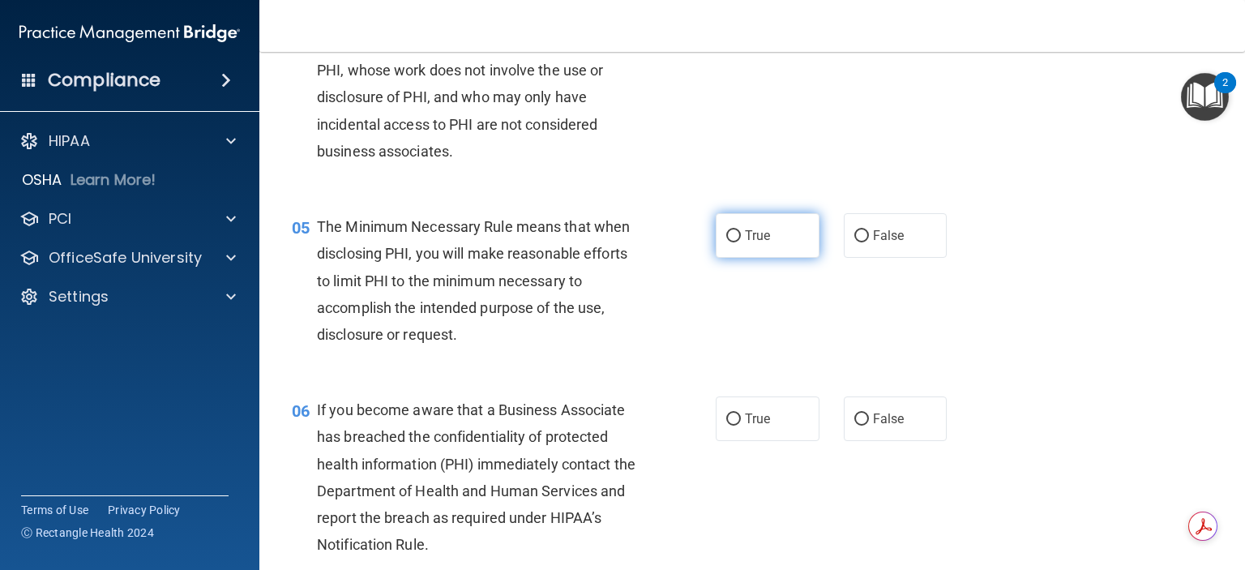
click at [775, 258] on label "True" at bounding box center [767, 235] width 104 height 45
click at [741, 242] on input "True" at bounding box center [733, 236] width 15 height 12
radio input "true"
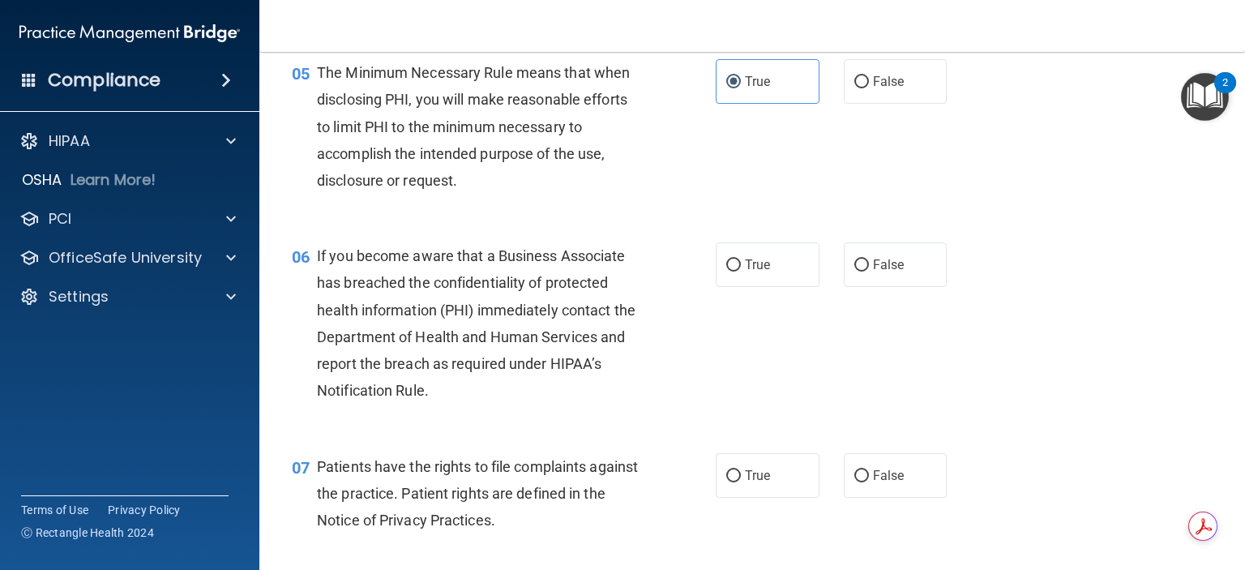
scroll to position [729, 0]
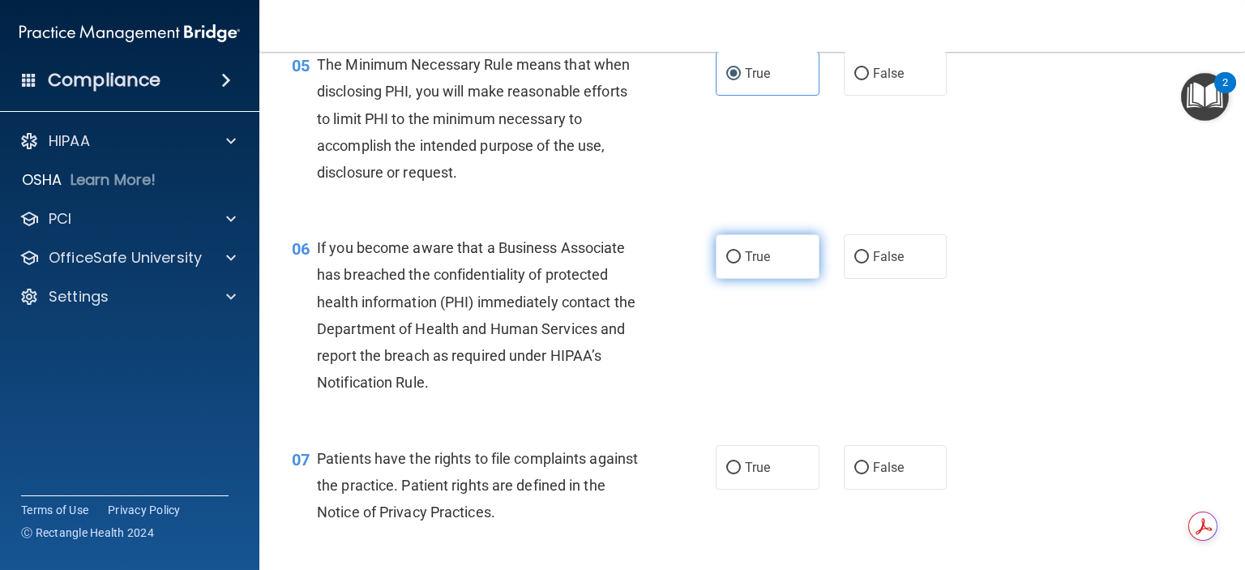
click at [766, 279] on label "True" at bounding box center [767, 256] width 104 height 45
click at [741, 263] on input "True" at bounding box center [733, 257] width 15 height 12
radio input "true"
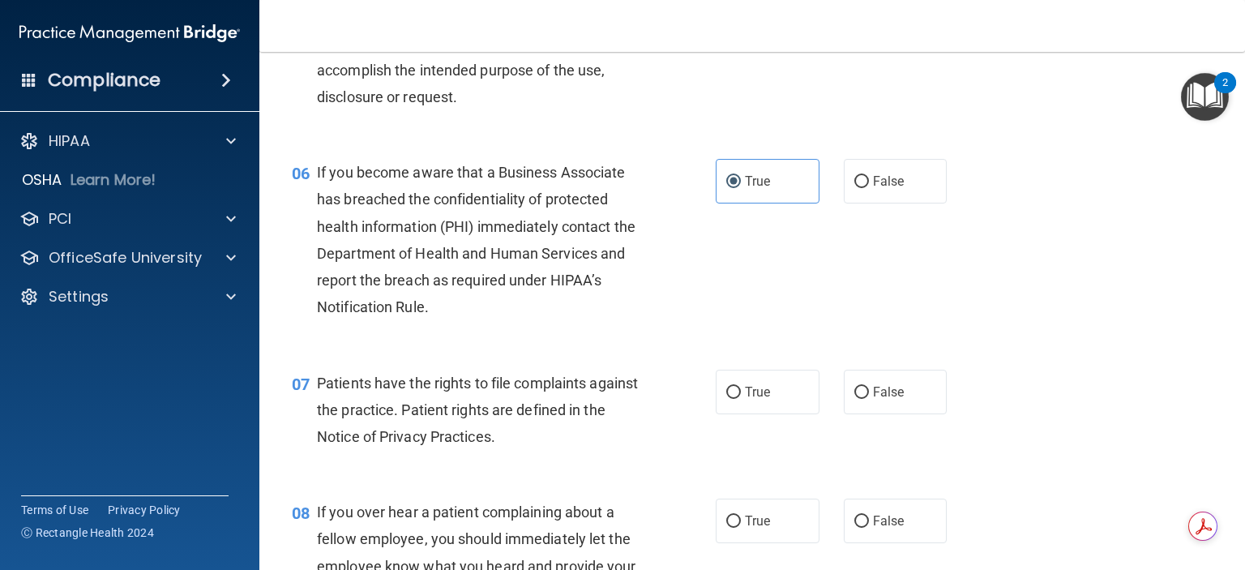
scroll to position [891, 0]
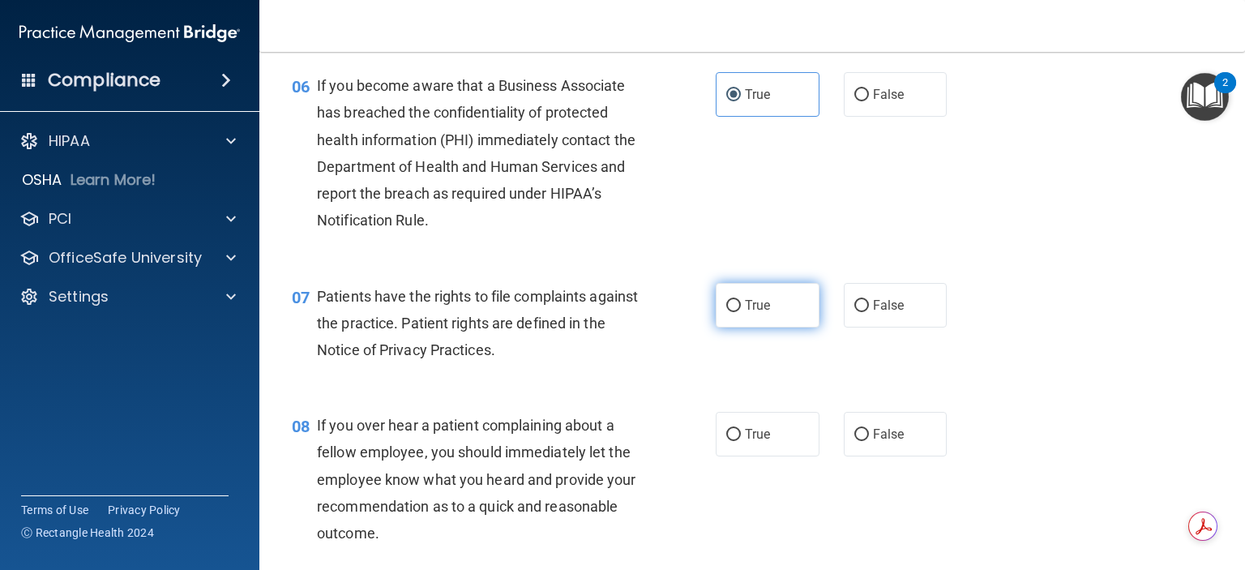
click at [767, 327] on label "True" at bounding box center [767, 305] width 104 height 45
click at [741, 312] on input "True" at bounding box center [733, 306] width 15 height 12
radio input "true"
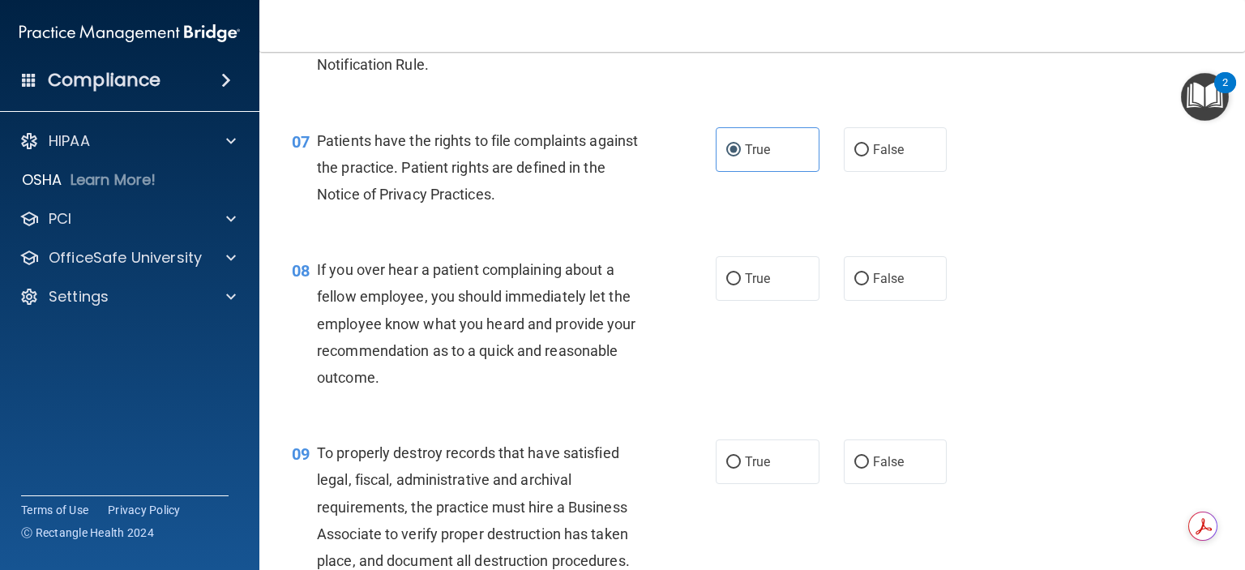
scroll to position [1053, 0]
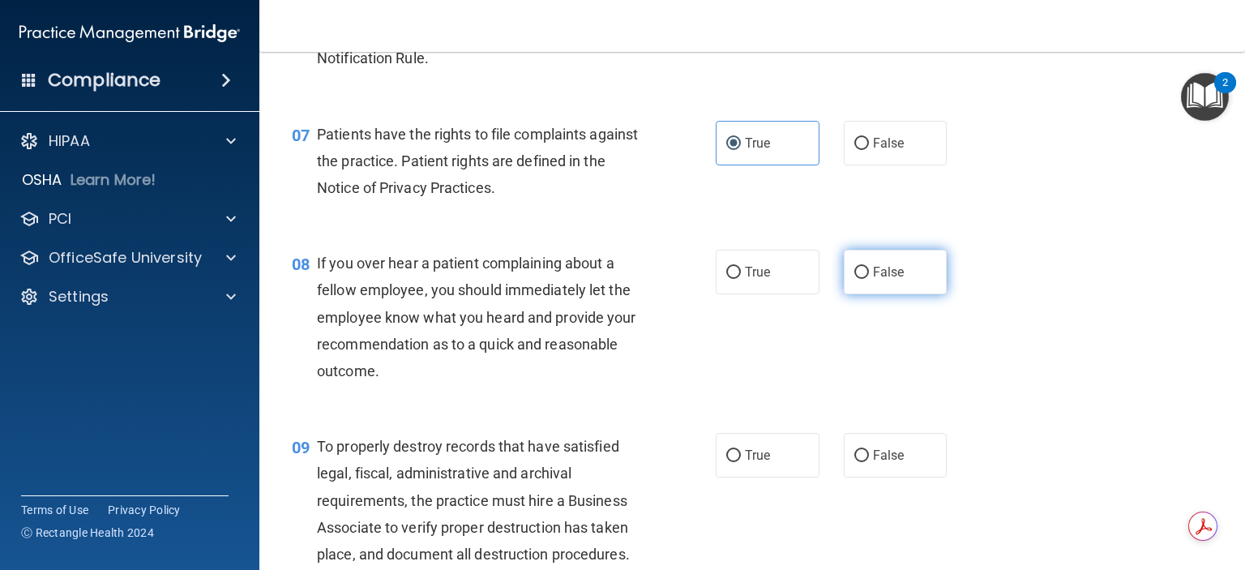
click at [885, 280] on span "False" at bounding box center [889, 271] width 32 height 15
click at [869, 279] on input "False" at bounding box center [861, 273] width 15 height 12
radio input "true"
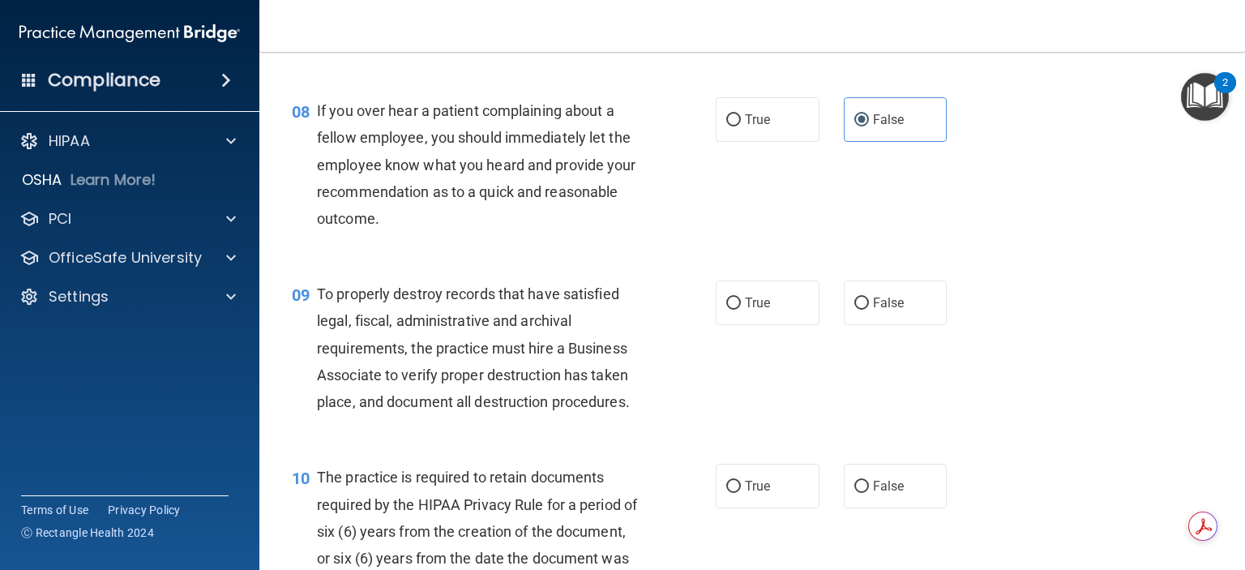
scroll to position [1215, 0]
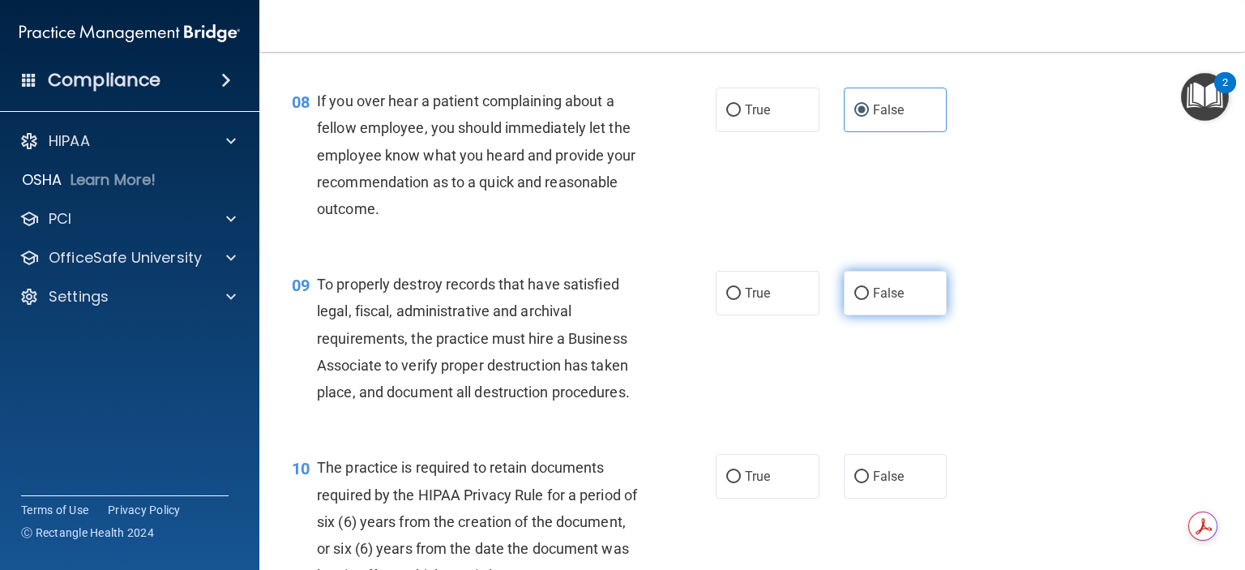
click at [900, 315] on label "False" at bounding box center [895, 293] width 104 height 45
click at [869, 300] on input "False" at bounding box center [861, 294] width 15 height 12
radio input "true"
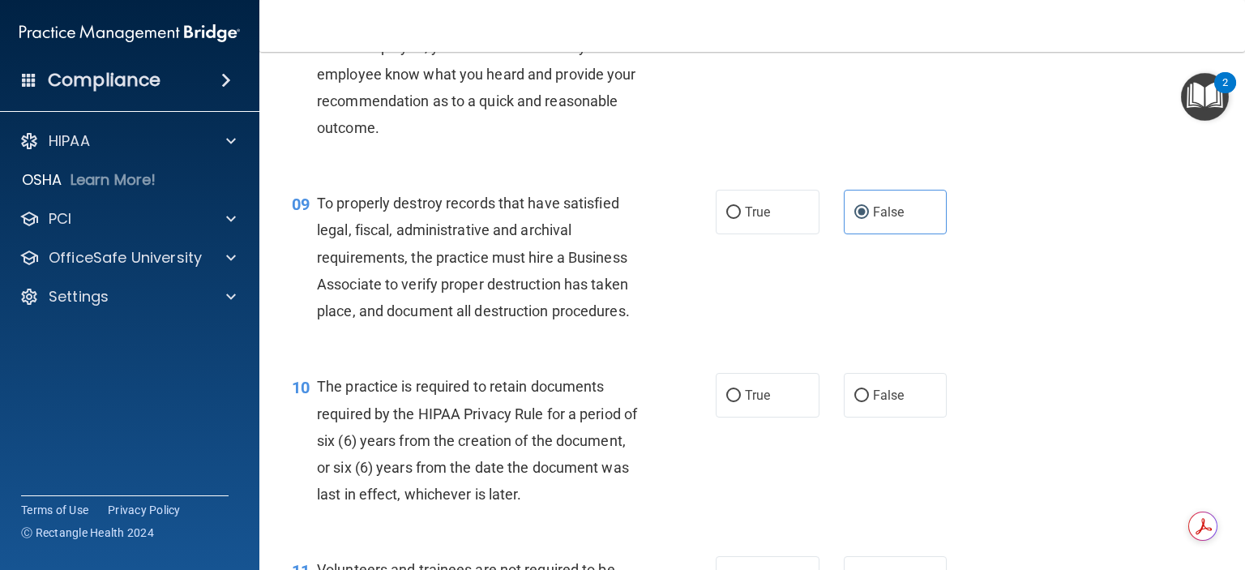
scroll to position [1377, 0]
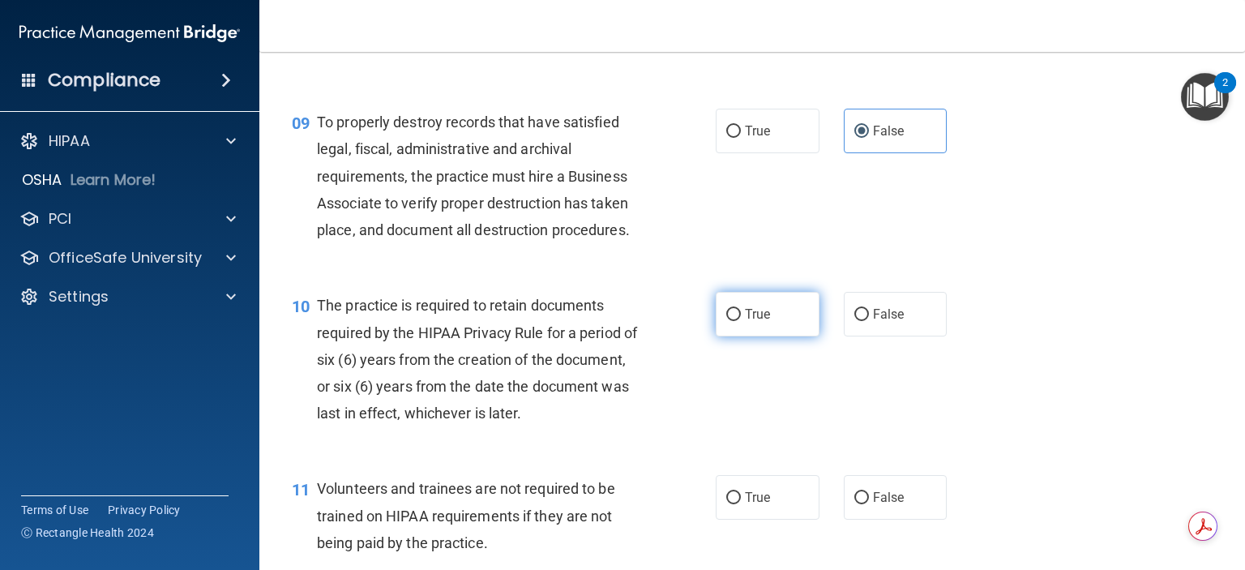
click at [761, 322] on span "True" at bounding box center [757, 313] width 25 height 15
click at [741, 321] on input "True" at bounding box center [733, 315] width 15 height 12
radio input "true"
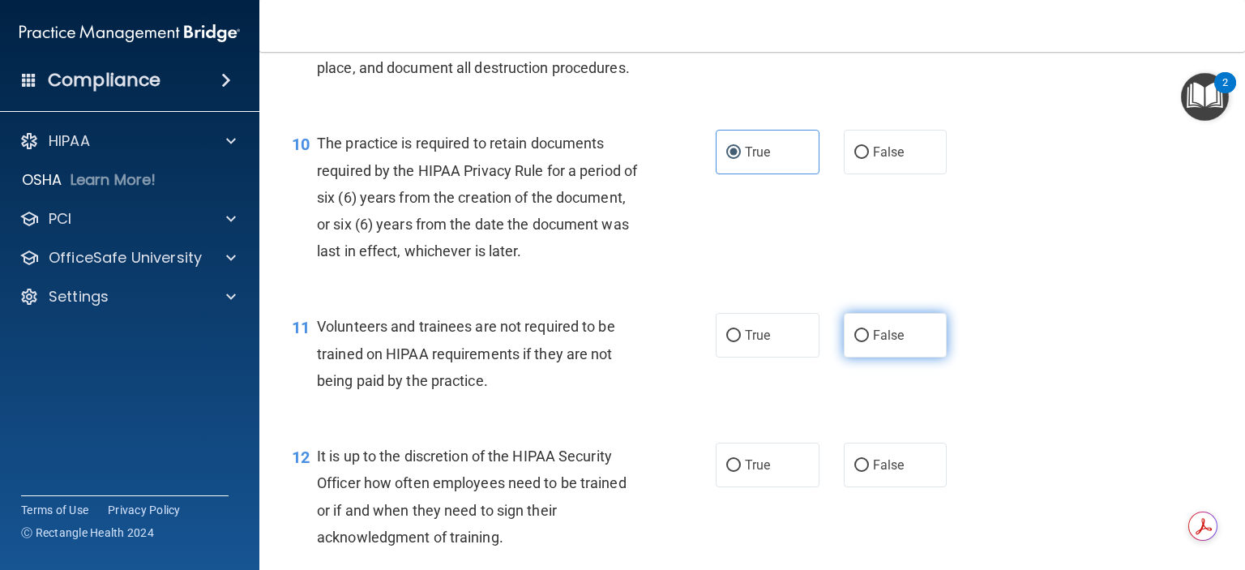
click at [891, 343] on span "False" at bounding box center [889, 334] width 32 height 15
click at [869, 342] on input "False" at bounding box center [861, 336] width 15 height 12
radio input "true"
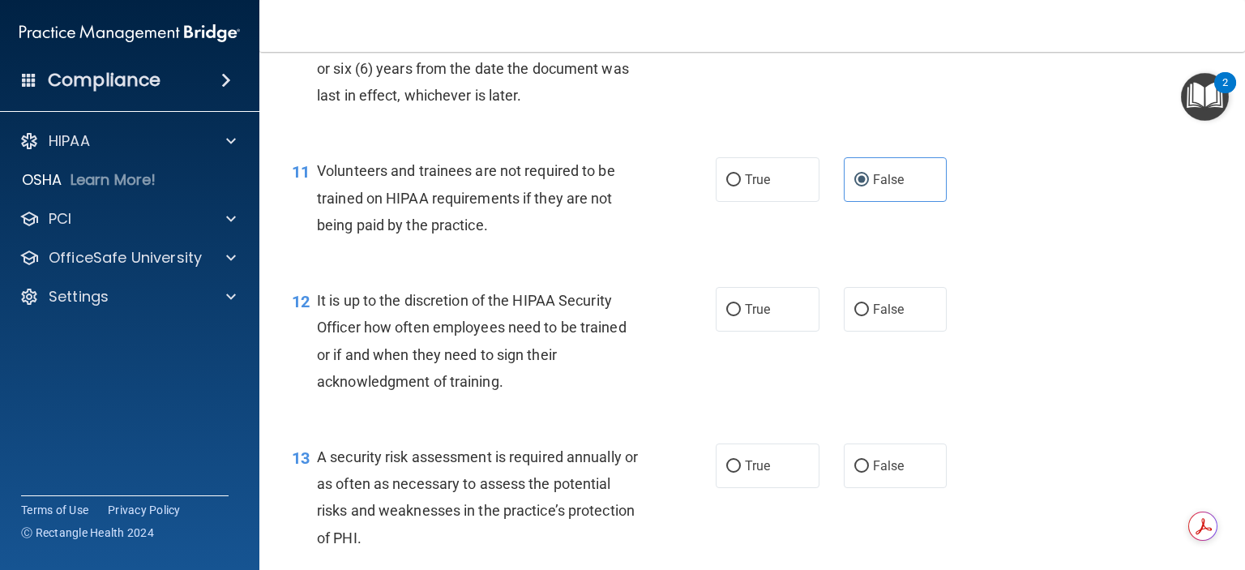
scroll to position [1702, 0]
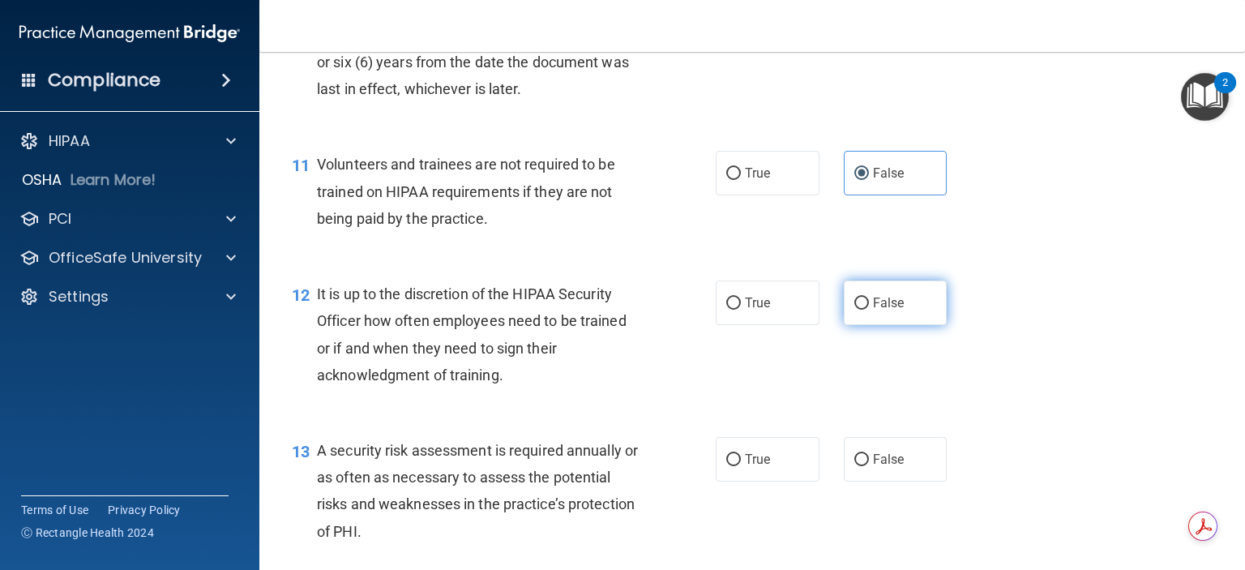
click at [891, 310] on span "False" at bounding box center [889, 302] width 32 height 15
click at [869, 310] on input "False" at bounding box center [861, 303] width 15 height 12
radio input "true"
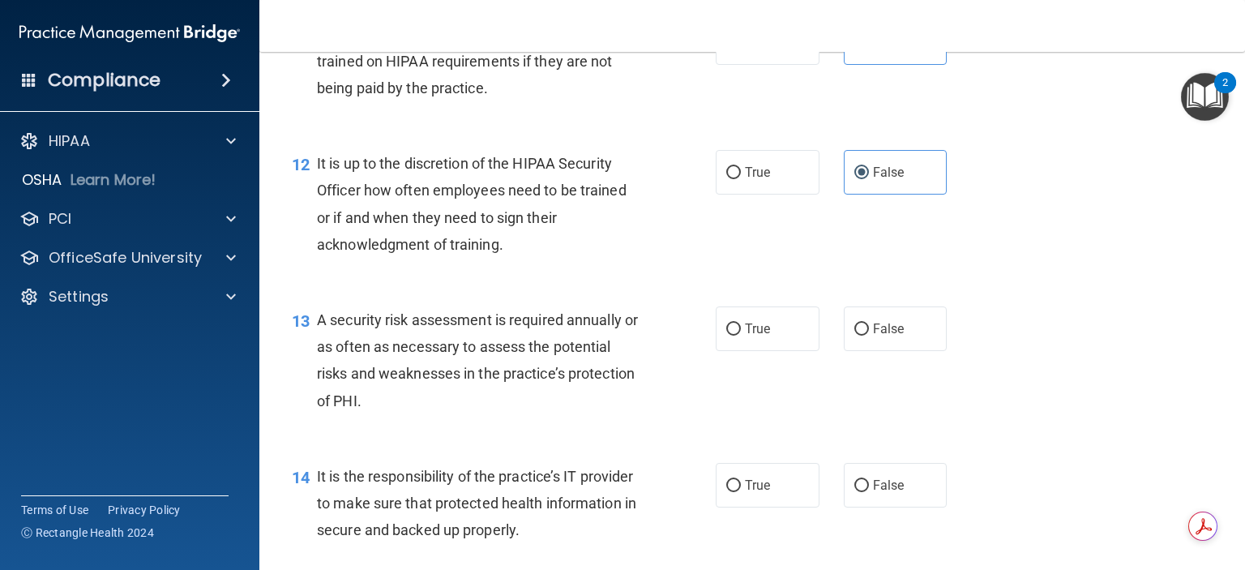
scroll to position [1864, 0]
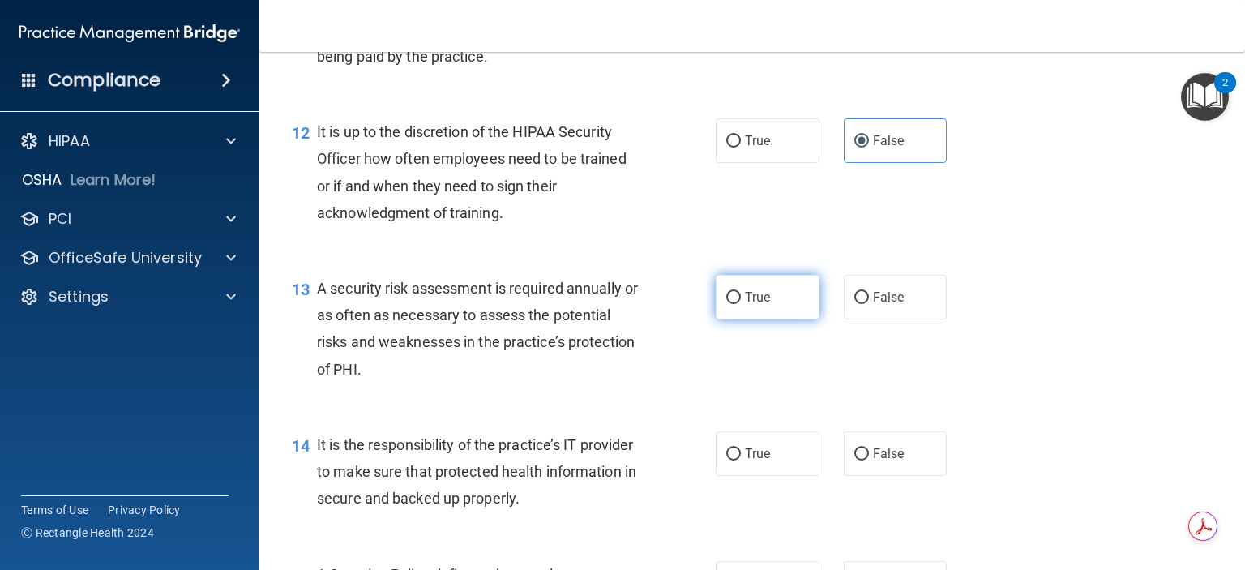
click at [774, 318] on label "True" at bounding box center [767, 297] width 104 height 45
click at [741, 304] on input "True" at bounding box center [733, 298] width 15 height 12
radio input "true"
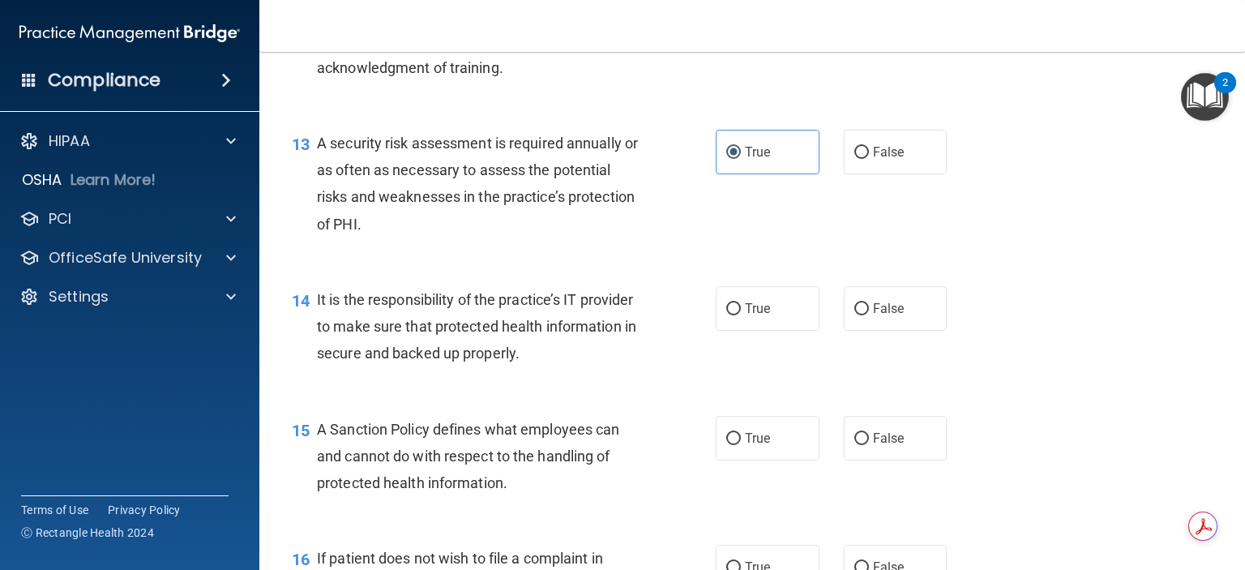
scroll to position [2026, 0]
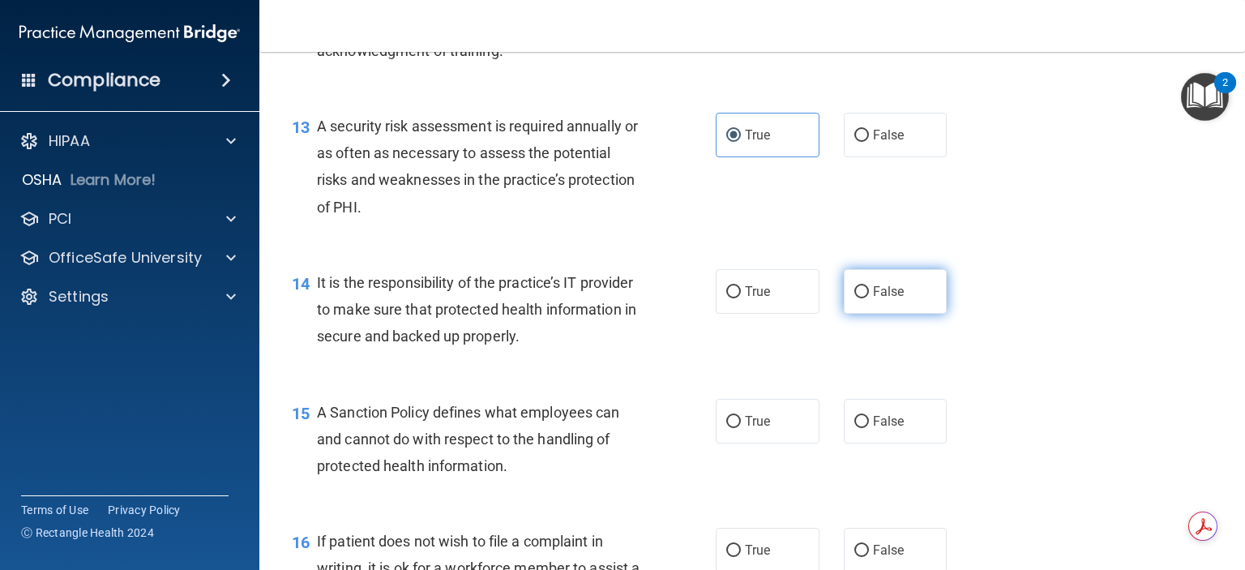
click at [884, 299] on span "False" at bounding box center [889, 291] width 32 height 15
click at [869, 298] on input "False" at bounding box center [861, 292] width 15 height 12
radio input "true"
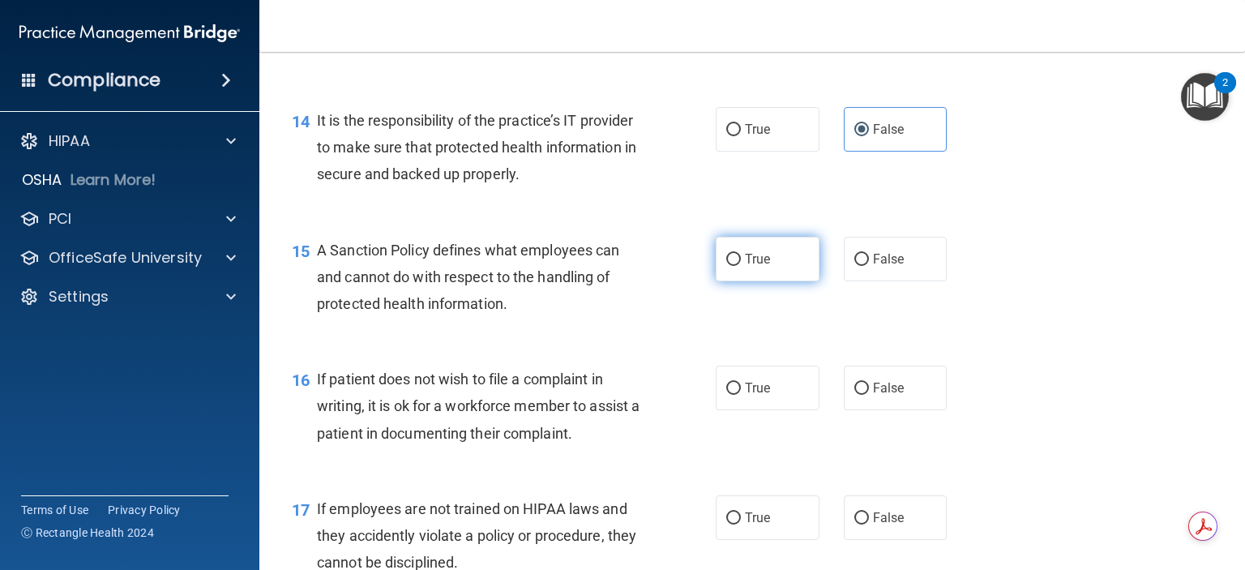
click at [778, 281] on label "True" at bounding box center [767, 259] width 104 height 45
click at [741, 266] on input "True" at bounding box center [733, 260] width 15 height 12
radio input "true"
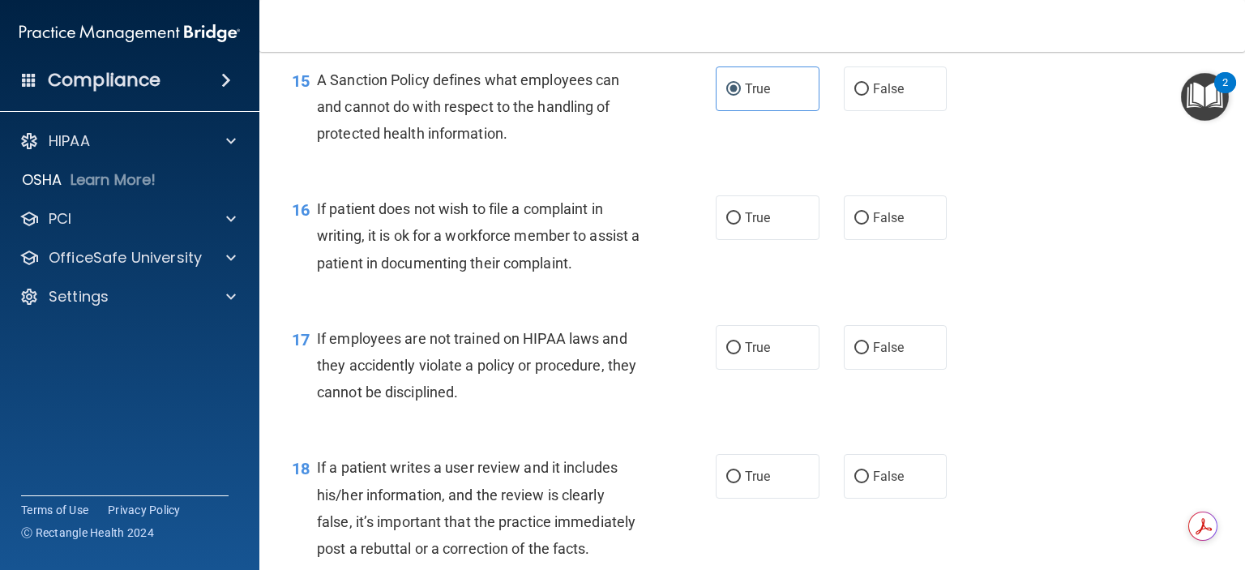
scroll to position [2431, 0]
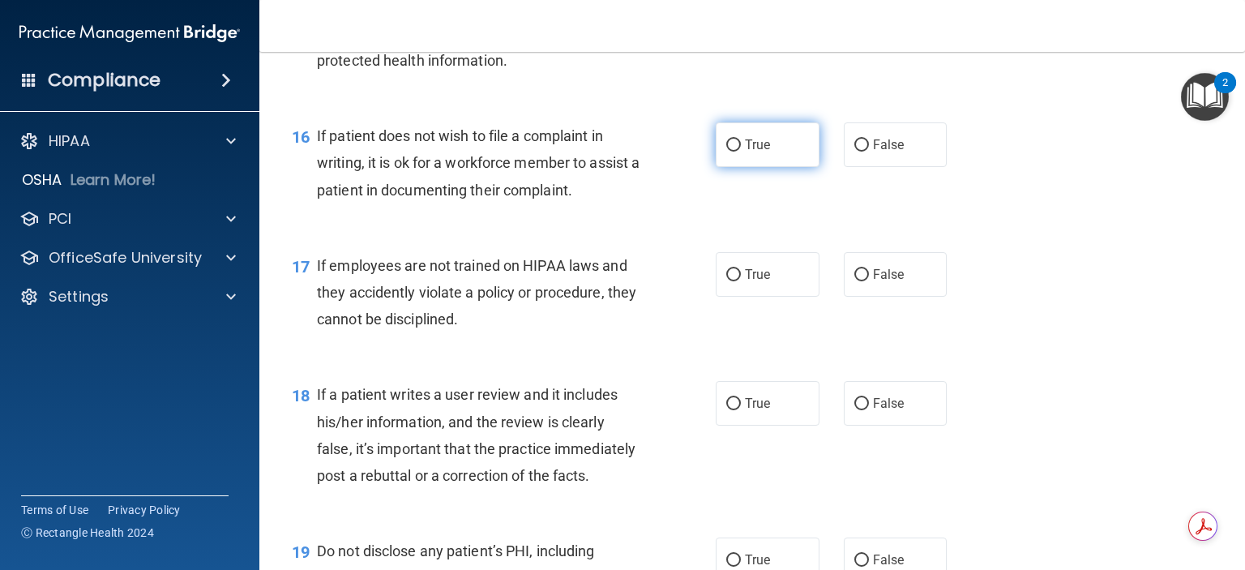
click at [764, 167] on label "True" at bounding box center [767, 144] width 104 height 45
click at [741, 152] on input "True" at bounding box center [733, 145] width 15 height 12
radio input "true"
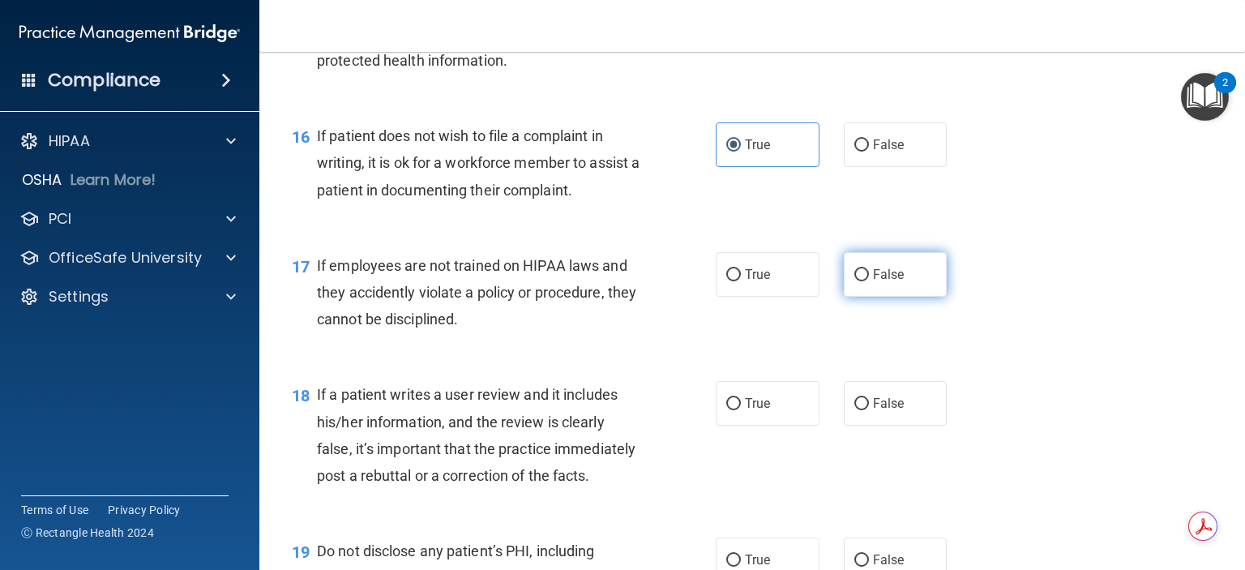
click at [901, 297] on label "False" at bounding box center [895, 274] width 104 height 45
click at [869, 281] on input "False" at bounding box center [861, 275] width 15 height 12
radio input "true"
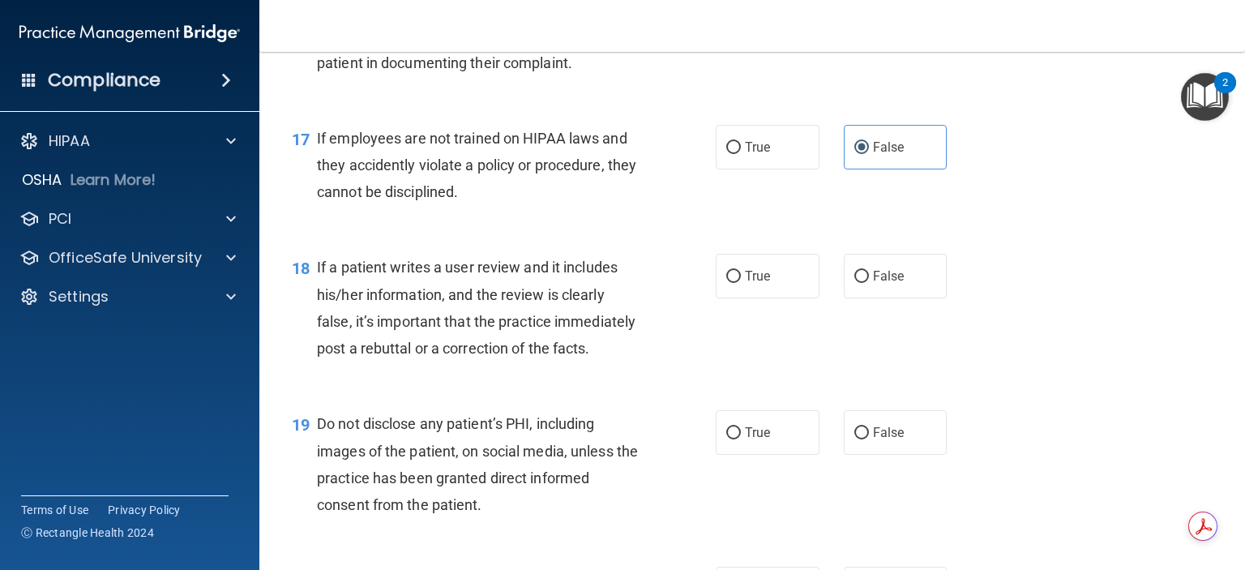
scroll to position [2593, 0]
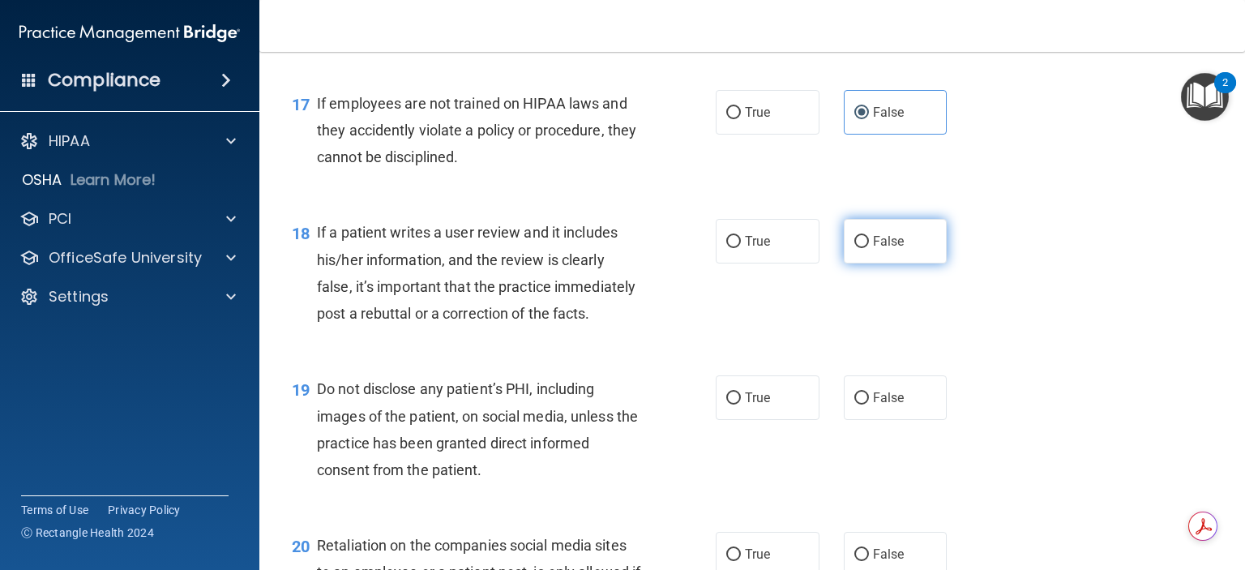
click at [898, 263] on label "False" at bounding box center [895, 241] width 104 height 45
click at [869, 248] on input "False" at bounding box center [861, 242] width 15 height 12
radio input "true"
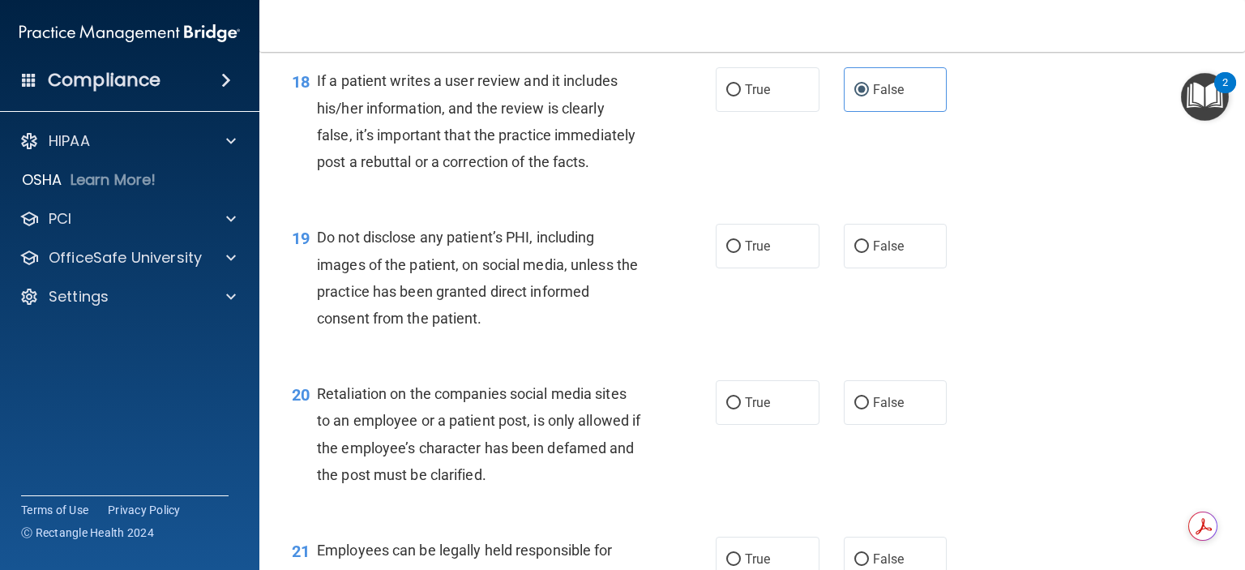
scroll to position [2755, 0]
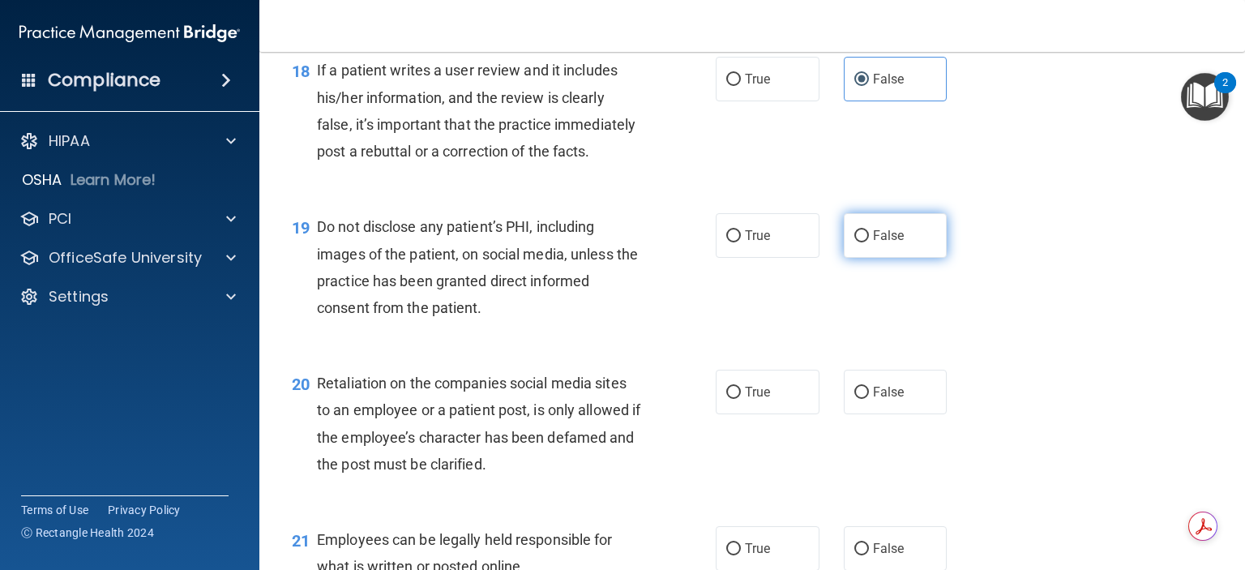
click at [898, 258] on label "False" at bounding box center [895, 235] width 104 height 45
click at [869, 242] on input "False" at bounding box center [861, 236] width 15 height 12
radio input "true"
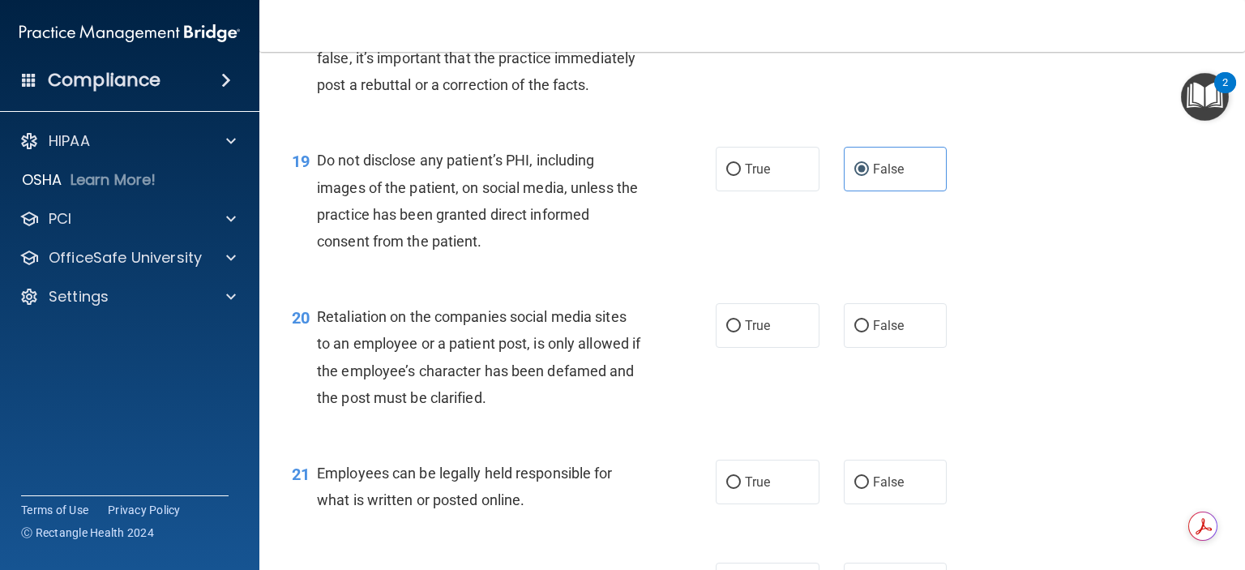
scroll to position [2917, 0]
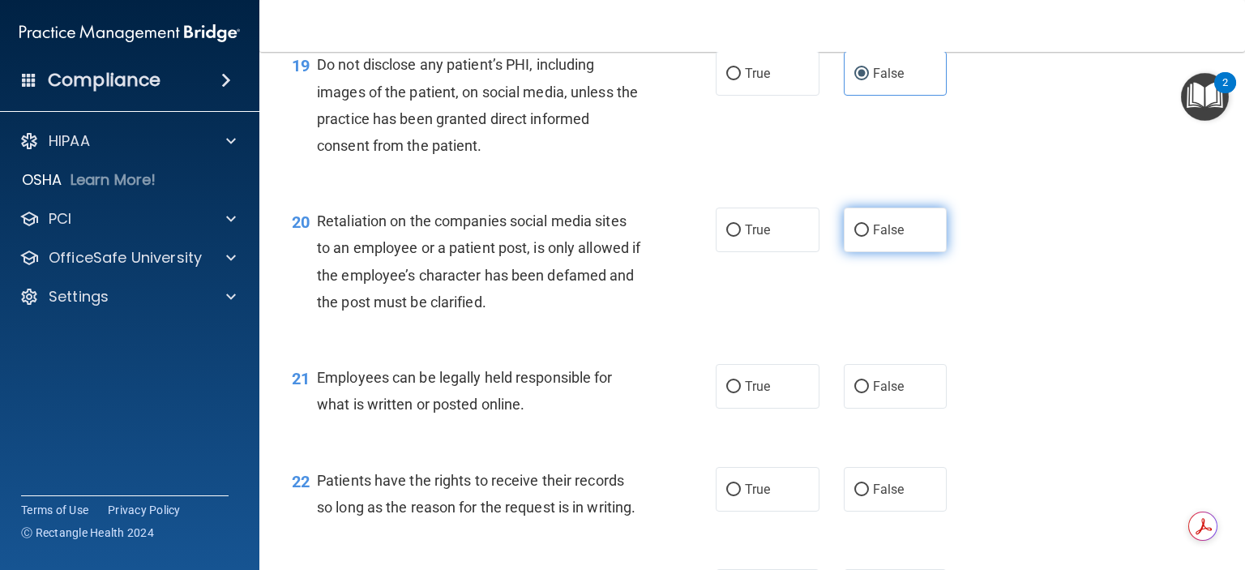
click at [899, 252] on label "False" at bounding box center [895, 229] width 104 height 45
click at [869, 237] on input "False" at bounding box center [861, 230] width 15 height 12
radio input "true"
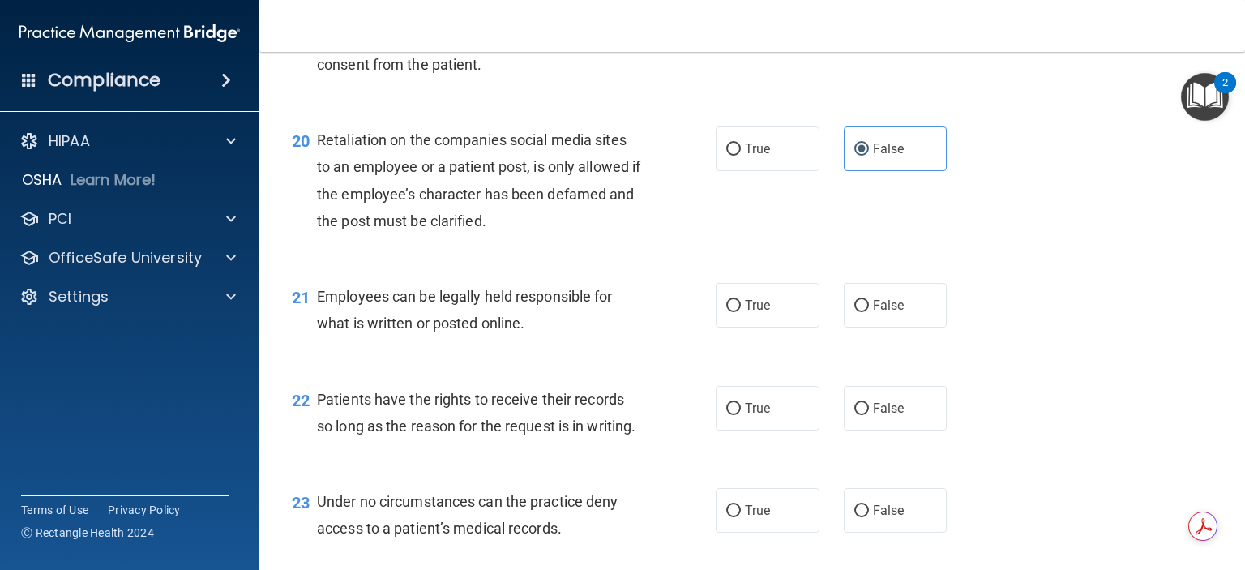
scroll to position [3079, 0]
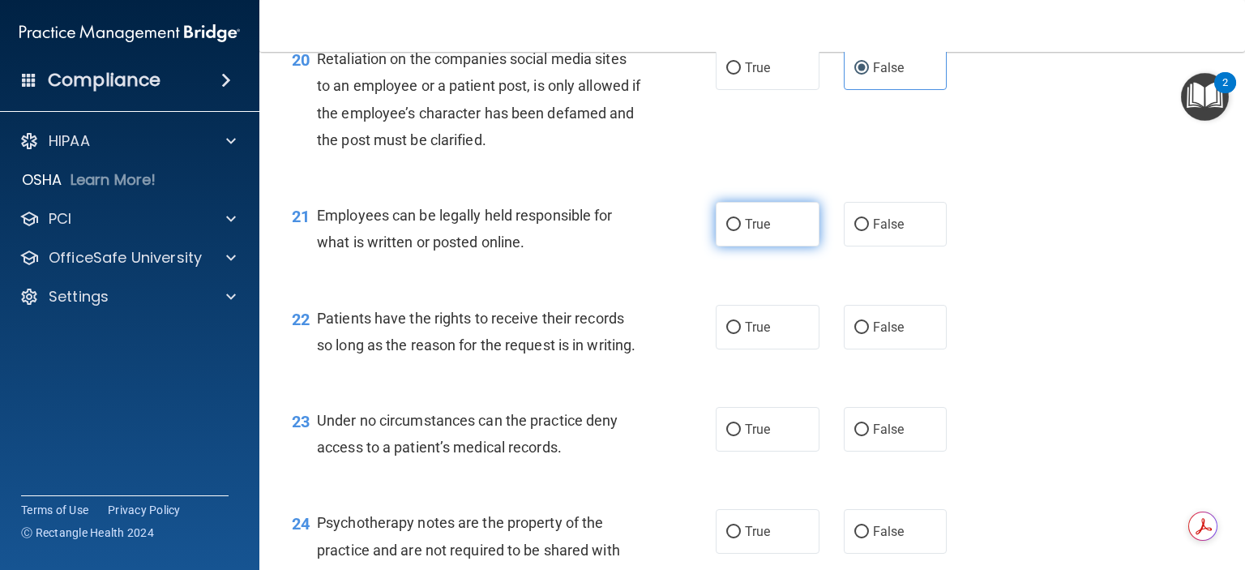
click at [782, 246] on label "True" at bounding box center [767, 224] width 104 height 45
click at [741, 231] on input "True" at bounding box center [733, 225] width 15 height 12
radio input "true"
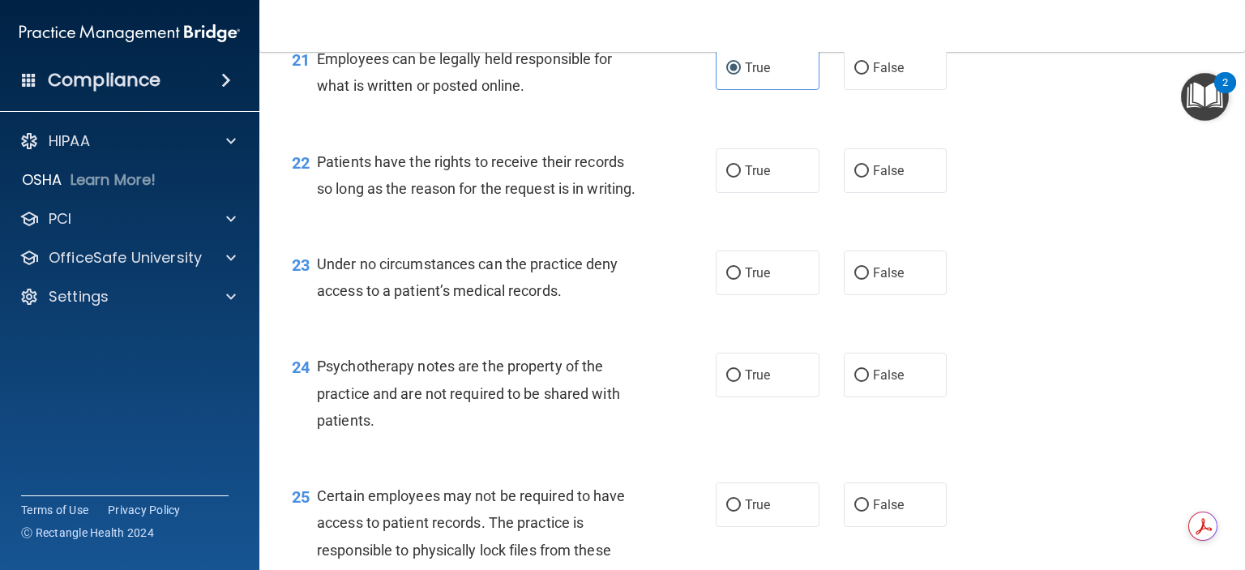
scroll to position [3241, 0]
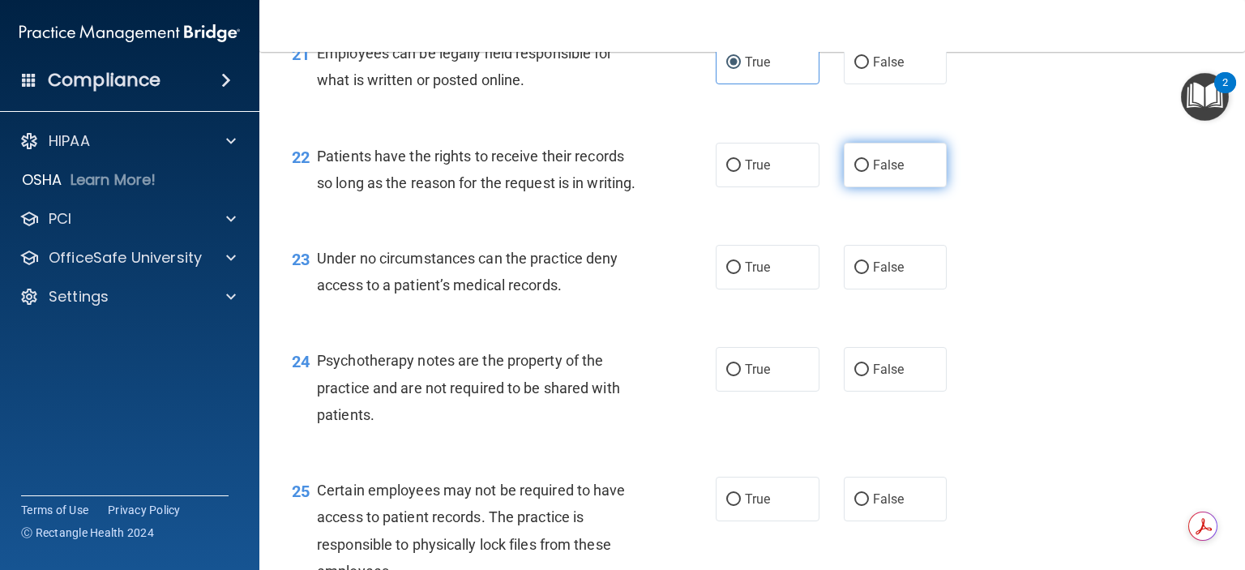
click at [874, 173] on span "False" at bounding box center [889, 164] width 32 height 15
click at [869, 172] on input "False" at bounding box center [861, 166] width 15 height 12
radio input "true"
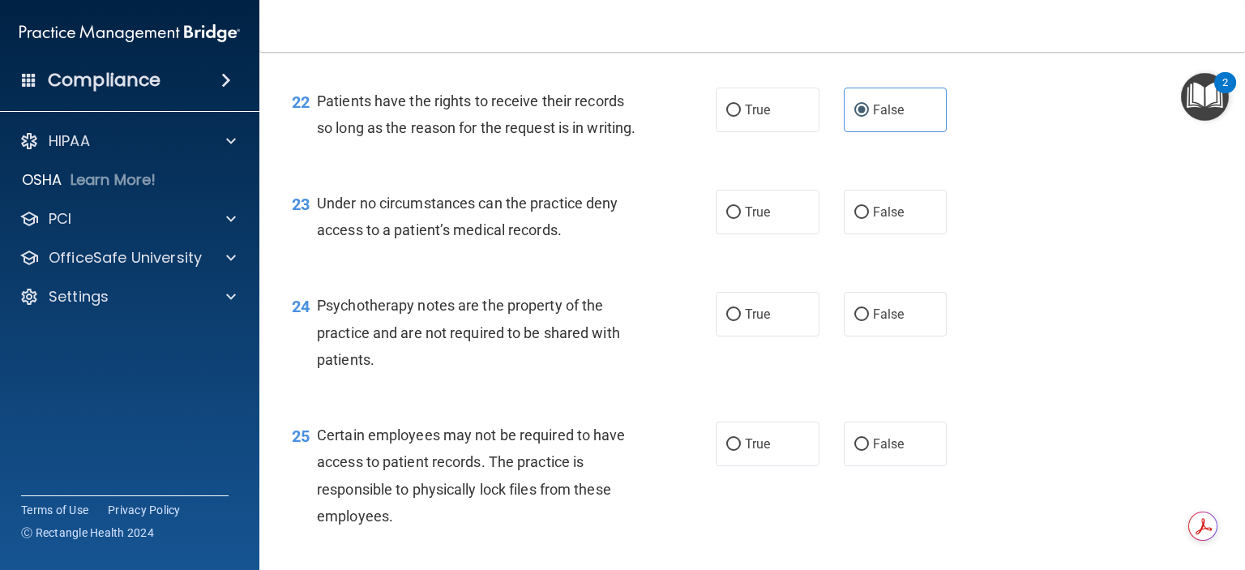
scroll to position [3322, 0]
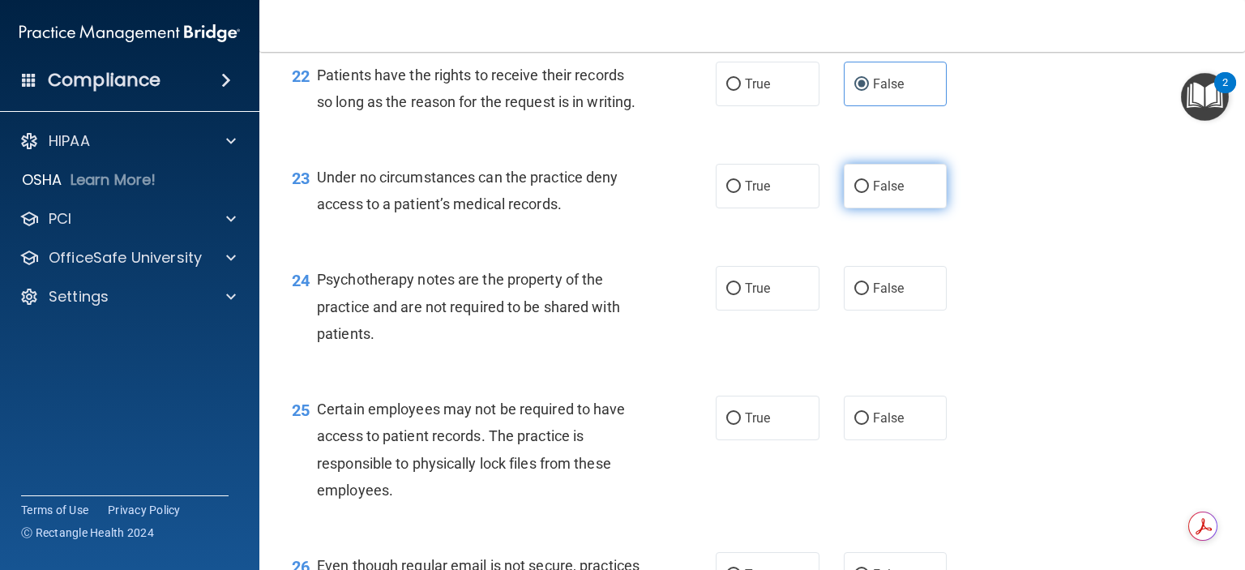
click at [891, 194] on span "False" at bounding box center [889, 185] width 32 height 15
click at [869, 193] on input "False" at bounding box center [861, 187] width 15 height 12
radio input "true"
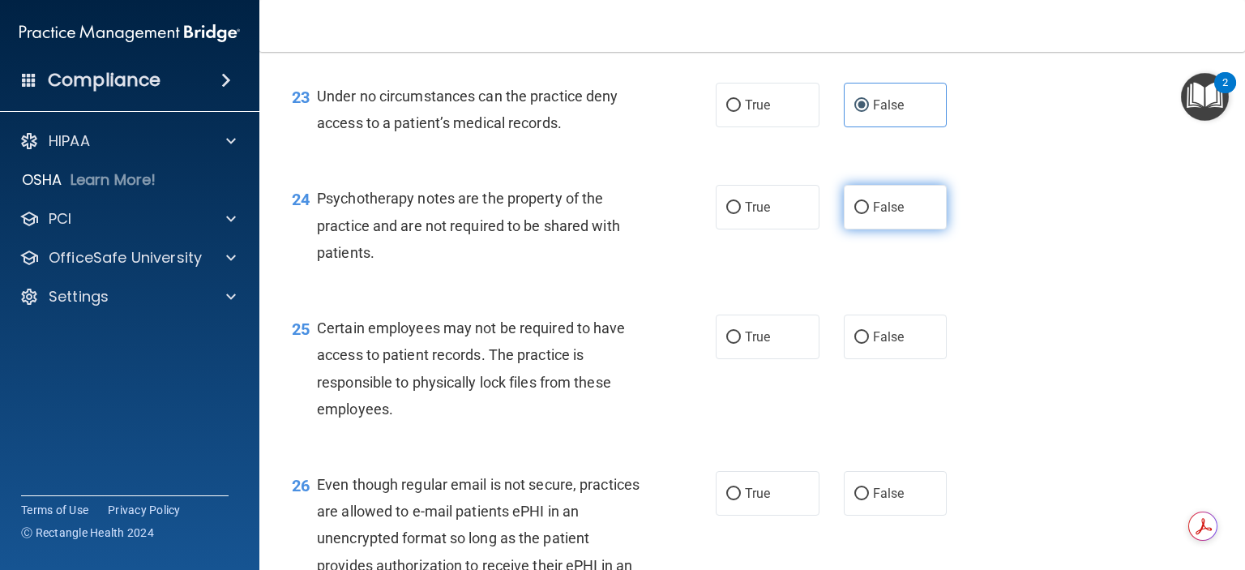
click at [883, 215] on span "False" at bounding box center [889, 206] width 32 height 15
click at [869, 214] on input "False" at bounding box center [861, 208] width 15 height 12
radio input "true"
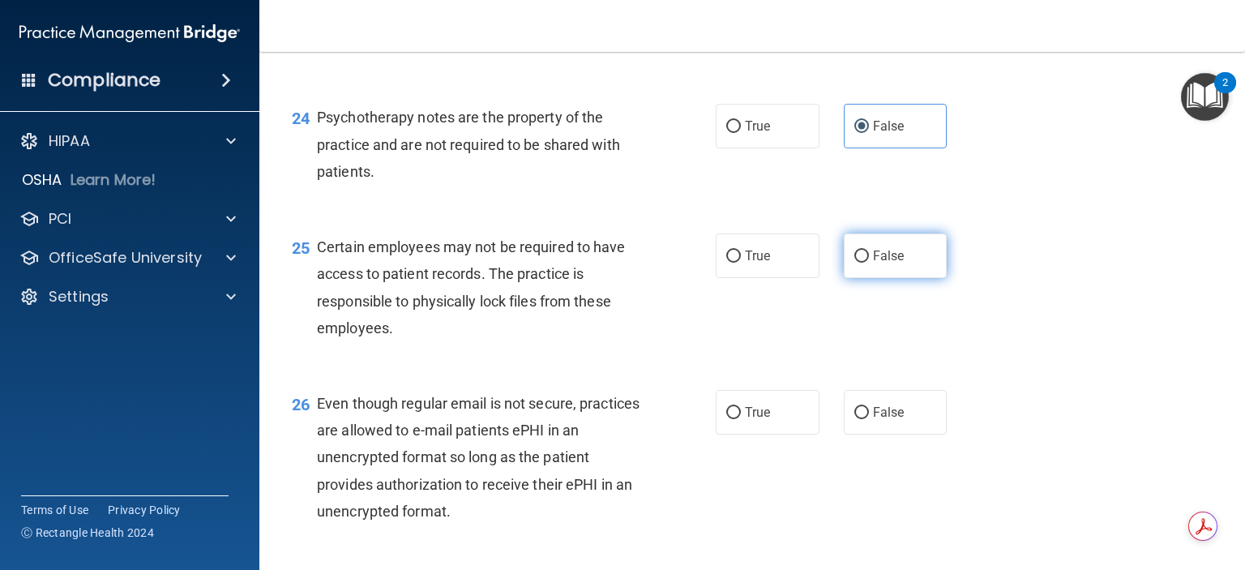
click at [902, 278] on label "False" at bounding box center [895, 255] width 104 height 45
click at [869, 263] on input "False" at bounding box center [861, 256] width 15 height 12
radio input "true"
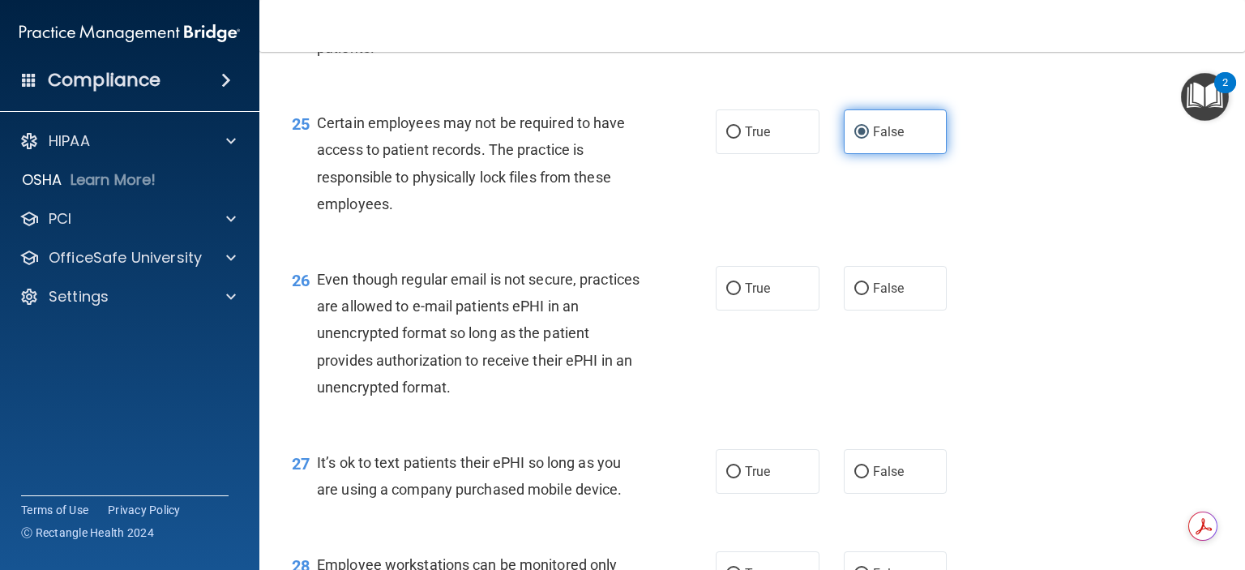
scroll to position [3646, 0]
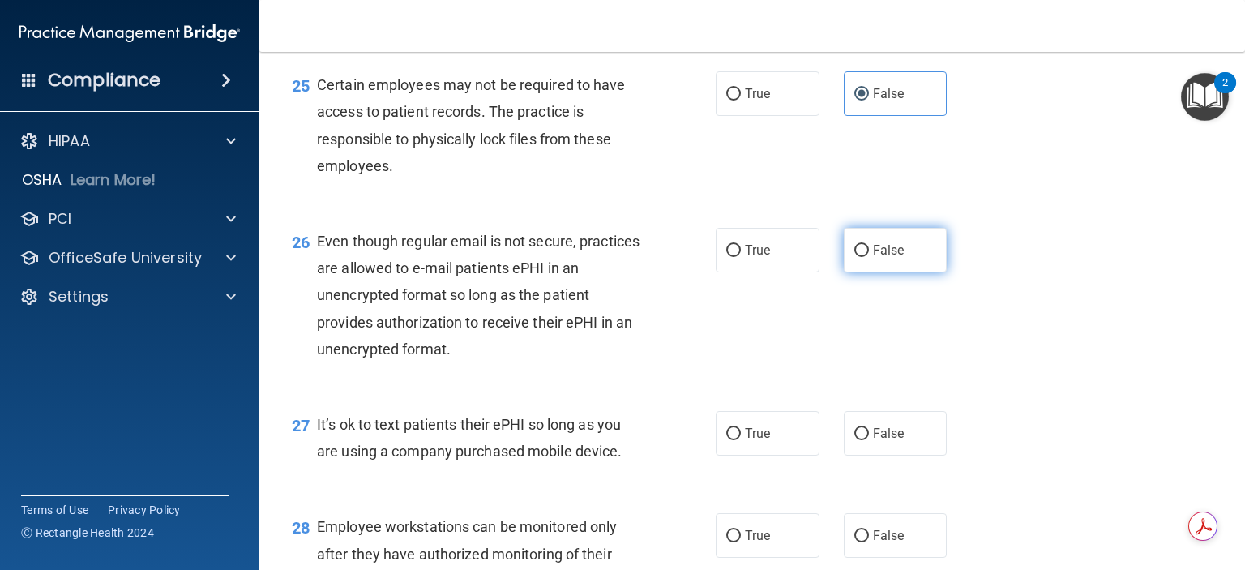
click at [887, 258] on span "False" at bounding box center [889, 249] width 32 height 15
click at [869, 257] on input "False" at bounding box center [861, 251] width 15 height 12
radio input "true"
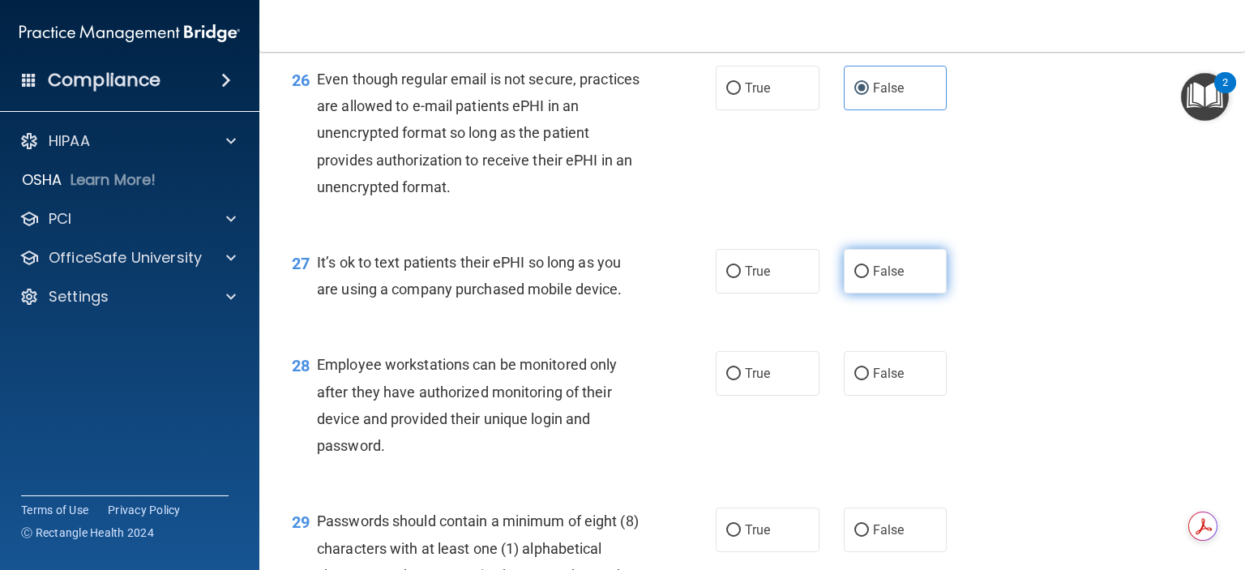
click at [898, 293] on label "False" at bounding box center [895, 271] width 104 height 45
click at [869, 278] on input "False" at bounding box center [861, 272] width 15 height 12
radio input "true"
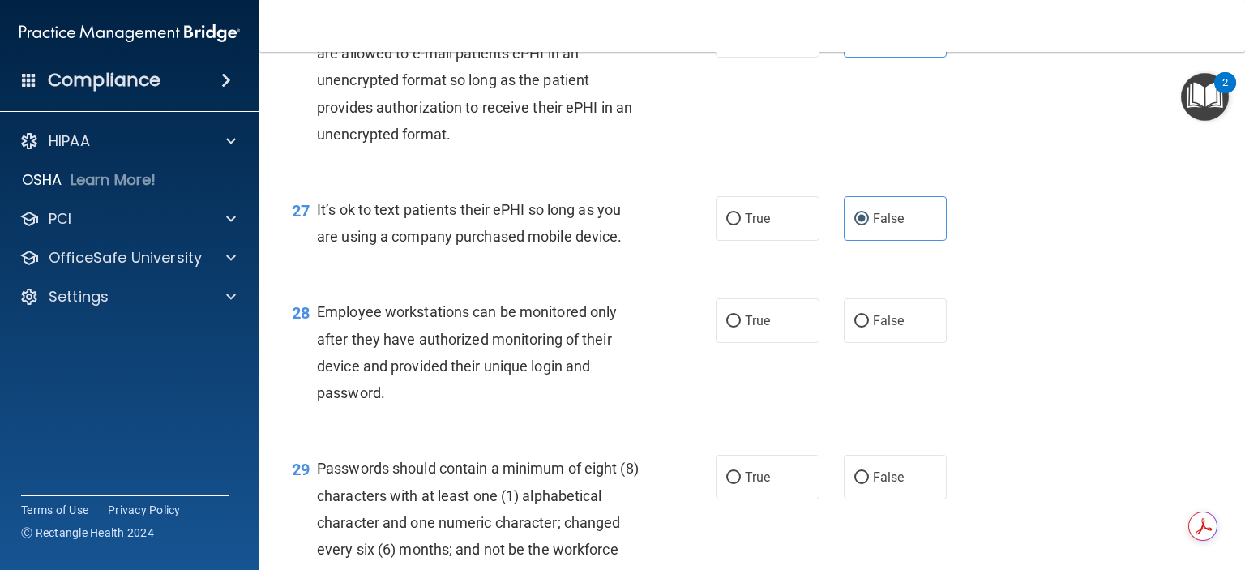
scroll to position [3889, 0]
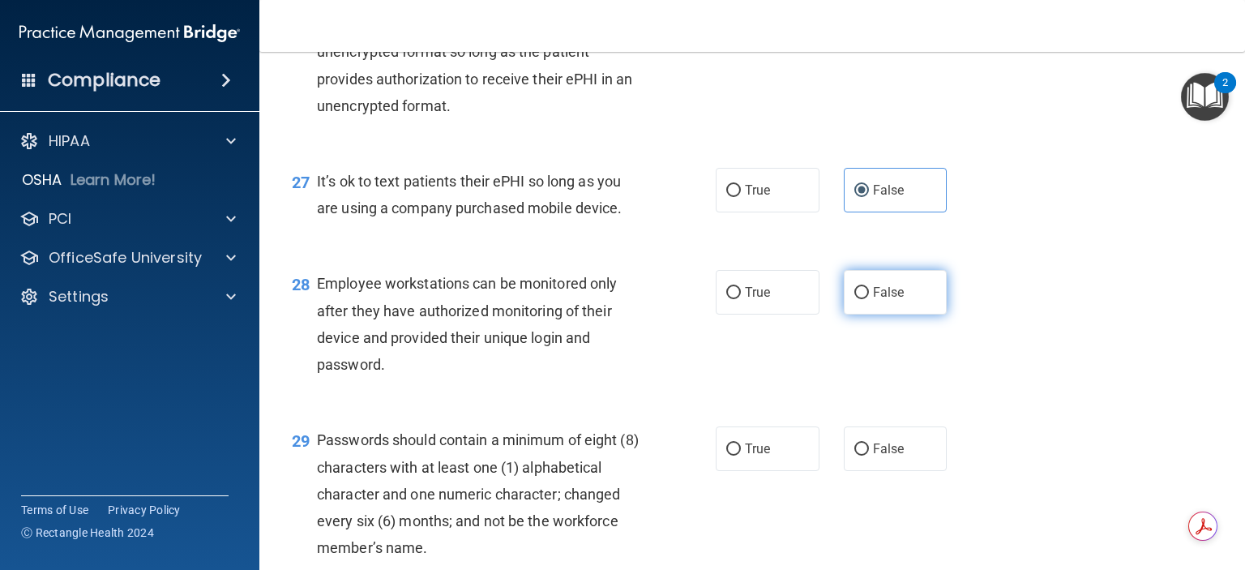
click at [898, 314] on label "False" at bounding box center [895, 292] width 104 height 45
click at [869, 299] on input "False" at bounding box center [861, 293] width 15 height 12
radio input "true"
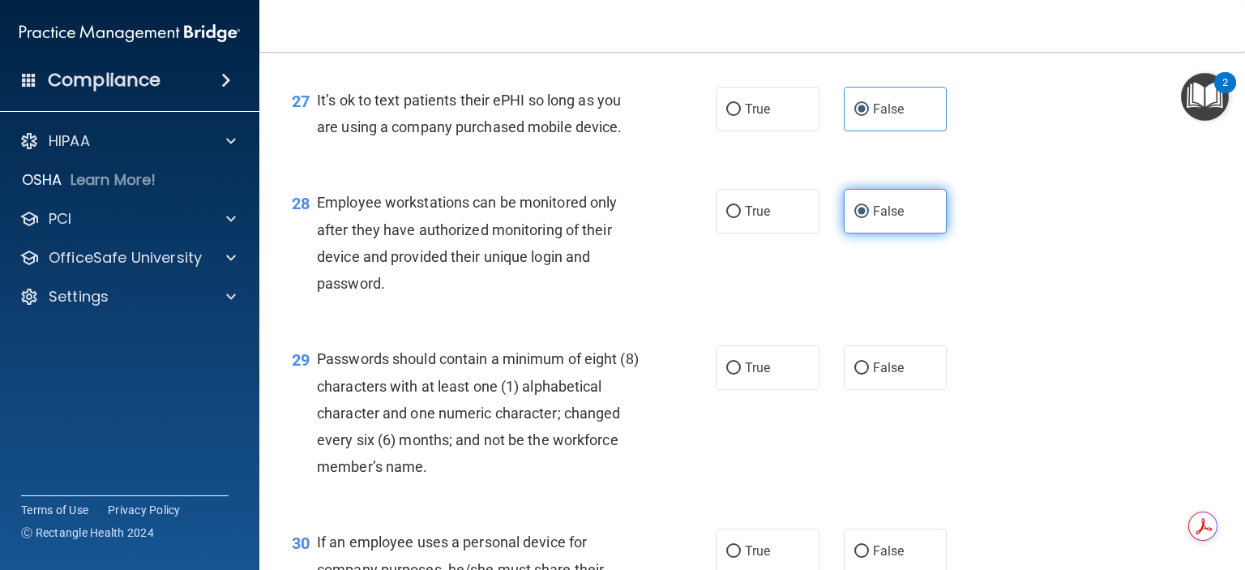
scroll to position [4051, 0]
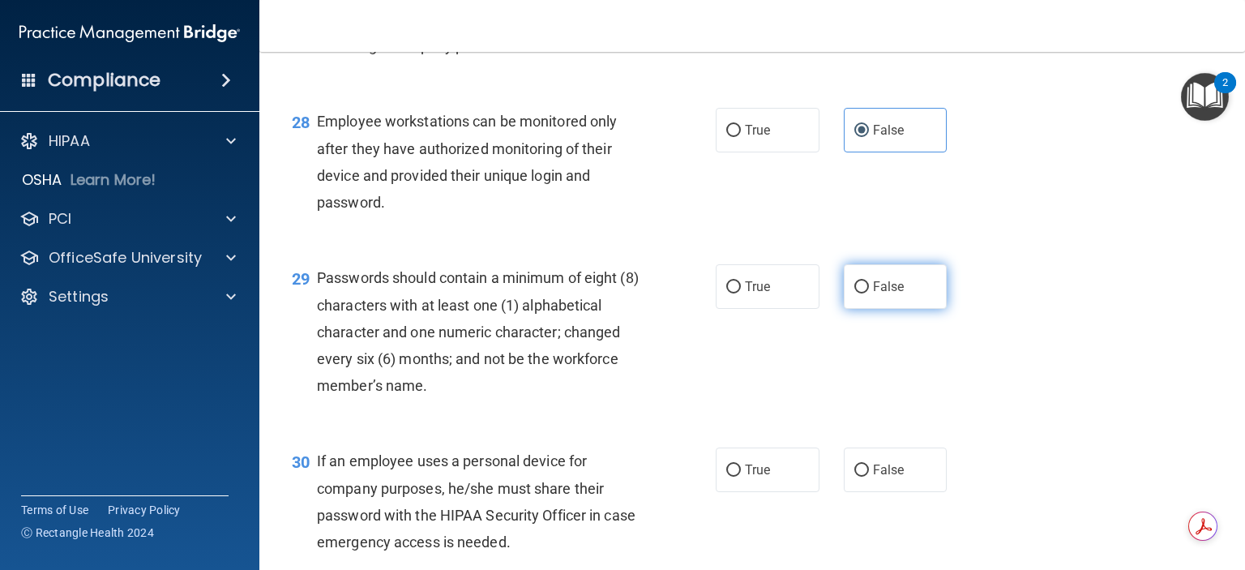
click at [902, 309] on label "False" at bounding box center [895, 286] width 104 height 45
click at [869, 293] on input "False" at bounding box center [861, 287] width 15 height 12
radio input "true"
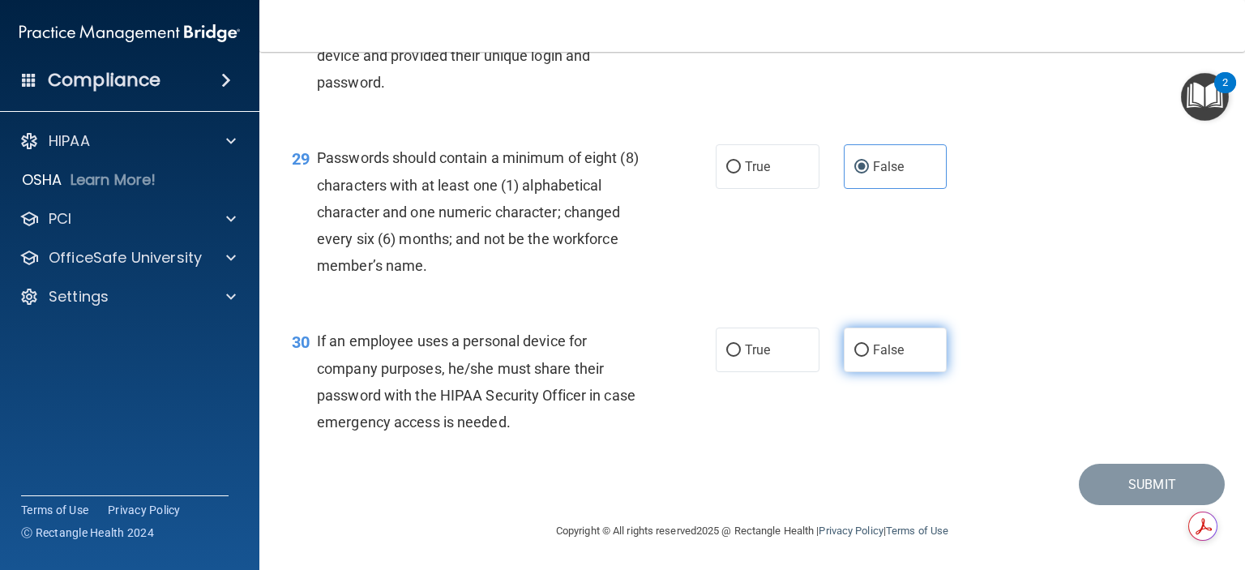
click at [884, 357] on span "False" at bounding box center [889, 349] width 32 height 15
click at [869, 357] on input "False" at bounding box center [861, 350] width 15 height 12
radio input "true"
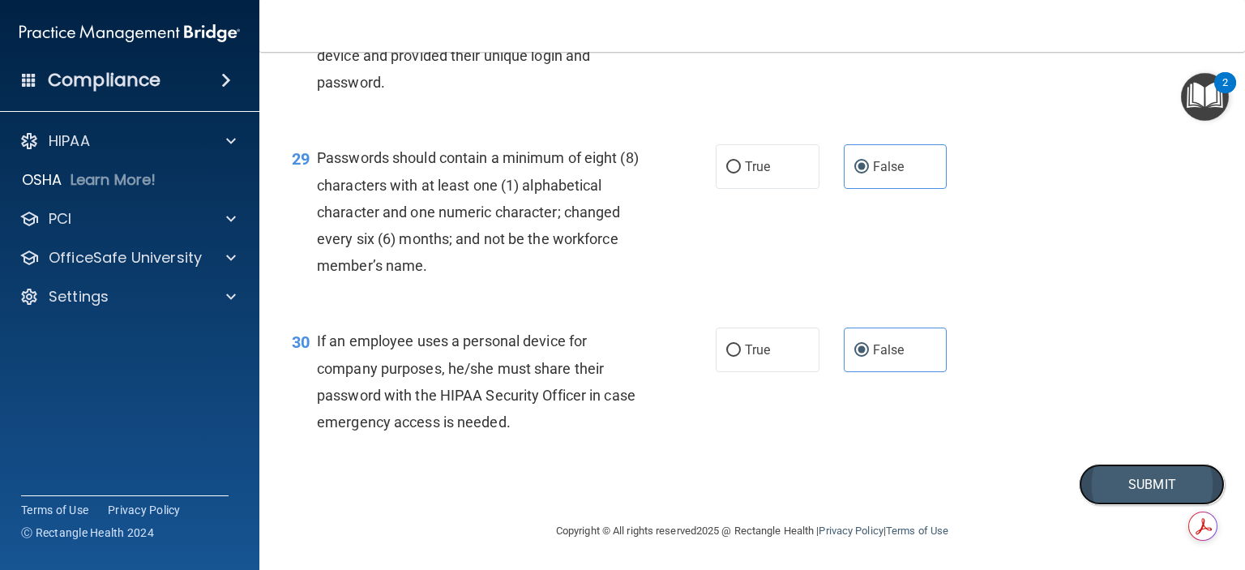
click at [1130, 505] on button "Submit" at bounding box center [1151, 483] width 146 height 41
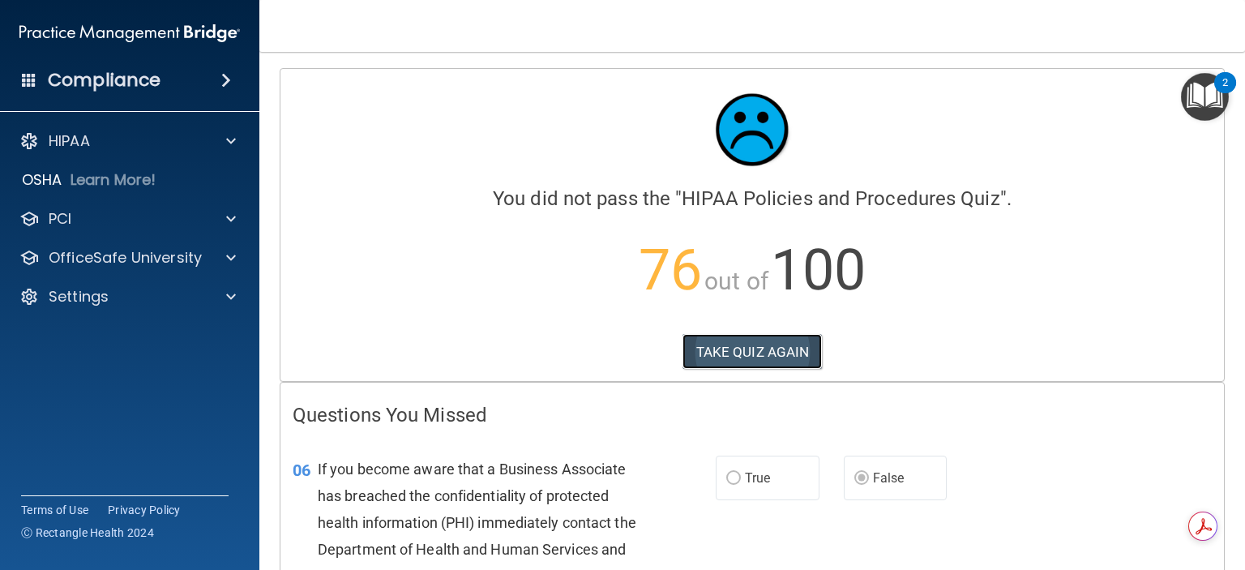
click at [745, 345] on button "TAKE QUIZ AGAIN" at bounding box center [752, 352] width 140 height 36
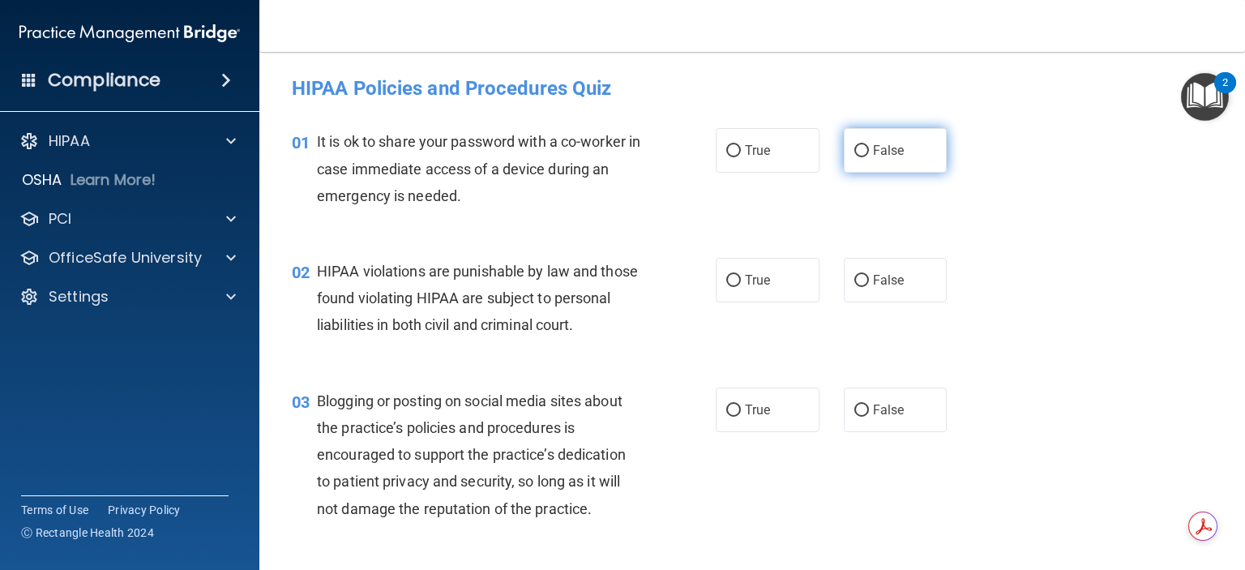
click at [854, 152] on input "False" at bounding box center [861, 151] width 15 height 12
radio input "true"
click at [774, 281] on label "True" at bounding box center [767, 280] width 104 height 45
click at [741, 281] on input "True" at bounding box center [733, 281] width 15 height 12
radio input "true"
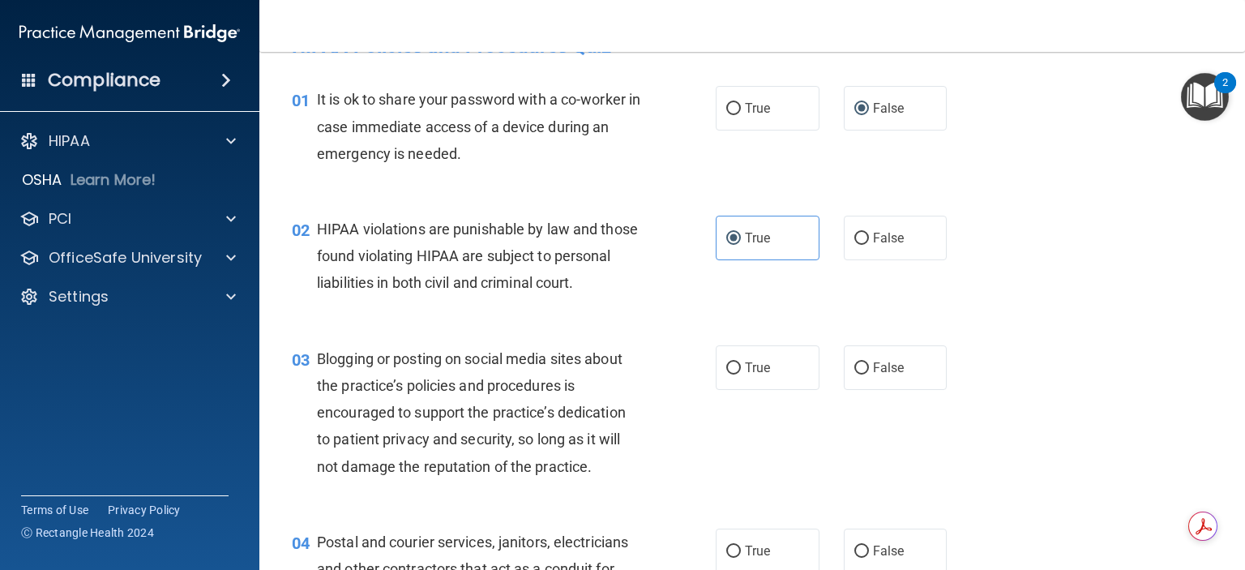
scroll to position [81, 0]
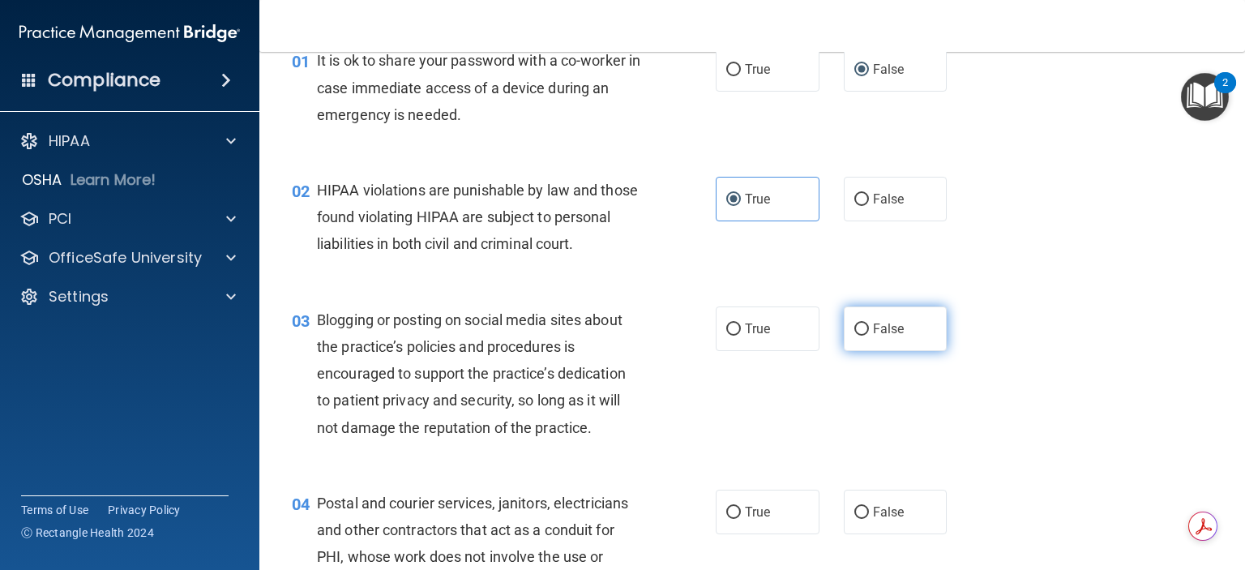
click at [902, 349] on label "False" at bounding box center [895, 328] width 104 height 45
click at [869, 335] on input "False" at bounding box center [861, 329] width 15 height 12
radio input "true"
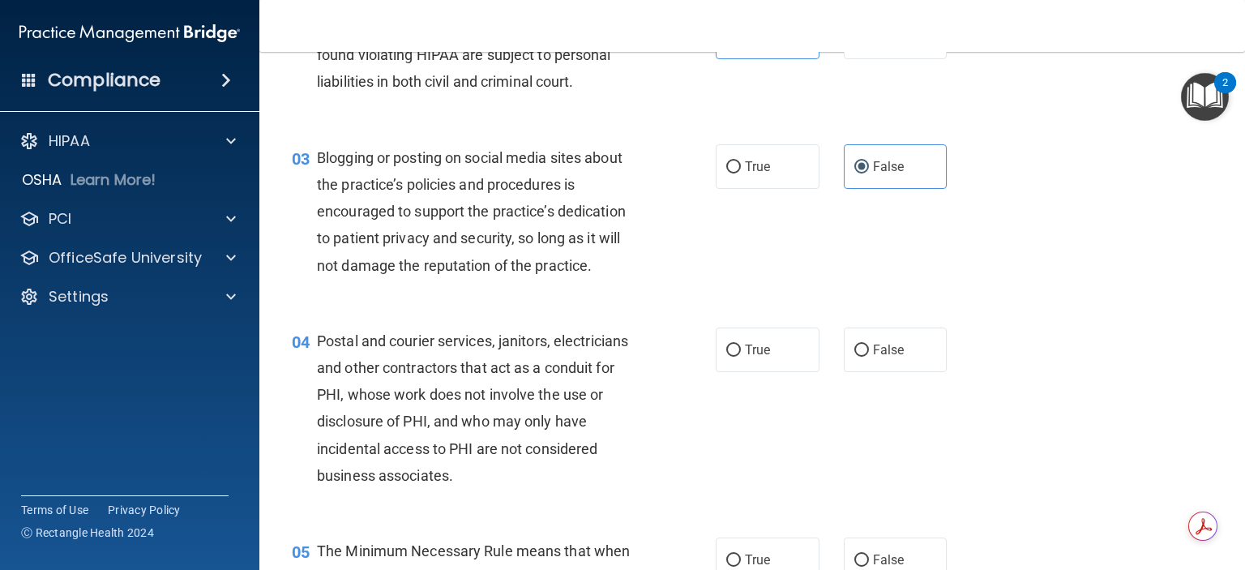
scroll to position [324, 0]
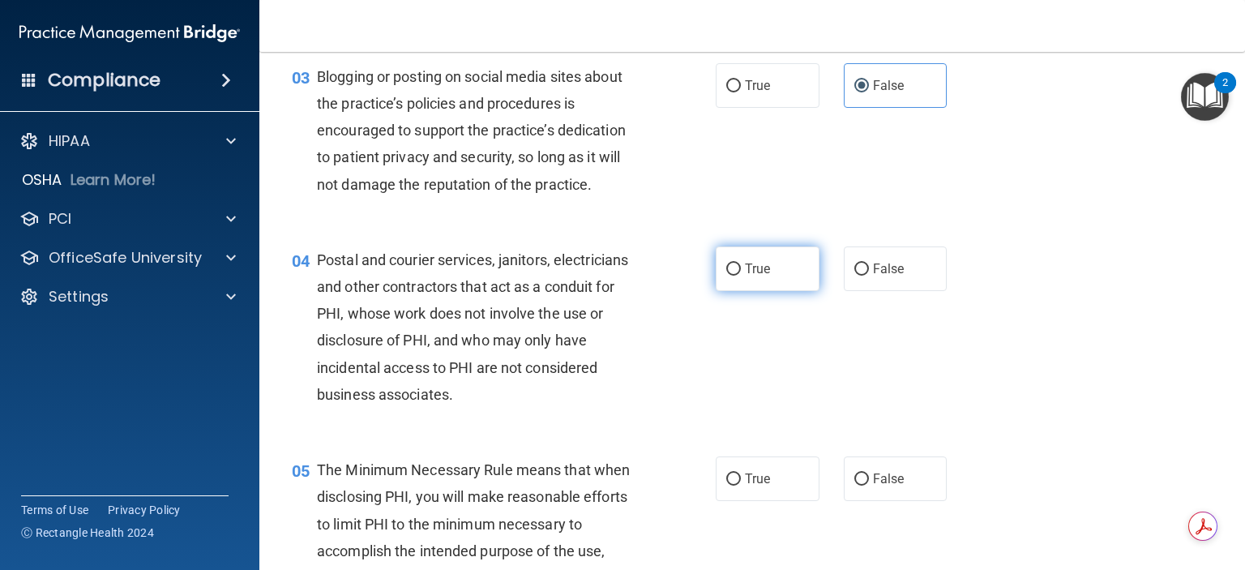
click at [760, 276] on span "True" at bounding box center [757, 268] width 25 height 15
click at [741, 275] on input "True" at bounding box center [733, 269] width 15 height 12
radio input "true"
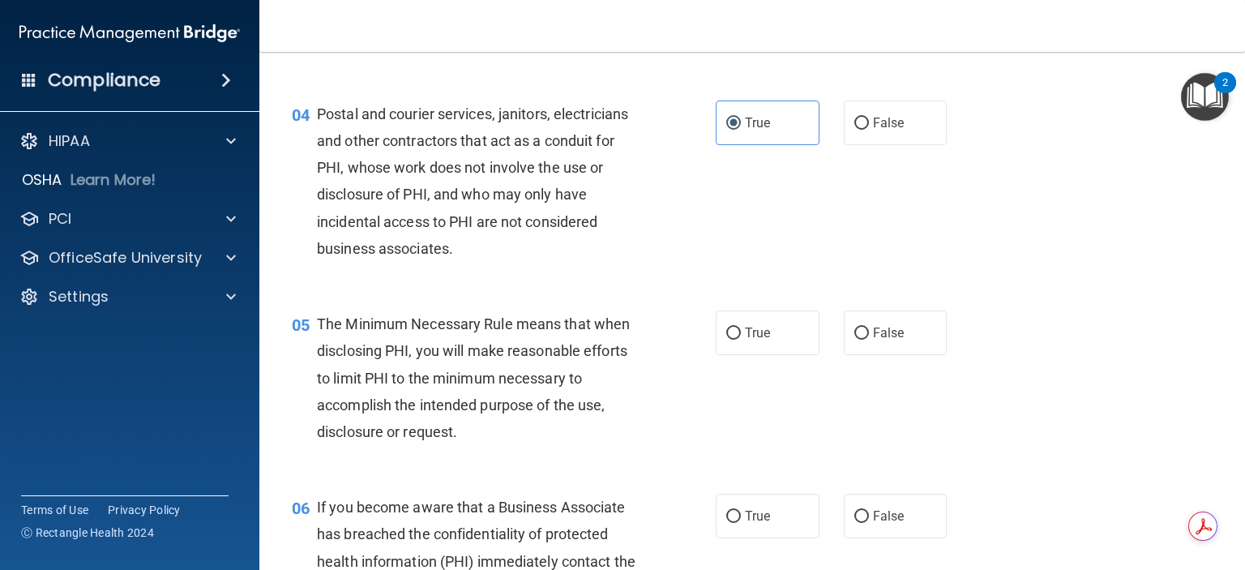
scroll to position [486, 0]
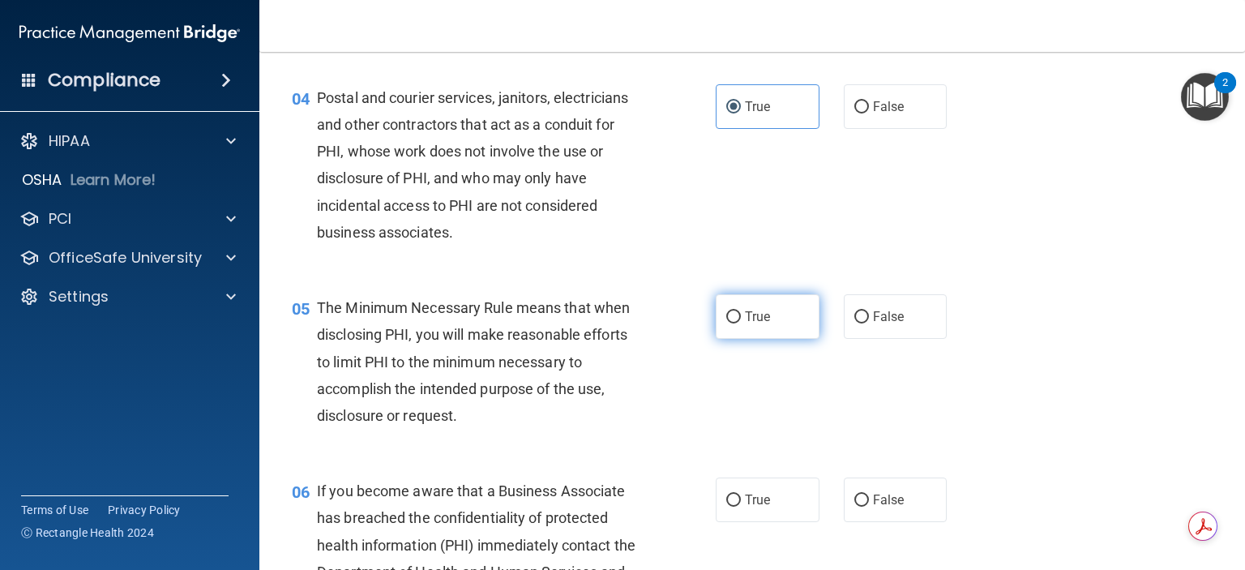
click at [779, 339] on label "True" at bounding box center [767, 316] width 104 height 45
click at [741, 323] on input "True" at bounding box center [733, 317] width 15 height 12
radio input "true"
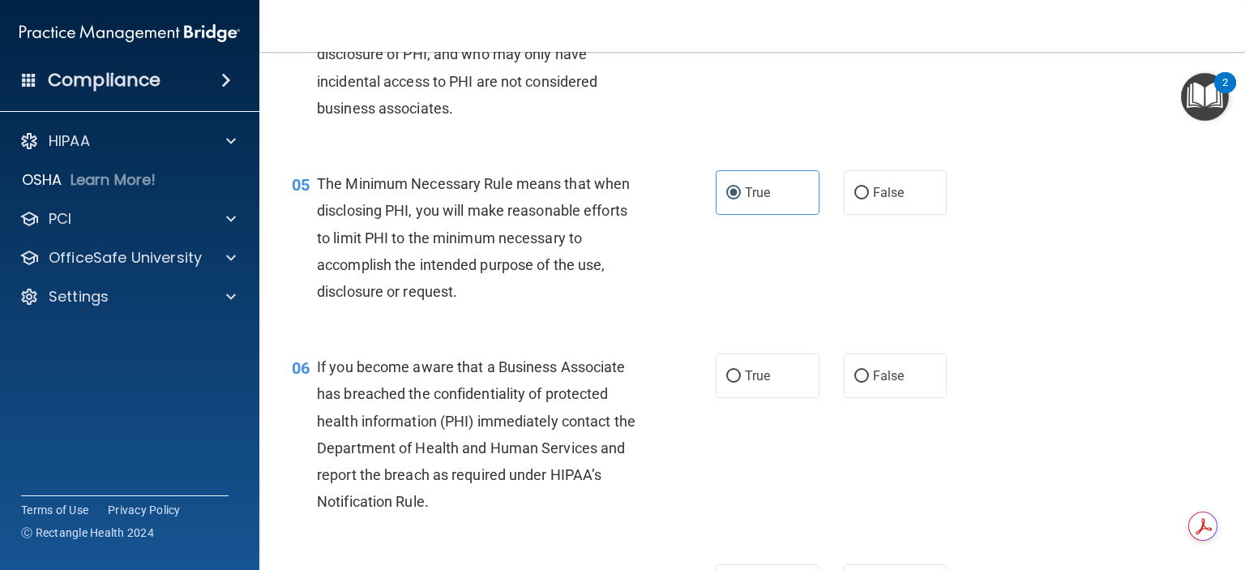
scroll to position [648, 0]
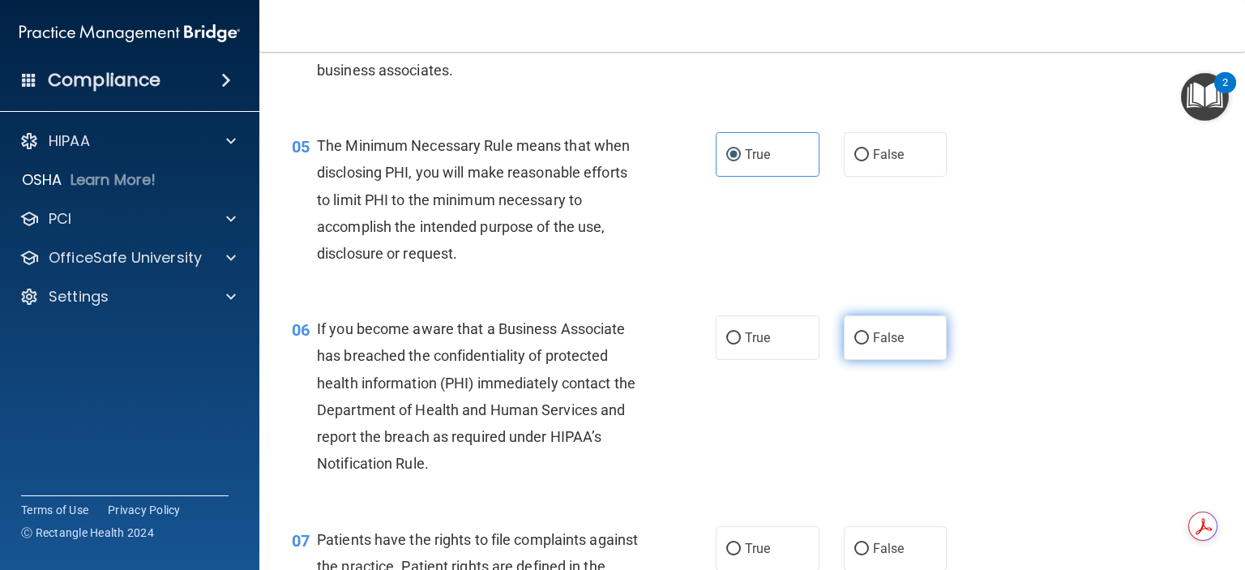
click at [899, 360] on label "False" at bounding box center [895, 337] width 104 height 45
click at [869, 344] on input "False" at bounding box center [861, 338] width 15 height 12
radio input "true"
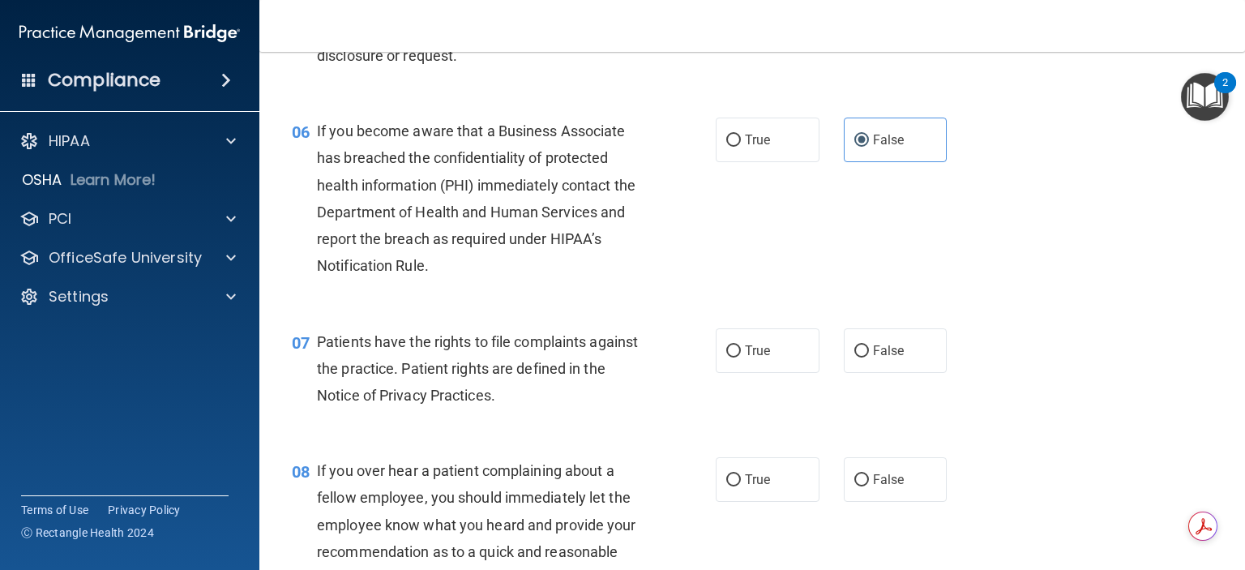
scroll to position [891, 0]
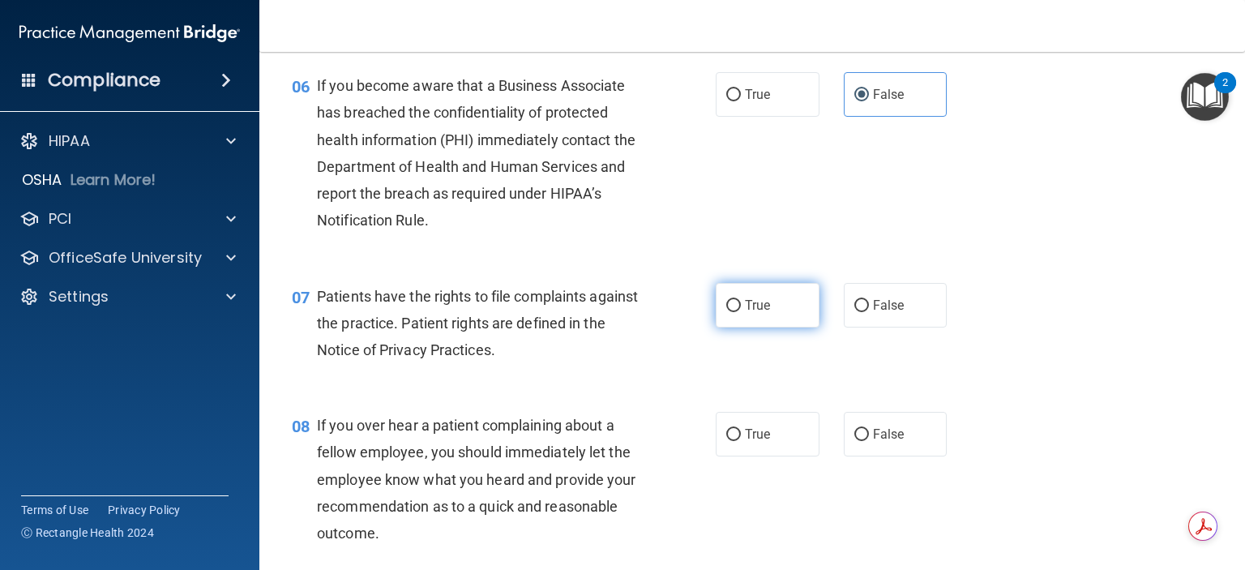
click at [761, 313] on span "True" at bounding box center [757, 304] width 25 height 15
click at [741, 312] on input "True" at bounding box center [733, 306] width 15 height 12
radio input "true"
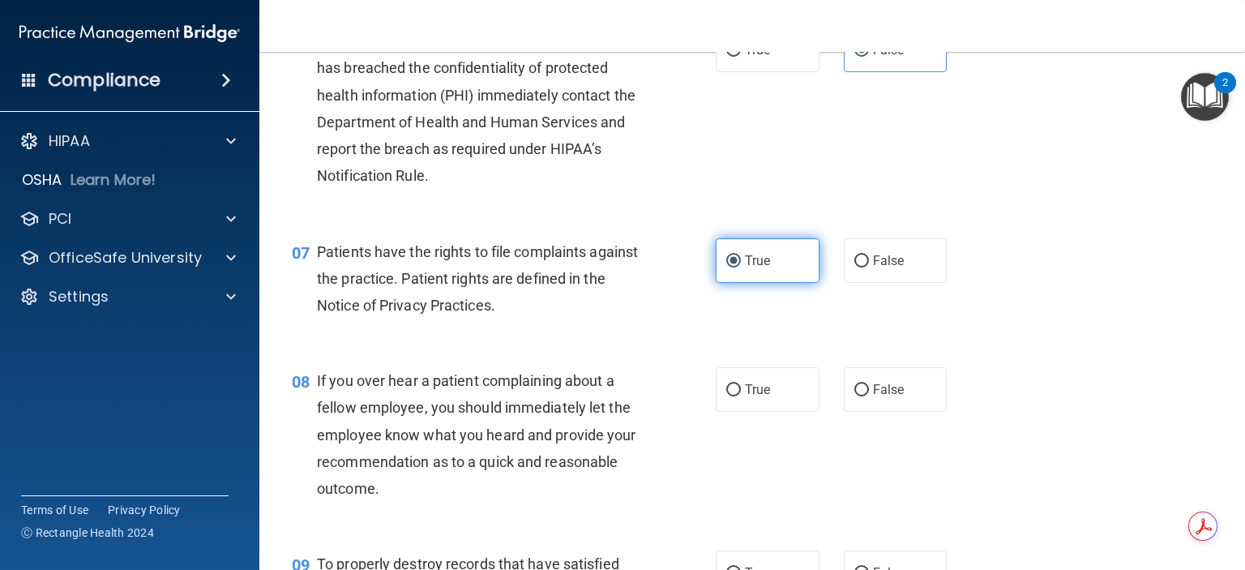
scroll to position [972, 0]
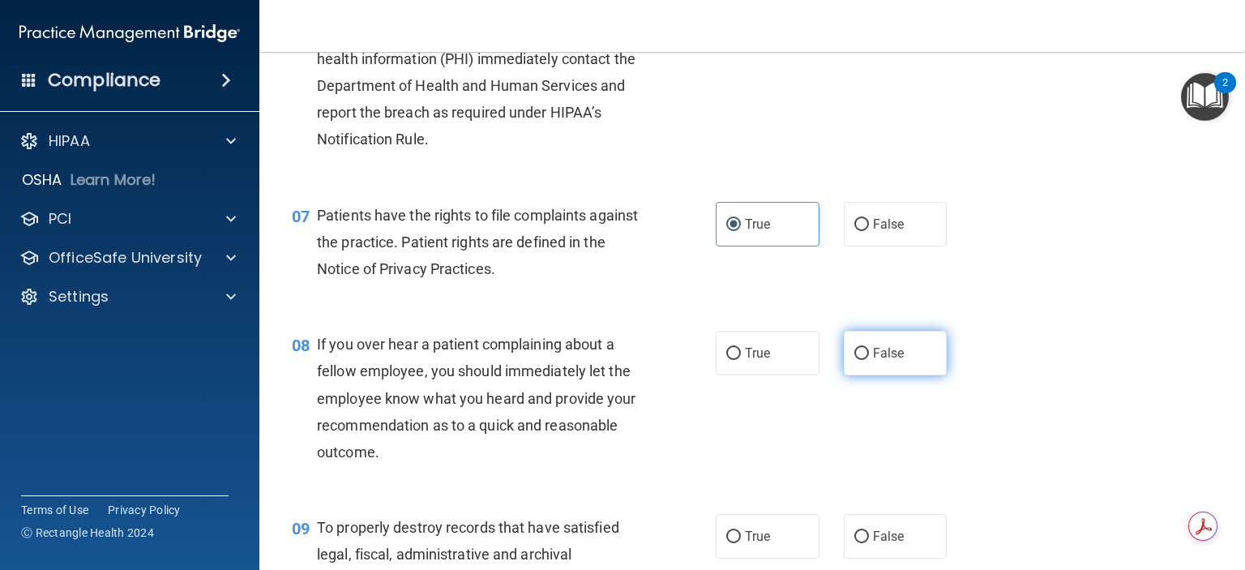
click at [873, 361] on span "False" at bounding box center [889, 352] width 32 height 15
click at [869, 360] on input "False" at bounding box center [861, 354] width 15 height 12
radio input "true"
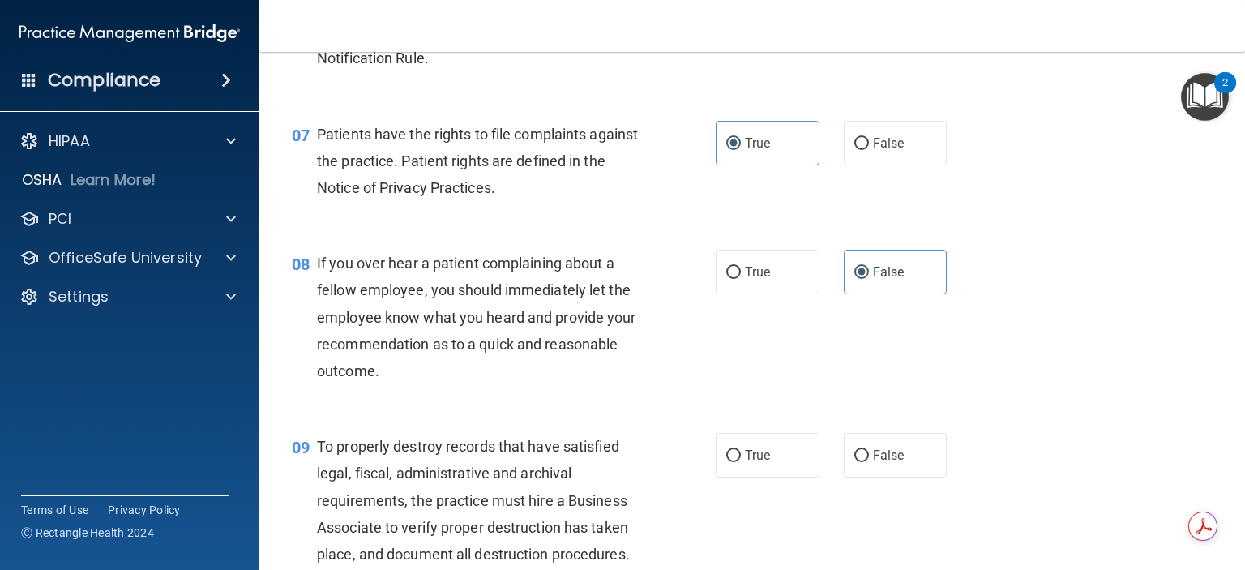
scroll to position [1134, 0]
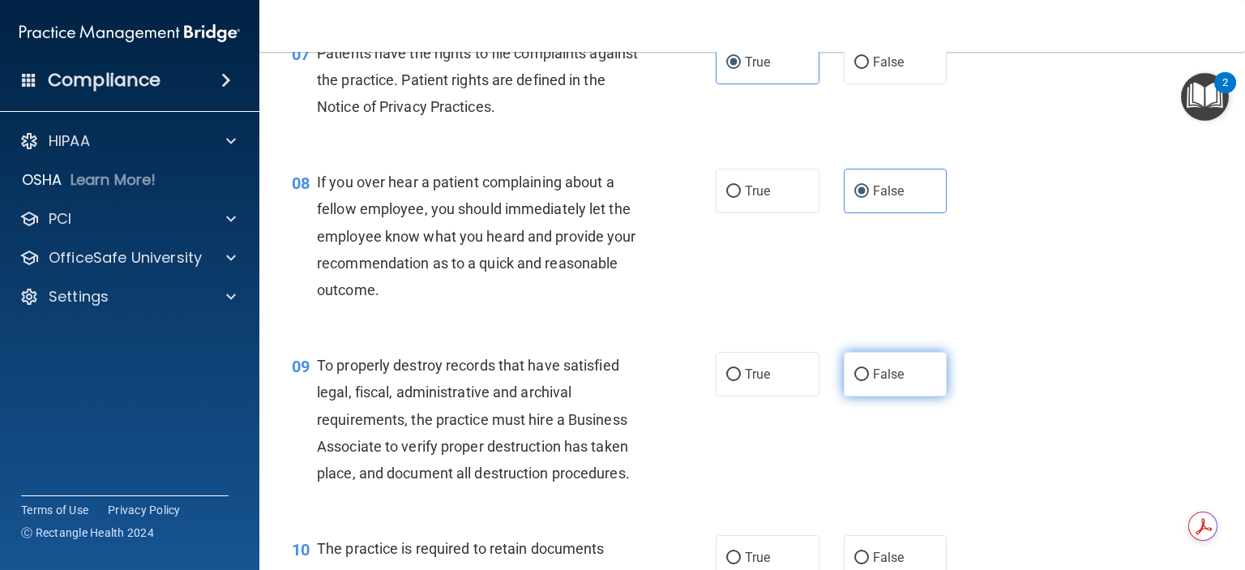
click at [899, 395] on label "False" at bounding box center [895, 374] width 104 height 45
click at [869, 381] on input "False" at bounding box center [861, 375] width 15 height 12
radio input "true"
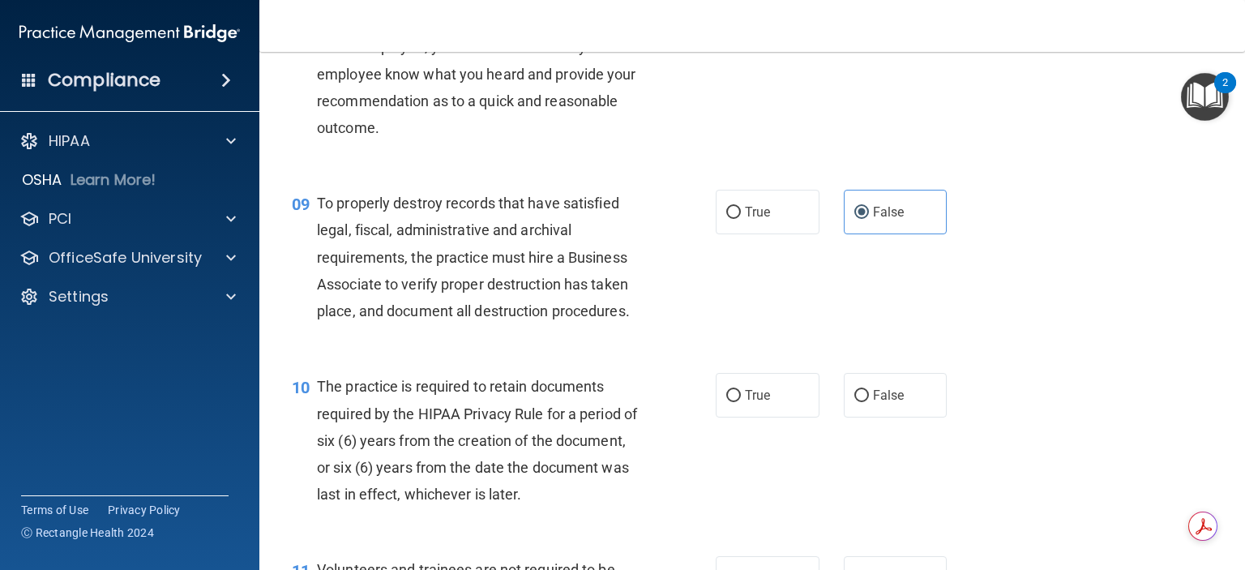
scroll to position [1377, 0]
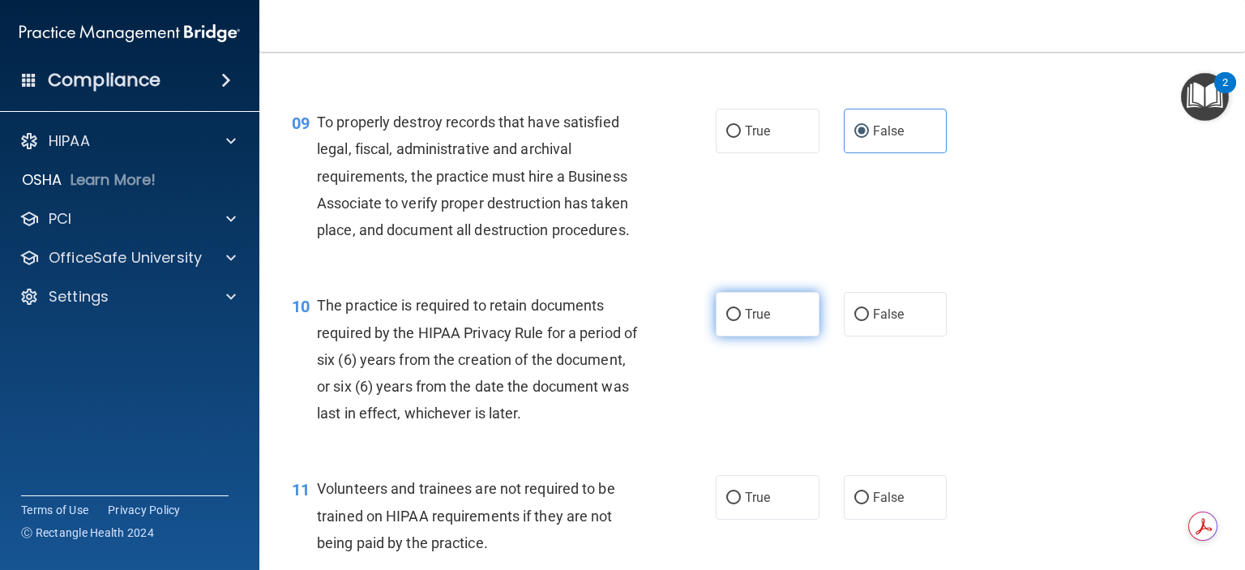
click at [776, 336] on label "True" at bounding box center [767, 314] width 104 height 45
click at [741, 321] on input "True" at bounding box center [733, 315] width 15 height 12
radio input "true"
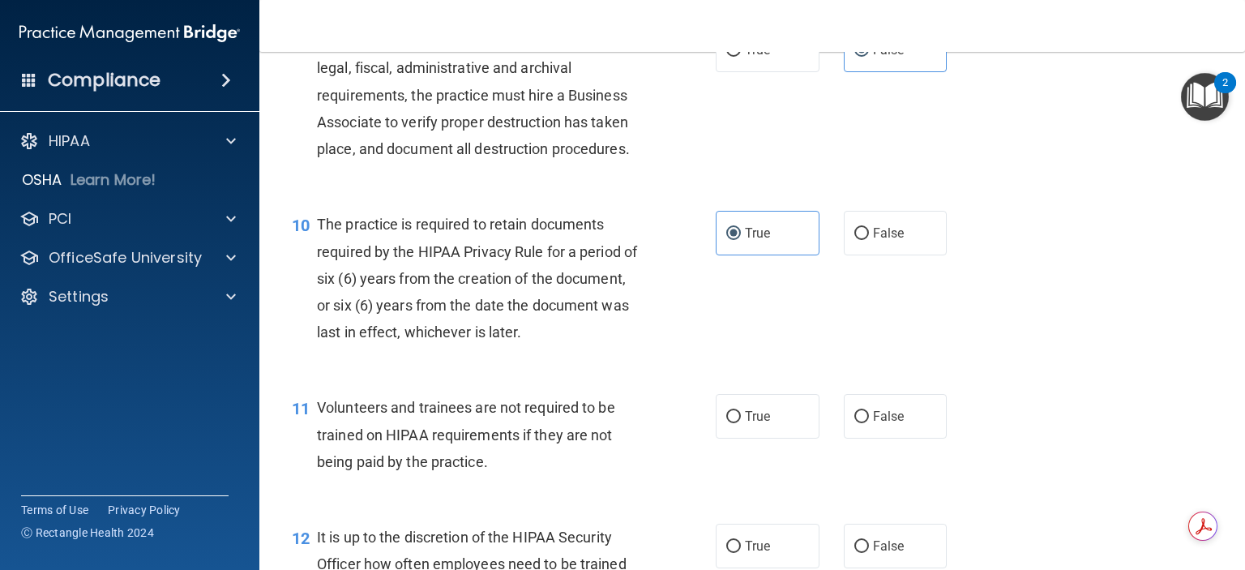
scroll to position [1540, 0]
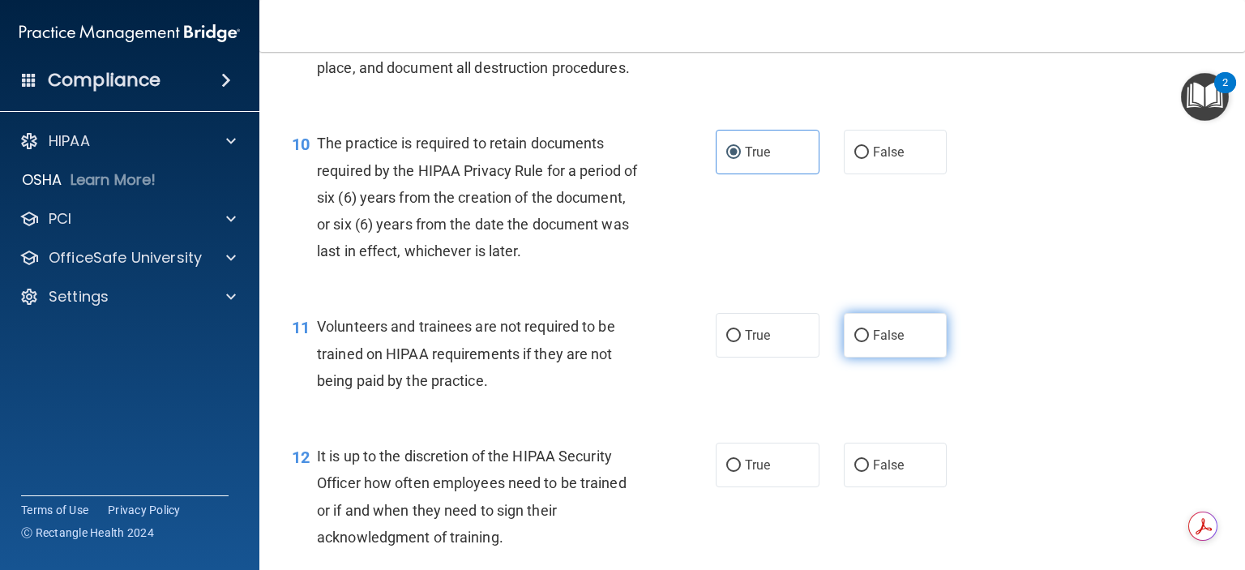
click at [886, 343] on span "False" at bounding box center [889, 334] width 32 height 15
click at [869, 342] on input "False" at bounding box center [861, 336] width 15 height 12
radio input "true"
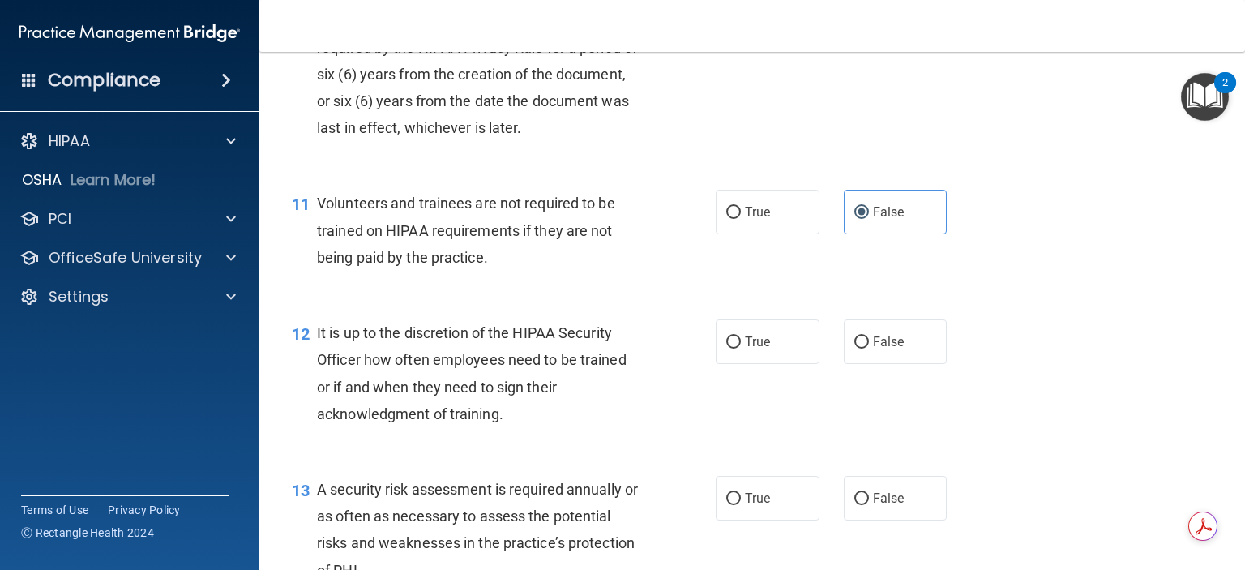
scroll to position [1702, 0]
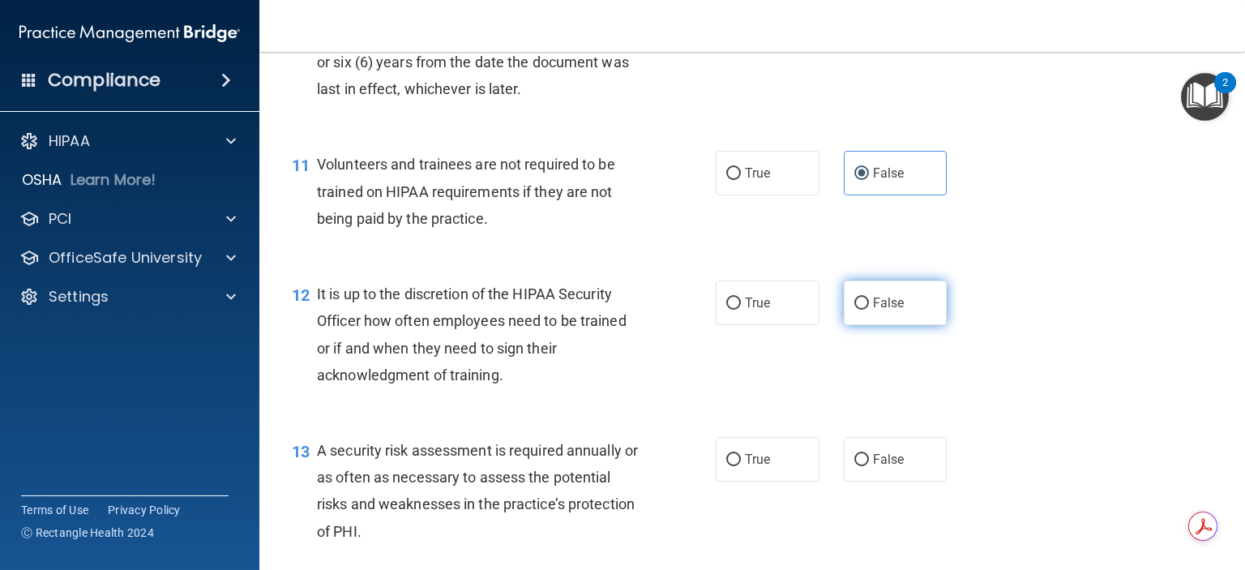
click at [898, 325] on label "False" at bounding box center [895, 302] width 104 height 45
click at [869, 310] on input "False" at bounding box center [861, 303] width 15 height 12
radio input "true"
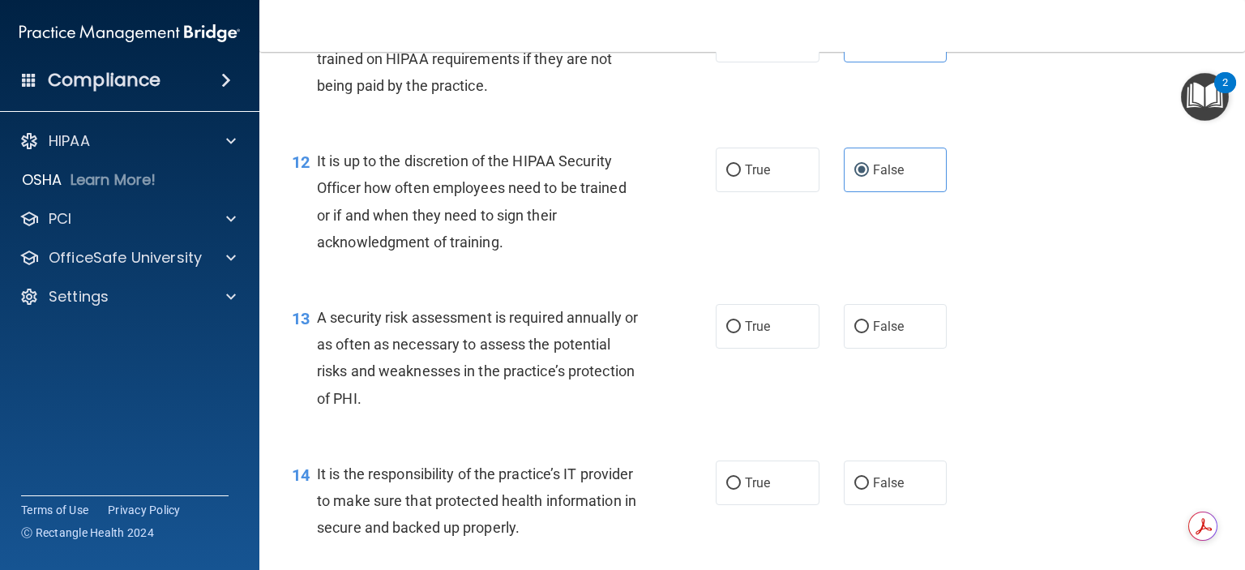
scroll to position [1864, 0]
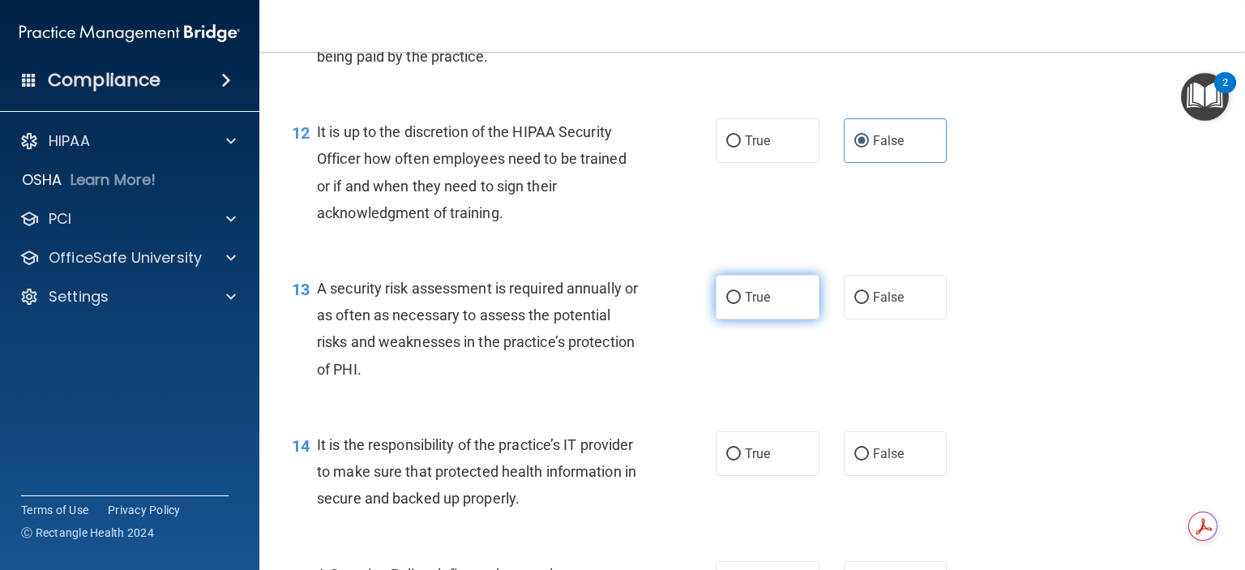
click at [775, 319] on label "True" at bounding box center [767, 297] width 104 height 45
click at [741, 304] on input "True" at bounding box center [733, 298] width 15 height 12
radio input "true"
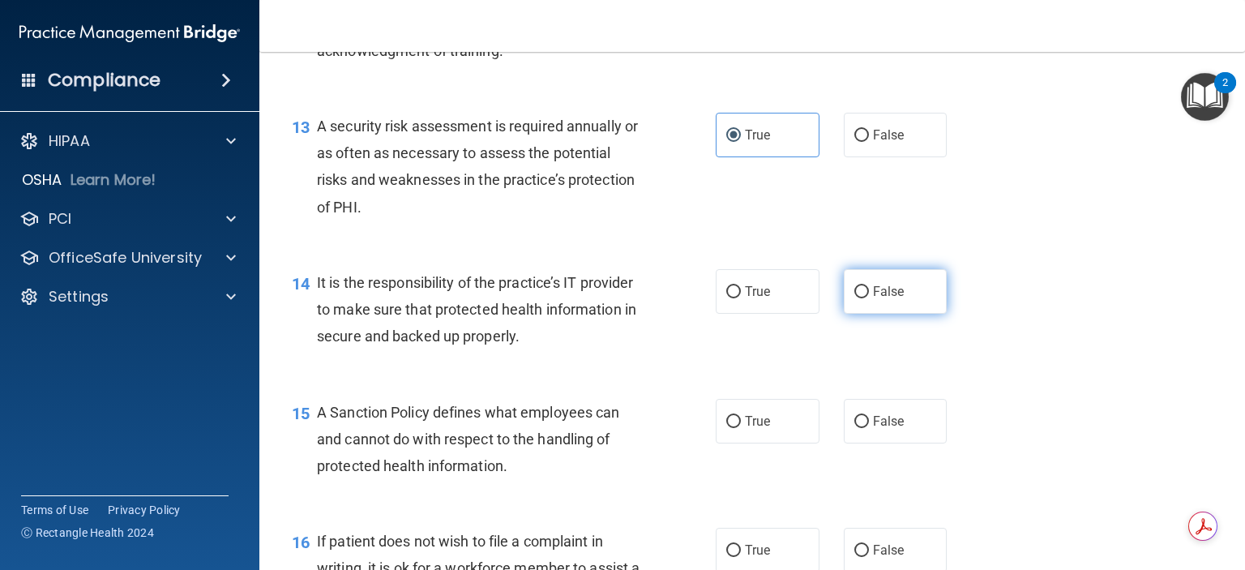
click at [905, 314] on label "False" at bounding box center [895, 291] width 104 height 45
click at [869, 298] on input "False" at bounding box center [861, 292] width 15 height 12
radio input "true"
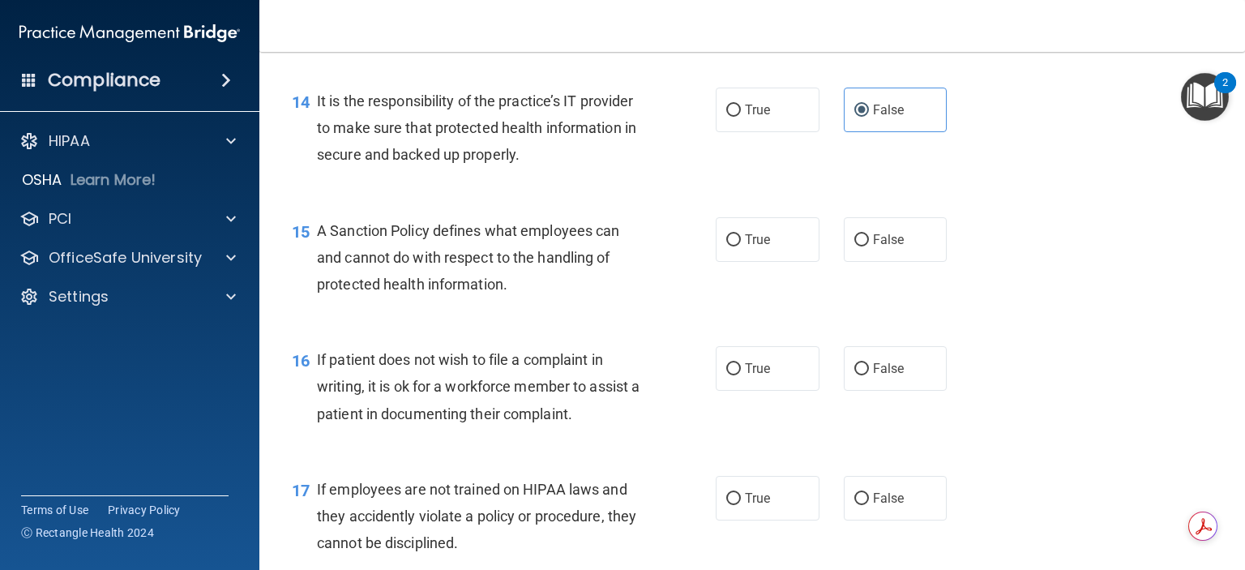
scroll to position [2269, 0]
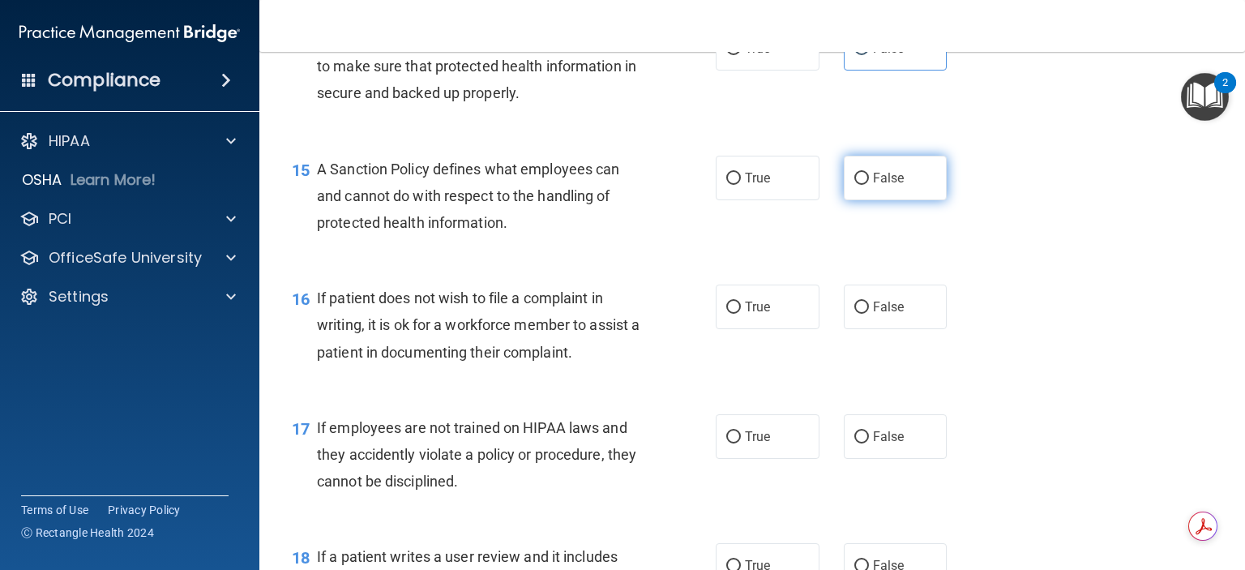
click at [892, 186] on span "False" at bounding box center [889, 177] width 32 height 15
click at [869, 185] on input "False" at bounding box center [861, 179] width 15 height 12
radio input "true"
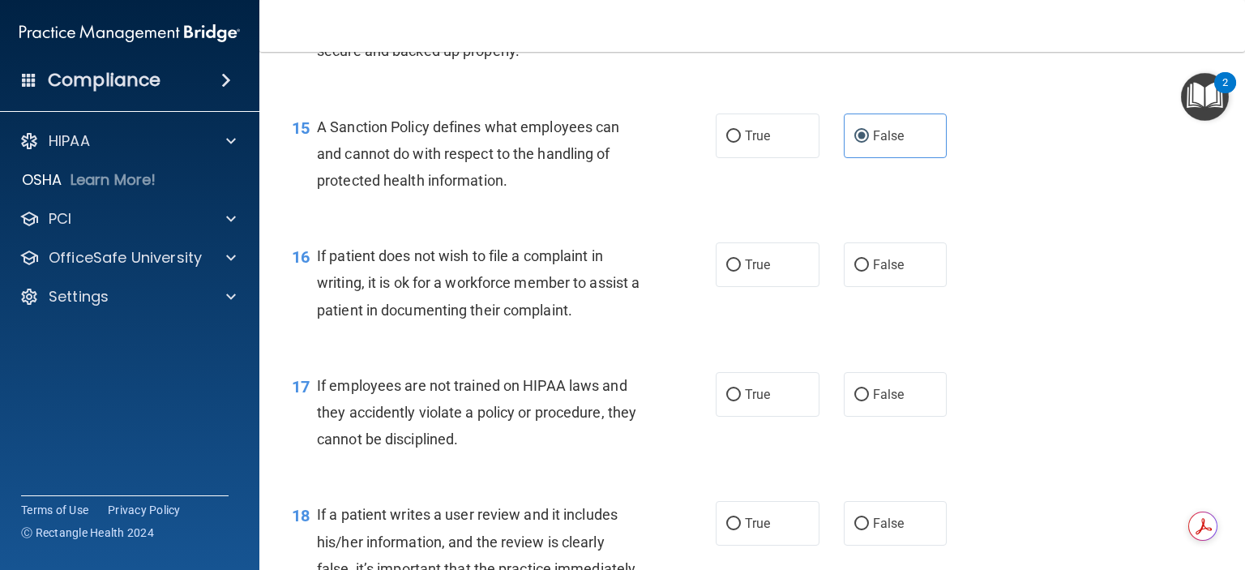
scroll to position [2350, 0]
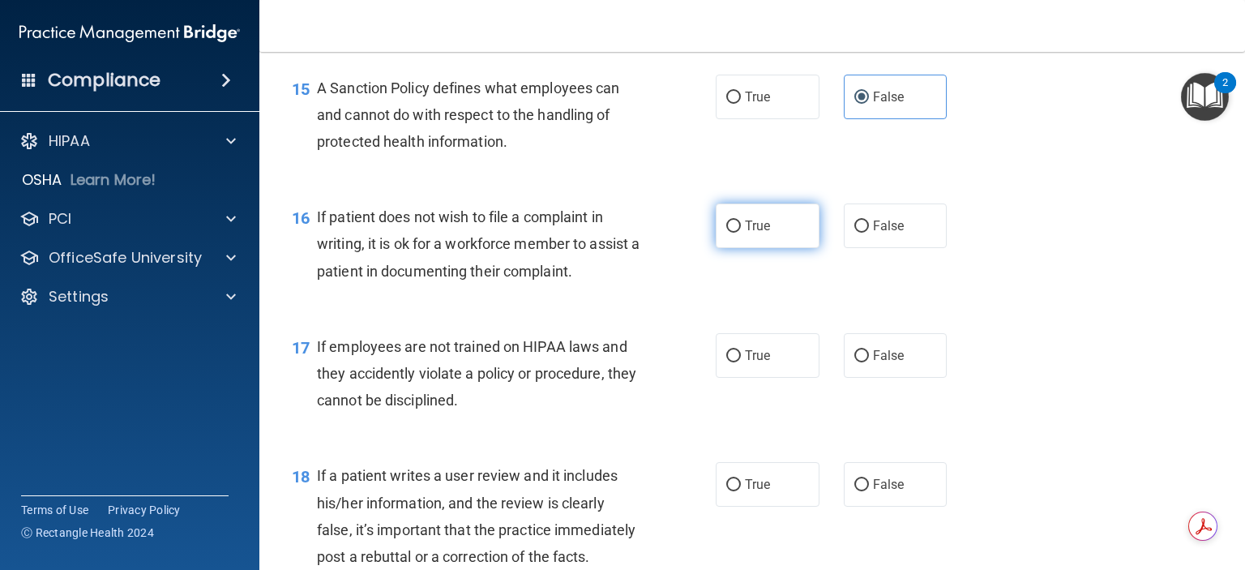
click at [761, 233] on span "True" at bounding box center [757, 225] width 25 height 15
click at [741, 233] on input "True" at bounding box center [733, 226] width 15 height 12
radio input "true"
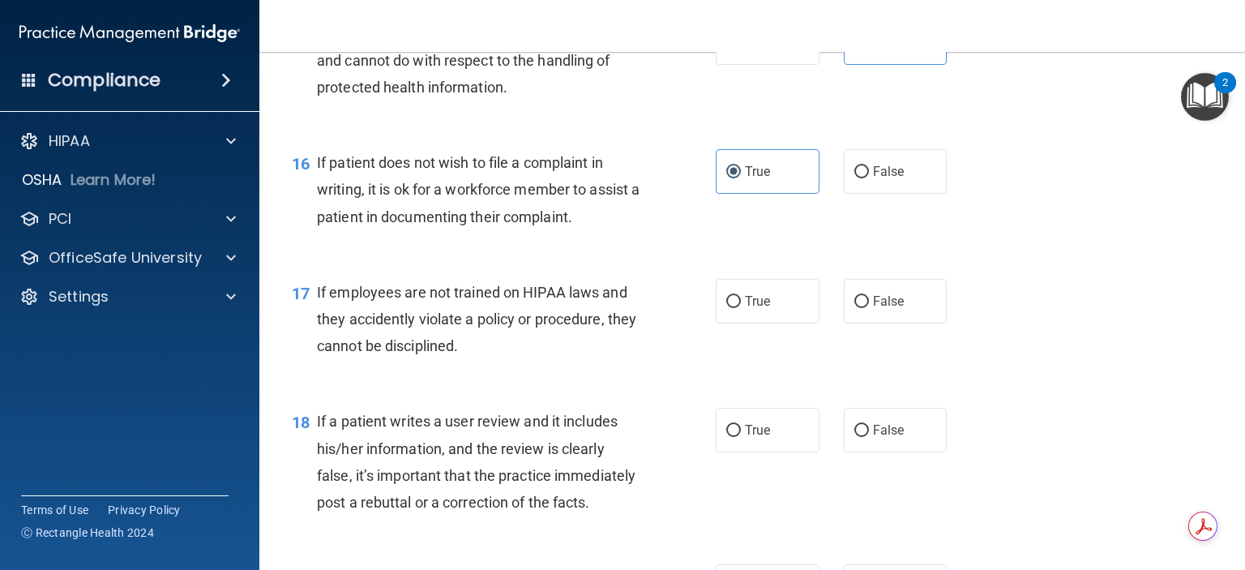
scroll to position [2431, 0]
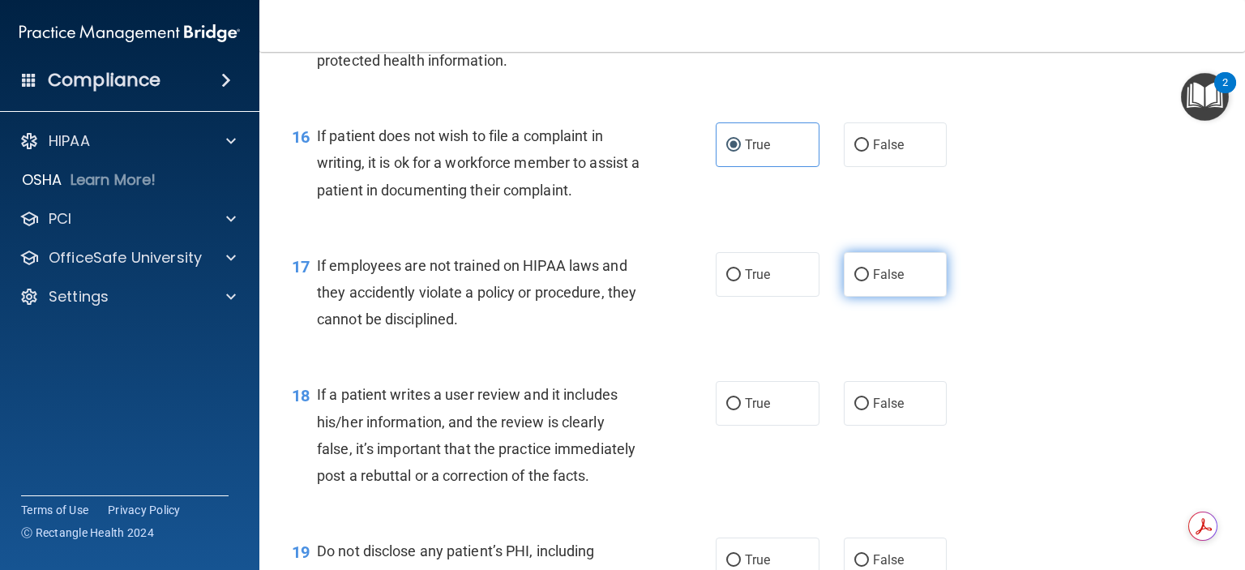
click at [904, 292] on label "False" at bounding box center [895, 274] width 104 height 45
click at [869, 281] on input "False" at bounding box center [861, 275] width 15 height 12
radio input "true"
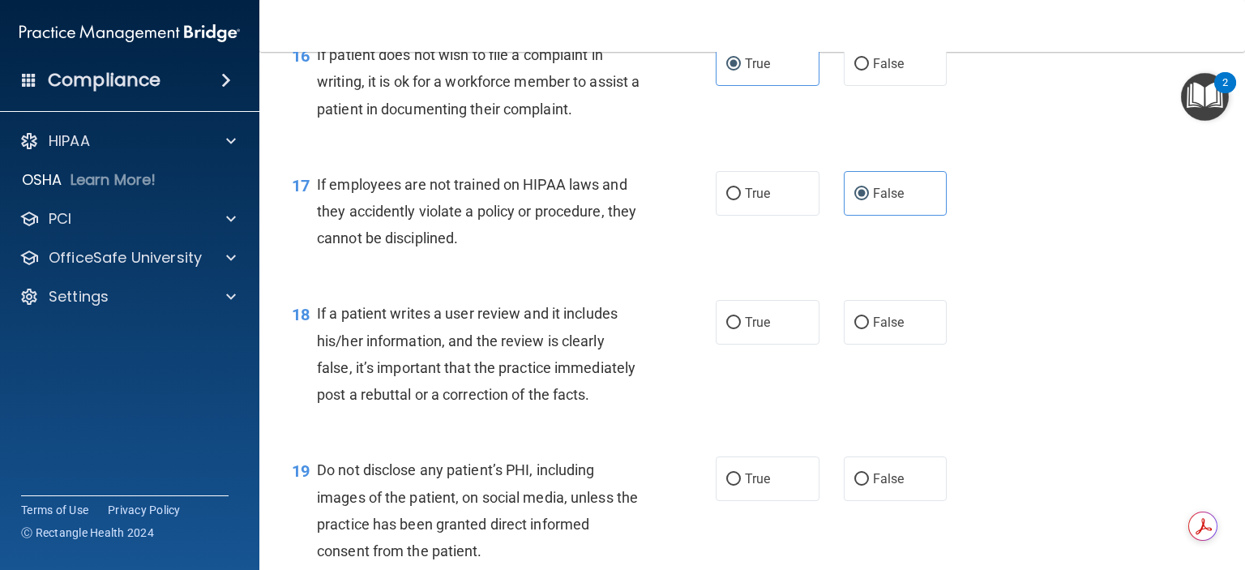
scroll to position [2593, 0]
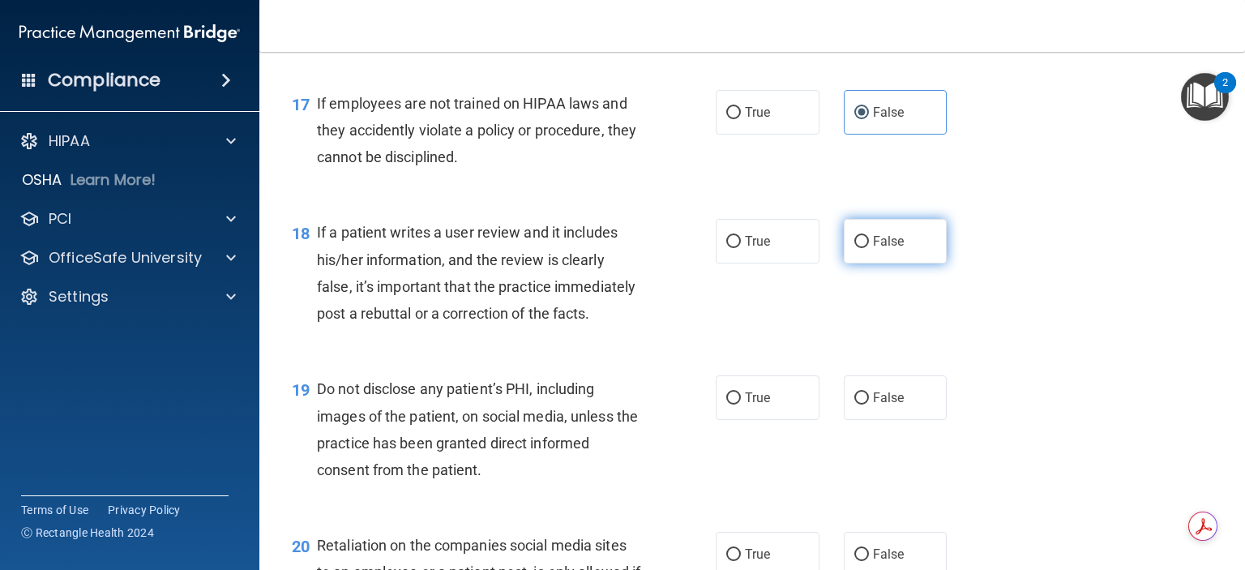
click at [908, 263] on label "False" at bounding box center [895, 241] width 104 height 45
click at [869, 248] on input "False" at bounding box center [861, 242] width 15 height 12
radio input "true"
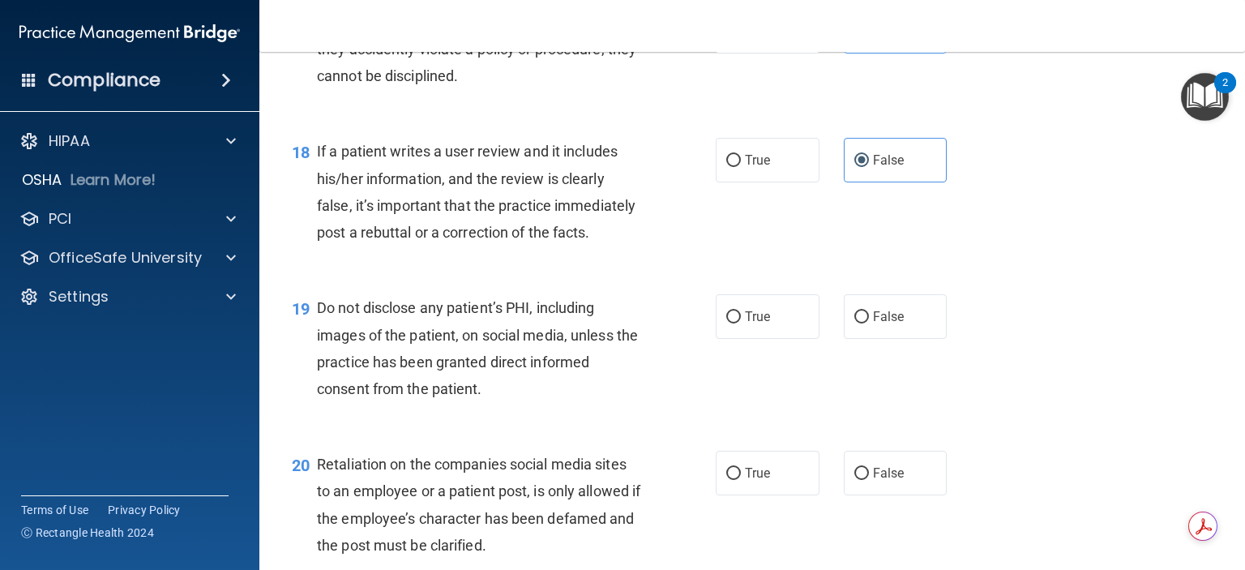
scroll to position [2755, 0]
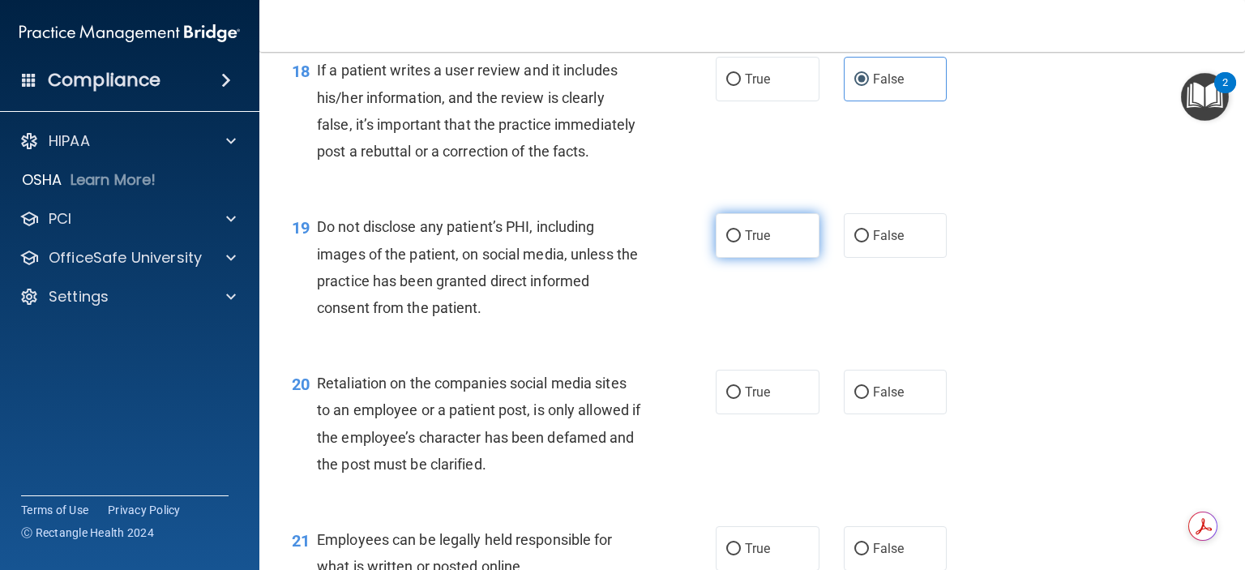
click at [771, 258] on label "True" at bounding box center [767, 235] width 104 height 45
click at [741, 242] on input "True" at bounding box center [733, 236] width 15 height 12
radio input "true"
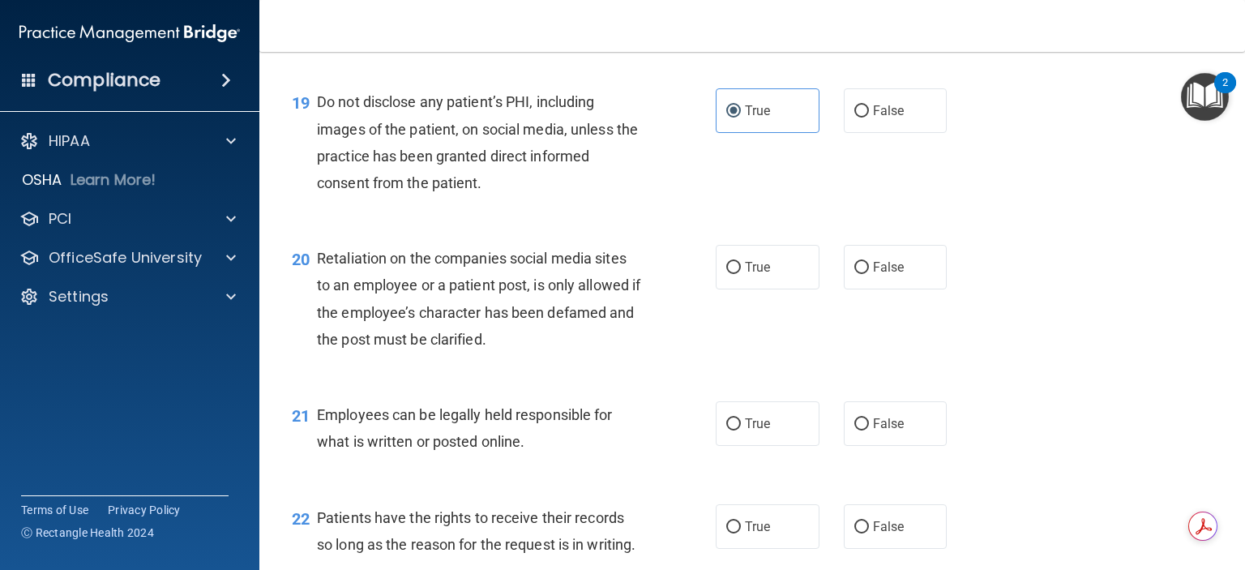
scroll to position [2917, 0]
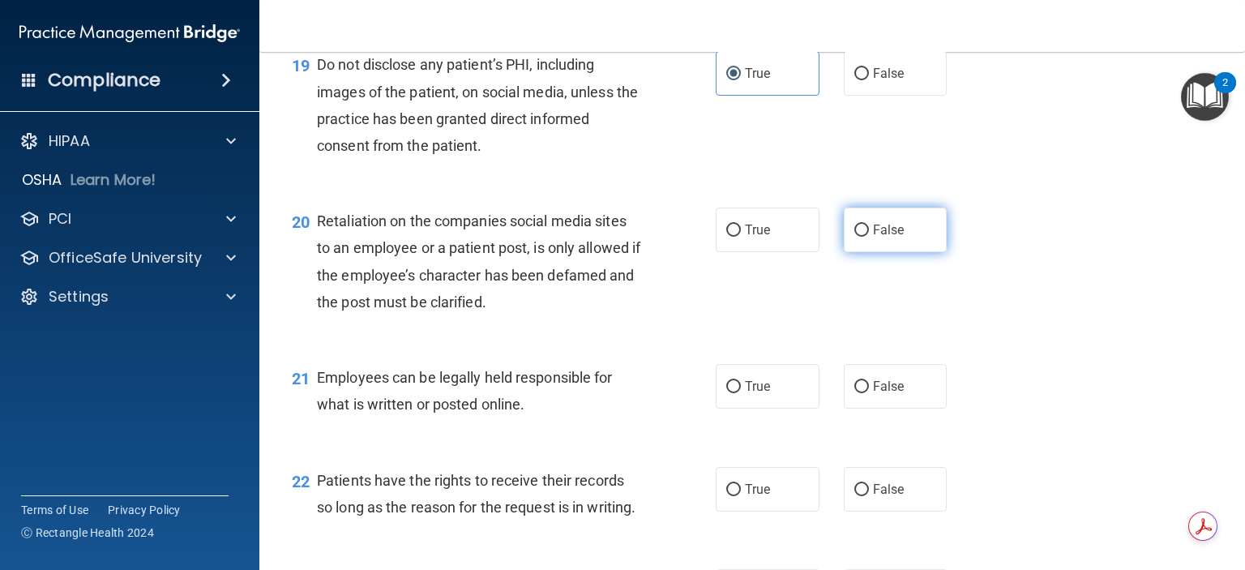
click at [881, 237] on span "False" at bounding box center [889, 229] width 32 height 15
click at [869, 237] on input "False" at bounding box center [861, 230] width 15 height 12
radio input "true"
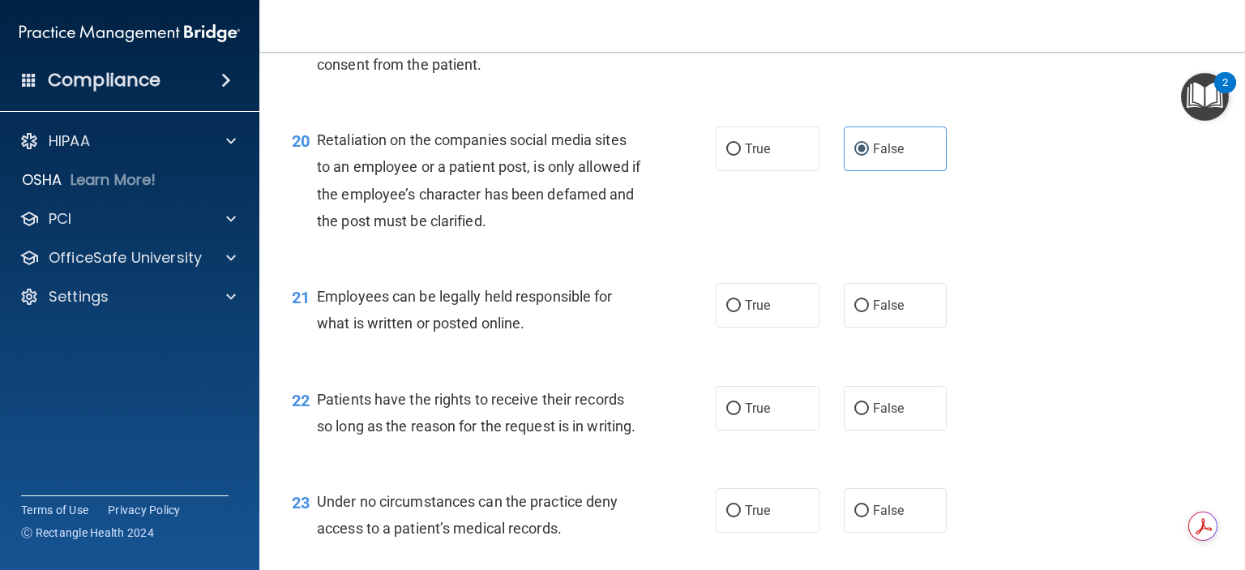
scroll to position [3079, 0]
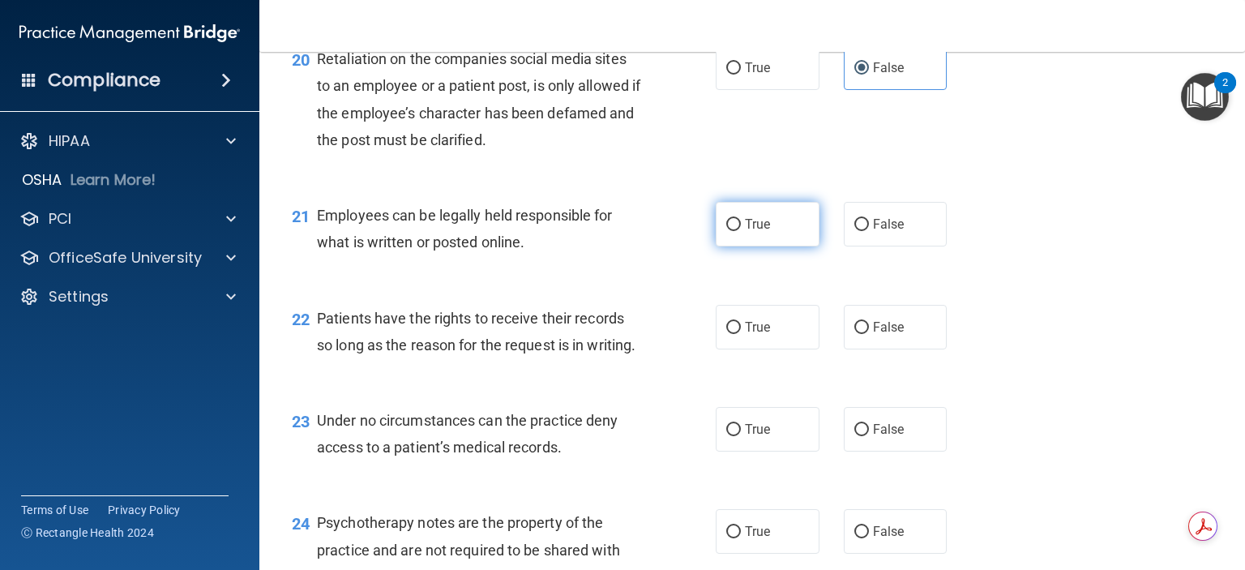
click at [771, 246] on label "True" at bounding box center [767, 224] width 104 height 45
click at [741, 231] on input "True" at bounding box center [733, 225] width 15 height 12
radio input "true"
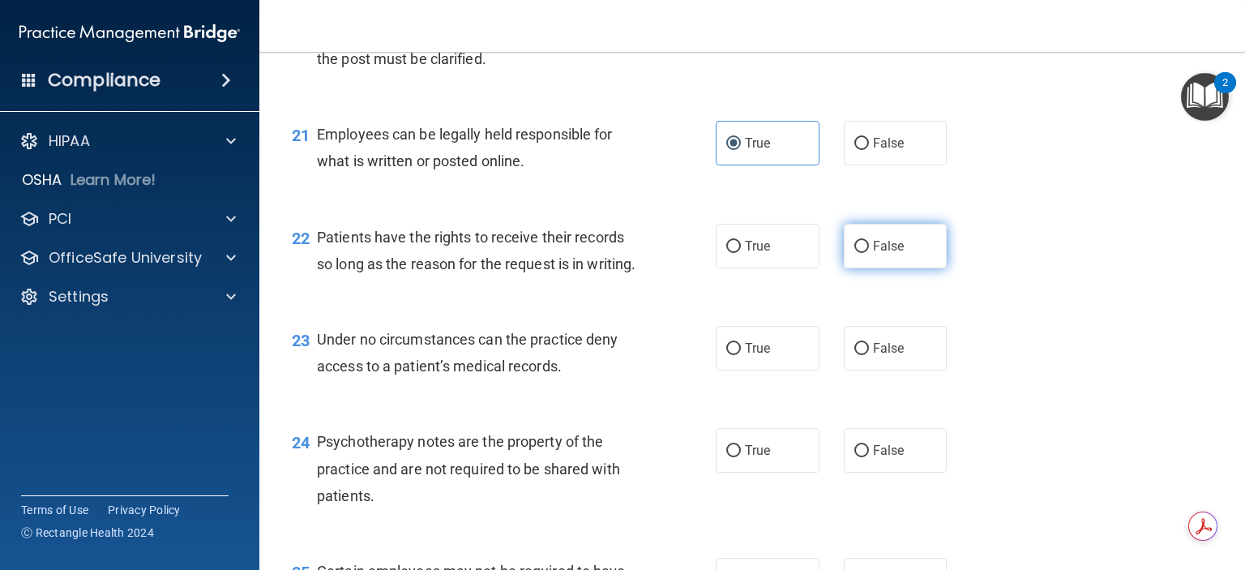
click at [892, 254] on span "False" at bounding box center [889, 245] width 32 height 15
click at [869, 253] on input "False" at bounding box center [861, 247] width 15 height 12
radio input "true"
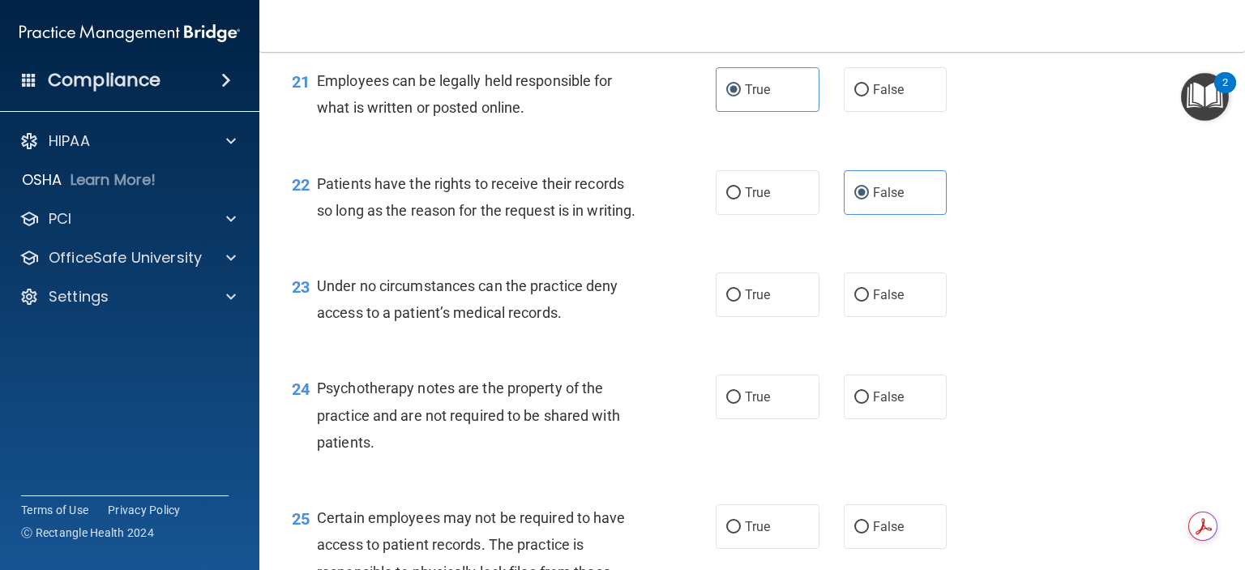
scroll to position [3241, 0]
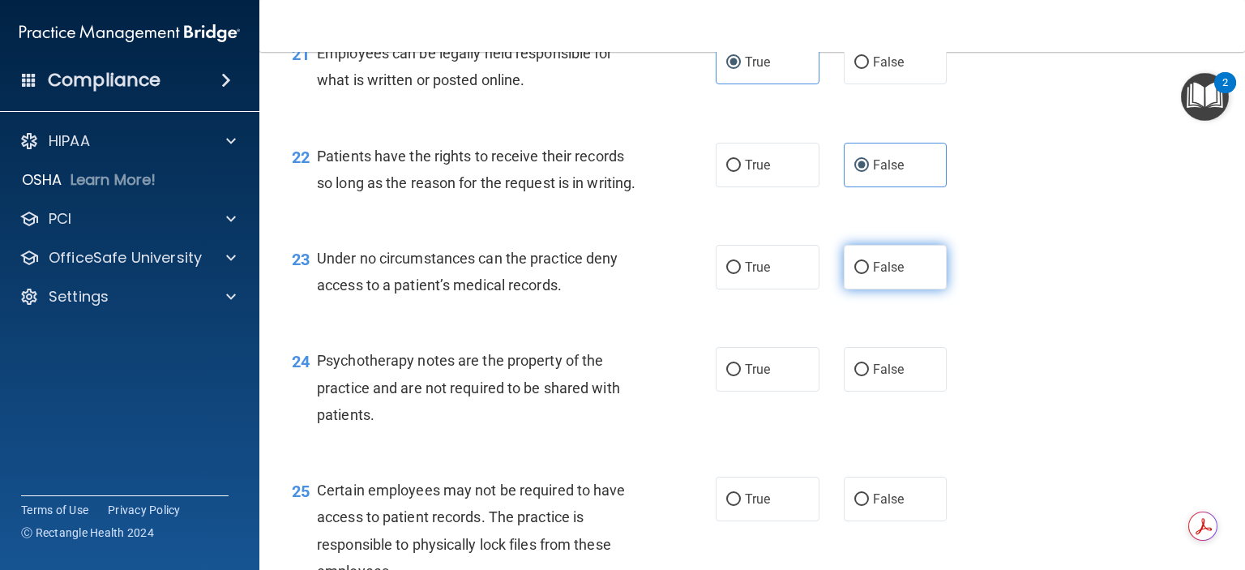
click at [900, 289] on label "False" at bounding box center [895, 267] width 104 height 45
click at [869, 274] on input "False" at bounding box center [861, 268] width 15 height 12
radio input "true"
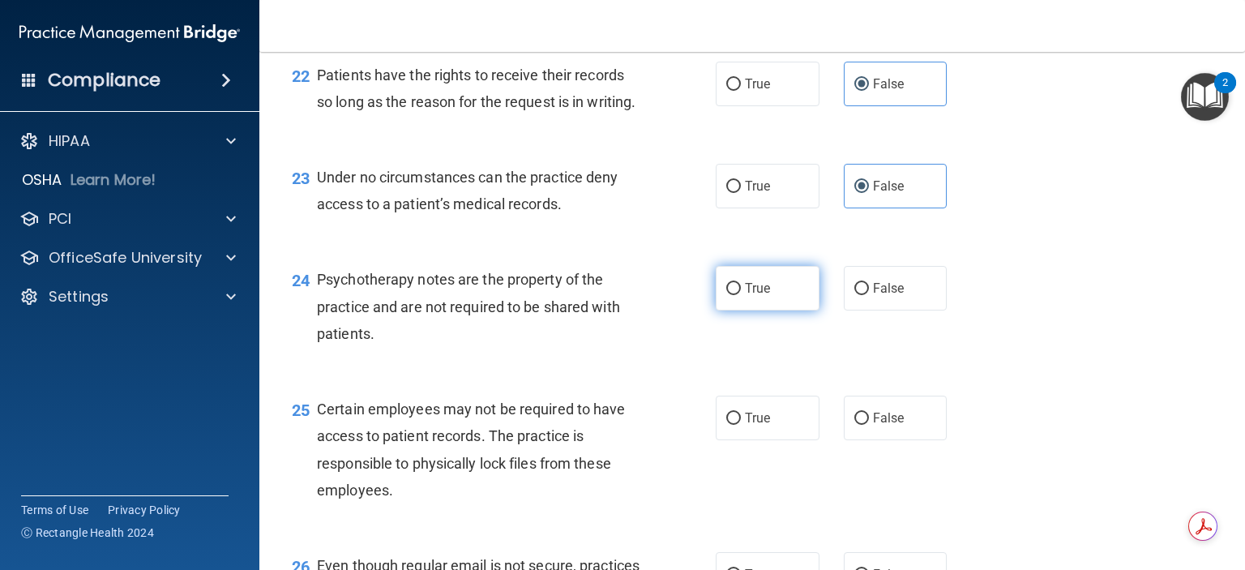
click at [762, 296] on span "True" at bounding box center [757, 287] width 25 height 15
click at [741, 295] on input "True" at bounding box center [733, 289] width 15 height 12
radio input "true"
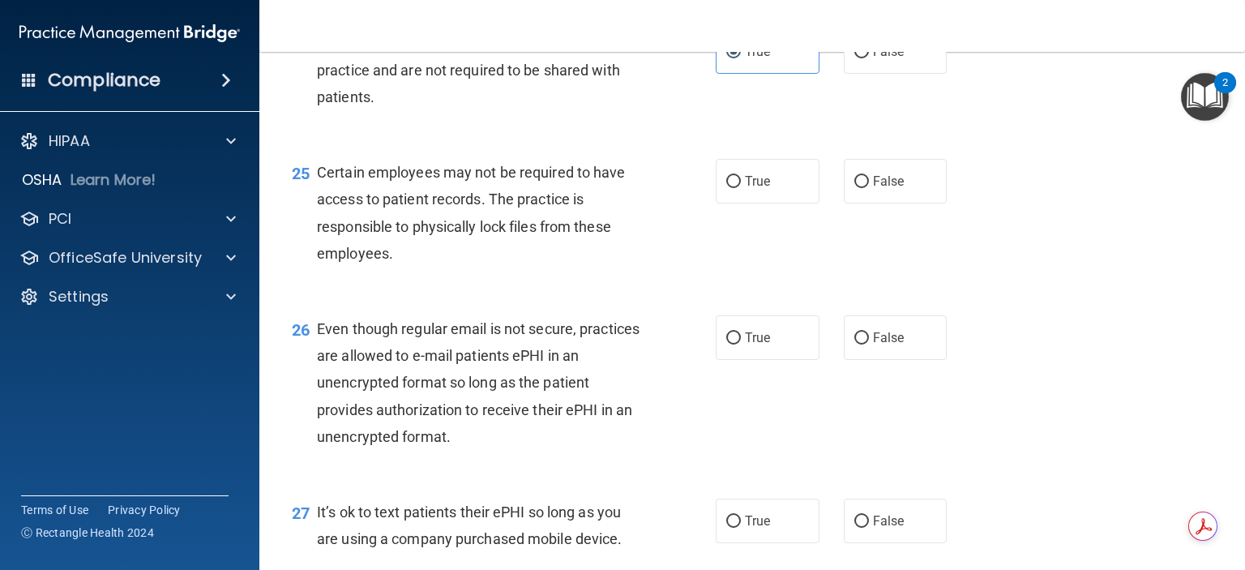
scroll to position [3565, 0]
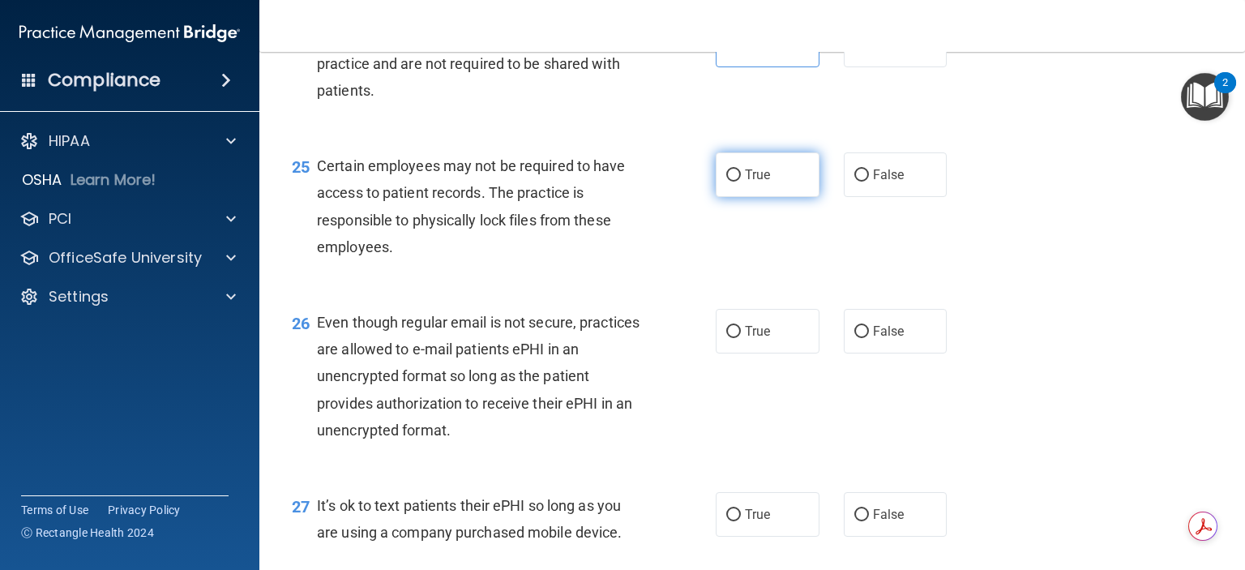
click at [768, 197] on label "True" at bounding box center [767, 174] width 104 height 45
click at [741, 182] on input "True" at bounding box center [733, 175] width 15 height 12
radio input "true"
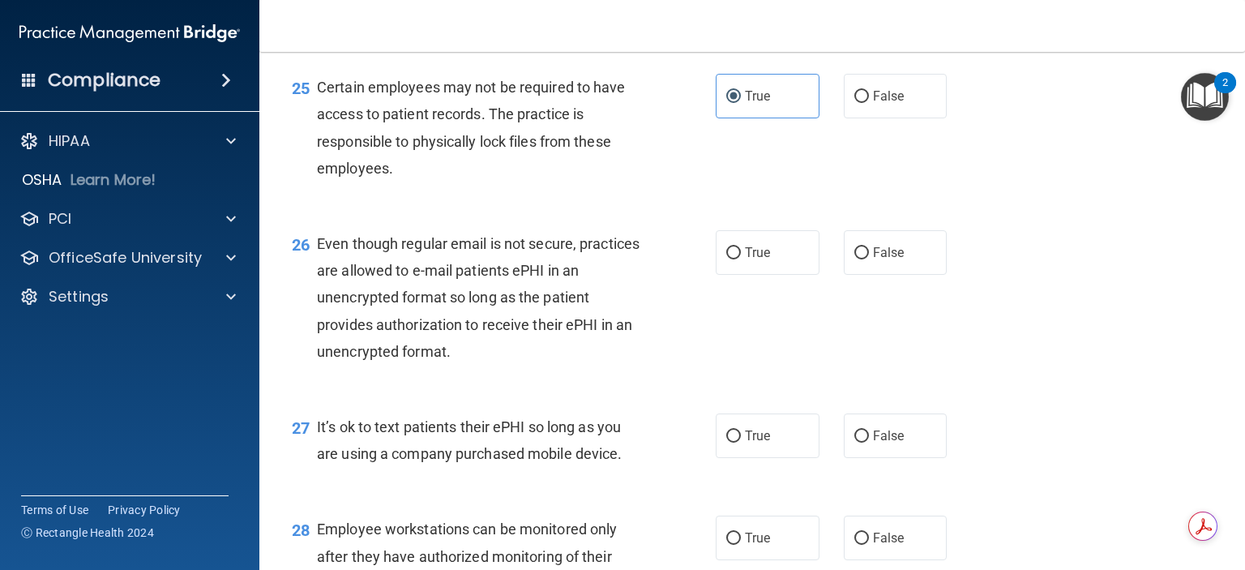
scroll to position [3646, 0]
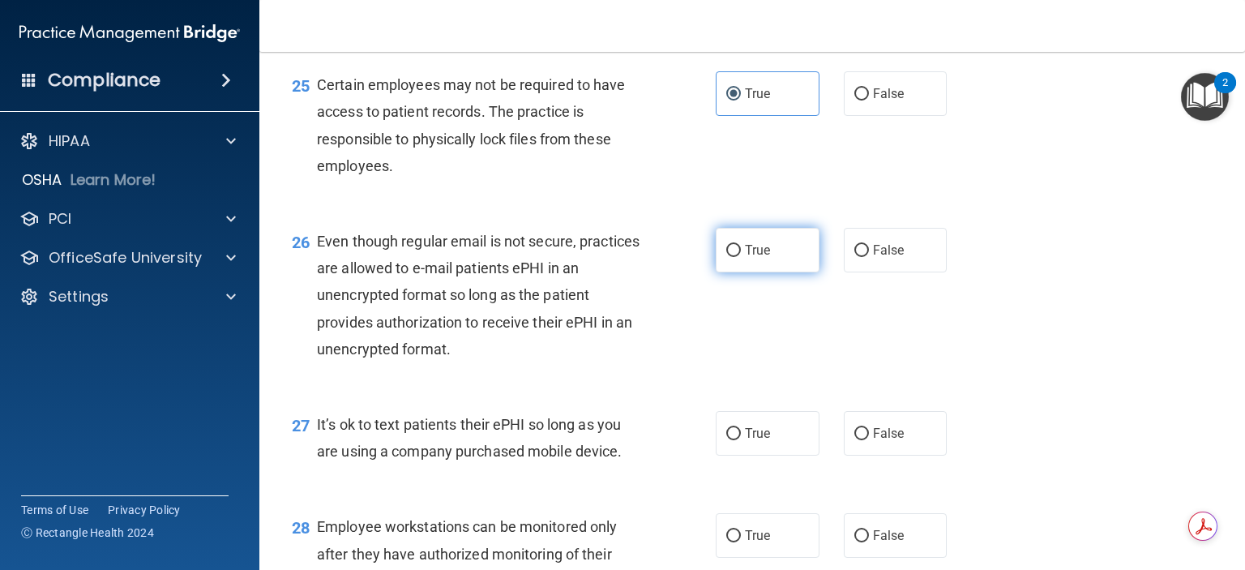
click at [771, 272] on label "True" at bounding box center [767, 250] width 104 height 45
click at [741, 257] on input "True" at bounding box center [733, 251] width 15 height 12
radio input "true"
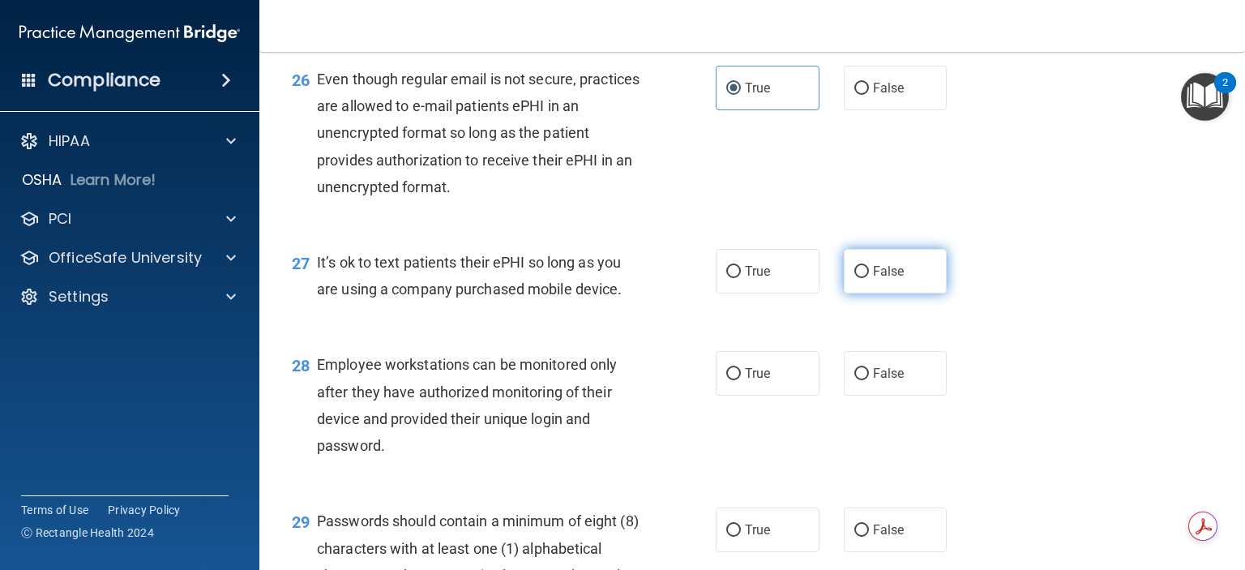
click at [876, 293] on label "False" at bounding box center [895, 271] width 104 height 45
click at [869, 278] on input "False" at bounding box center [861, 272] width 15 height 12
radio input "true"
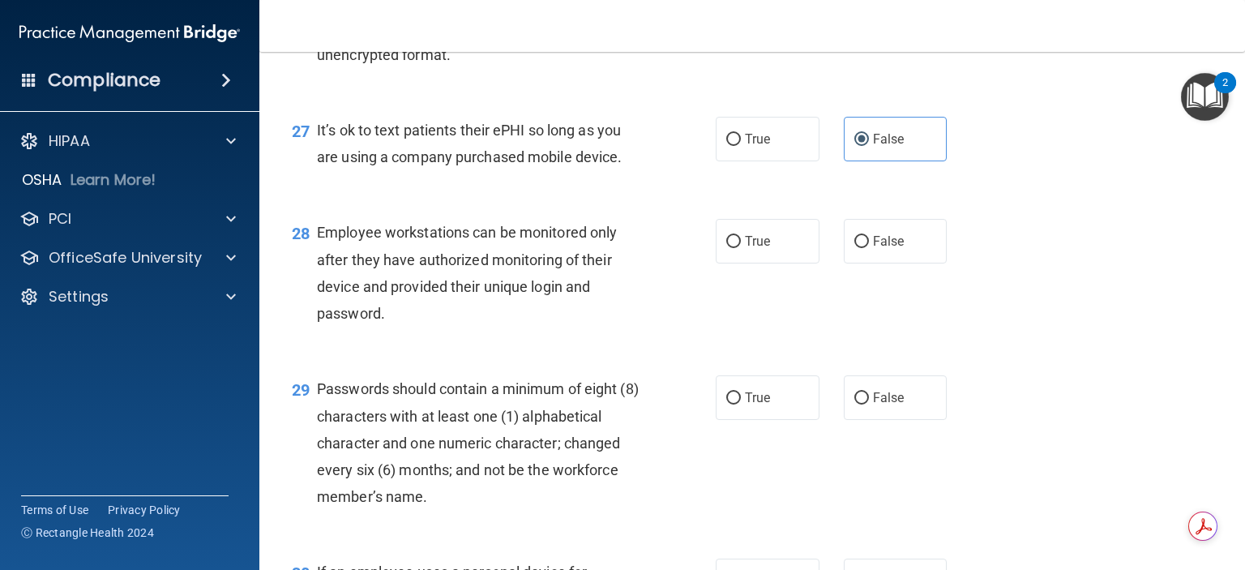
scroll to position [3970, 0]
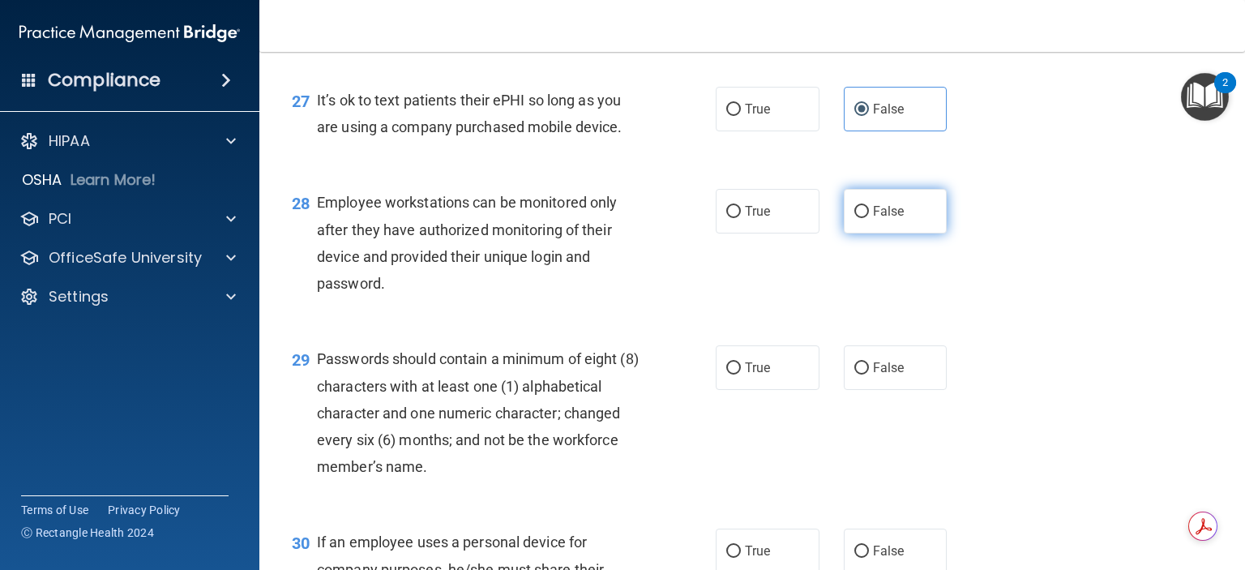
click at [893, 219] on span "False" at bounding box center [889, 210] width 32 height 15
click at [869, 218] on input "False" at bounding box center [861, 212] width 15 height 12
radio input "true"
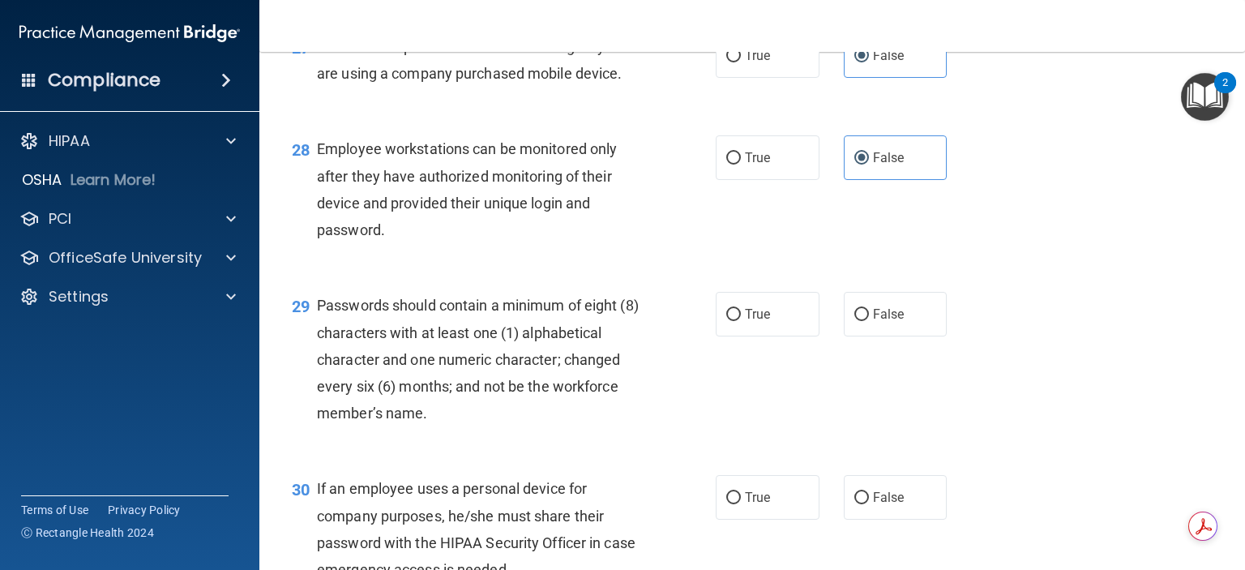
scroll to position [4051, 0]
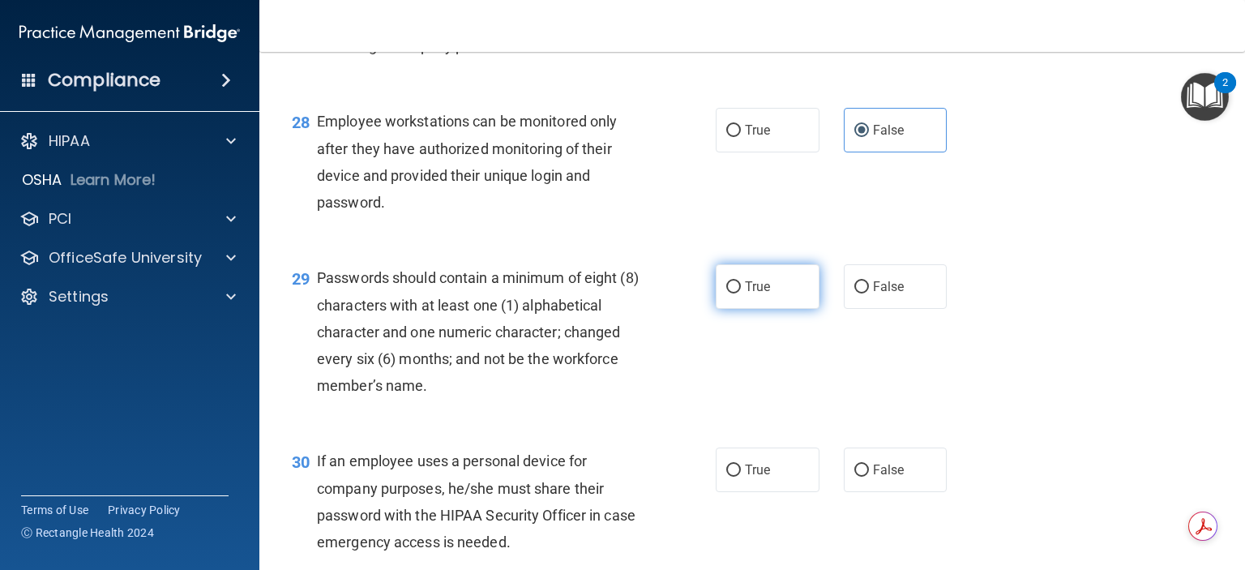
click at [775, 309] on label "True" at bounding box center [767, 286] width 104 height 45
click at [741, 293] on input "True" at bounding box center [733, 287] width 15 height 12
radio input "true"
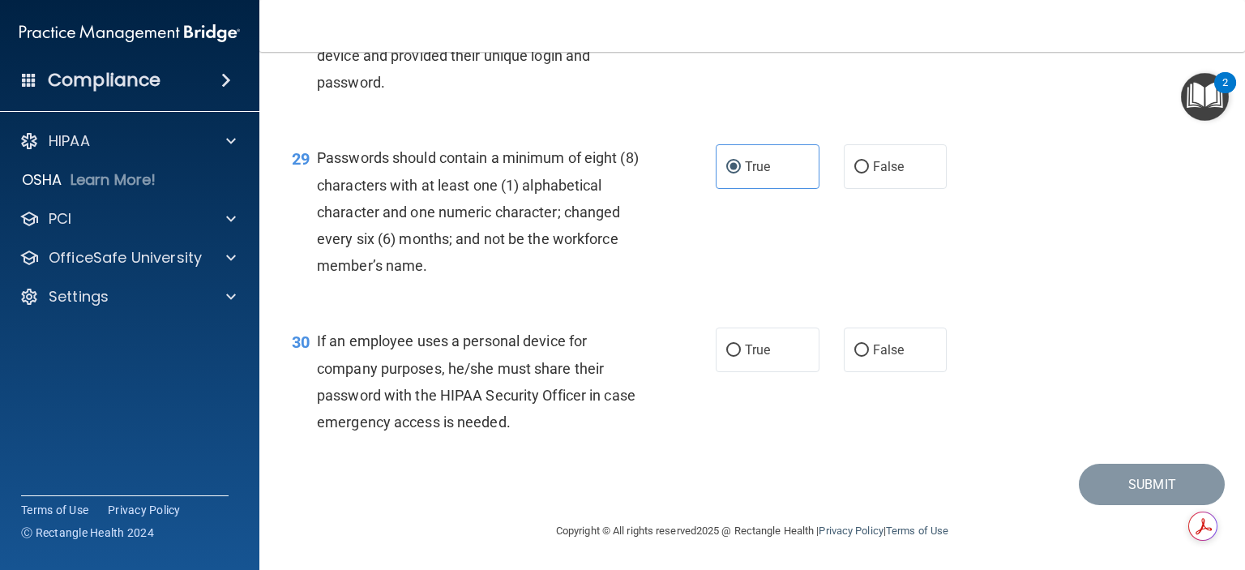
scroll to position [4252, 0]
click at [911, 348] on label "False" at bounding box center [895, 349] width 104 height 45
click at [869, 348] on input "False" at bounding box center [861, 350] width 15 height 12
radio input "true"
click at [1138, 481] on button "Submit" at bounding box center [1151, 483] width 146 height 41
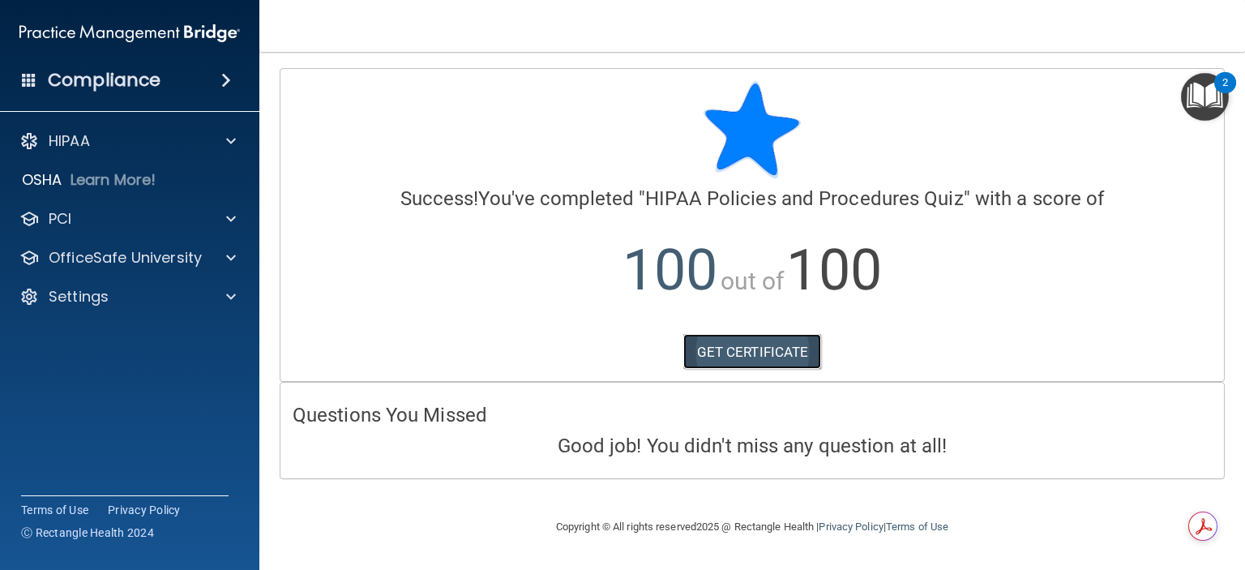
click at [777, 349] on link "GET CERTIFICATE" at bounding box center [752, 352] width 139 height 36
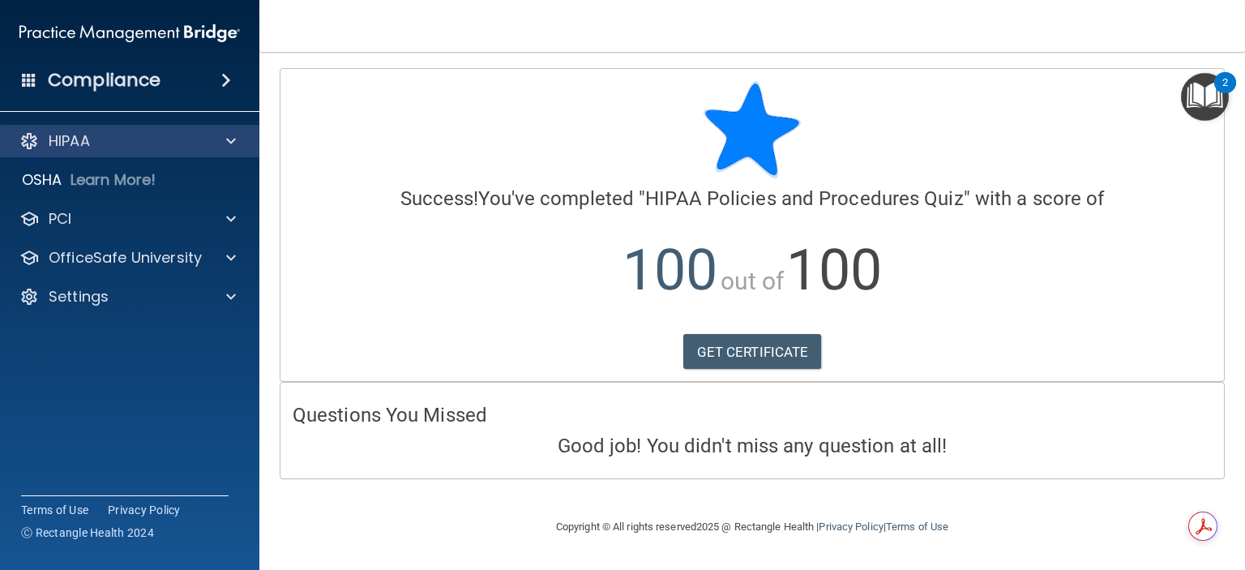
click at [64, 126] on div "HIPAA" at bounding box center [130, 141] width 260 height 32
click at [72, 142] on p "HIPAA" at bounding box center [69, 140] width 41 height 19
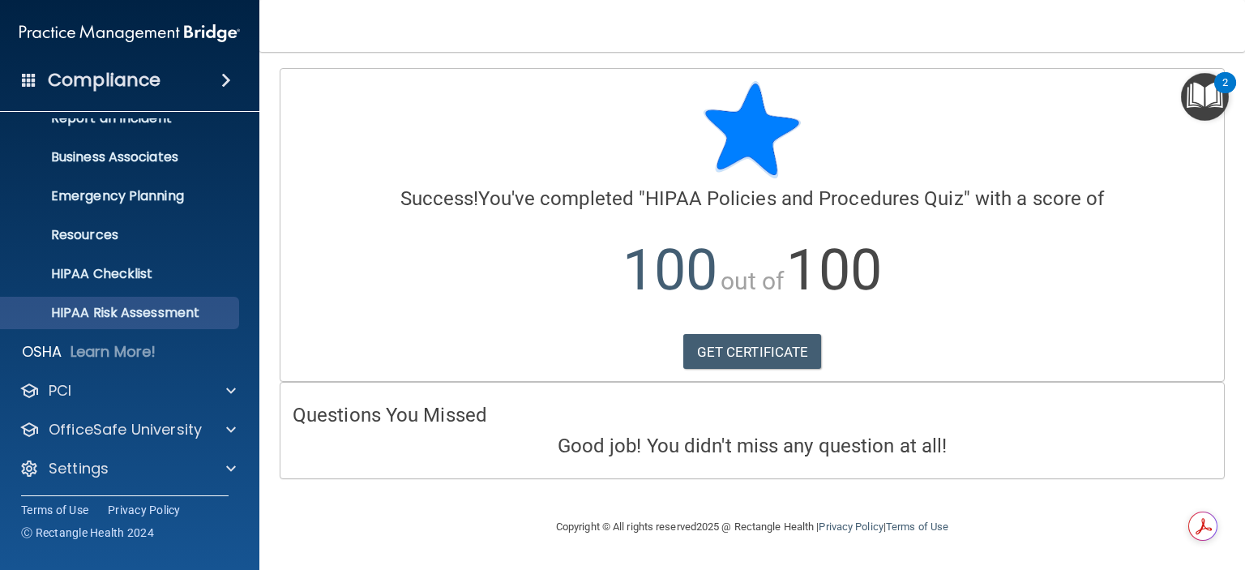
scroll to position [102, 0]
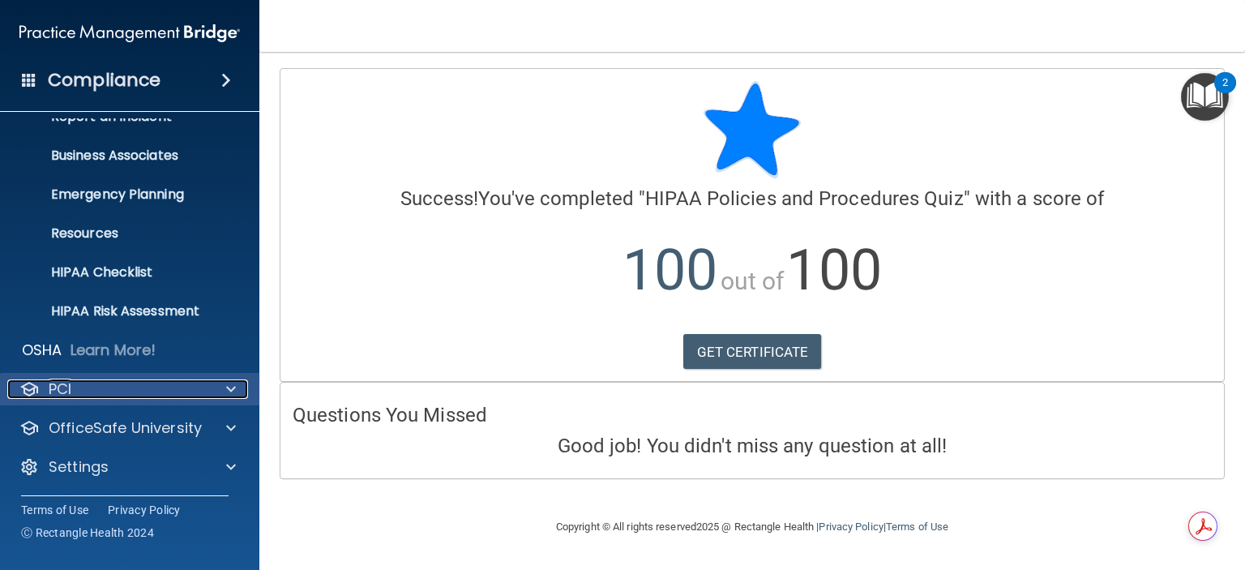
click at [131, 379] on div "PCI" at bounding box center [107, 388] width 201 height 19
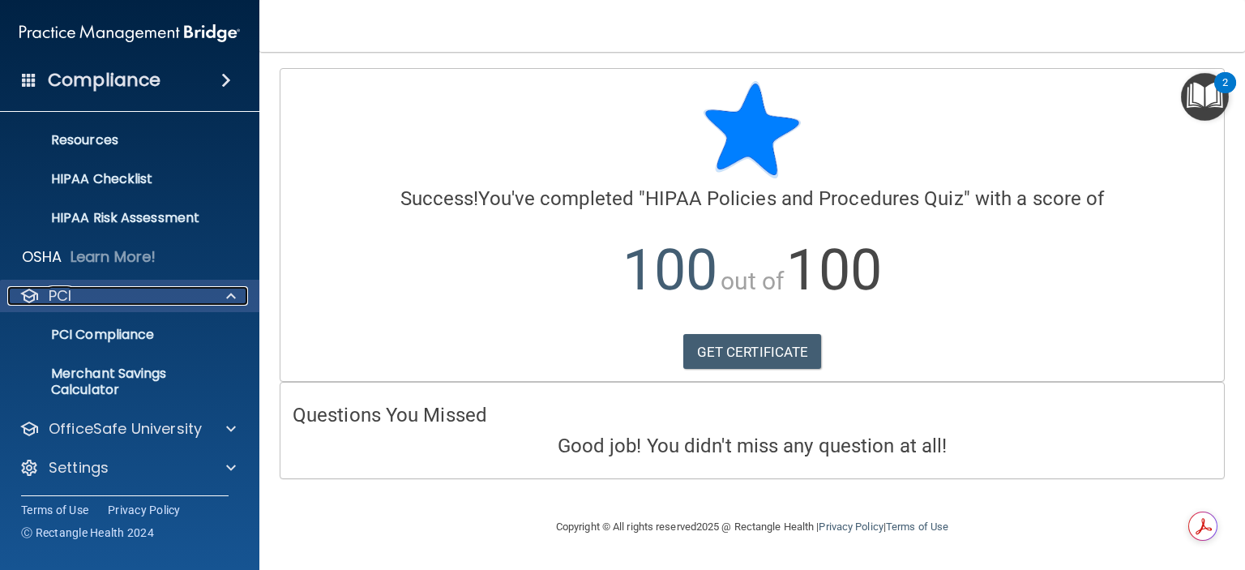
scroll to position [196, 0]
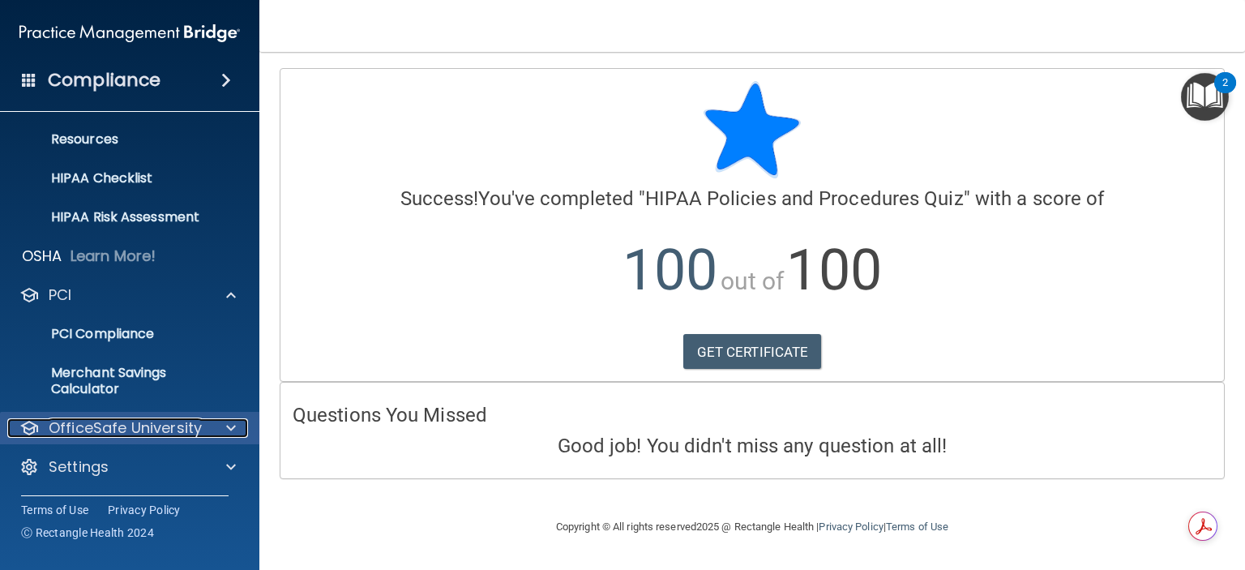
click at [141, 423] on p "OfficeSafe University" at bounding box center [125, 427] width 153 height 19
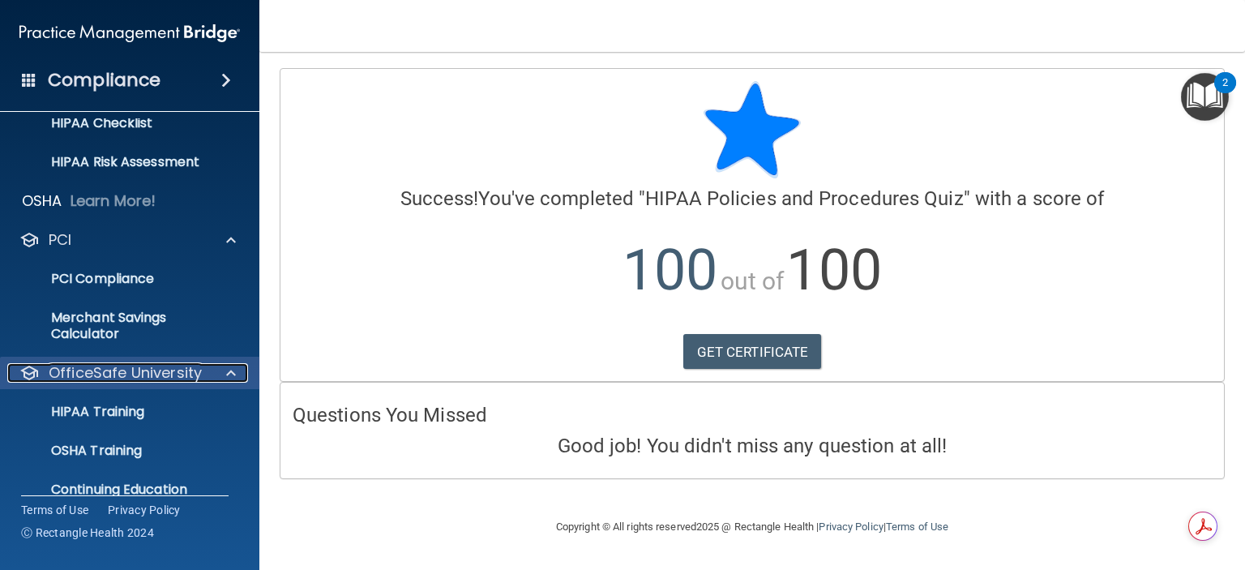
scroll to position [313, 0]
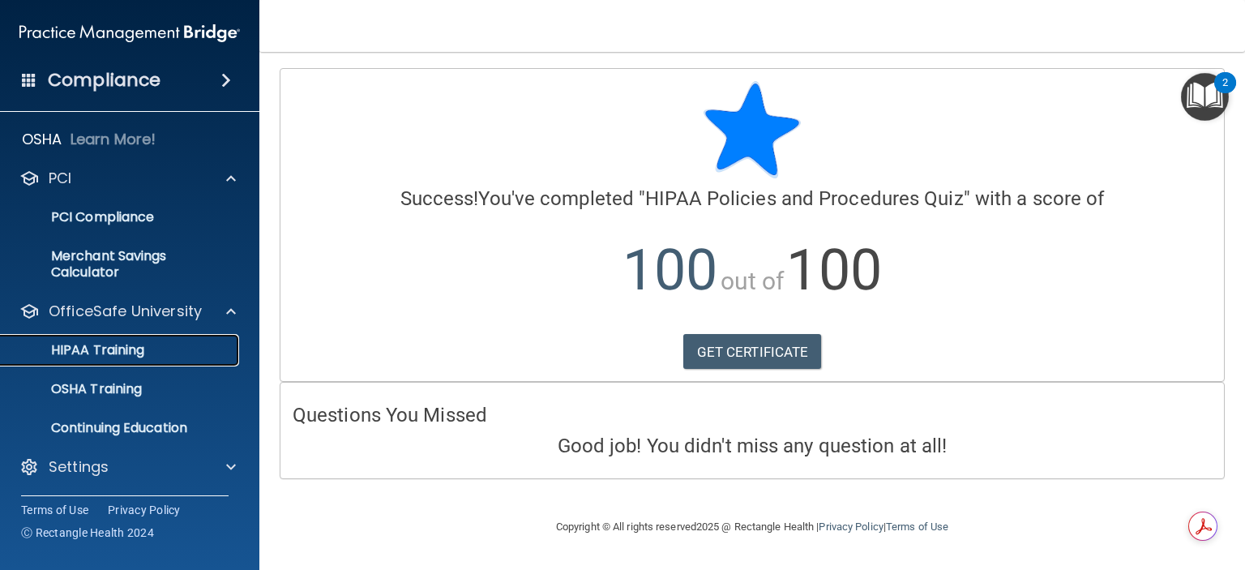
click at [127, 342] on p "HIPAA Training" at bounding box center [78, 350] width 134 height 16
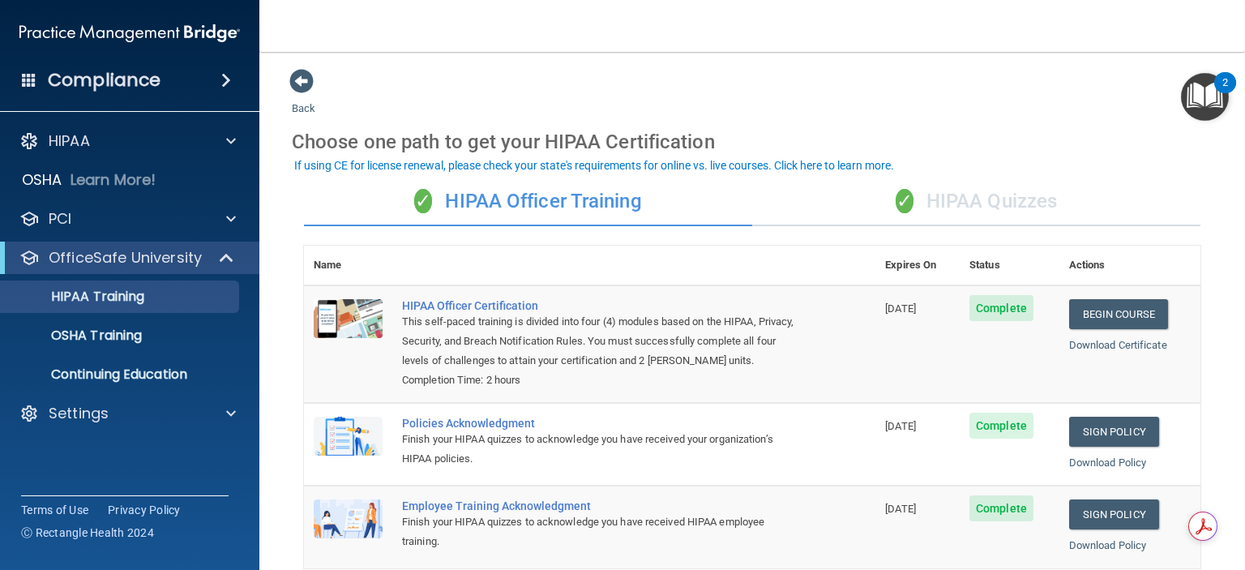
click at [963, 203] on div "✓ HIPAA Quizzes" at bounding box center [976, 201] width 448 height 49
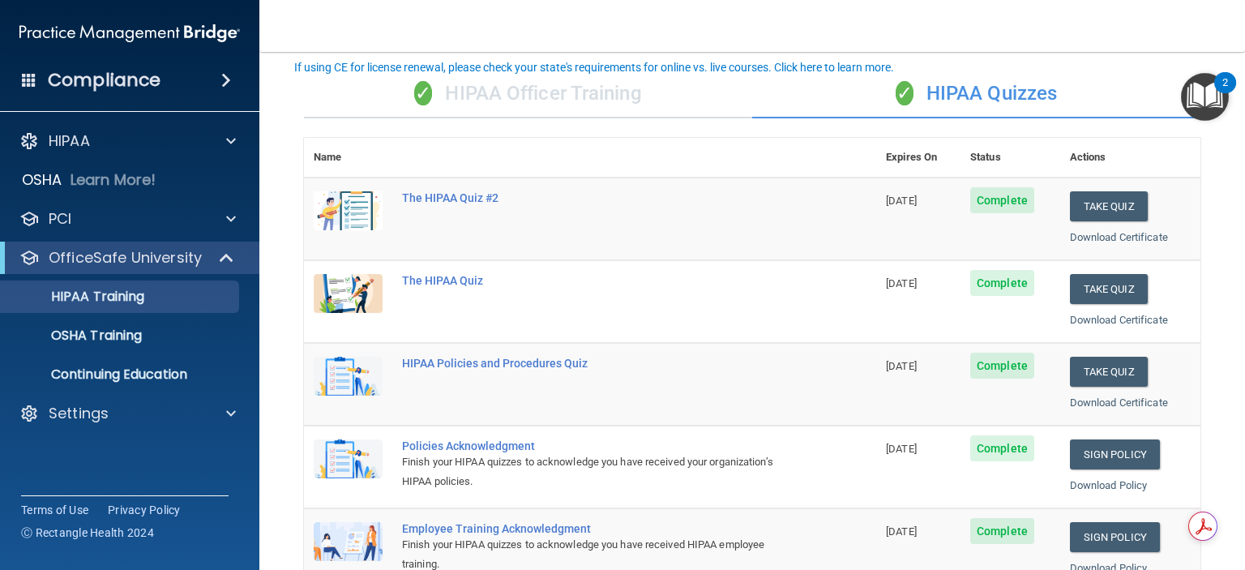
scroll to position [79, 0]
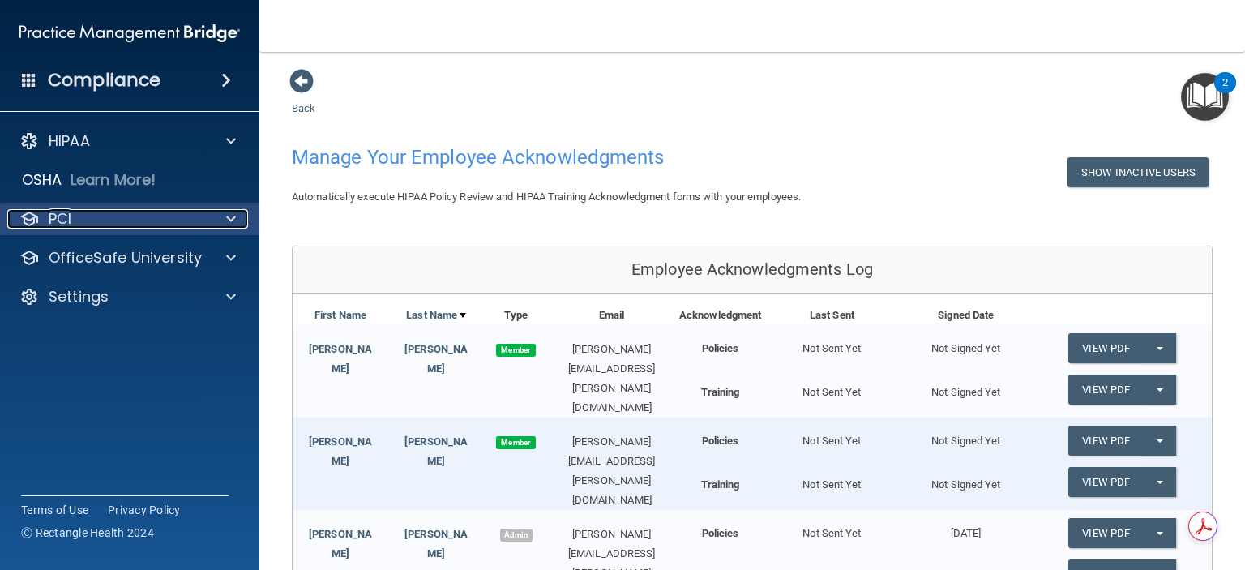
click at [86, 214] on div "PCI" at bounding box center [107, 218] width 201 height 19
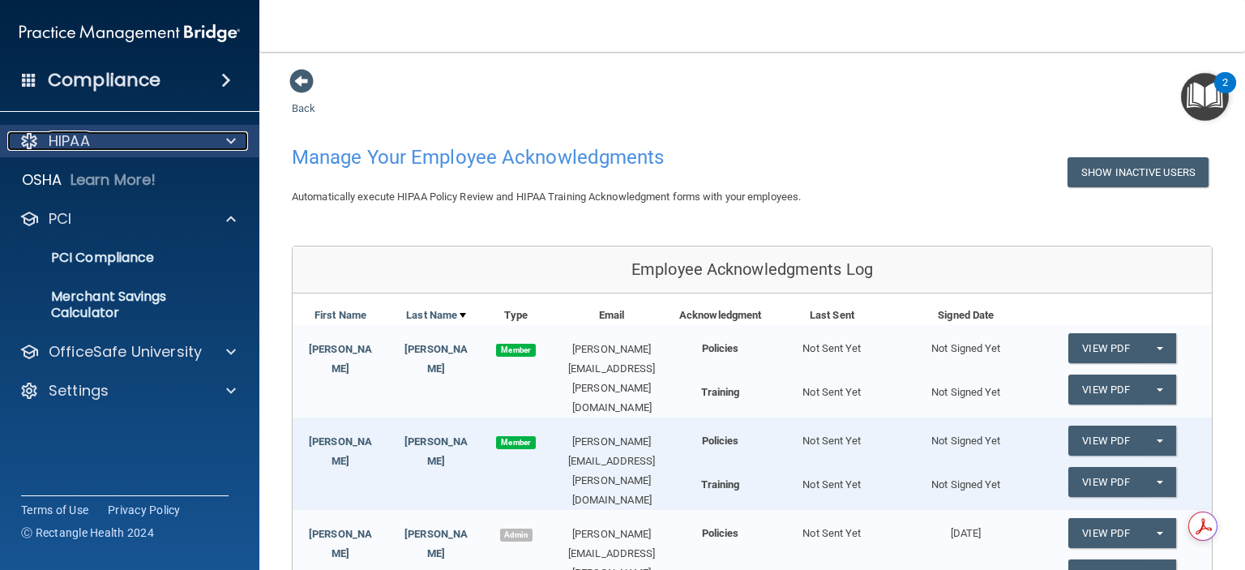
click at [89, 135] on p "HIPAA" at bounding box center [69, 140] width 41 height 19
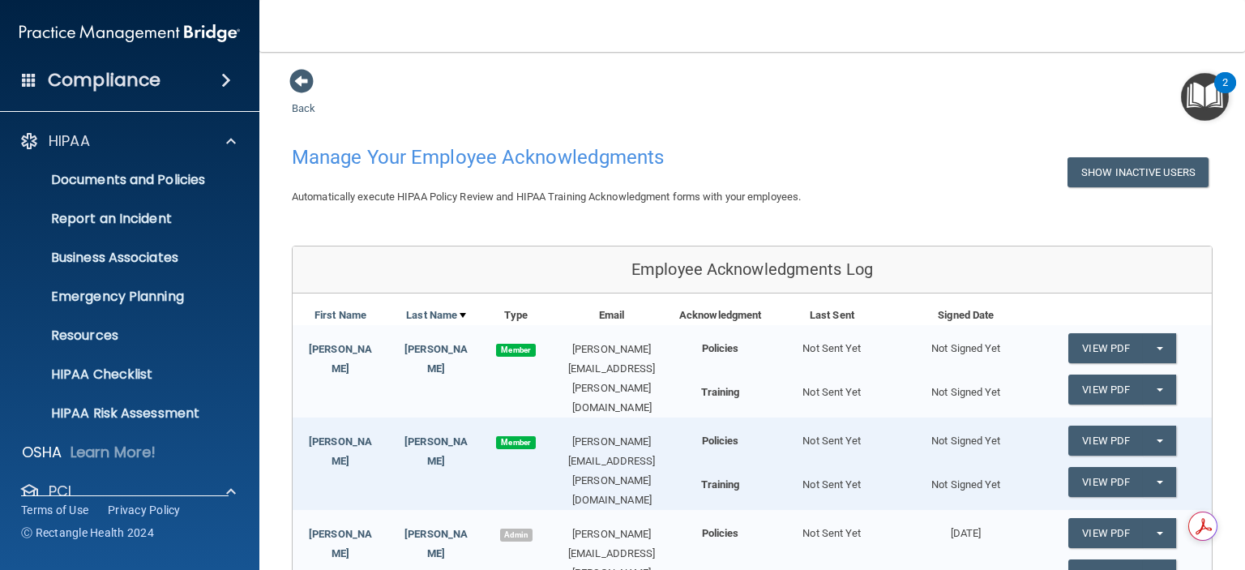
click at [88, 79] on h4 "Compliance" at bounding box center [104, 80] width 113 height 23
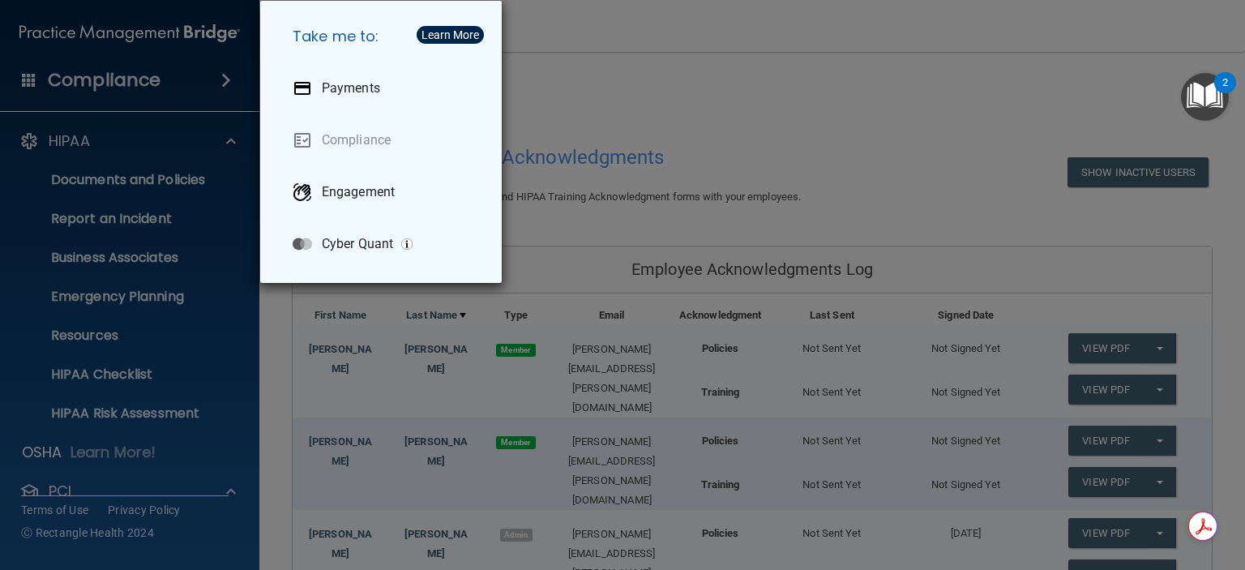
click at [576, 96] on div "Take me to: Payments Compliance Engagement Cyber Quant" at bounding box center [622, 285] width 1245 height 570
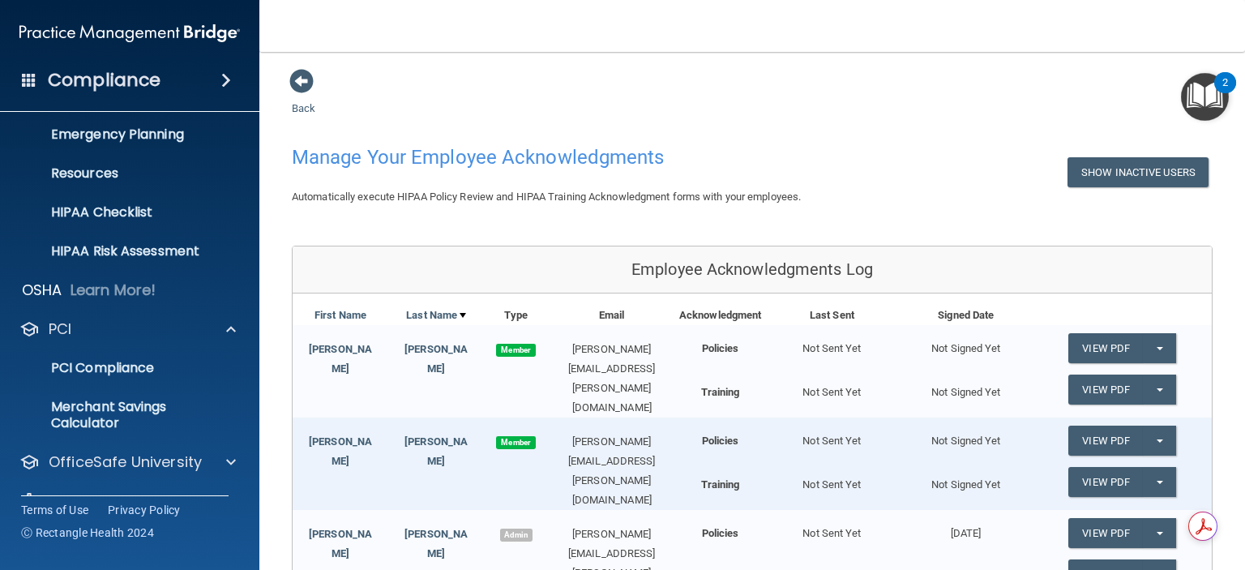
scroll to position [196, 0]
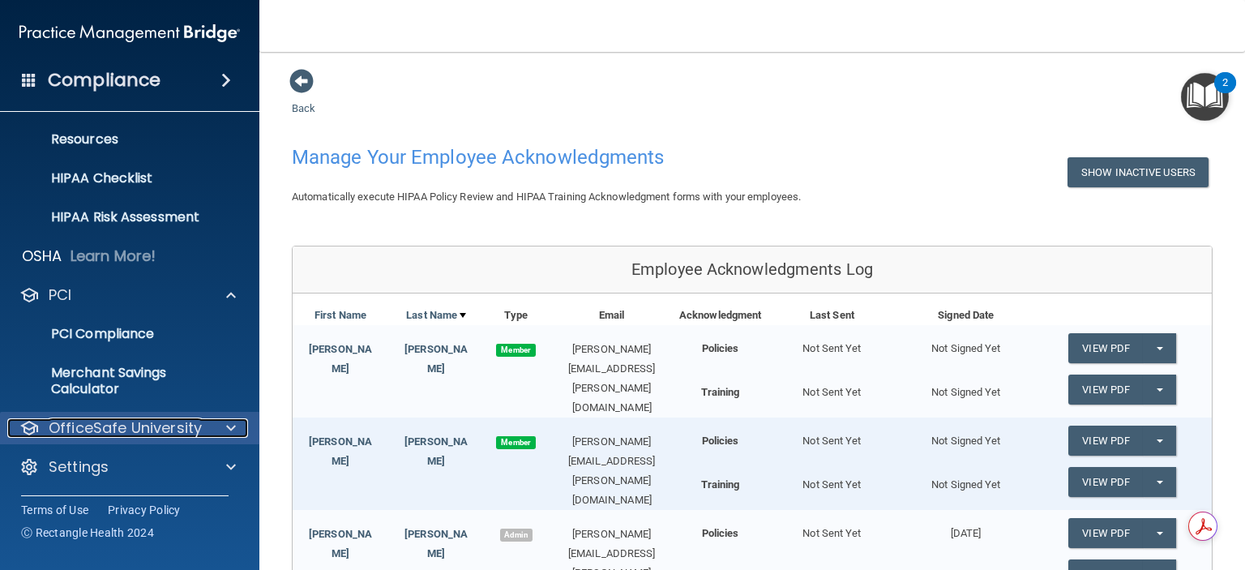
click at [127, 420] on p "OfficeSafe University" at bounding box center [125, 427] width 153 height 19
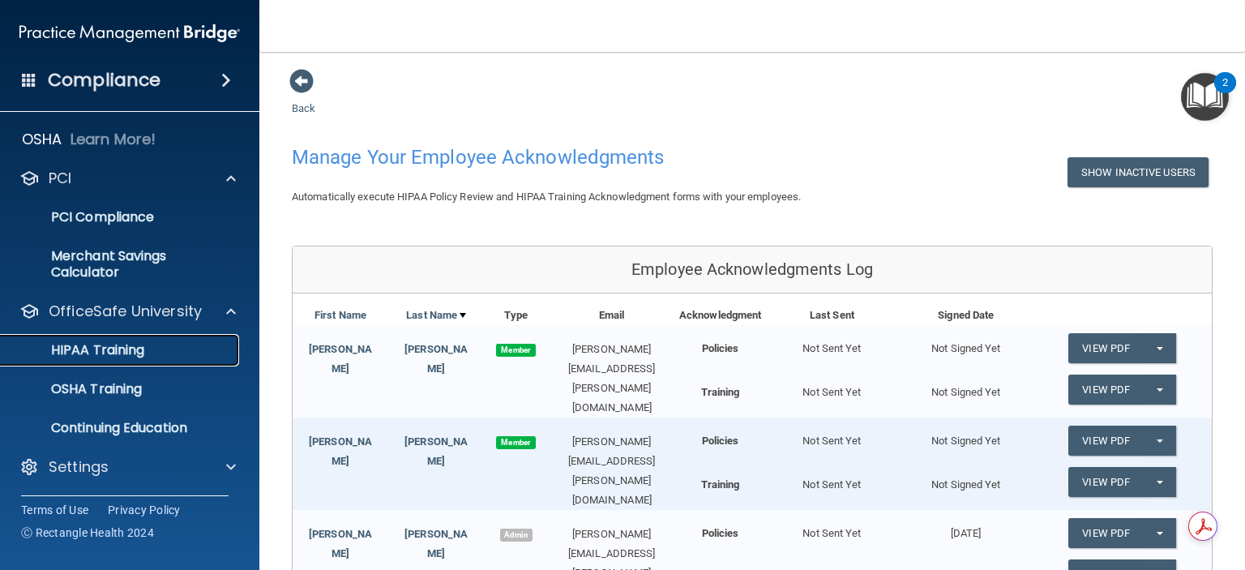
click at [146, 349] on div "HIPAA Training" at bounding box center [121, 350] width 221 height 16
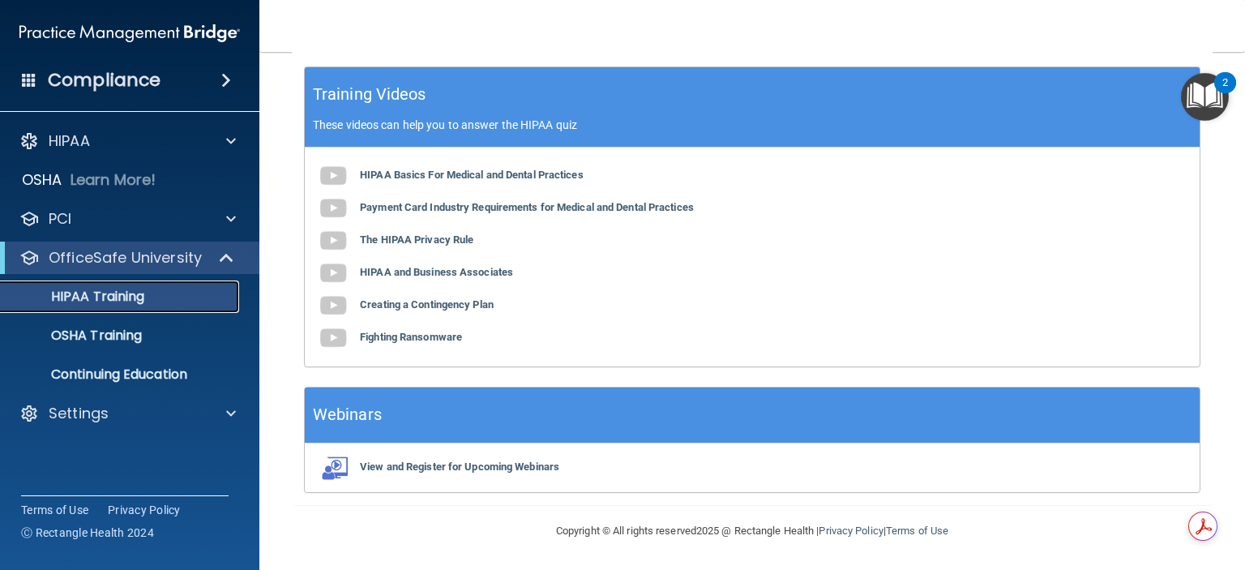
scroll to position [537, 0]
click at [124, 333] on p "OSHA Training" at bounding box center [76, 335] width 131 height 16
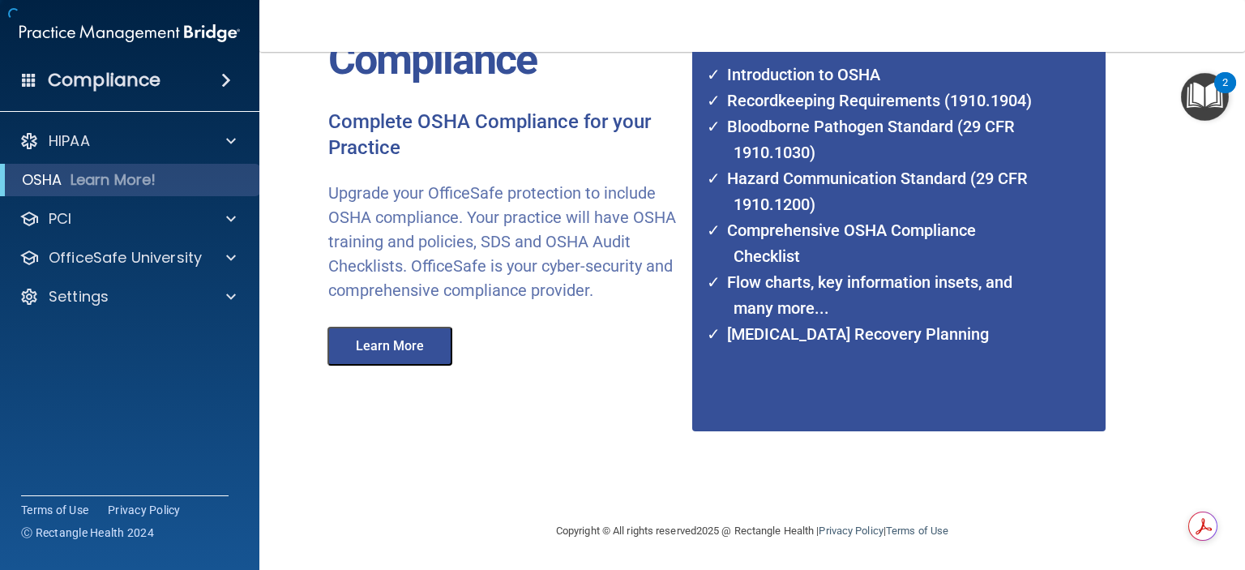
scroll to position [152, 0]
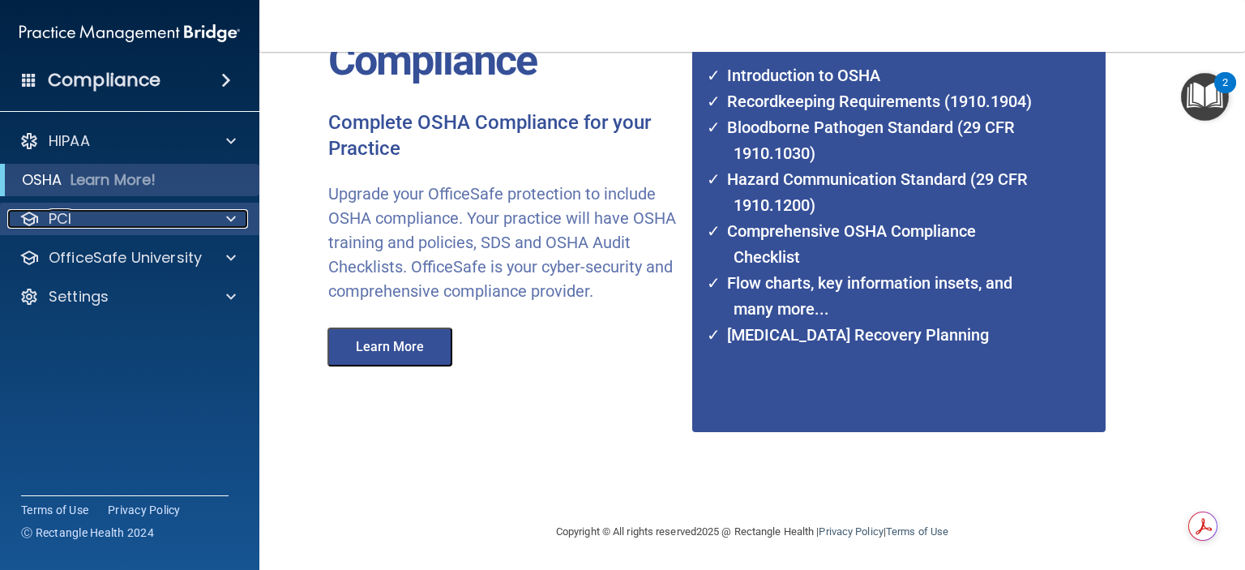
click at [100, 217] on div "PCI" at bounding box center [107, 218] width 201 height 19
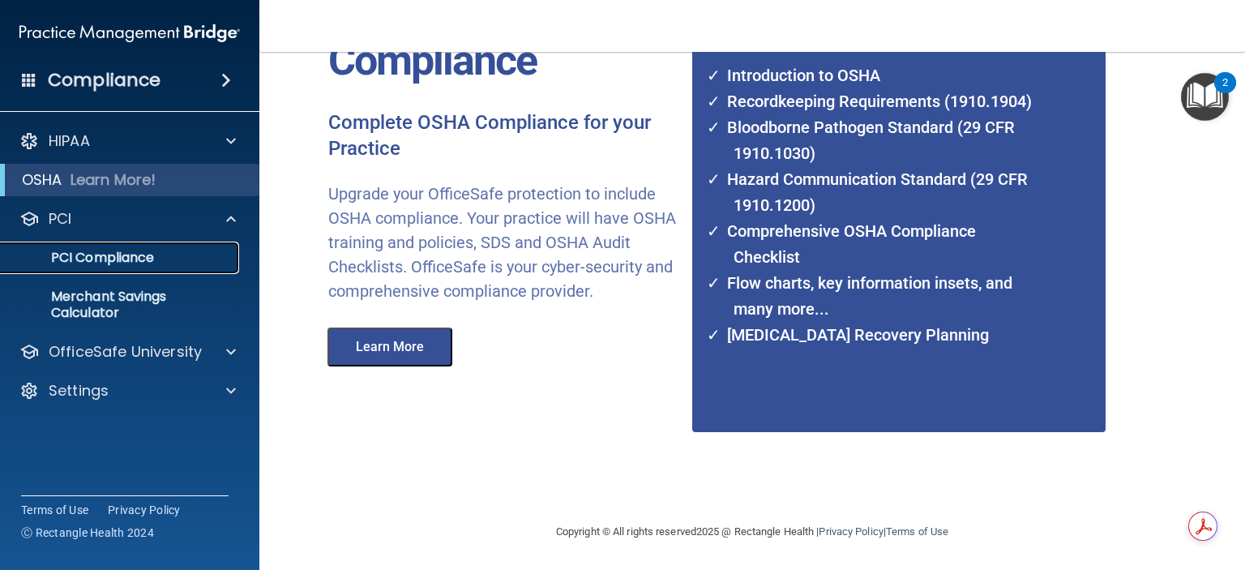
click at [106, 250] on p "PCI Compliance" at bounding box center [121, 258] width 221 height 16
